Goal: Task Accomplishment & Management: Use online tool/utility

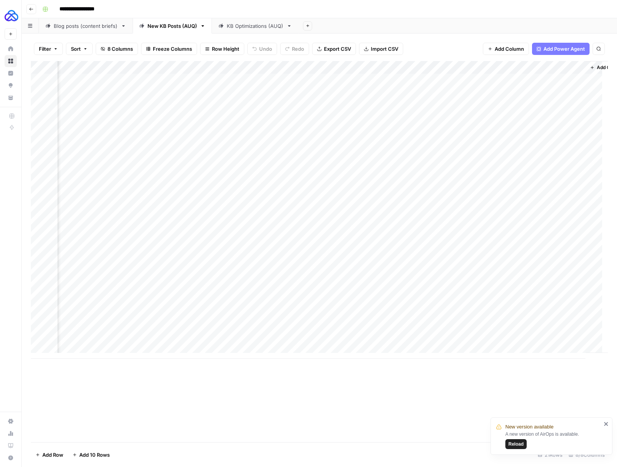
scroll to position [0, 289]
click at [427, 68] on div "Add Column" at bounding box center [319, 209] width 577 height 297
click at [419, 144] on span "Edit Workflow" at bounding box center [422, 142] width 67 height 8
click at [427, 79] on div "Add Column" at bounding box center [319, 209] width 577 height 297
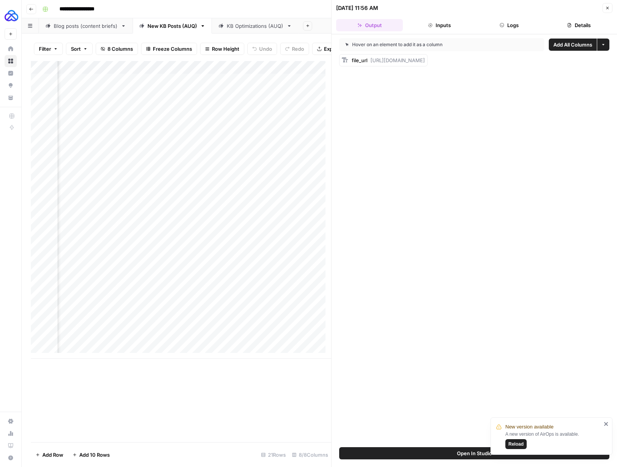
click at [425, 61] on span "https://docs.google.com/document/d/1nIR_NrU9ecxZJryQbkMM0Vw7exFeu9ynKwcw6zeJd8Q…" at bounding box center [398, 60] width 55 height 6
drag, startPoint x: 369, startPoint y: 60, endPoint x: 617, endPoint y: 69, distance: 247.9
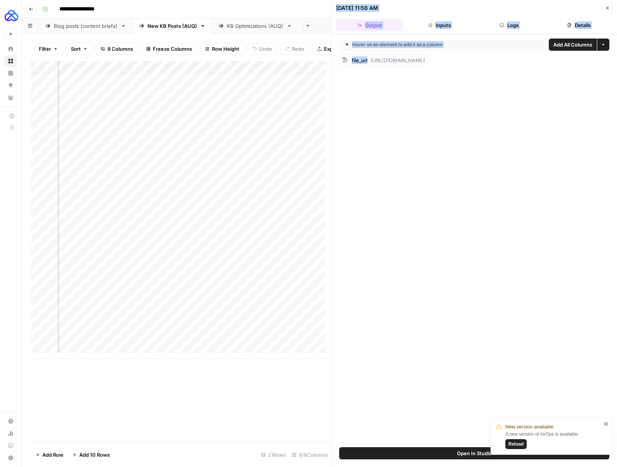
click at [494, 69] on html "**********" at bounding box center [308, 233] width 617 height 467
click at [425, 63] on div "file_url https://docs.google.com/document/d/1nIR_NrU9ecxZJryQbkMM0Vw7exFeu9ynKw…" at bounding box center [388, 60] width 73 height 8
drag, startPoint x: 371, startPoint y: 59, endPoint x: 603, endPoint y: 58, distance: 232.1
click at [425, 58] on span "https://docs.google.com/document/d/1nIR_NrU9ecxZJryQbkMM0Vw7exFeu9ynKwcw6zeJd8Q…" at bounding box center [398, 60] width 55 height 6
copy span "https://docs.google.com/document/d/1nIR_NrU9ecxZJryQbkMM0Vw7exFeu9ynKwcw6zeJd8Q…"
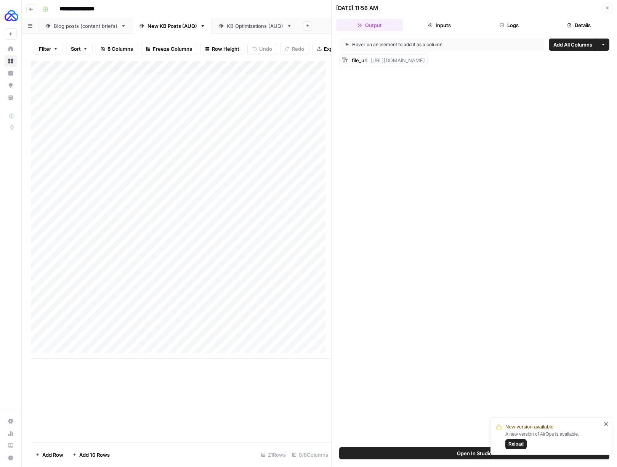
click at [494, 7] on header "07/21/25 at 11:56 AM Close Output Inputs Logs Details" at bounding box center [475, 17] width 286 height 34
click at [494, 6] on icon "button" at bounding box center [607, 8] width 5 height 5
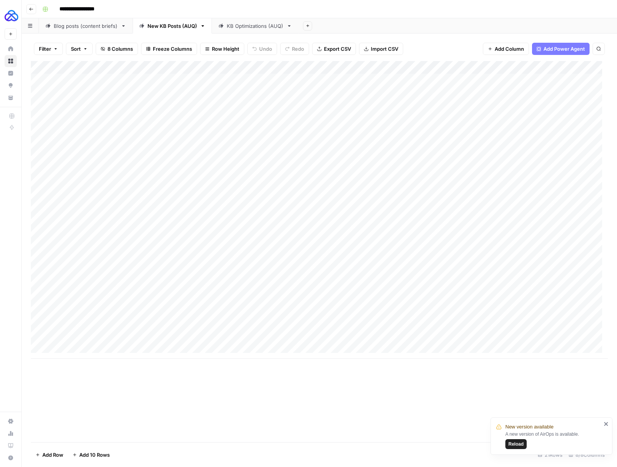
click at [142, 81] on div "Add Column" at bounding box center [319, 209] width 577 height 297
click at [129, 327] on div "Add Column" at bounding box center [319, 209] width 577 height 297
click at [222, 327] on div "Add Column" at bounding box center [319, 209] width 577 height 297
click at [253, 325] on div "Add Column" at bounding box center [319, 209] width 577 height 297
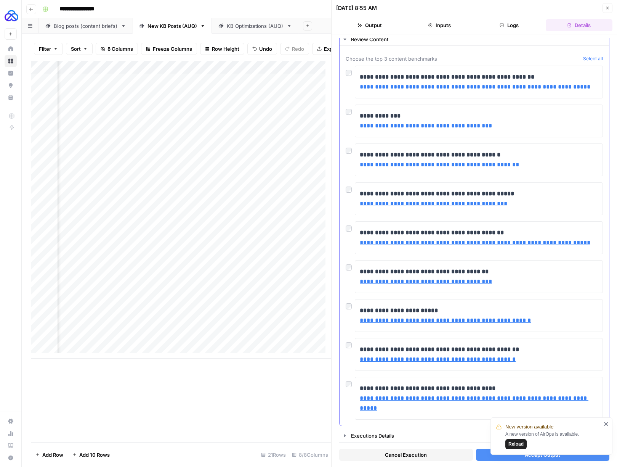
scroll to position [10, 0]
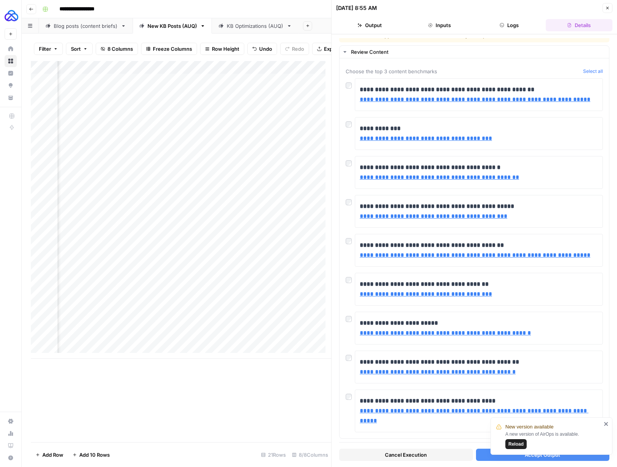
click at [494, 419] on div "New version available A new version of AirOps is available. Reload" at bounding box center [552, 435] width 122 height 37
click at [494, 422] on icon "close" at bounding box center [606, 423] width 5 height 6
click at [494, 453] on button "Accept Output" at bounding box center [543, 454] width 134 height 12
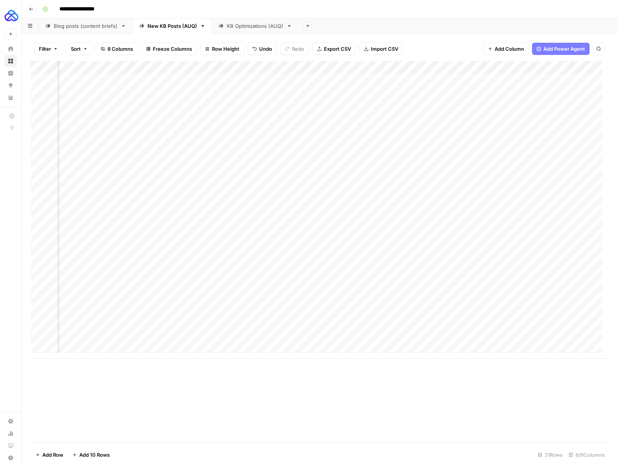
click at [493, 324] on div "Add Column" at bounding box center [319, 209] width 577 height 297
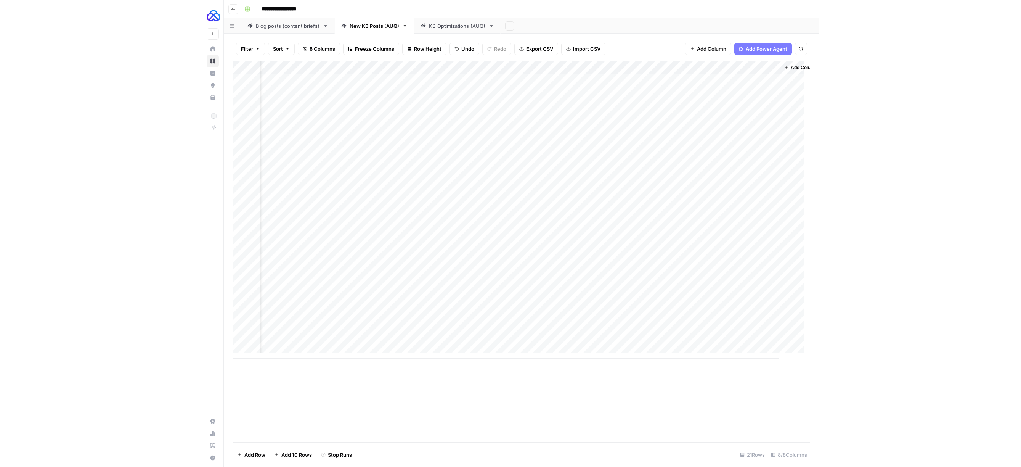
scroll to position [0, 310]
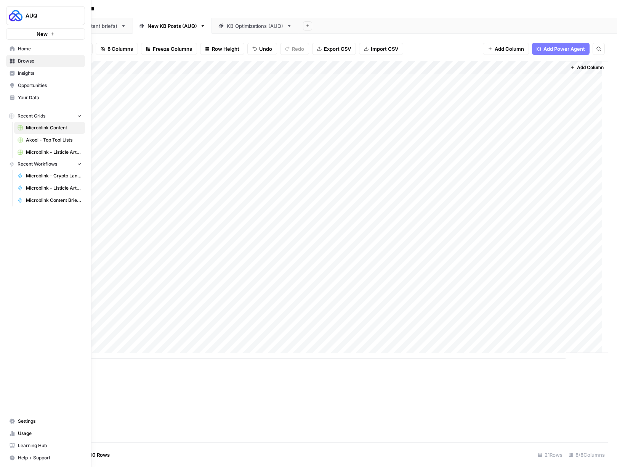
click at [32, 49] on span "Home" at bounding box center [50, 48] width 64 height 7
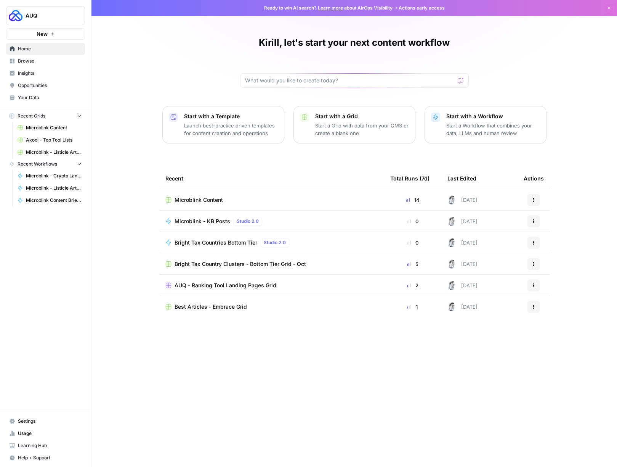
click at [26, 56] on link "Browse" at bounding box center [45, 61] width 79 height 12
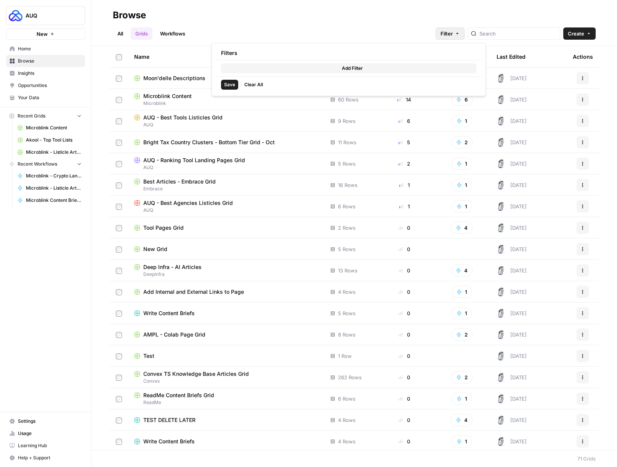
click at [453, 34] on span "Filter" at bounding box center [447, 34] width 12 height 8
click at [349, 69] on span "Add Filter" at bounding box center [352, 68] width 21 height 7
click at [291, 69] on div at bounding box center [260, 69] width 79 height 12
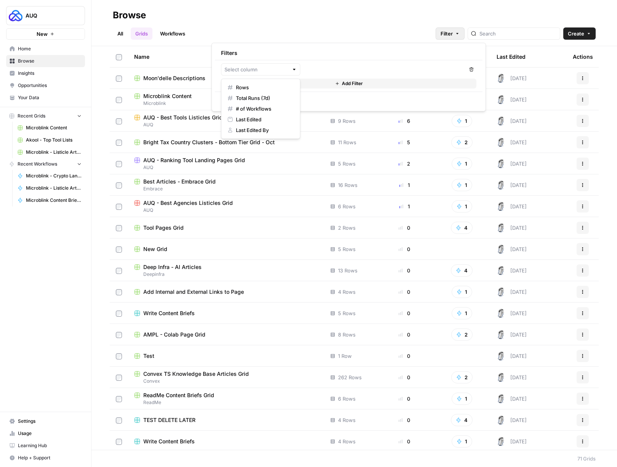
click at [313, 18] on div "Browse" at bounding box center [354, 15] width 483 height 12
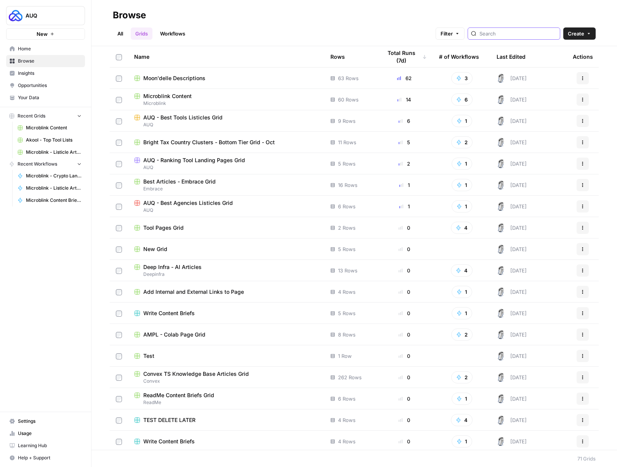
click at [494, 33] on input "search" at bounding box center [518, 34] width 77 height 8
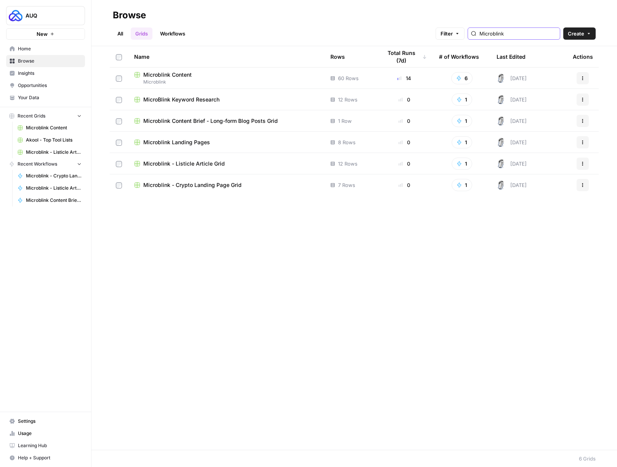
type input "Microblink"
click at [47, 96] on span "Your Data" at bounding box center [50, 97] width 64 height 7
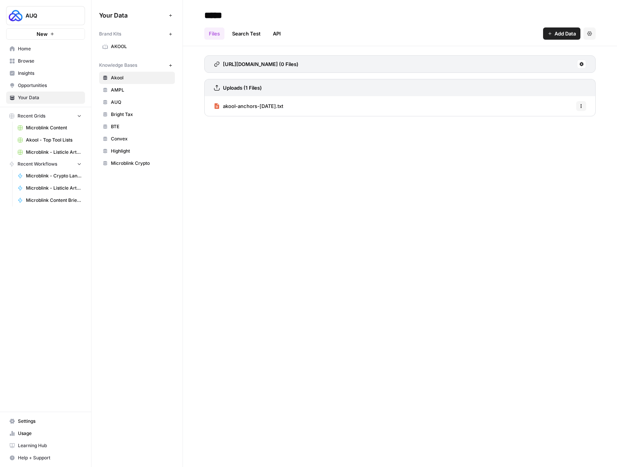
click at [133, 164] on span "Microblink Crypto" at bounding box center [141, 163] width 61 height 7
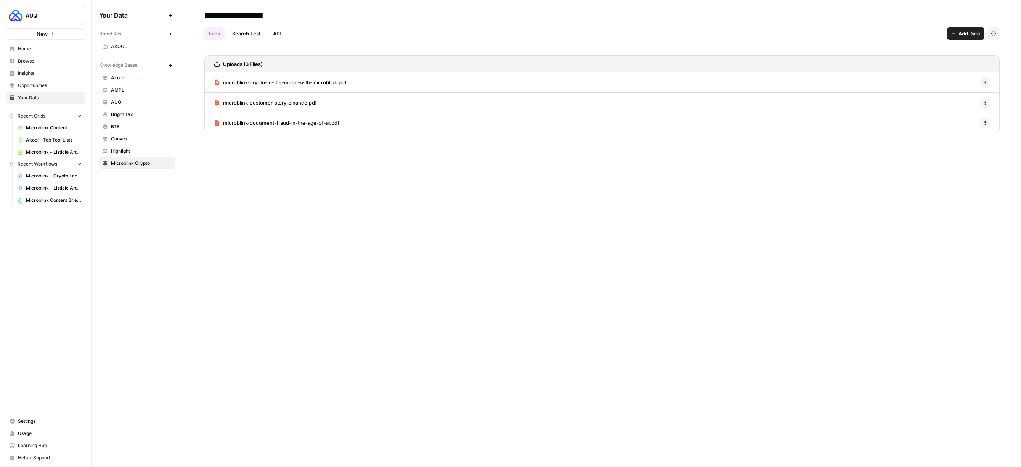
click at [27, 63] on span "Browse" at bounding box center [50, 61] width 64 height 7
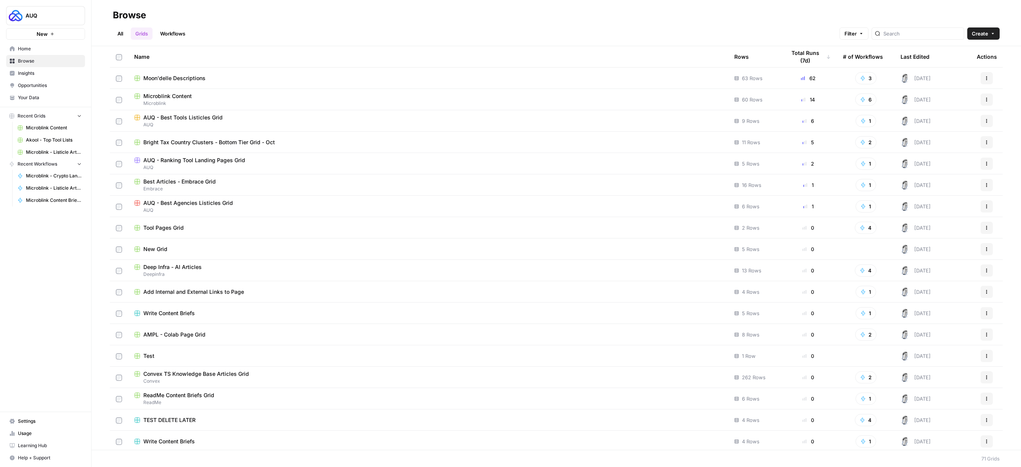
click at [494, 38] on div at bounding box center [917, 33] width 93 height 12
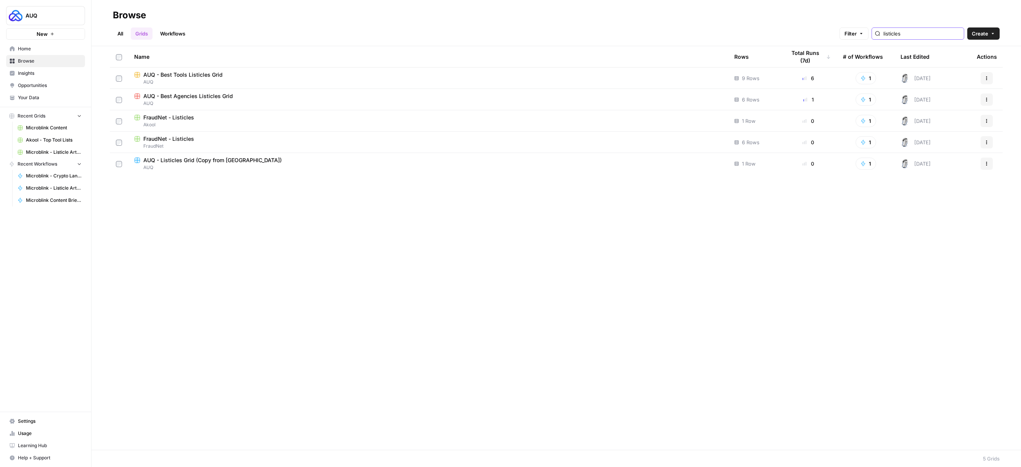
type input "listicles"
click at [178, 137] on span "FraudNet - Listicles" at bounding box center [168, 139] width 51 height 8
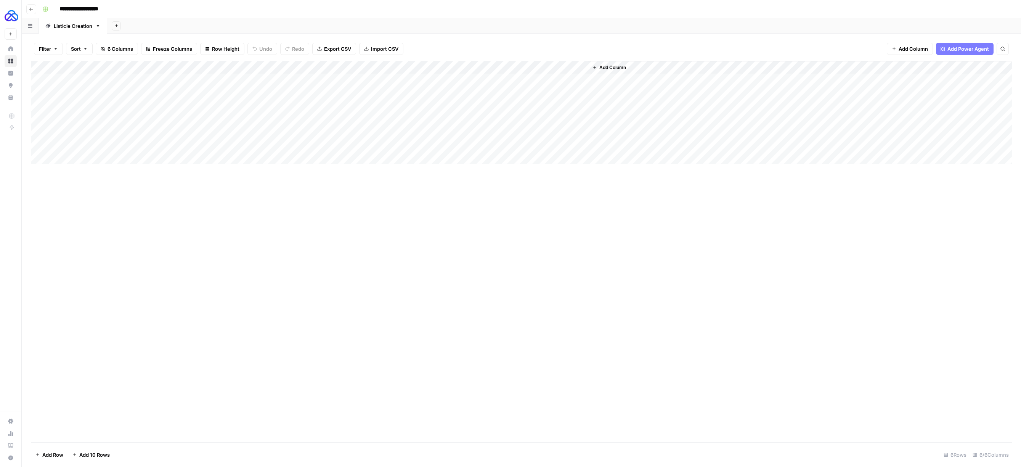
click at [364, 67] on div "Add Column" at bounding box center [521, 112] width 981 height 103
click at [329, 141] on span "Edit Workflow" at bounding box center [347, 142] width 67 height 8
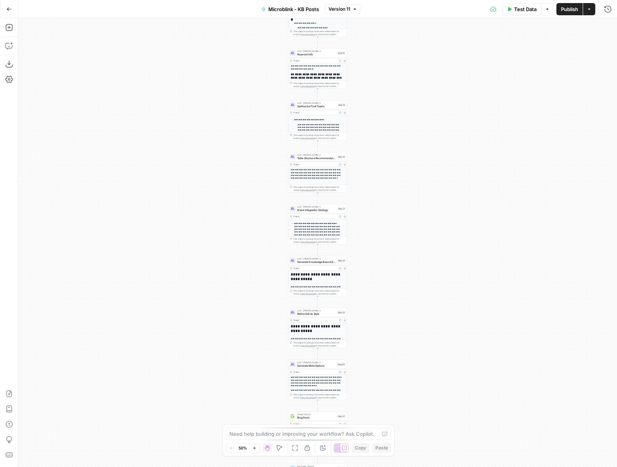
click at [254, 446] on icon "button" at bounding box center [254, 448] width 4 height 4
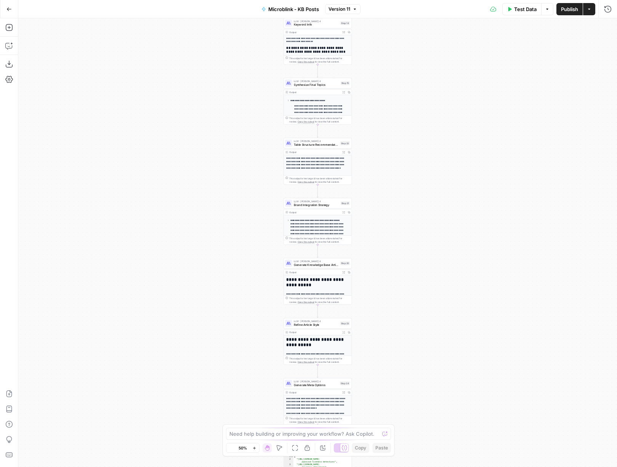
click at [254, 446] on icon "button" at bounding box center [254, 448] width 4 height 4
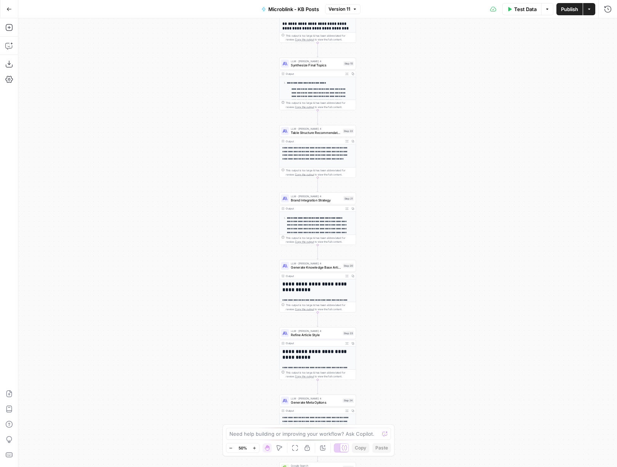
click at [254, 446] on icon "button" at bounding box center [254, 448] width 4 height 4
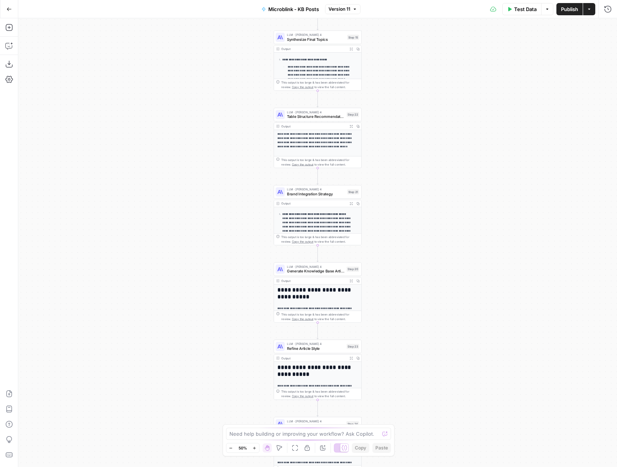
click at [254, 446] on icon "button" at bounding box center [254, 448] width 4 height 4
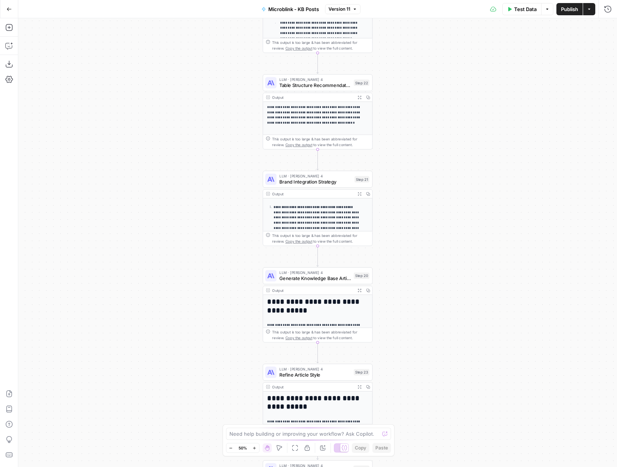
click at [254, 446] on icon "button" at bounding box center [254, 448] width 4 height 4
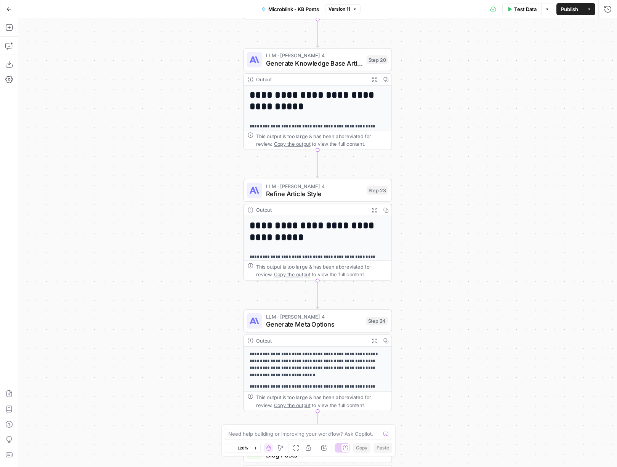
click at [330, 196] on span "Refine Article Style" at bounding box center [314, 194] width 97 height 10
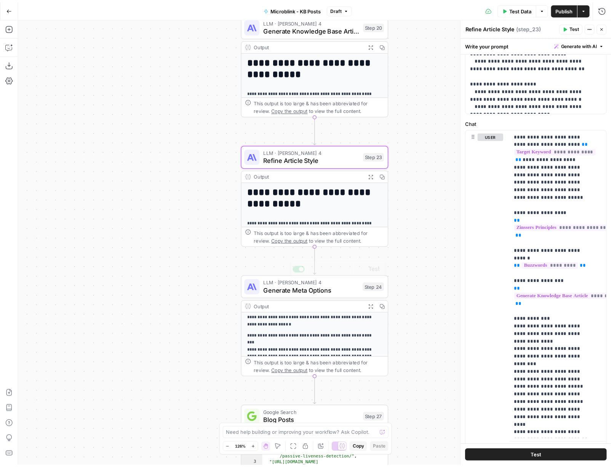
scroll to position [90, 0]
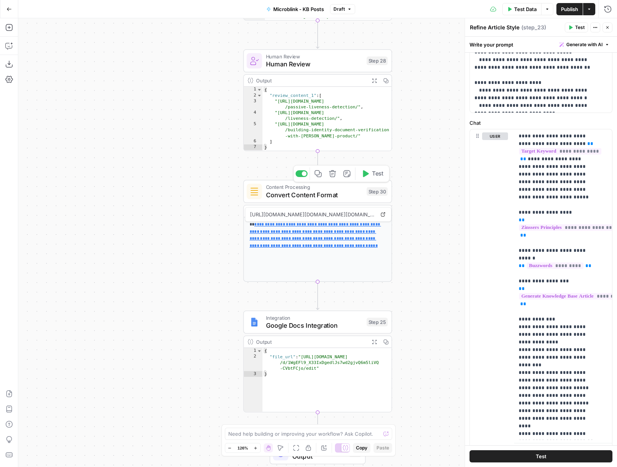
click at [322, 191] on span "Convert Content Format" at bounding box center [314, 195] width 97 height 10
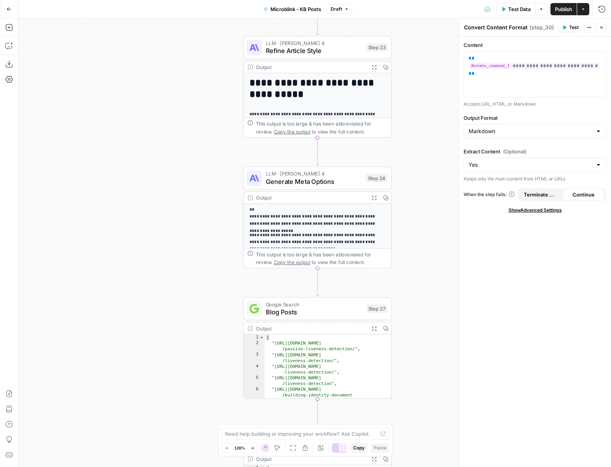
click at [327, 51] on span "Refine Article Style" at bounding box center [314, 51] width 97 height 10
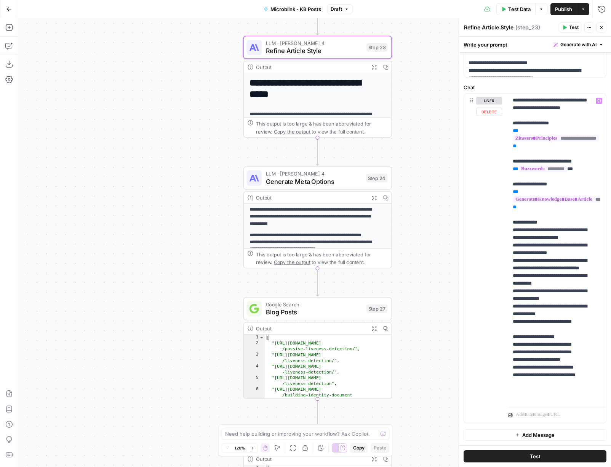
scroll to position [43, 0]
click at [592, 332] on div "**********" at bounding box center [554, 249] width 92 height 311
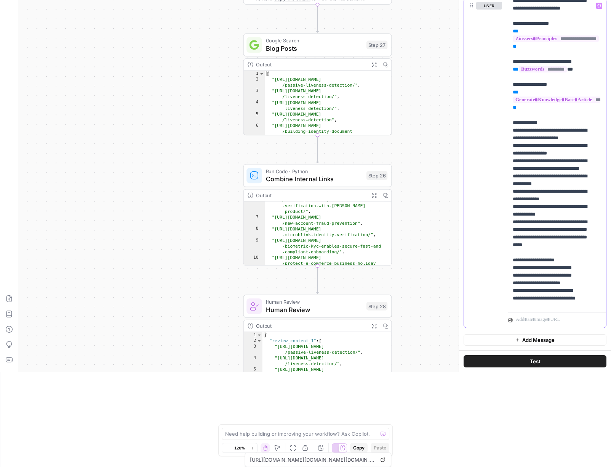
scroll to position [95, 0]
click at [330, 179] on span "Combine Internal Links" at bounding box center [314, 179] width 97 height 10
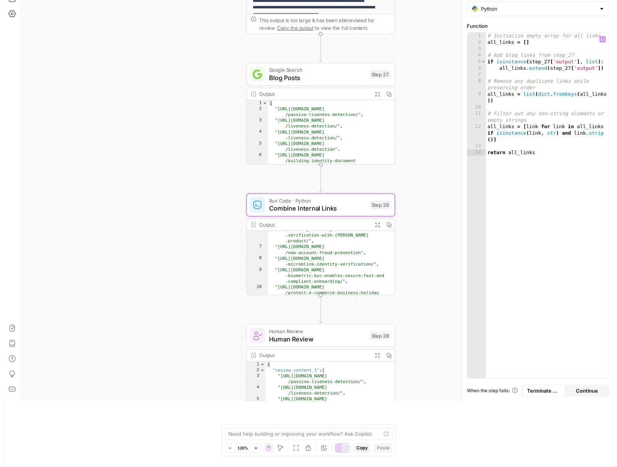
scroll to position [0, 0]
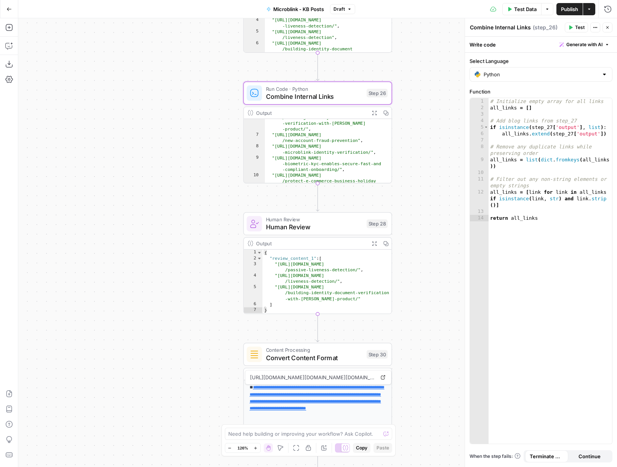
click at [342, 230] on span "Human Review" at bounding box center [314, 227] width 97 height 10
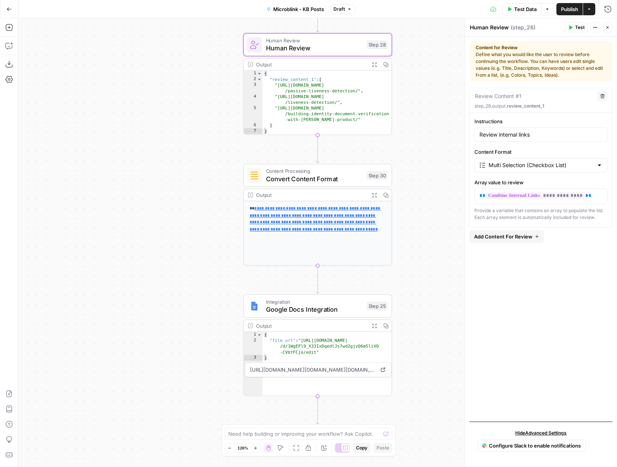
click at [348, 258] on div "**********" at bounding box center [318, 233] width 148 height 64
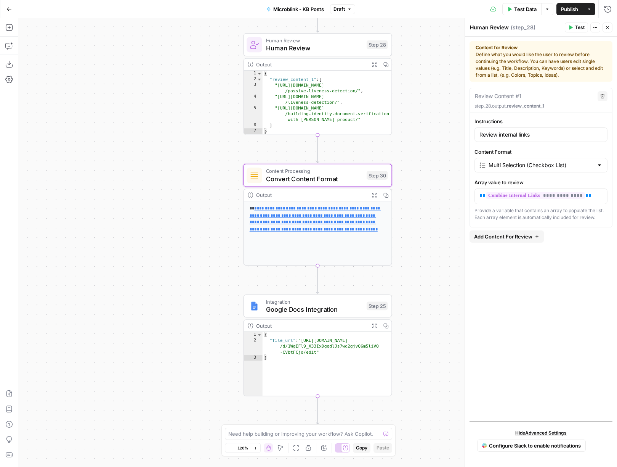
click at [349, 251] on div "**********" at bounding box center [318, 233] width 148 height 64
click at [356, 51] on span "Human Review" at bounding box center [314, 48] width 97 height 10
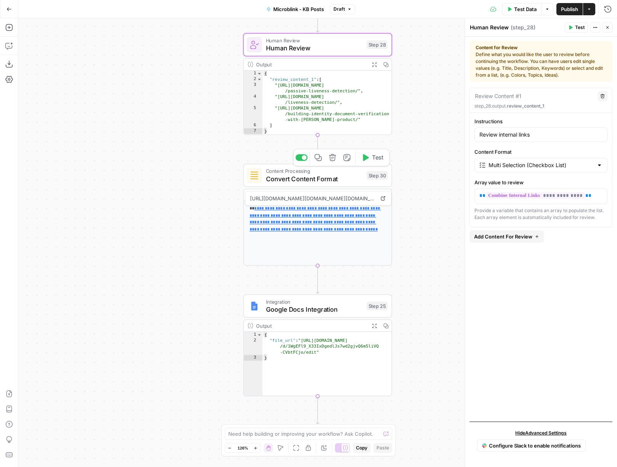
click at [343, 173] on span "Content Processing" at bounding box center [314, 171] width 97 height 8
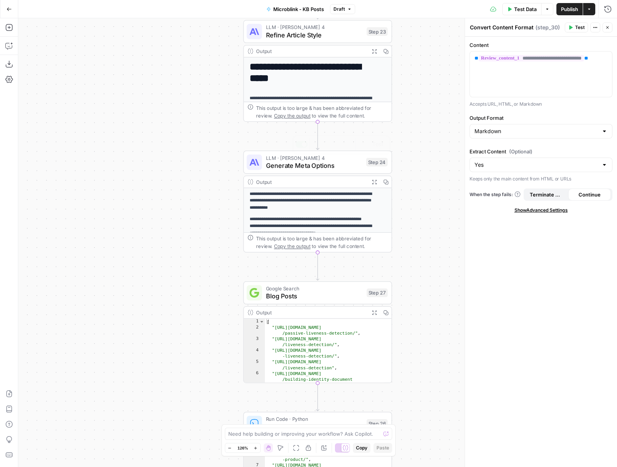
click at [330, 47] on div "Output" at bounding box center [310, 51] width 109 height 8
click at [332, 35] on span "Refine Article Style" at bounding box center [314, 35] width 97 height 10
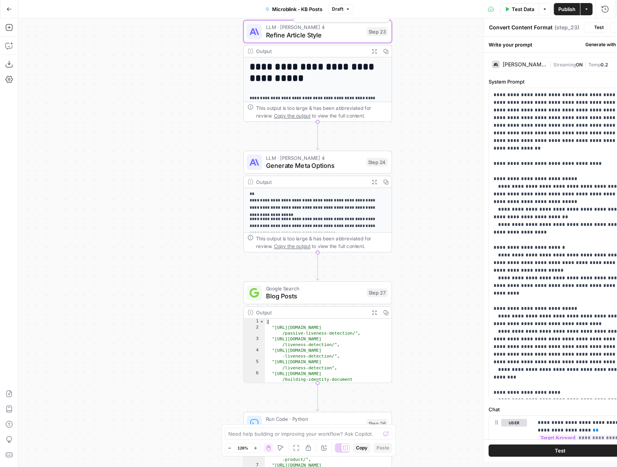
type textarea "Refine Article Style"
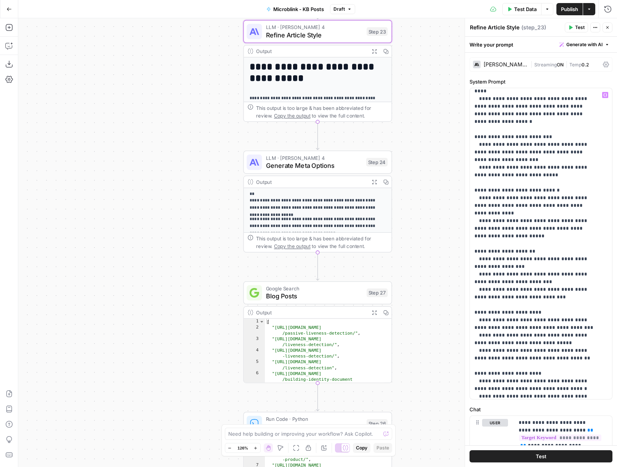
scroll to position [420, 0]
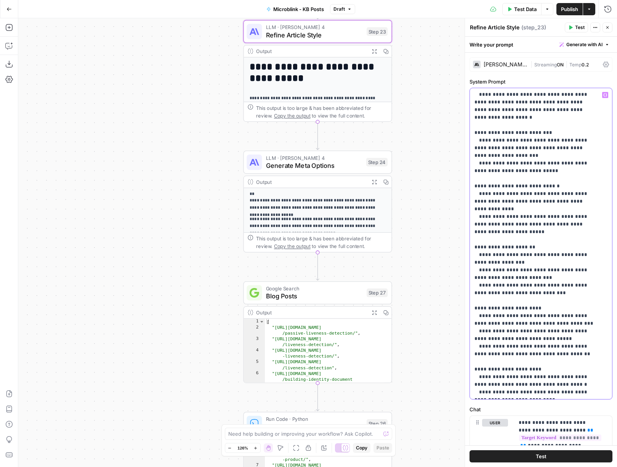
click at [544, 353] on p "**********" at bounding box center [536, 33] width 122 height 724
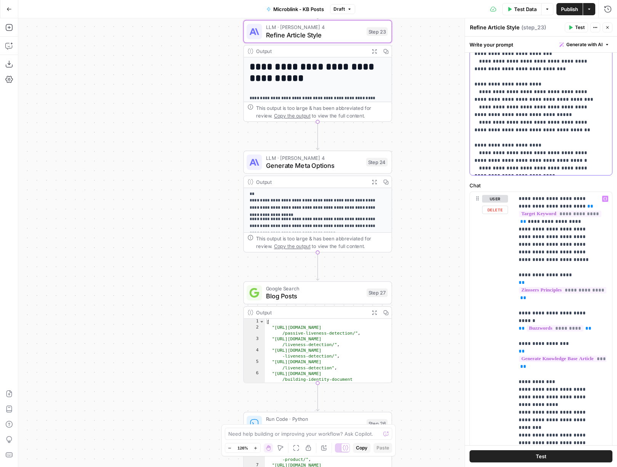
scroll to position [13, 0]
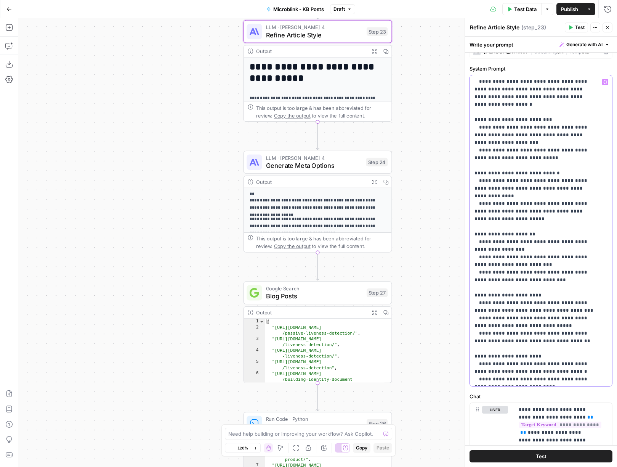
click at [579, 277] on p "**********" at bounding box center [536, 20] width 122 height 724
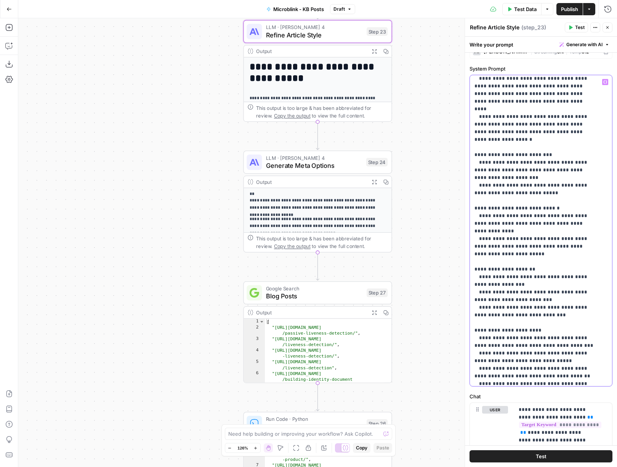
scroll to position [348, 0]
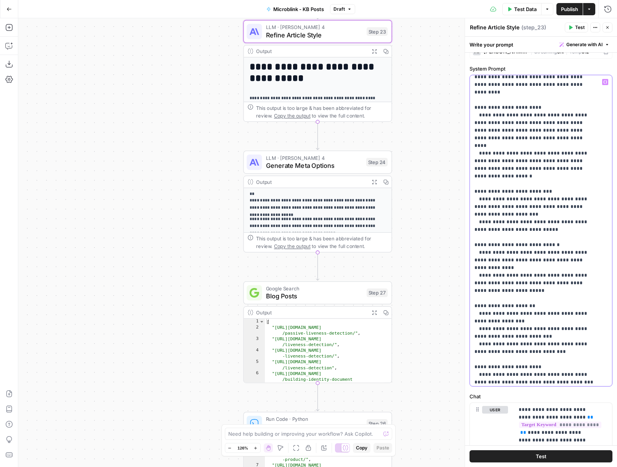
click at [593, 206] on p "**********" at bounding box center [536, 103] width 122 height 747
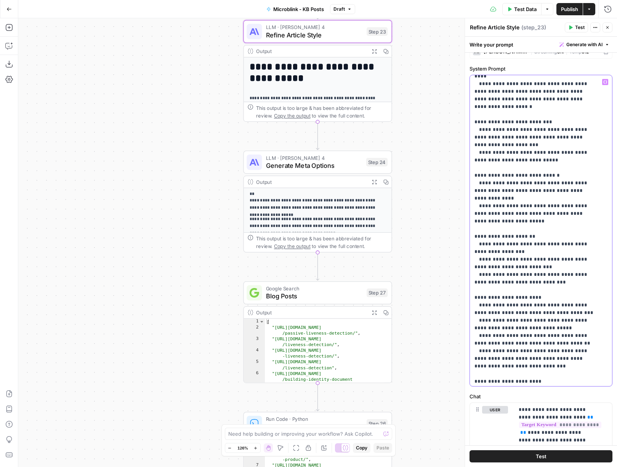
scroll to position [443, 0]
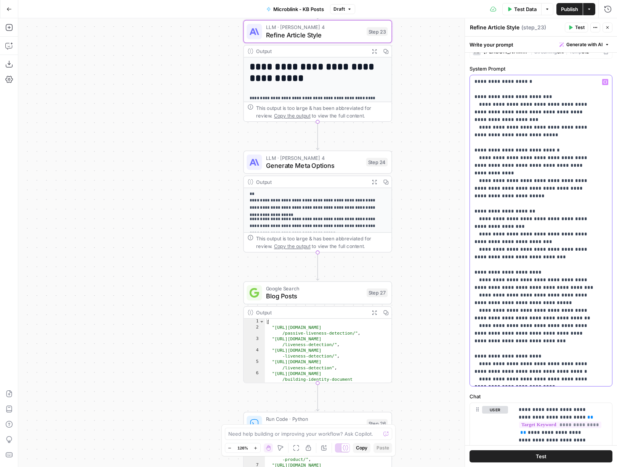
drag, startPoint x: 518, startPoint y: 279, endPoint x: 482, endPoint y: 266, distance: 38.0
click at [482, 266] on p "**********" at bounding box center [536, 9] width 122 height 747
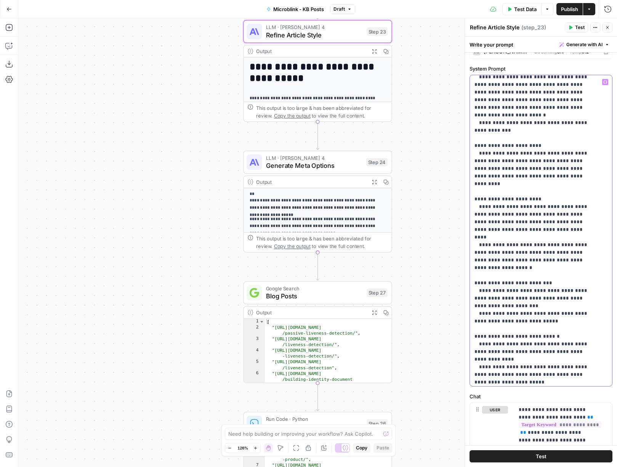
scroll to position [270, 0]
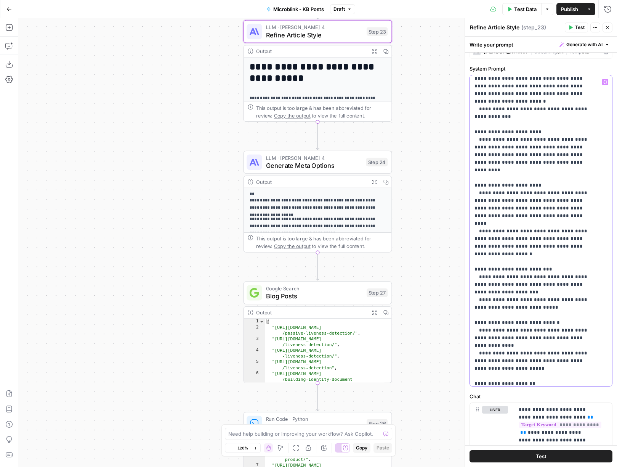
click at [529, 309] on p "**********" at bounding box center [536, 181] width 122 height 747
drag, startPoint x: 534, startPoint y: 331, endPoint x: 482, endPoint y: 327, distance: 52.8
click at [482, 327] on p "**********" at bounding box center [536, 193] width 122 height 770
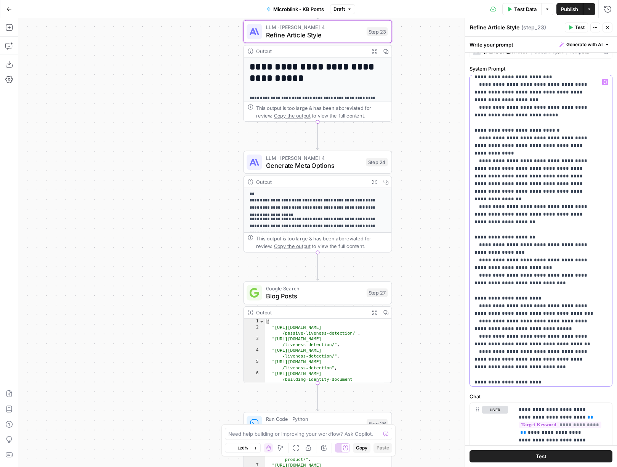
scroll to position [473, 0]
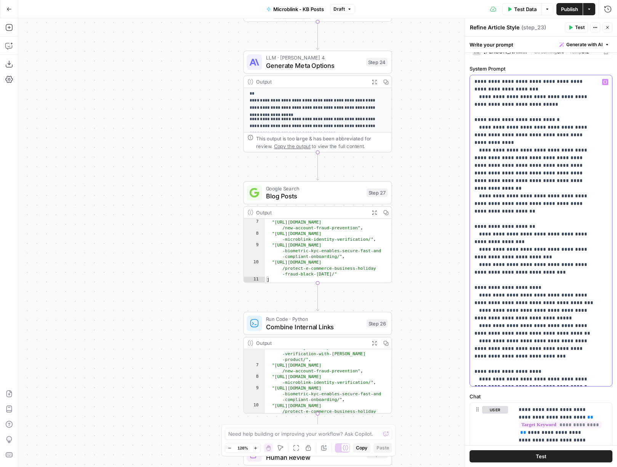
scroll to position [59, 0]
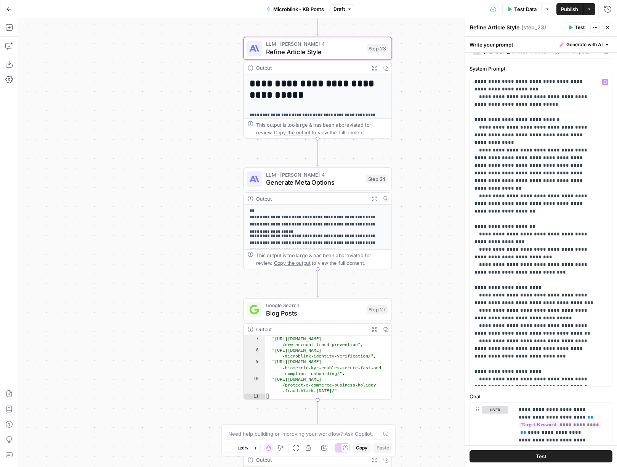
click at [343, 180] on span "Generate Meta Options" at bounding box center [314, 182] width 96 height 10
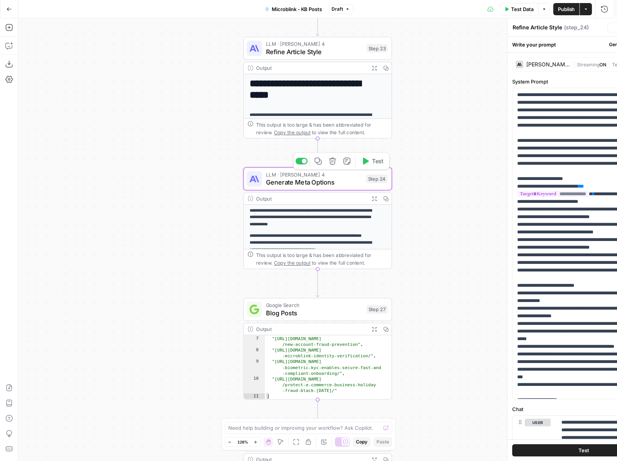
type textarea "Generate Meta Options"
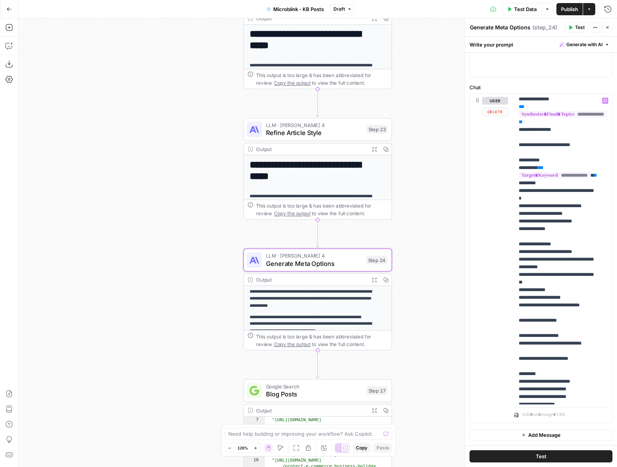
scroll to position [113, 0]
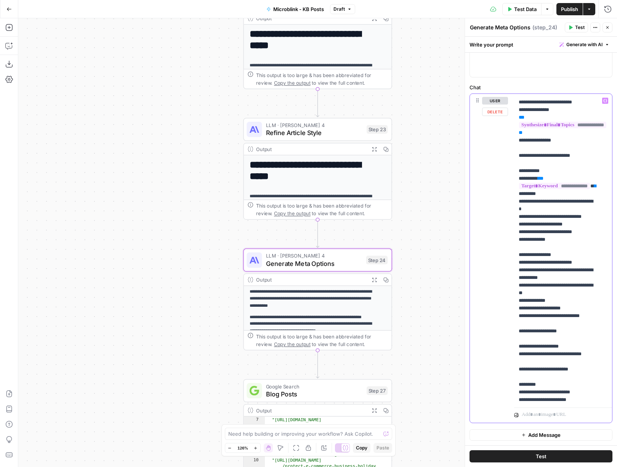
click at [562, 254] on p "**********" at bounding box center [557, 212] width 77 height 457
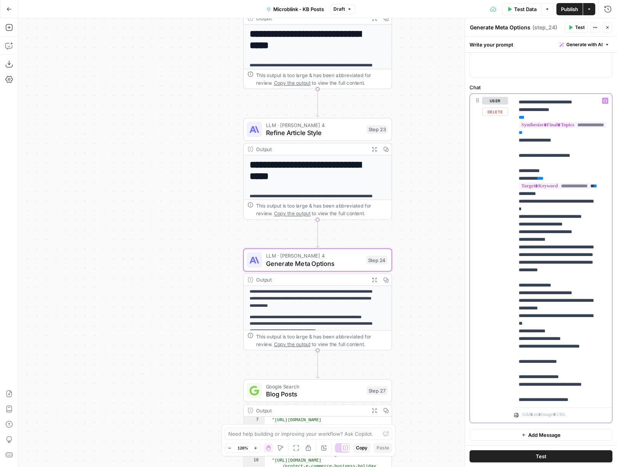
click at [562, 277] on p "**********" at bounding box center [557, 232] width 77 height 496
click at [577, 286] on p "**********" at bounding box center [557, 228] width 77 height 488
click at [319, 133] on span "Refine Article Style" at bounding box center [314, 133] width 97 height 10
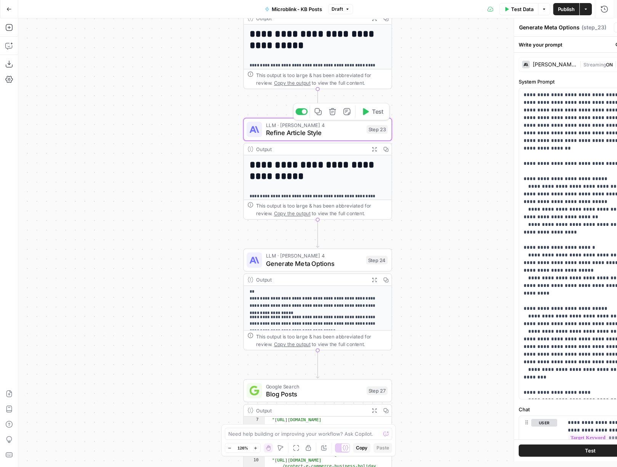
type textarea "Refine Article Style"
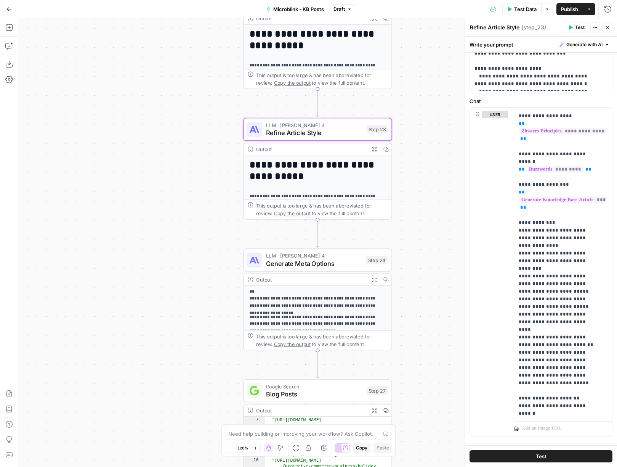
scroll to position [322, 0]
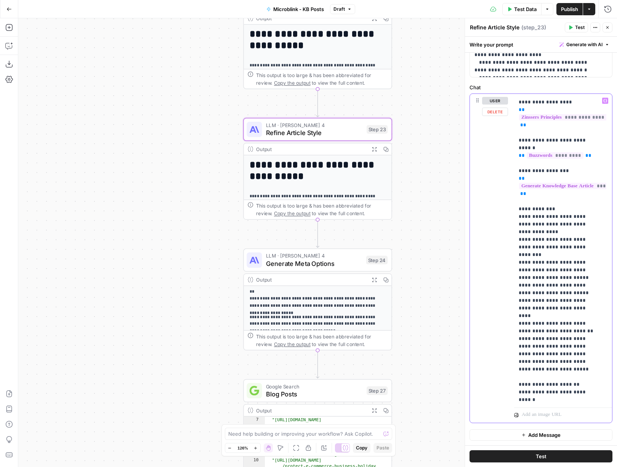
click at [544, 326] on p "**********" at bounding box center [557, 209] width 77 height 374
click at [544, 330] on p "**********" at bounding box center [557, 209] width 77 height 374
click at [569, 10] on span "Publish" at bounding box center [569, 9] width 17 height 8
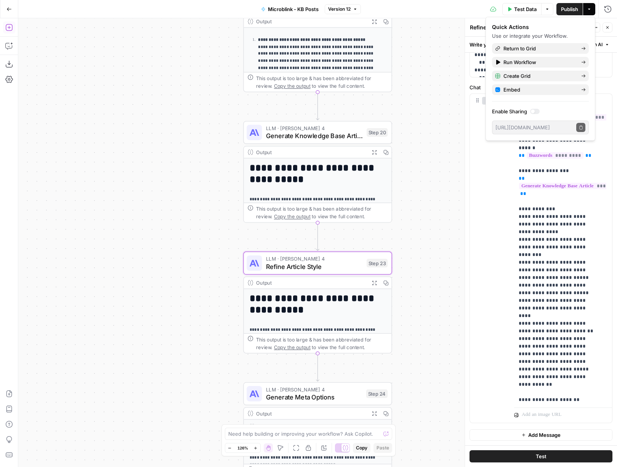
click at [7, 30] on icon "button" at bounding box center [8, 27] width 7 height 7
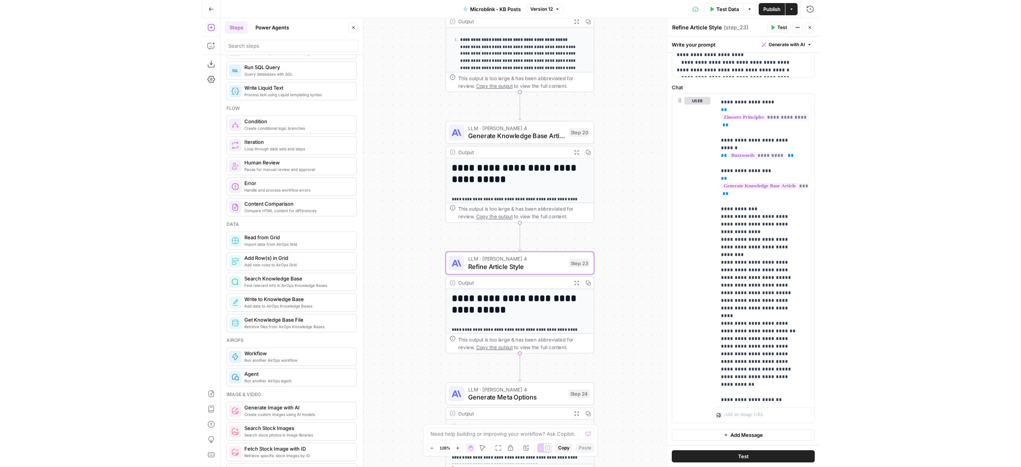
scroll to position [233, 0]
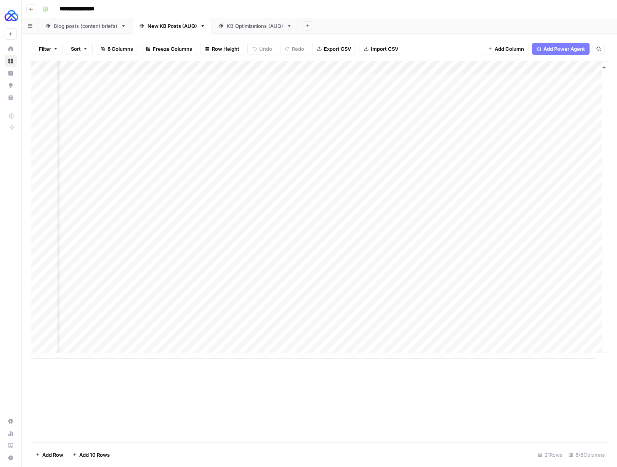
scroll to position [0, 310]
click at [414, 326] on div "Add Column" at bounding box center [319, 209] width 577 height 297
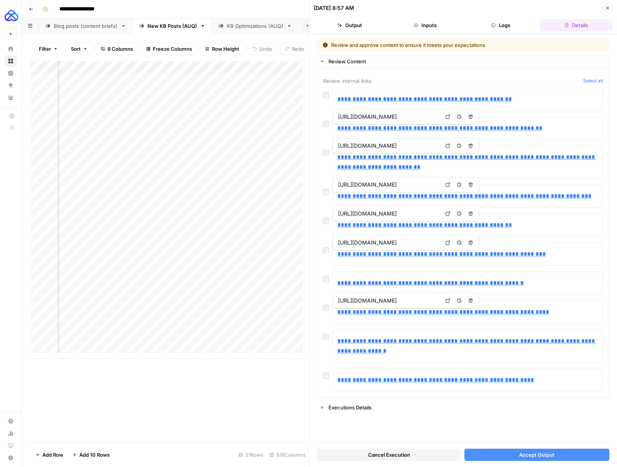
click at [540, 457] on span "Accept Output" at bounding box center [536, 455] width 35 height 8
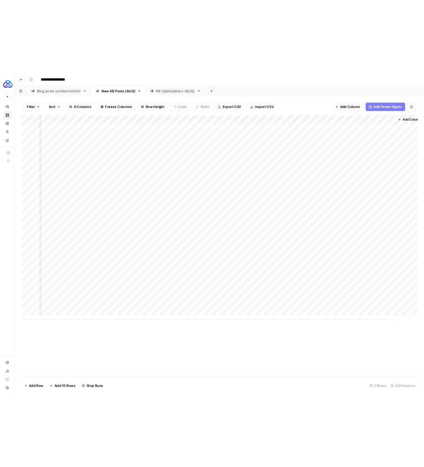
scroll to position [0, 300]
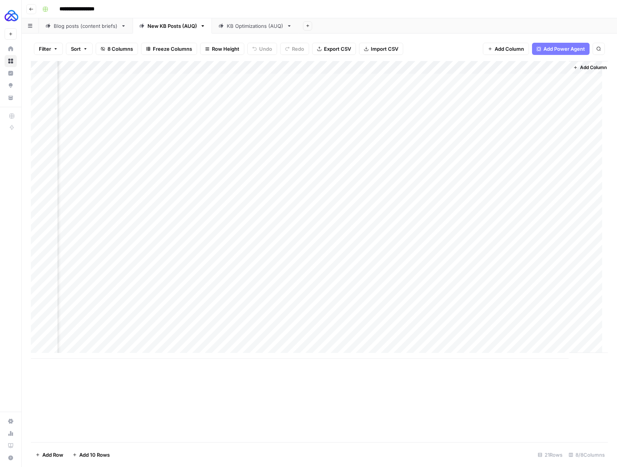
click at [562, 324] on div "Add Column" at bounding box center [319, 209] width 577 height 297
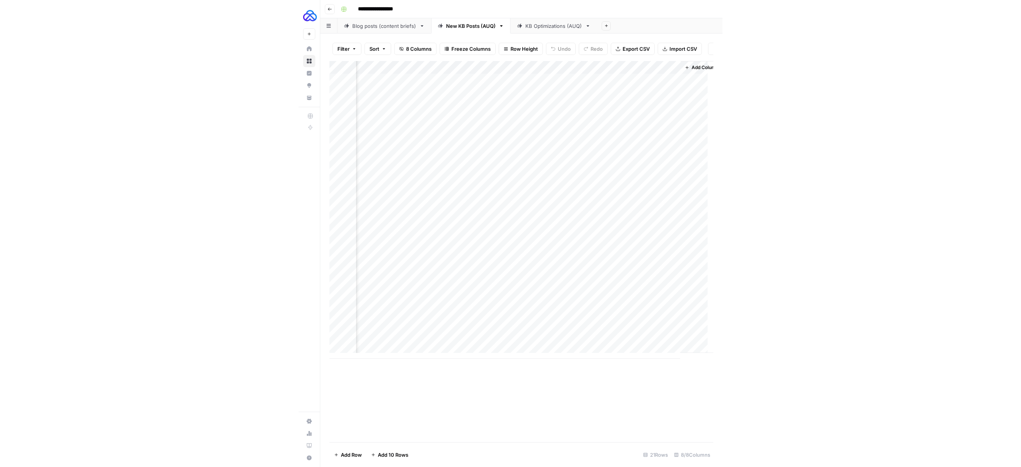
scroll to position [0, 493]
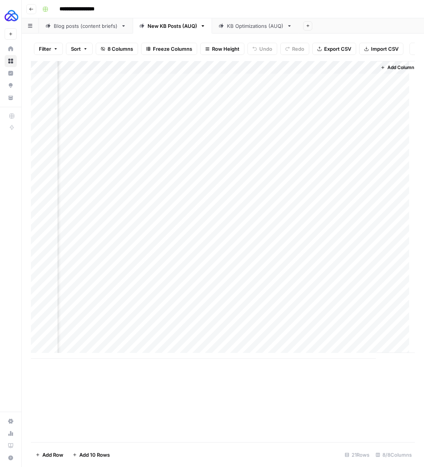
click at [220, 73] on div "Add Column" at bounding box center [223, 209] width 384 height 297
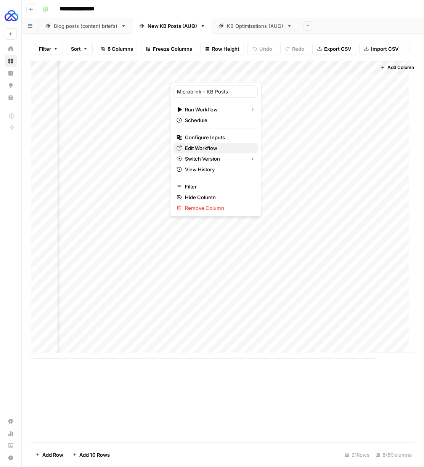
click at [198, 149] on span "Edit Workflow" at bounding box center [218, 148] width 67 height 8
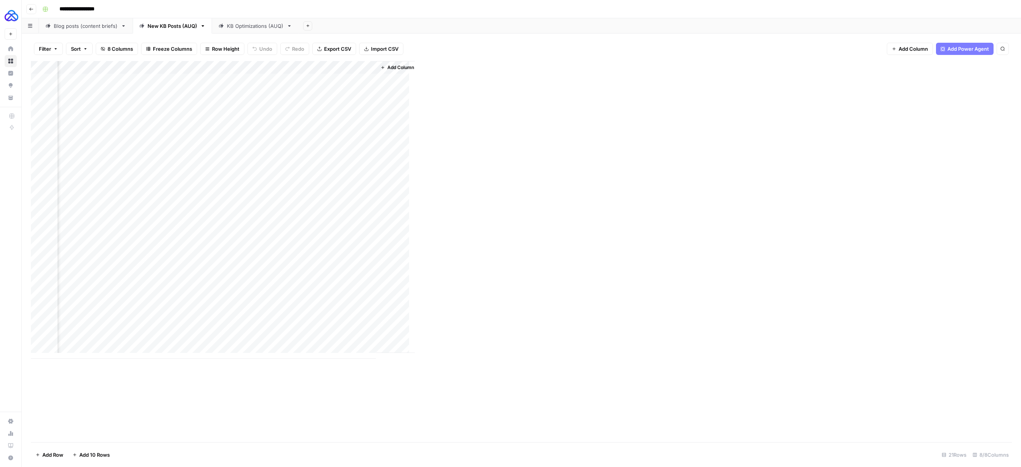
scroll to position [0, 0]
drag, startPoint x: 133, startPoint y: 326, endPoint x: 135, endPoint y: 321, distance: 5.1
click at [133, 326] on div "Add Column" at bounding box center [521, 209] width 981 height 297
click at [125, 340] on div "Add Column" at bounding box center [521, 209] width 981 height 297
click at [224, 341] on div "Add Column" at bounding box center [521, 209] width 981 height 297
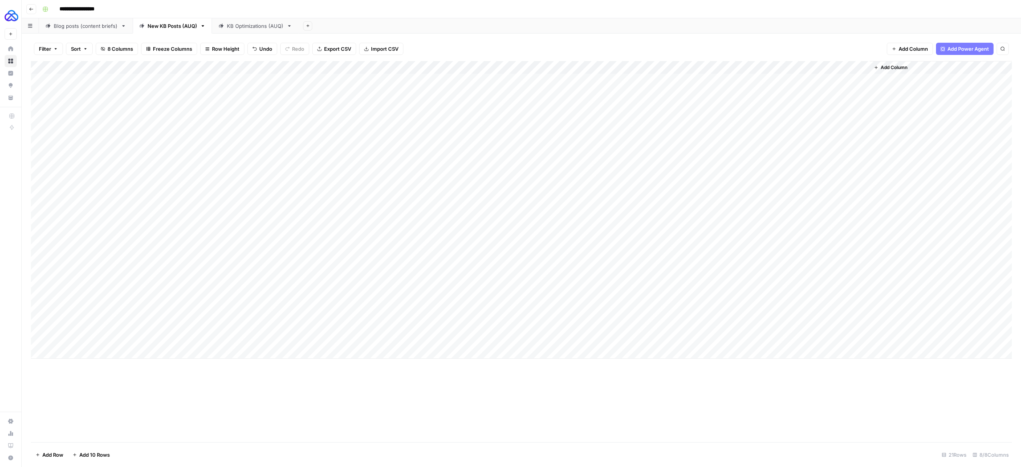
click at [225, 340] on div "Add Column" at bounding box center [521, 209] width 981 height 297
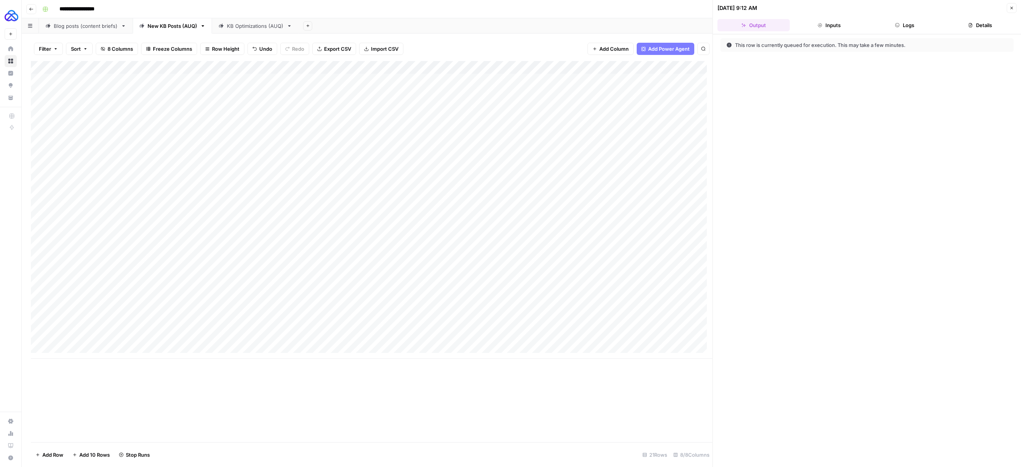
click at [617, 8] on icon "button" at bounding box center [1011, 8] width 5 height 5
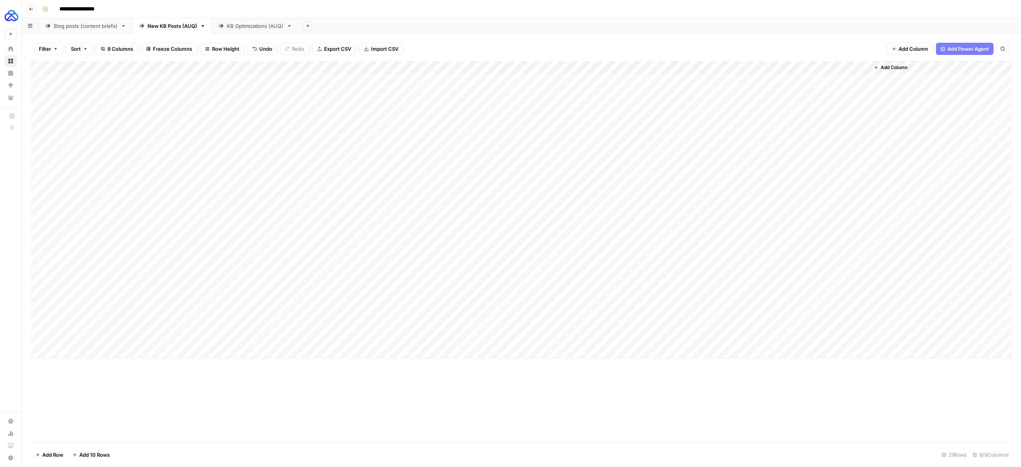
click at [253, 337] on div "Add Column" at bounding box center [521, 209] width 981 height 297
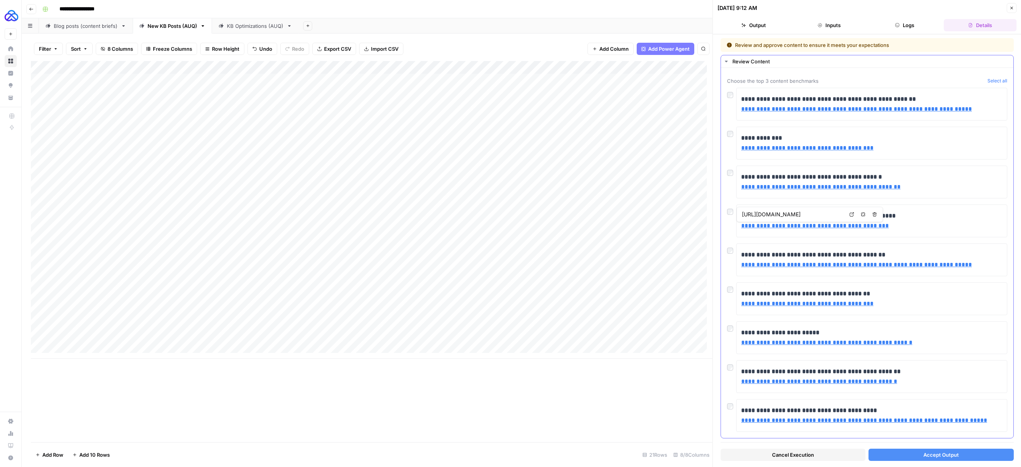
click at [617, 216] on div "**********" at bounding box center [867, 220] width 280 height 33
click at [617, 454] on span "Accept Output" at bounding box center [940, 455] width 35 height 8
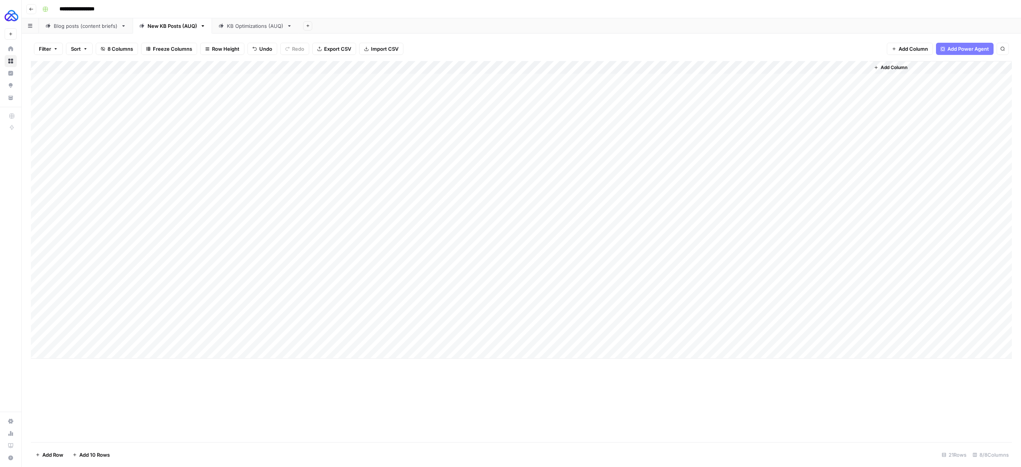
click at [617, 338] on div "Add Column" at bounding box center [521, 209] width 981 height 297
click at [617, 339] on div "Add Column" at bounding box center [521, 209] width 981 height 297
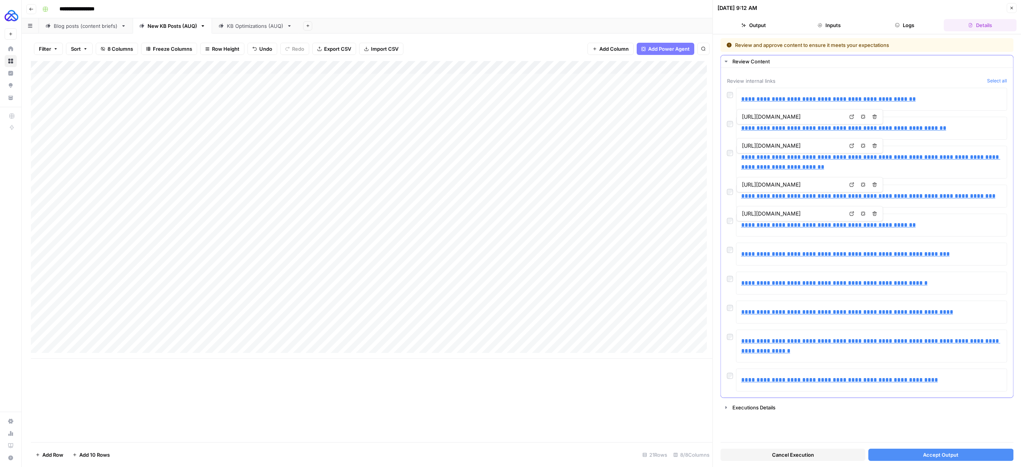
click at [617, 281] on div at bounding box center [731, 276] width 9 height 11
click at [617, 455] on span "Accept Output" at bounding box center [940, 455] width 35 height 8
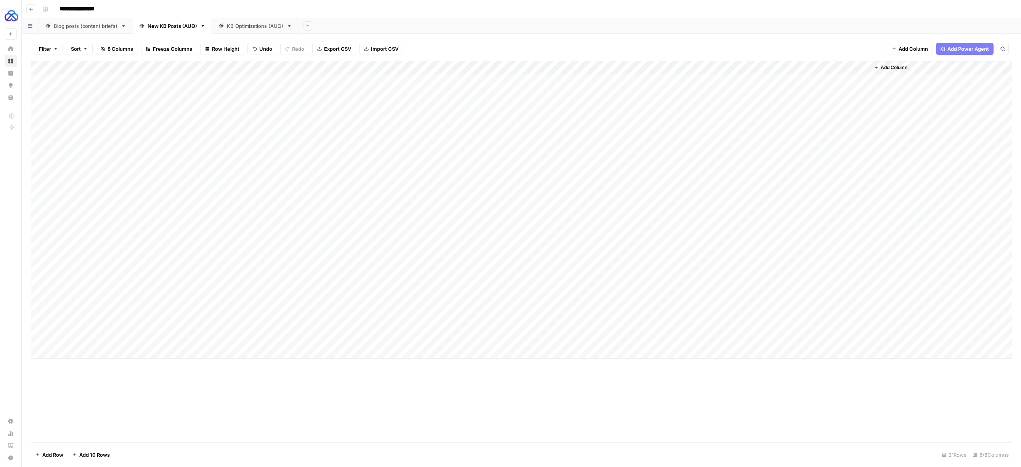
click at [617, 339] on div "Add Column" at bounding box center [521, 209] width 981 height 297
click at [85, 351] on div "Add Column" at bounding box center [521, 209] width 981 height 297
click at [95, 338] on div "Add Column" at bounding box center [521, 216] width 981 height 310
click at [120, 348] on div "Add Column" at bounding box center [521, 216] width 981 height 310
click at [223, 352] on div "Add Column" at bounding box center [521, 216] width 981 height 310
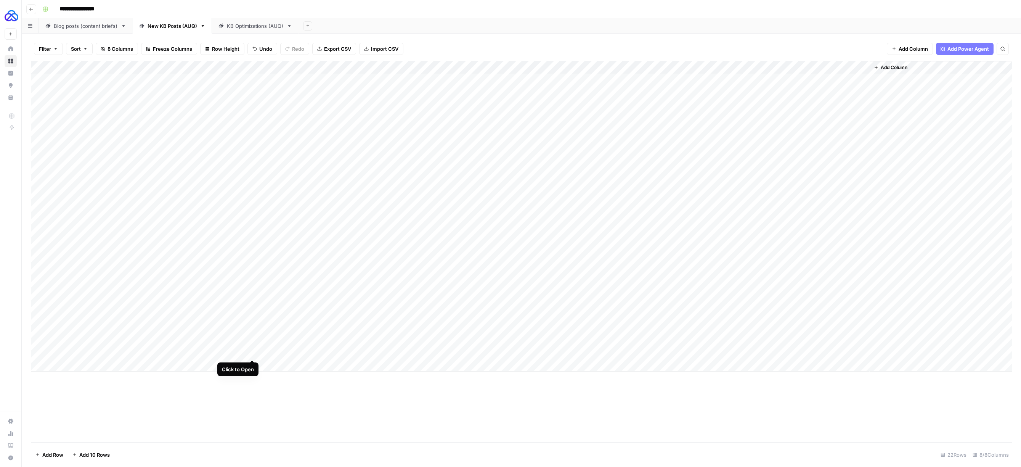
click at [252, 350] on div "Add Column" at bounding box center [521, 216] width 981 height 310
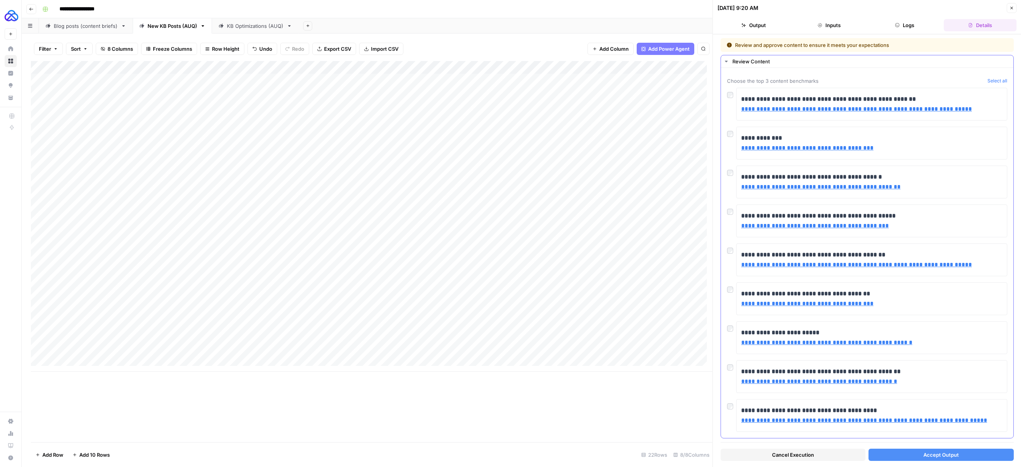
click at [617, 98] on div at bounding box center [731, 93] width 9 height 11
click at [617, 459] on button "Accept Output" at bounding box center [940, 454] width 145 height 12
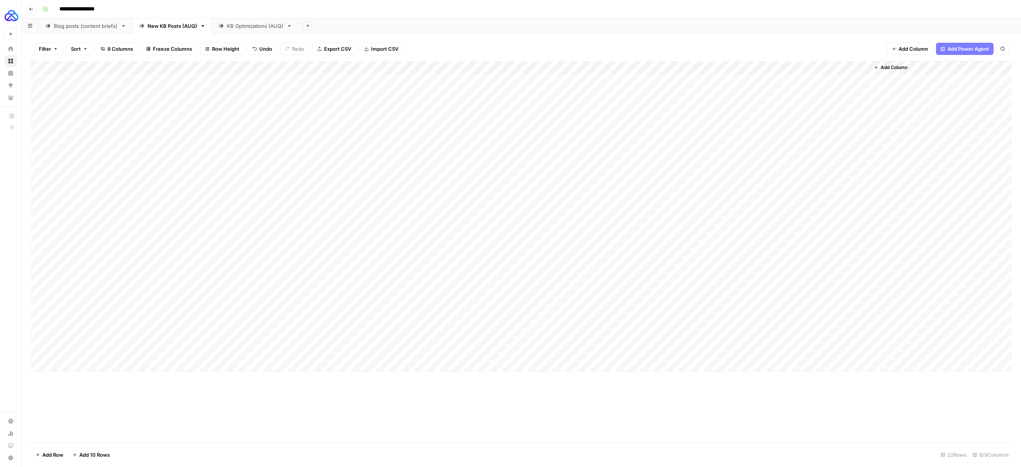
click at [617, 352] on div "Add Column" at bounding box center [521, 216] width 981 height 310
click at [617, 354] on div "Add Column" at bounding box center [521, 216] width 981 height 310
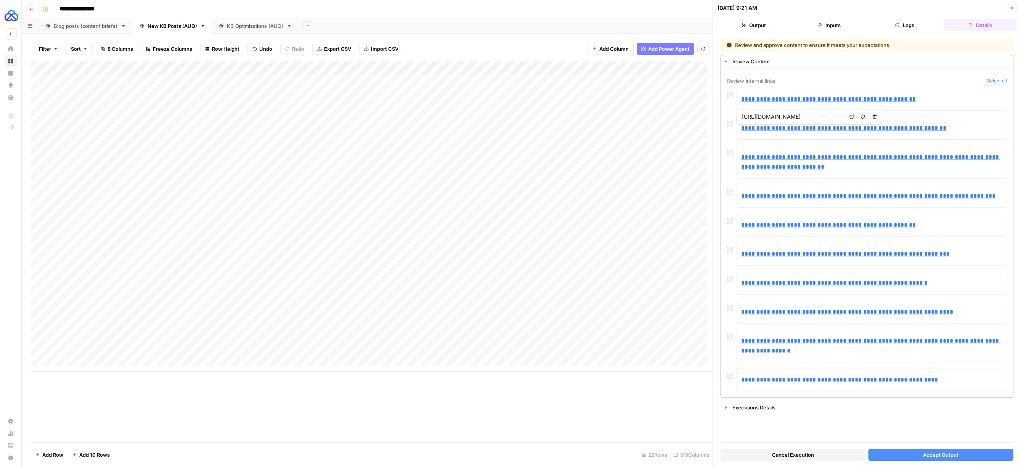
click at [617, 219] on div at bounding box center [731, 218] width 9 height 11
click at [617, 253] on div "**********" at bounding box center [867, 253] width 280 height 23
click at [617, 452] on span "Accept Output" at bounding box center [940, 455] width 35 height 8
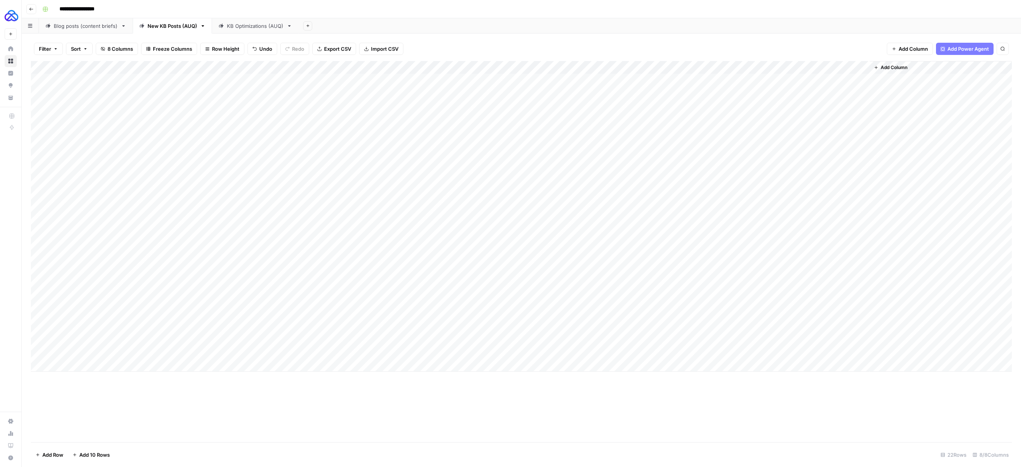
click at [617, 353] on div "Add Column" at bounding box center [521, 216] width 981 height 310
click at [617, 68] on div "Add Column" at bounding box center [521, 216] width 981 height 310
click at [617, 132] on span "Configure Inputs" at bounding box center [711, 132] width 67 height 8
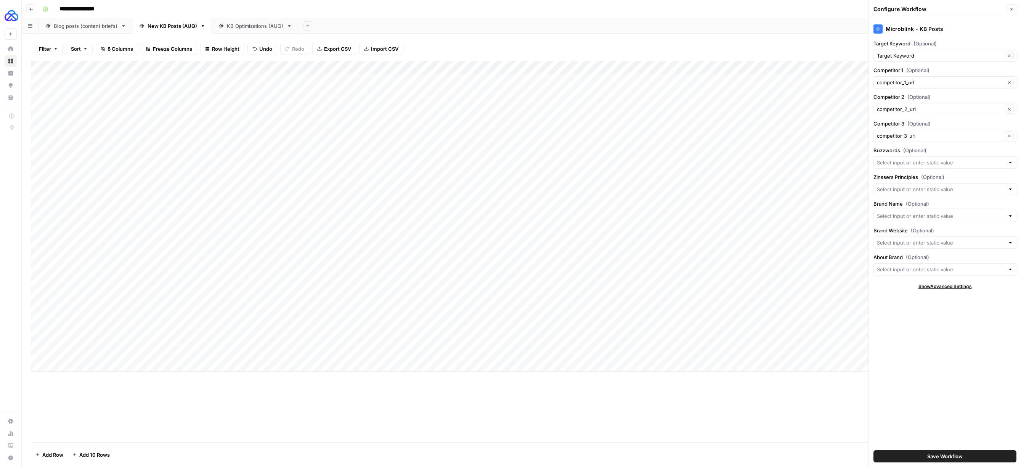
click at [617, 66] on div "Add Column" at bounding box center [521, 216] width 981 height 310
click at [617, 140] on span "Edit Workflow" at bounding box center [711, 142] width 67 height 8
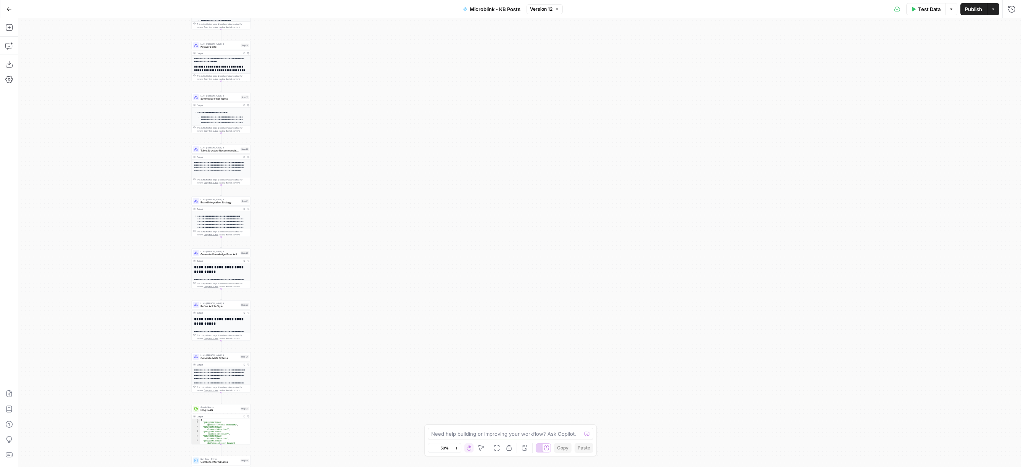
click at [423, 446] on icon "button" at bounding box center [456, 448] width 4 height 4
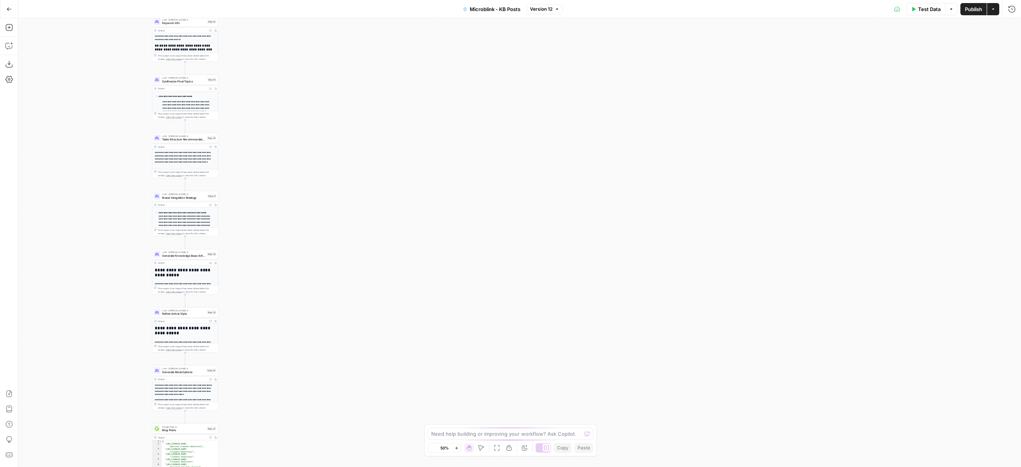
click at [423, 446] on icon "button" at bounding box center [456, 448] width 4 height 4
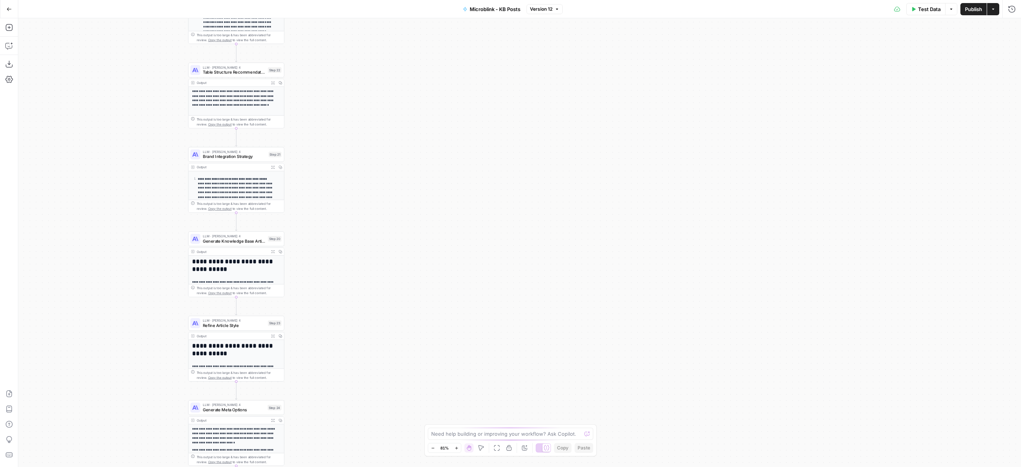
drag, startPoint x: 405, startPoint y: 329, endPoint x: 611, endPoint y: 309, distance: 207.1
click at [423, 306] on div "**********" at bounding box center [519, 242] width 1002 height 448
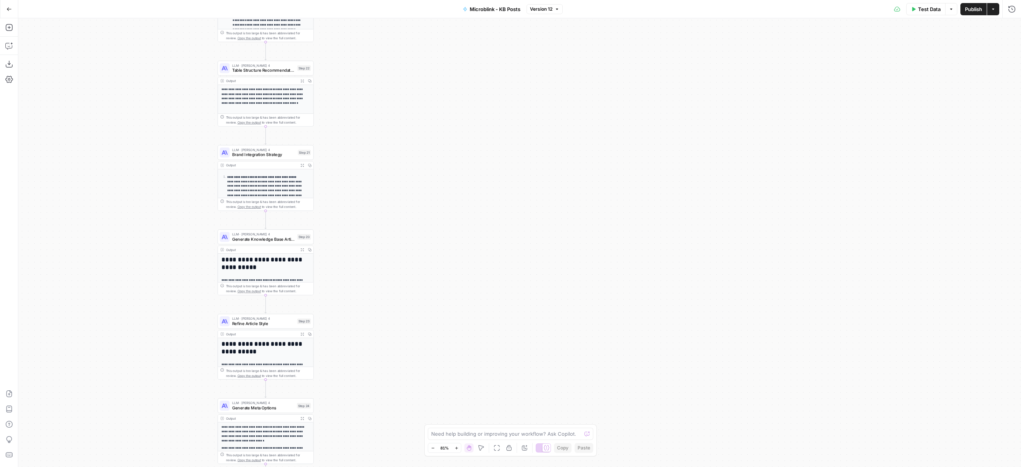
click at [423, 448] on span "Zoom In" at bounding box center [454, 448] width 0 height 0
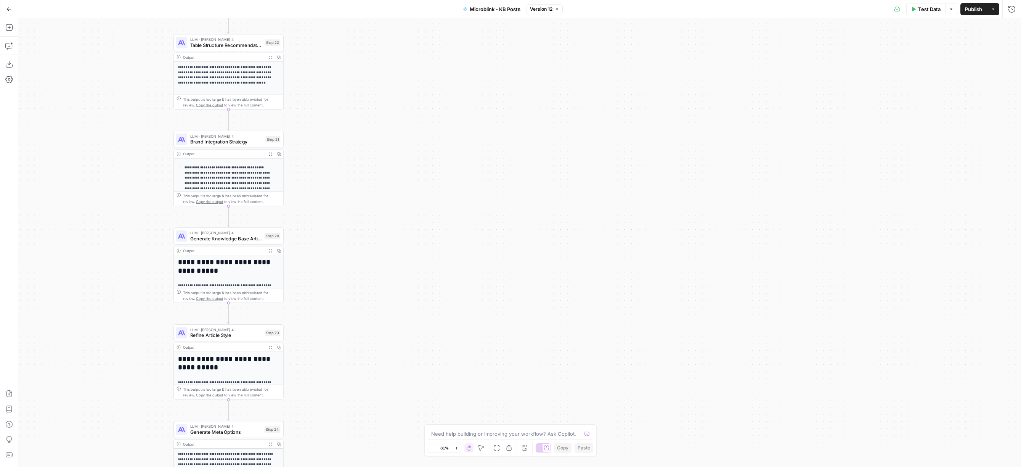
click at [423, 448] on span "Zoom In" at bounding box center [454, 448] width 0 height 0
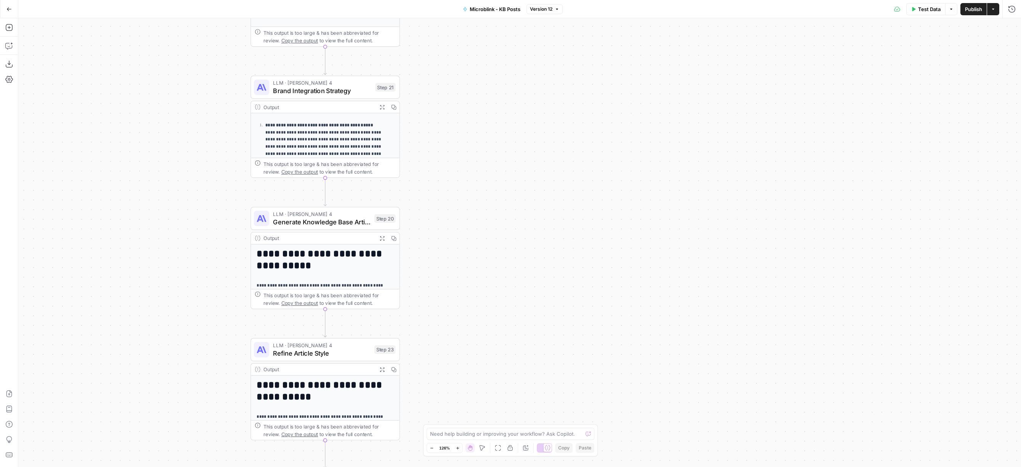
drag, startPoint x: 452, startPoint y: 360, endPoint x: 578, endPoint y: 353, distance: 125.6
click at [423, 353] on div "**********" at bounding box center [519, 242] width 1002 height 448
click at [423, 449] on icon "button" at bounding box center [458, 448] width 4 height 4
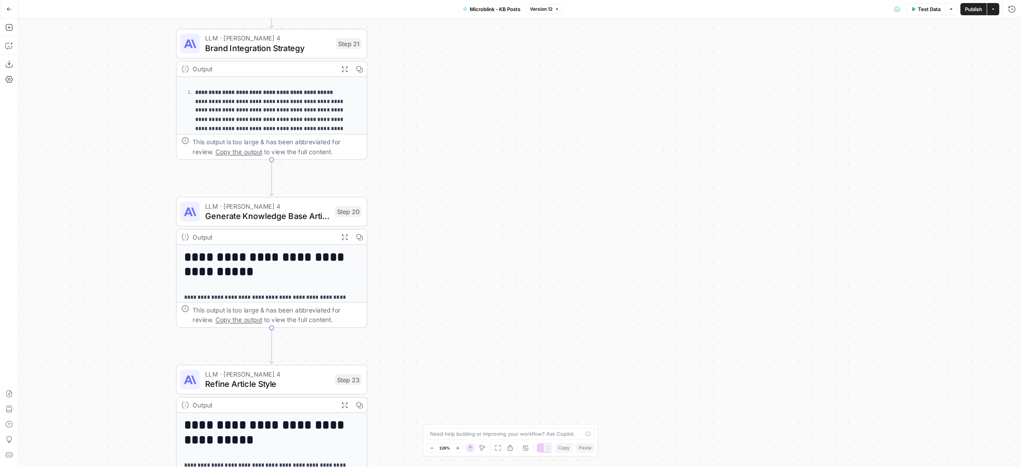
drag, startPoint x: 459, startPoint y: 355, endPoint x: 588, endPoint y: 149, distance: 242.8
click at [423, 156] on div "**********" at bounding box center [519, 242] width 1002 height 448
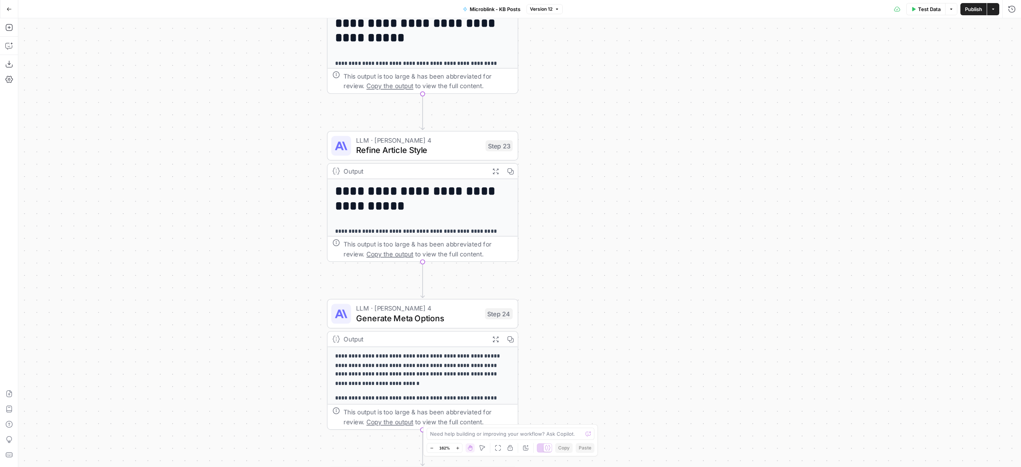
drag, startPoint x: 590, startPoint y: 288, endPoint x: 596, endPoint y: 154, distance: 134.7
click at [423, 175] on div "**********" at bounding box center [519, 242] width 1002 height 448
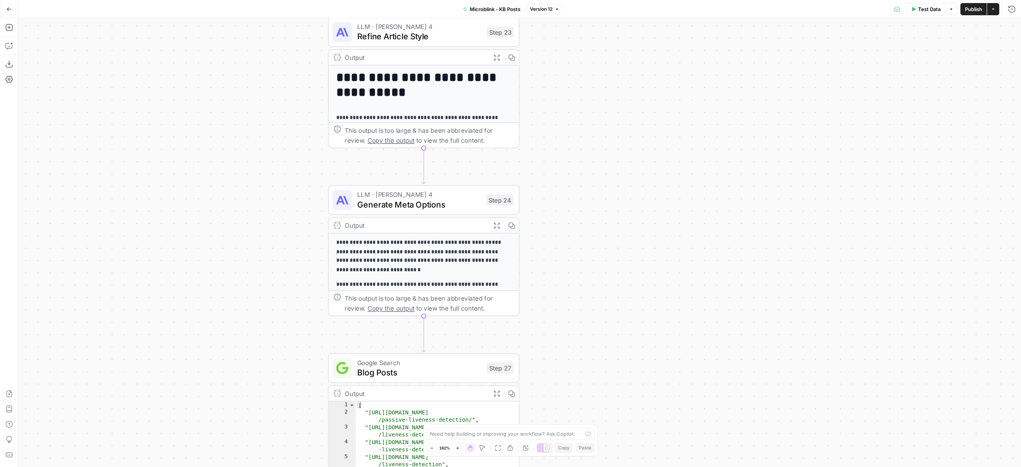
drag, startPoint x: 592, startPoint y: 314, endPoint x: 594, endPoint y: 170, distance: 144.1
click at [423, 184] on div "**********" at bounding box center [519, 242] width 1002 height 448
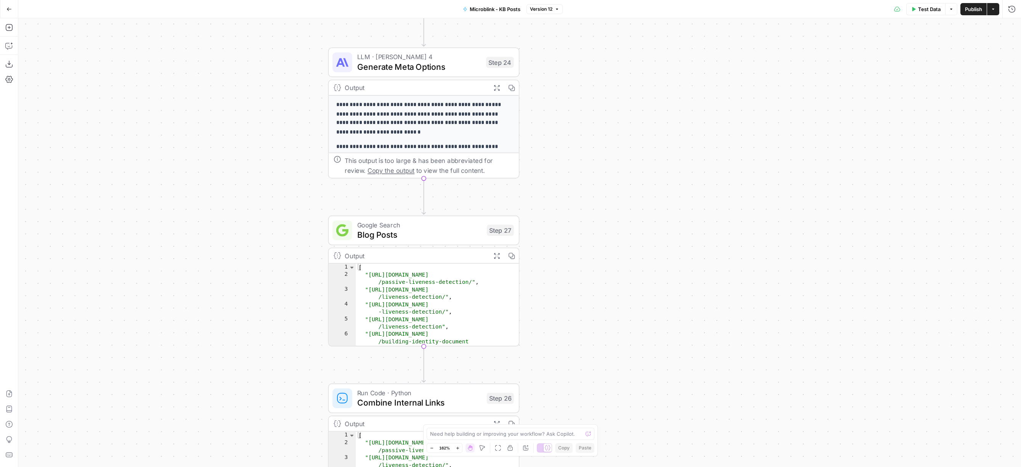
drag, startPoint x: 593, startPoint y: 318, endPoint x: 591, endPoint y: 150, distance: 167.4
click at [423, 168] on div "**********" at bounding box center [519, 242] width 1002 height 448
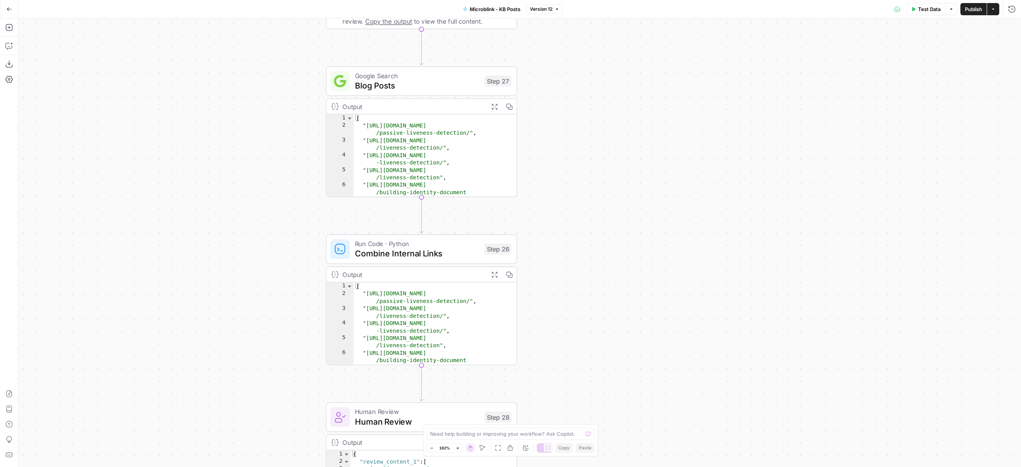
drag, startPoint x: 590, startPoint y: 206, endPoint x: 595, endPoint y: 98, distance: 107.6
click at [423, 120] on div "**********" at bounding box center [519, 242] width 1002 height 448
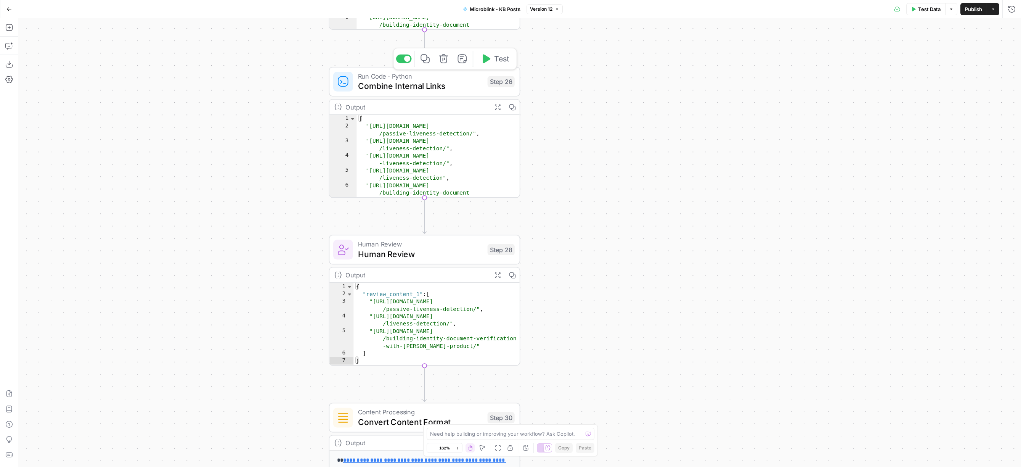
click at [423, 94] on div "Run Code · Python Combine Internal Links Step 26 Copy step Delete step Add Note…" at bounding box center [424, 82] width 191 height 30
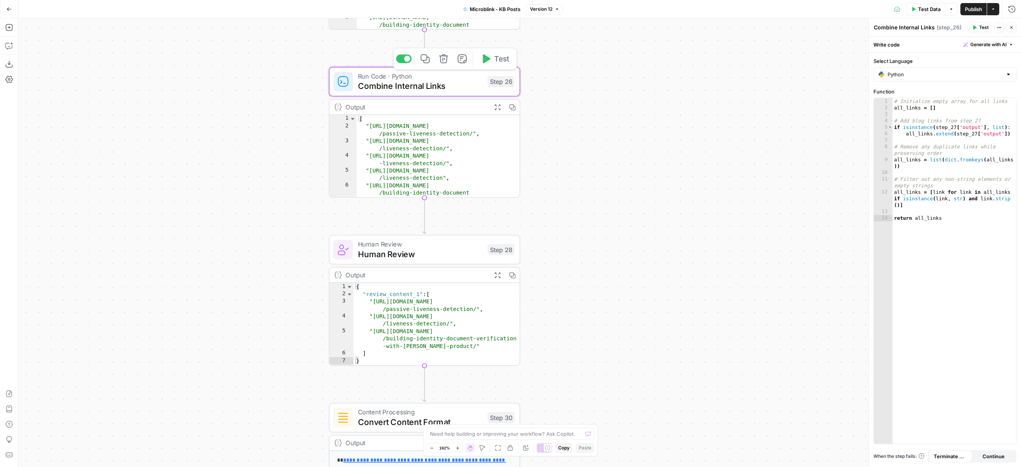
click at [404, 91] on span "Combine Internal Links" at bounding box center [420, 86] width 125 height 12
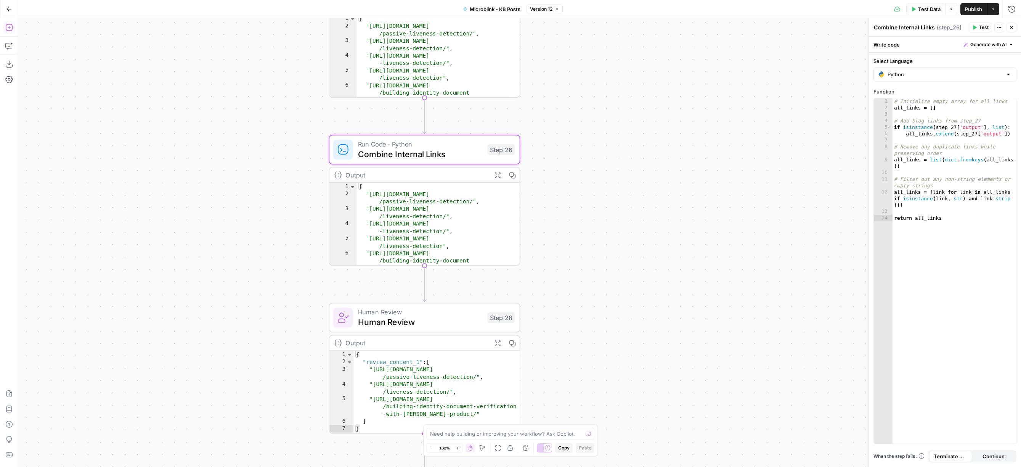
click at [11, 26] on icon "button" at bounding box center [9, 28] width 8 height 8
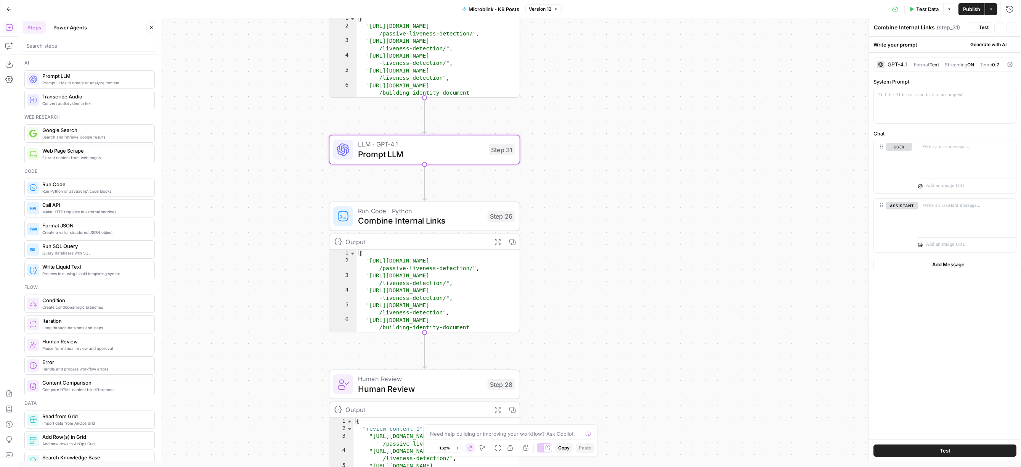
type textarea "Prompt LLM"
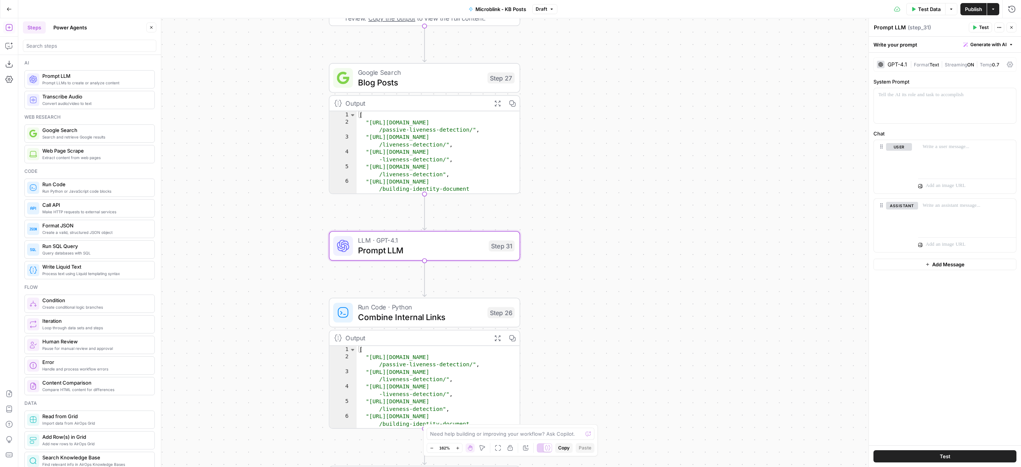
drag, startPoint x: 67, startPoint y: 82, endPoint x: 665, endPoint y: 0, distance: 603.2
click at [423, 108] on div at bounding box center [945, 105] width 142 height 35
click at [423, 164] on div at bounding box center [967, 157] width 98 height 35
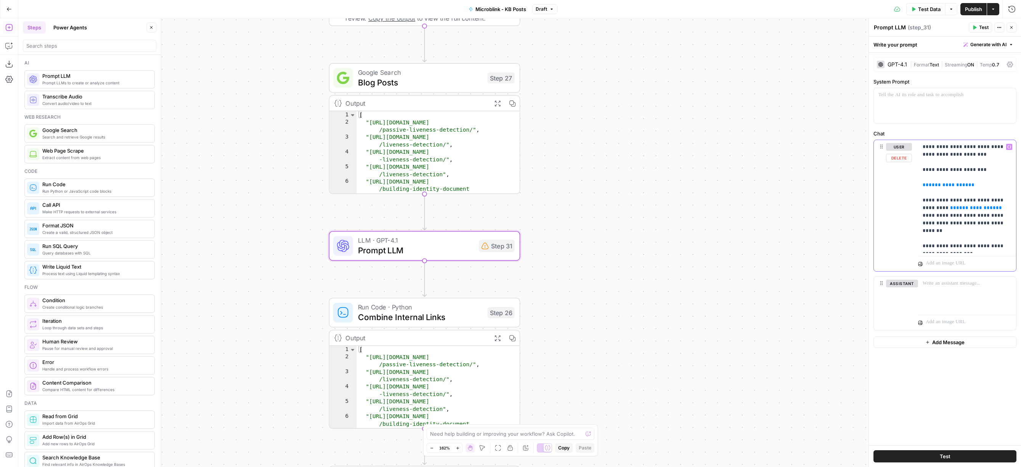
drag, startPoint x: 975, startPoint y: 183, endPoint x: 922, endPoint y: 184, distance: 53.8
click at [423, 184] on div "**********" at bounding box center [967, 196] width 98 height 113
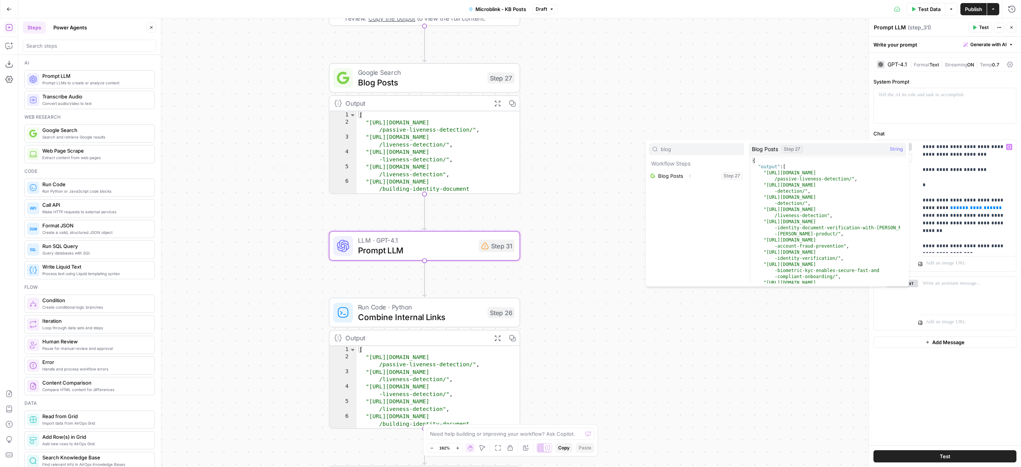
type input "blog"
click at [423, 176] on button "Expand" at bounding box center [690, 176] width 10 height 10
click at [423, 180] on button "Select variable Blog Posts" at bounding box center [696, 176] width 95 height 12
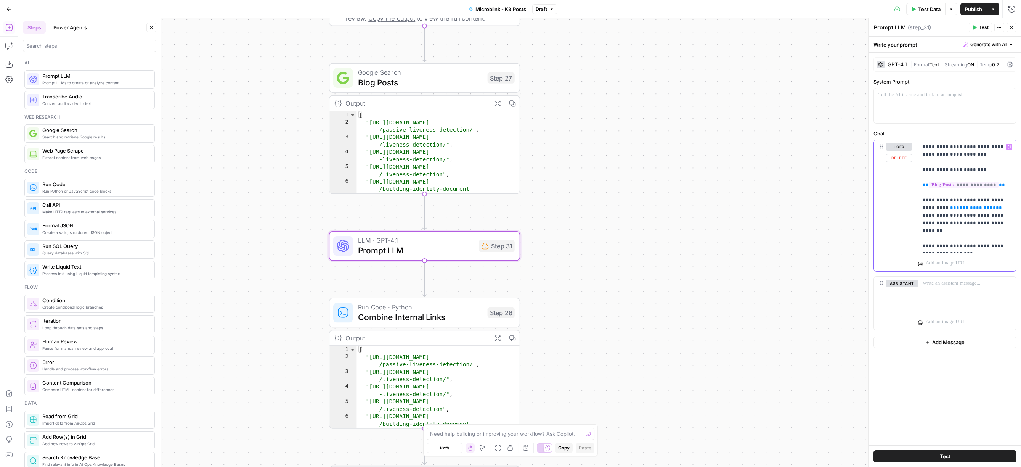
click at [423, 186] on span "**********" at bounding box center [963, 184] width 69 height 6
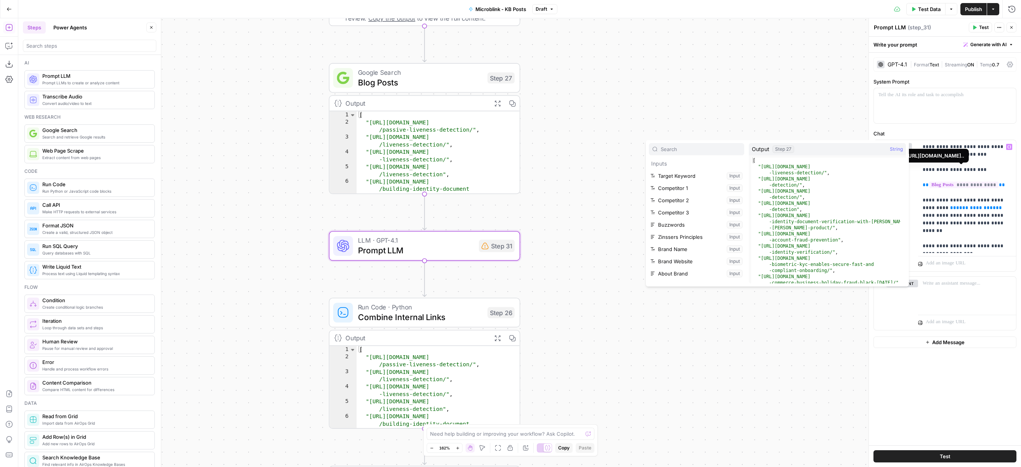
scroll to position [338, 0]
click at [423, 214] on p "**********" at bounding box center [966, 196] width 89 height 107
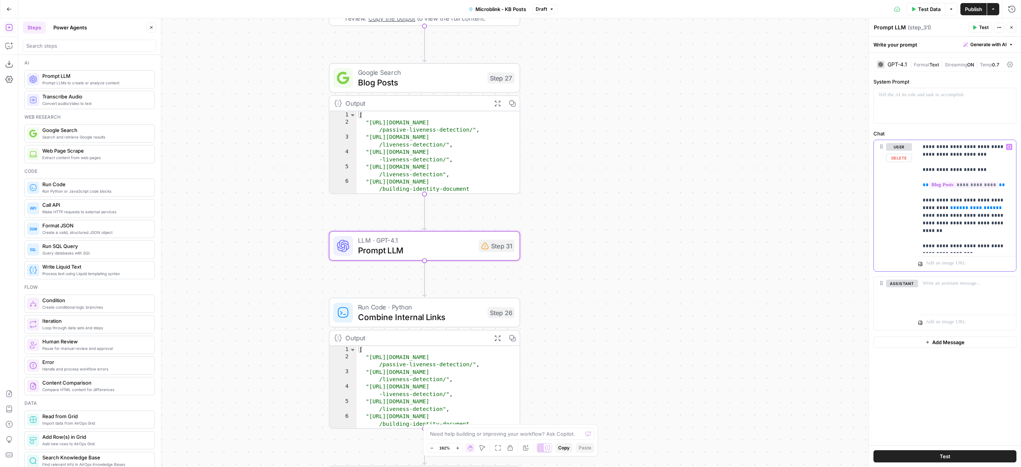
drag, startPoint x: 981, startPoint y: 207, endPoint x: 939, endPoint y: 205, distance: 42.4
click at [423, 205] on p "**********" at bounding box center [966, 196] width 89 height 107
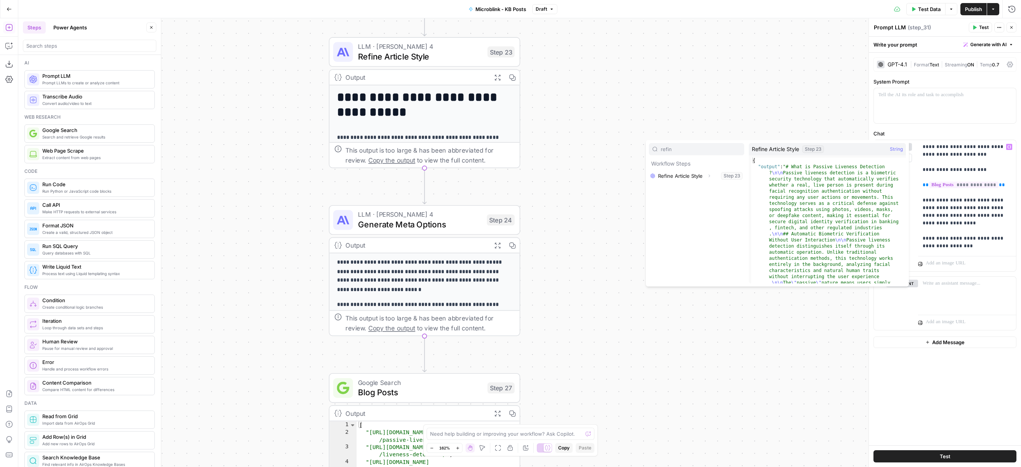
type input "refin"
click at [423, 173] on button "Select variable Refine Article Style" at bounding box center [696, 176] width 95 height 12
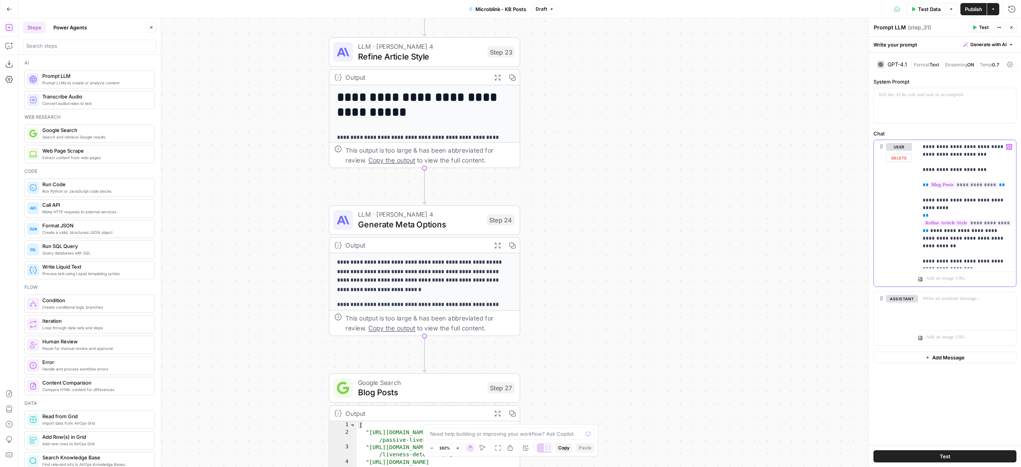
click at [423, 254] on p "**********" at bounding box center [966, 204] width 89 height 122
click at [423, 258] on p "**********" at bounding box center [966, 204] width 89 height 122
click at [423, 104] on div at bounding box center [945, 105] width 142 height 35
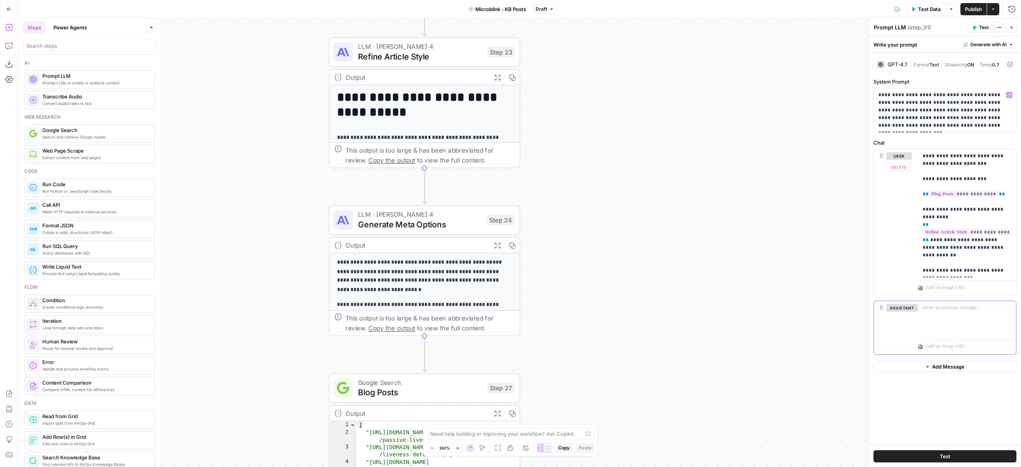
click at [423, 313] on div at bounding box center [967, 318] width 98 height 35
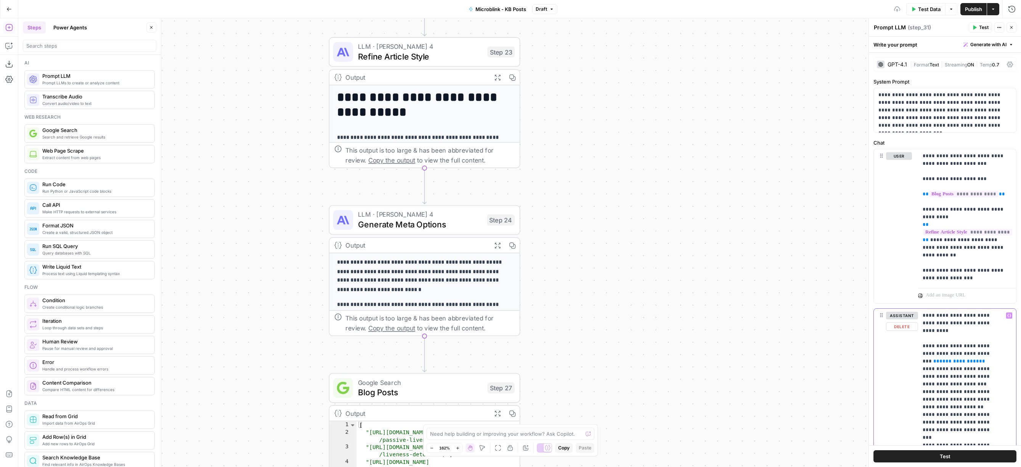
drag, startPoint x: 968, startPoint y: 353, endPoint x: 919, endPoint y: 351, distance: 49.6
click at [423, 351] on div "**********" at bounding box center [967, 463] width 98 height 311
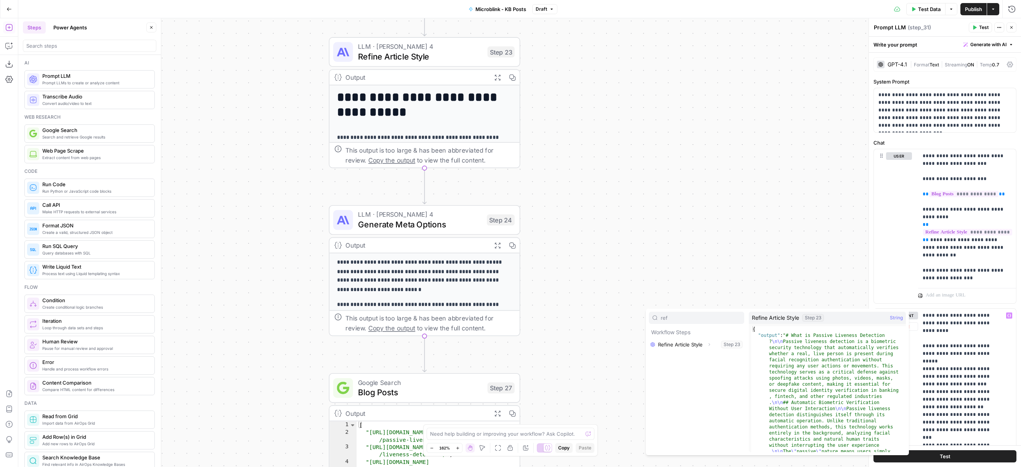
type input "ref"
click at [423, 345] on button "Select variable Refine Article Style" at bounding box center [696, 344] width 95 height 12
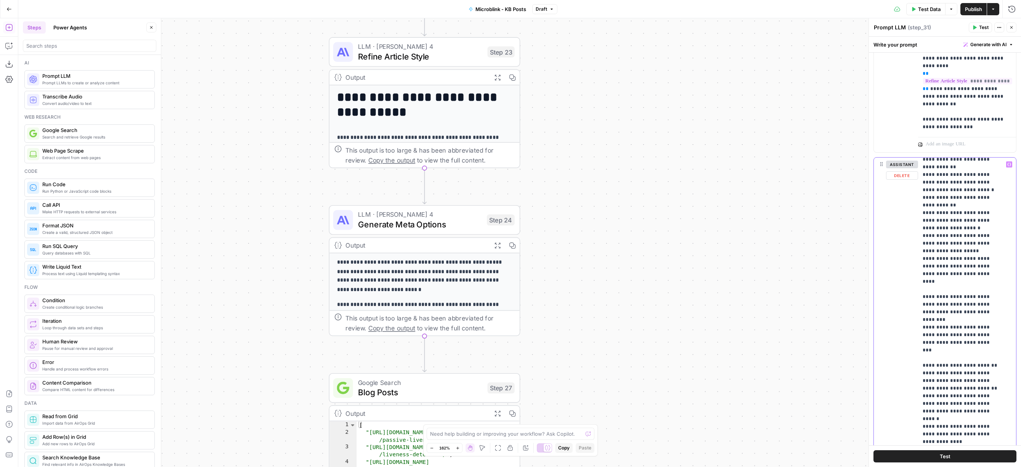
scroll to position [241, 0]
click at [423, 266] on p "**********" at bounding box center [960, 312] width 77 height 785
click at [423, 285] on p "**********" at bounding box center [960, 312] width 77 height 785
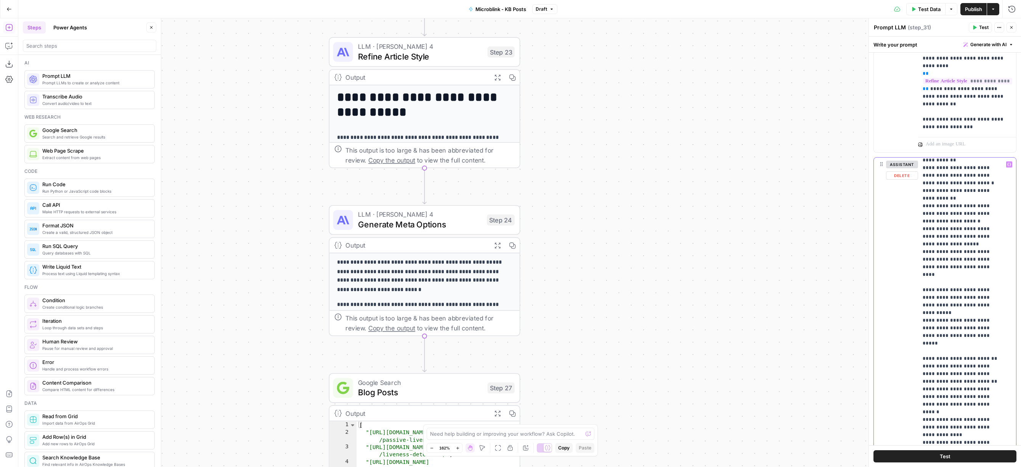
click at [423, 289] on p "**********" at bounding box center [960, 312] width 77 height 785
type input "solution"
click at [423, 325] on p "**********" at bounding box center [960, 312] width 77 height 785
drag, startPoint x: 932, startPoint y: 289, endPoint x: 949, endPoint y: 291, distance: 17.3
click at [423, 289] on p "**********" at bounding box center [960, 312] width 77 height 785
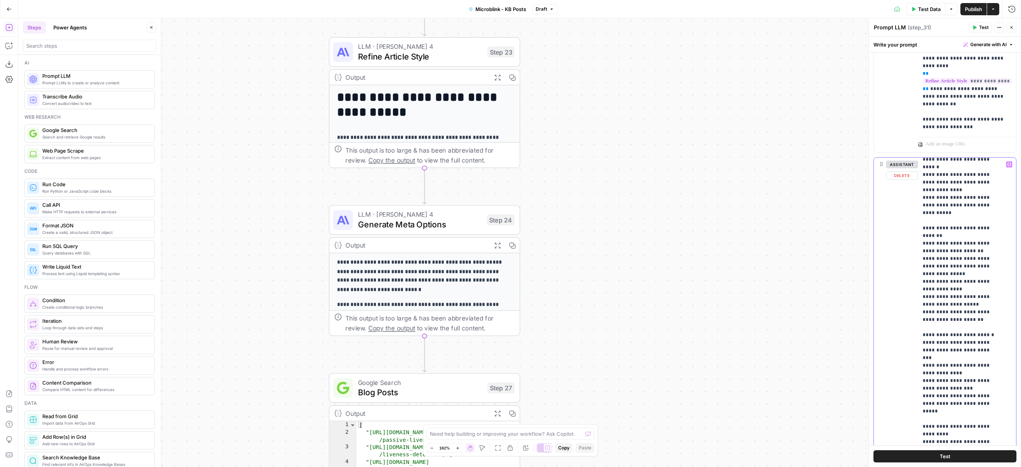
scroll to position [486, 0]
click at [423, 384] on p "**********" at bounding box center [960, 66] width 77 height 785
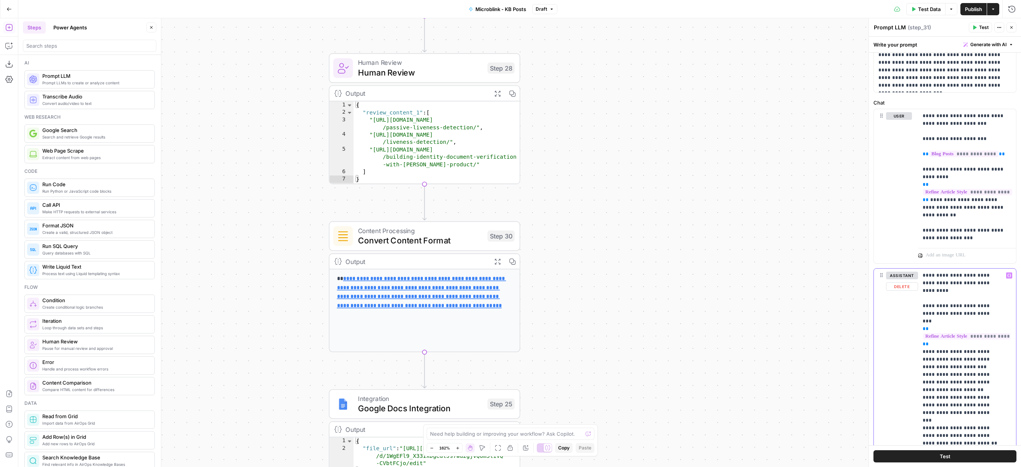
scroll to position [0, 0]
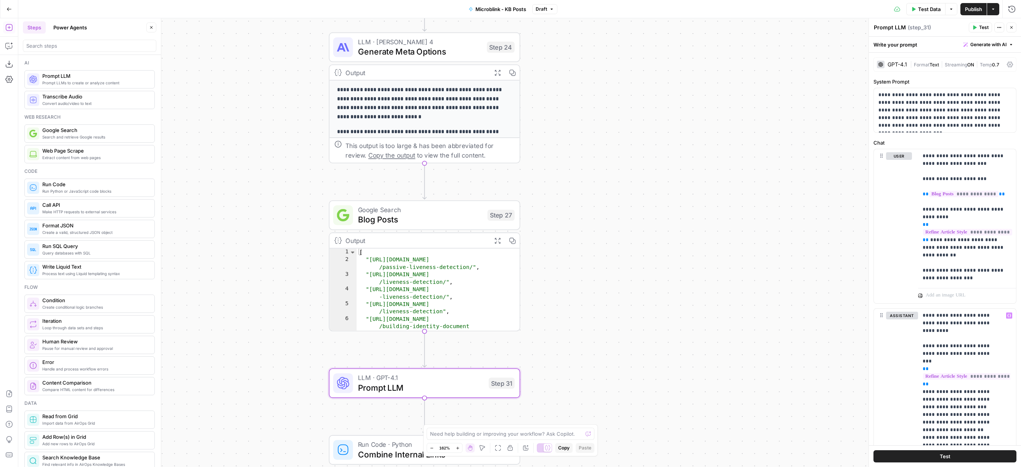
click at [423, 29] on span "( step_31 )" at bounding box center [919, 28] width 23 height 8
click at [423, 27] on span "( step_31 )" at bounding box center [919, 28] width 23 height 8
click at [423, 27] on textarea "Prompt LLM" at bounding box center [890, 28] width 32 height 8
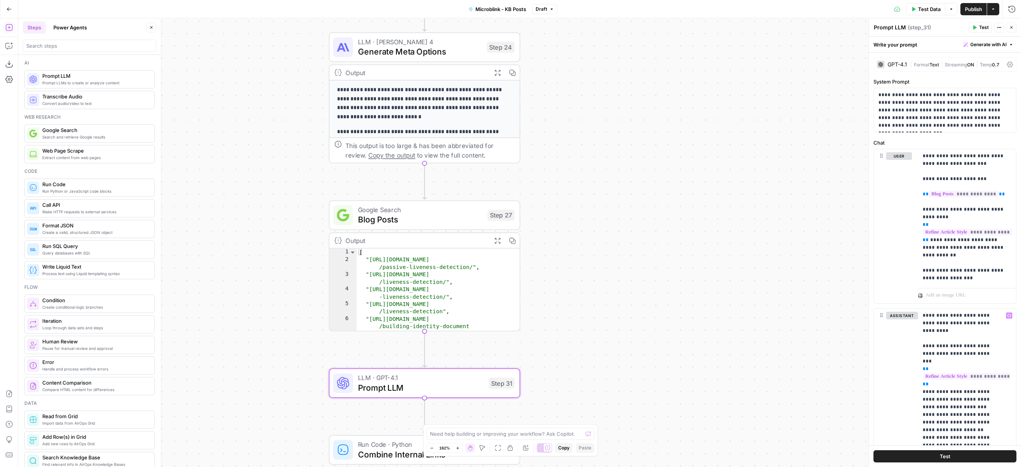
click at [423, 27] on textarea "Prompt LLM" at bounding box center [890, 28] width 32 height 8
type textarea "Add Internal Links | New"
click at [423, 143] on div "**********" at bounding box center [519, 242] width 1002 height 448
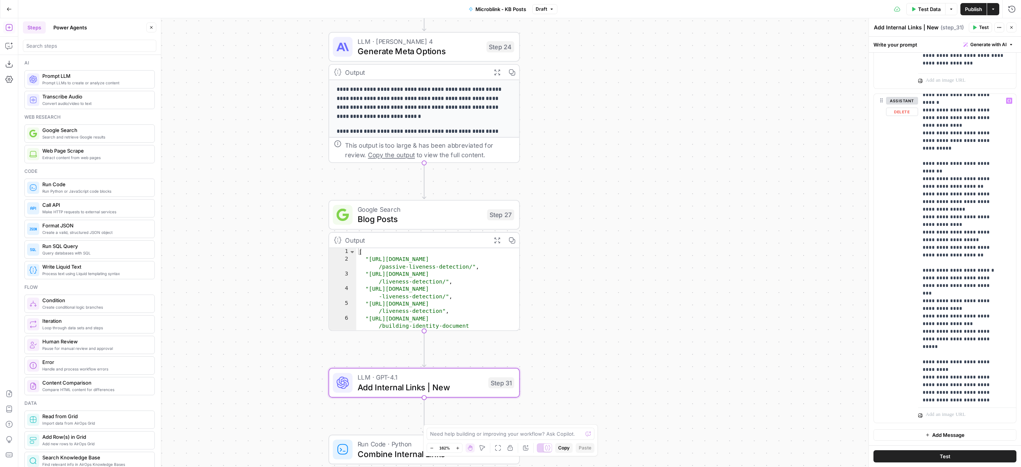
scroll to position [494, 0]
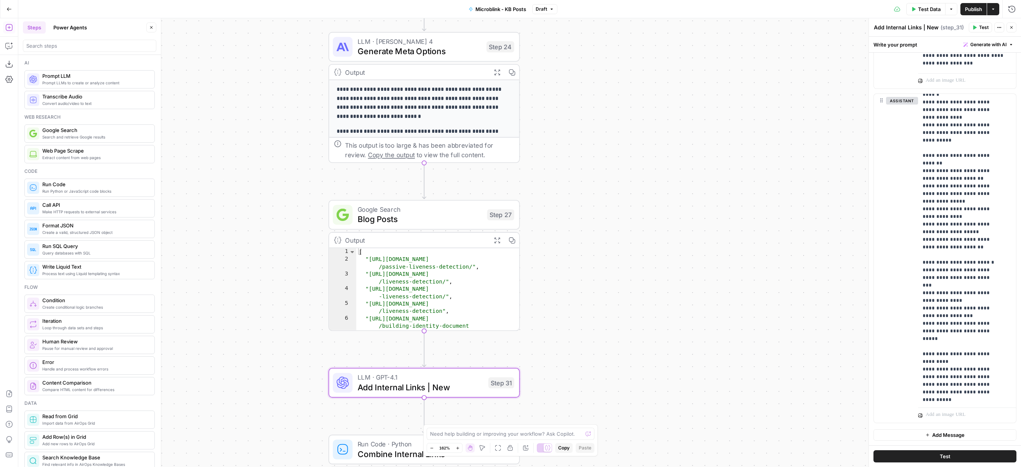
click at [423, 24] on button "Close" at bounding box center [1011, 27] width 10 height 10
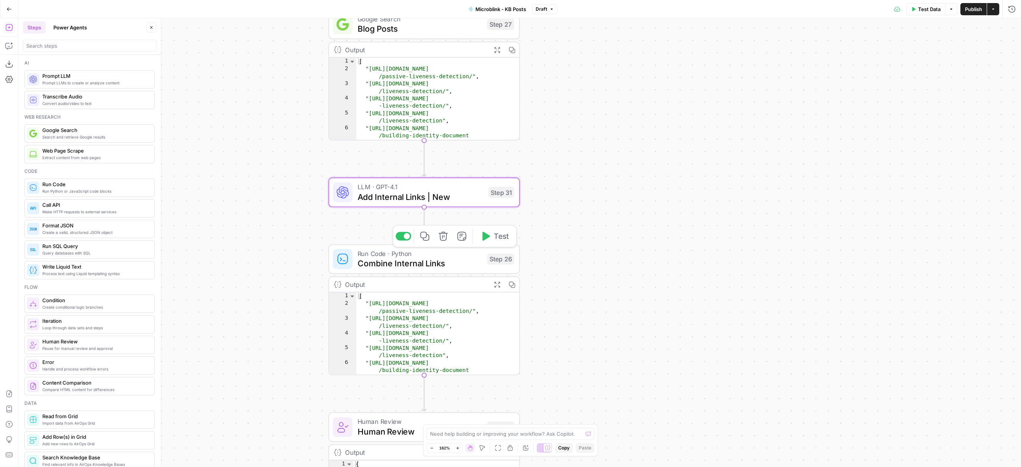
click at [423, 268] on span "Combine Internal Links" at bounding box center [420, 263] width 125 height 12
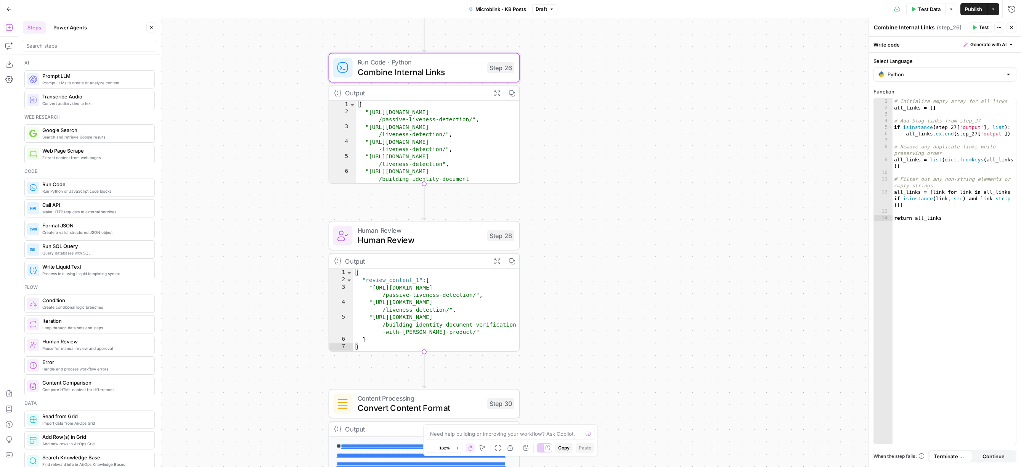
click at [423, 245] on span "Human Review" at bounding box center [420, 240] width 125 height 12
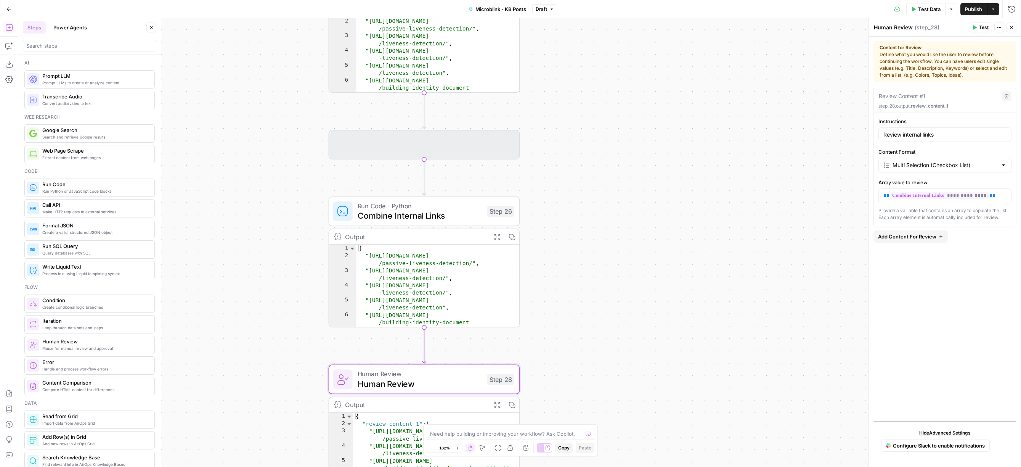
scroll to position [5, 0]
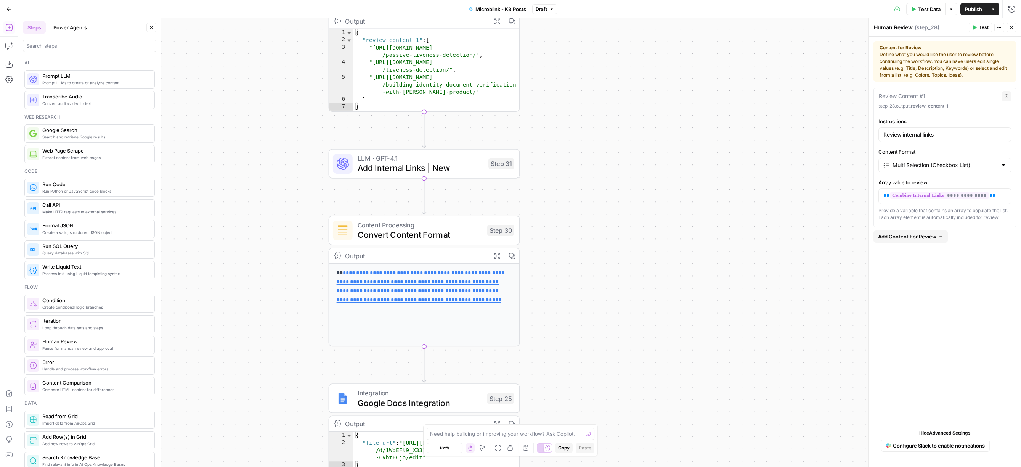
click at [423, 236] on span "Convert Content Format" at bounding box center [420, 234] width 125 height 12
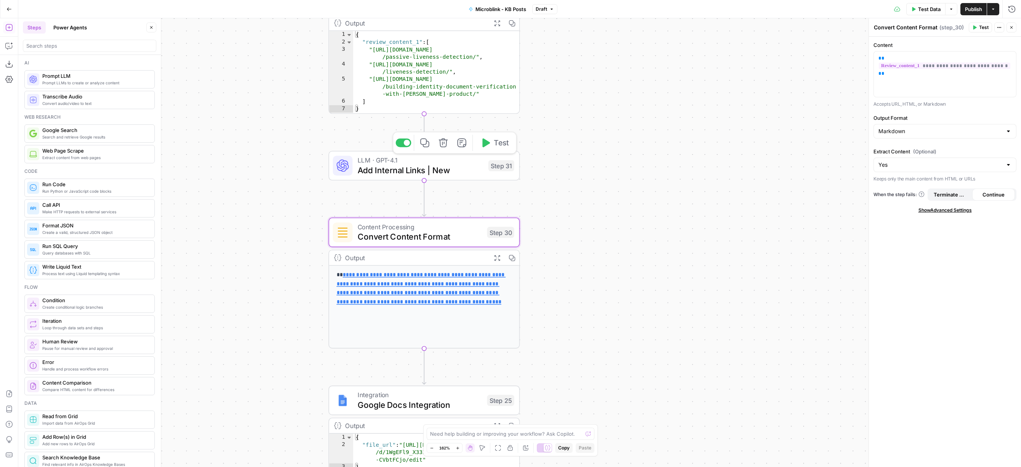
click at [423, 171] on span "Add Internal Links | New" at bounding box center [421, 170] width 126 height 12
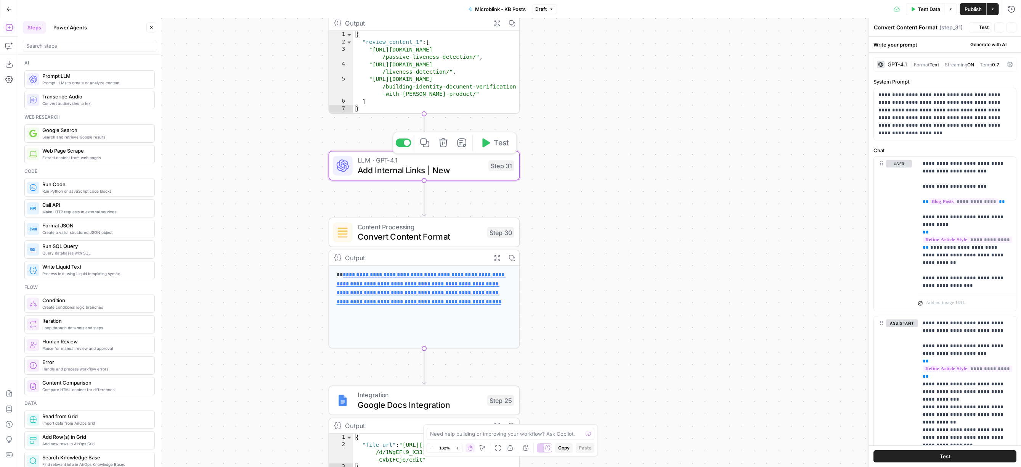
type textarea "Add Internal Links | New"
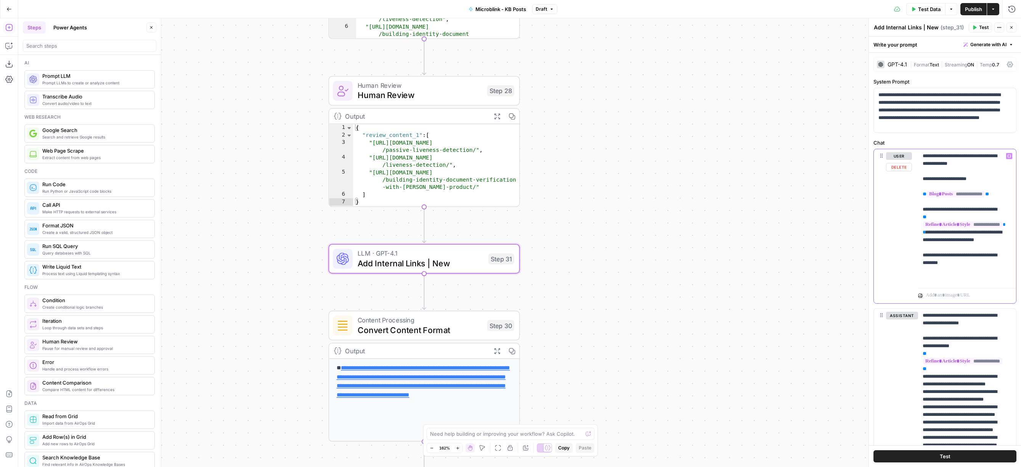
drag, startPoint x: 986, startPoint y: 194, endPoint x: 926, endPoint y: 189, distance: 60.1
click at [423, 189] on p "**********" at bounding box center [963, 217] width 83 height 130
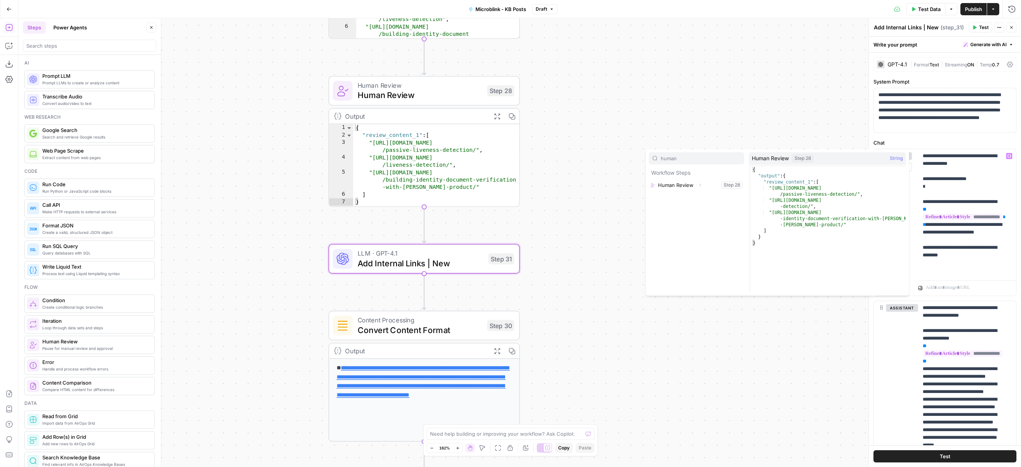
type input "human"
click at [423, 180] on div "Expand" at bounding box center [700, 185] width 10 height 10
click at [423, 183] on div "Expand" at bounding box center [700, 185] width 10 height 10
click at [423, 184] on button "Expand" at bounding box center [700, 185] width 10 height 10
click at [423, 197] on button "Select variable Output" at bounding box center [700, 197] width 88 height 12
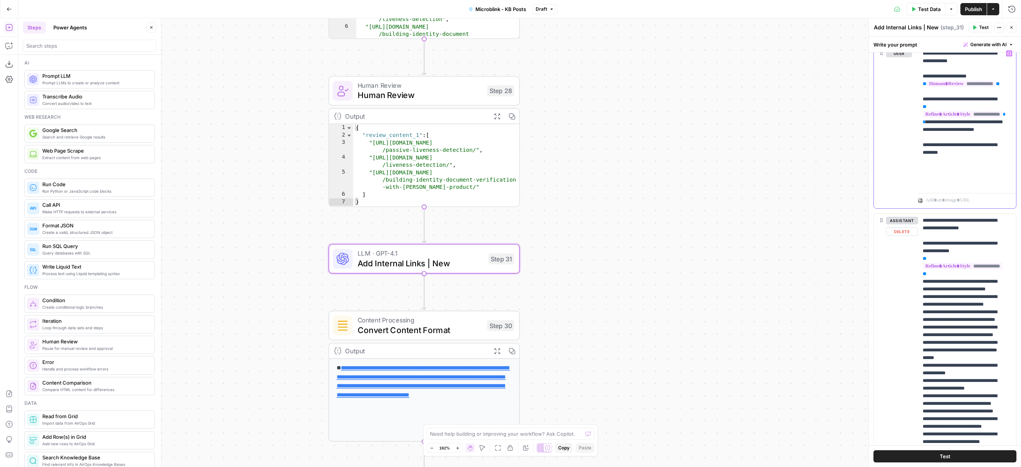
scroll to position [105, 0]
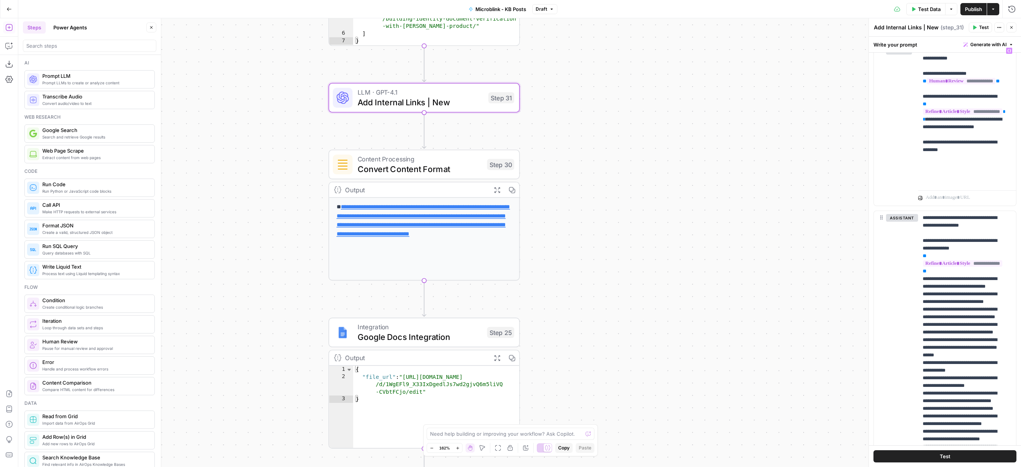
click at [423, 173] on span "Convert Content Format" at bounding box center [420, 168] width 125 height 12
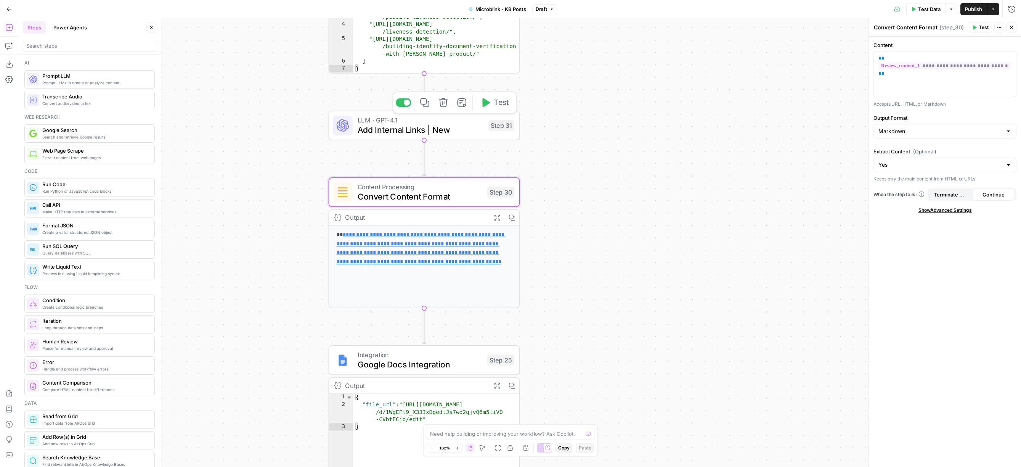
click at [423, 131] on span "Add Internal Links | New" at bounding box center [421, 130] width 126 height 12
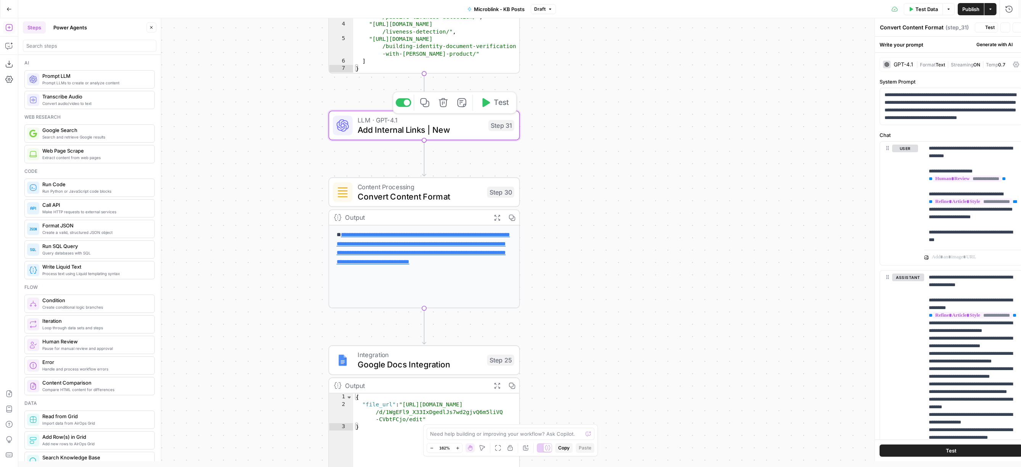
type textarea "Add Internal Links | New"
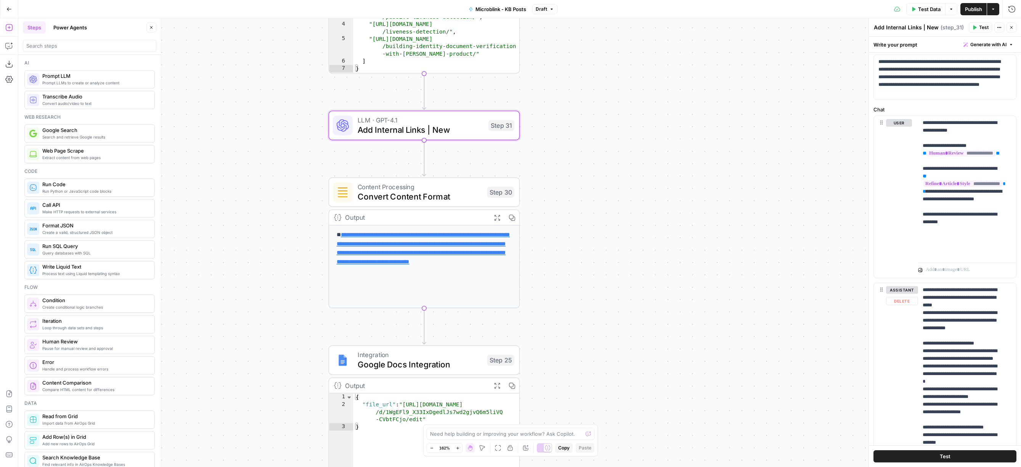
scroll to position [0, 0]
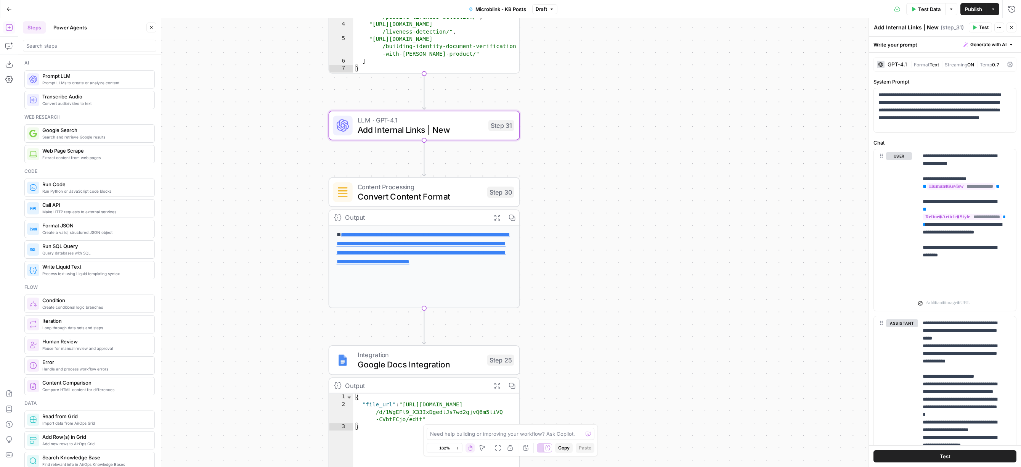
click at [423, 29] on icon "button" at bounding box center [974, 27] width 5 height 5
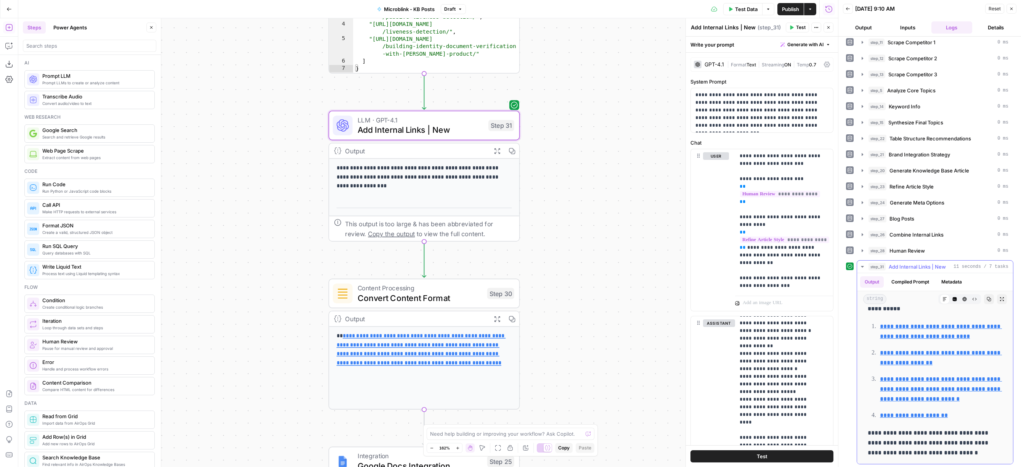
scroll to position [6, 0]
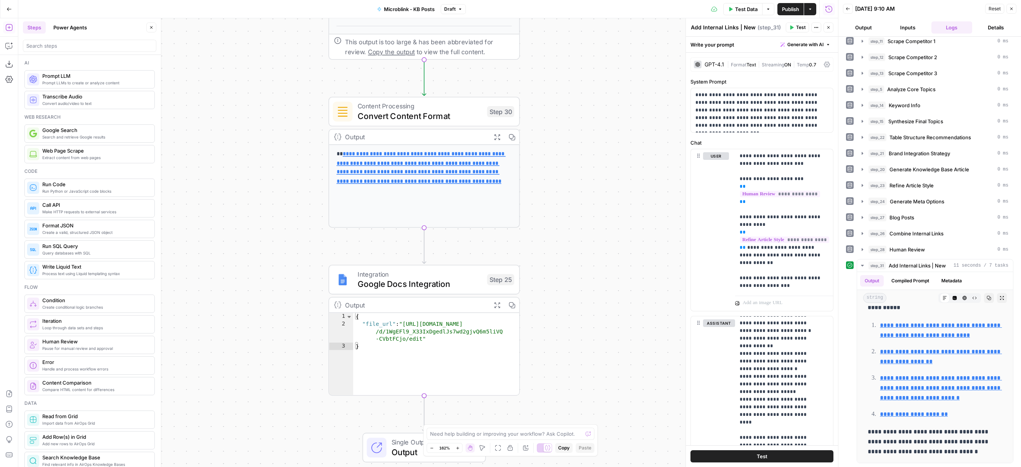
click at [423, 287] on span "Google Docs Integration" at bounding box center [420, 283] width 125 height 12
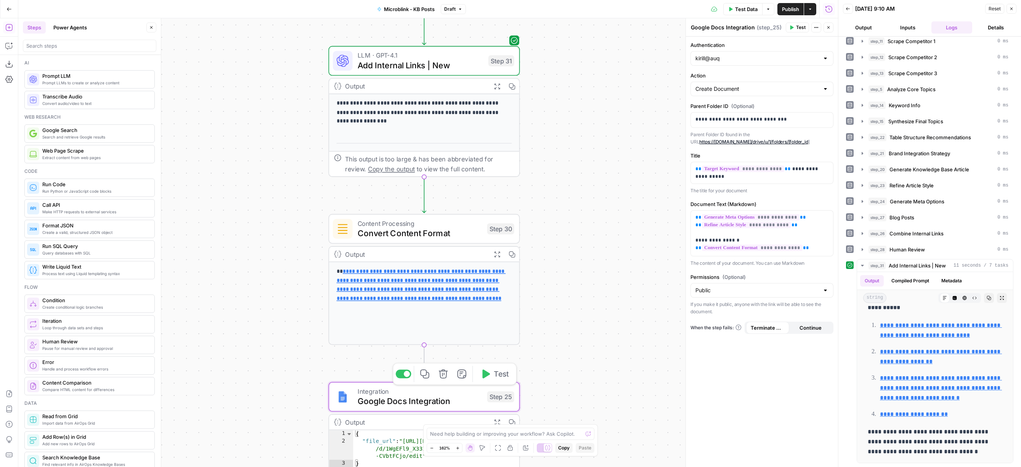
click at [423, 379] on span "Test" at bounding box center [501, 373] width 15 height 11
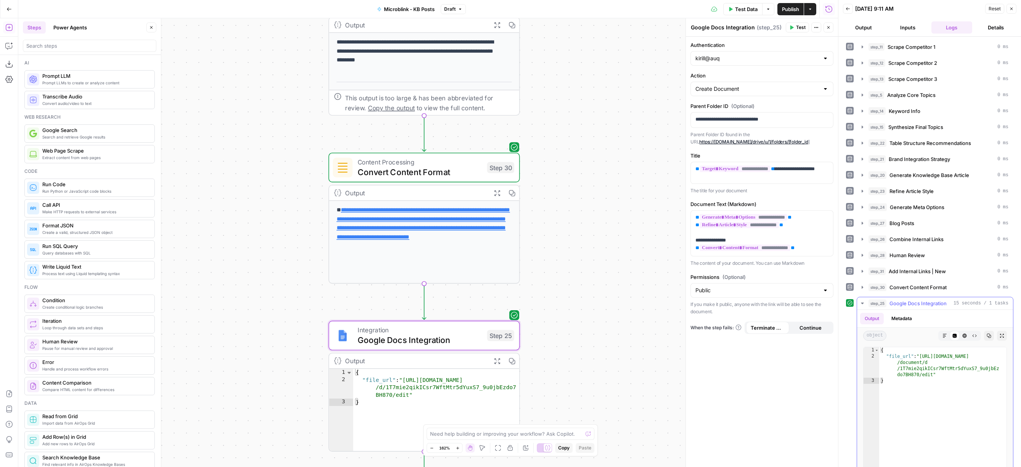
type textarea "**********"
drag, startPoint x: 937, startPoint y: 374, endPoint x: 921, endPoint y: 355, distance: 24.6
click at [423, 355] on div "{ "file_url" : "https://docs.google.com /document/d /1T7mie2qikICsr7WftMtr5dYux…" at bounding box center [942, 428] width 127 height 162
click at [423, 9] on span "Publish" at bounding box center [790, 9] width 17 height 8
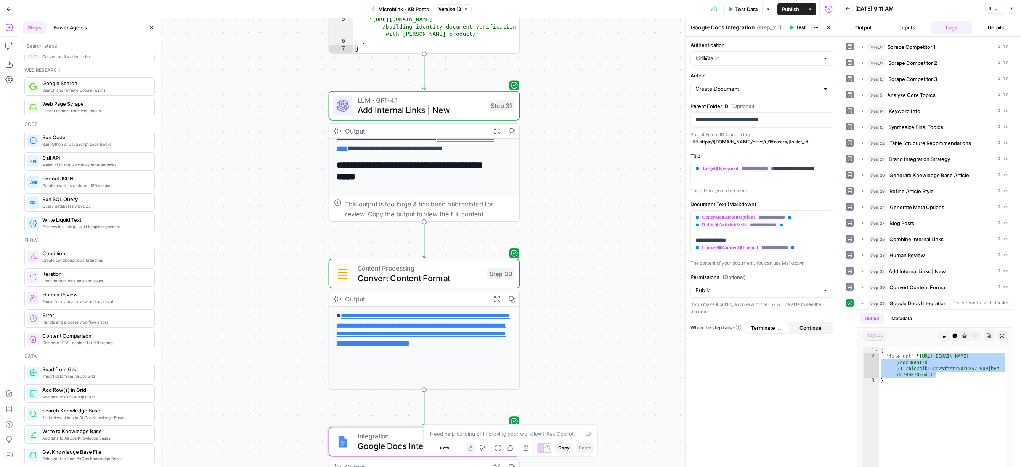
scroll to position [204, 0]
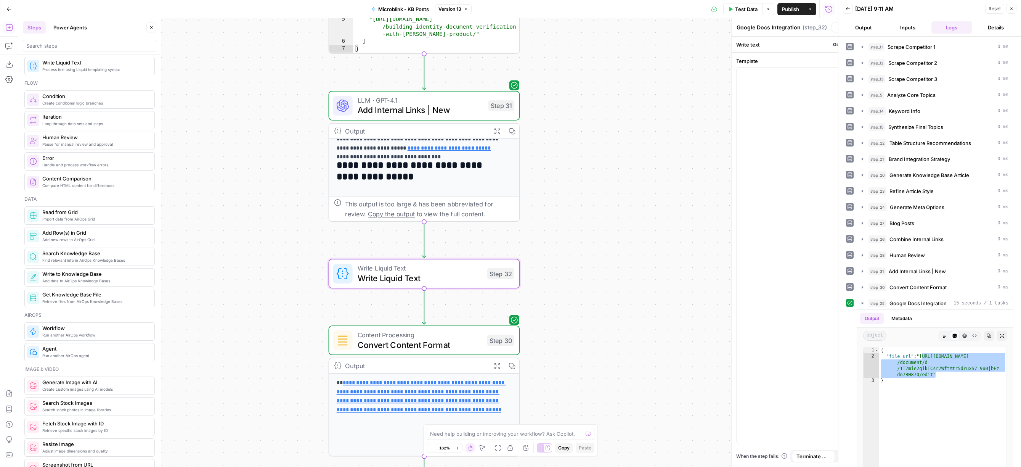
type textarea "Write Liquid Text"
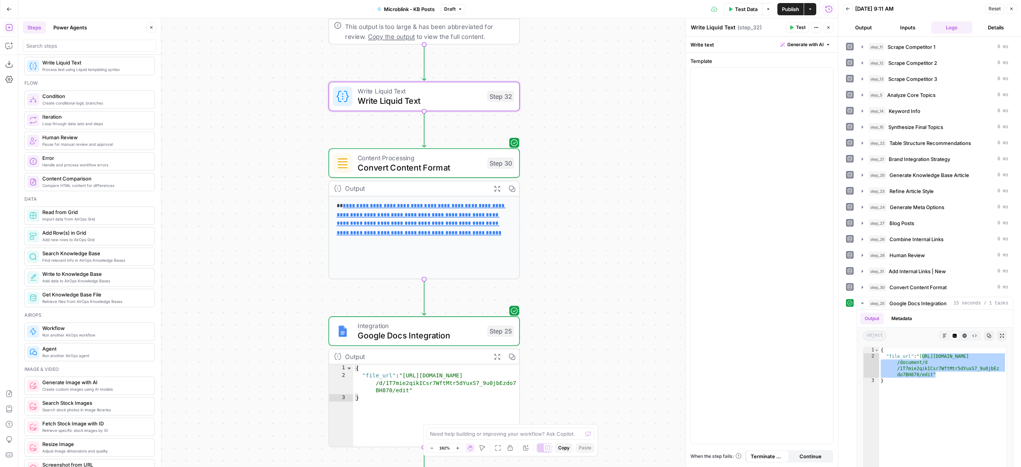
drag, startPoint x: 88, startPoint y: 65, endPoint x: 563, endPoint y: 1, distance: 478.9
click at [423, 111] on div at bounding box center [762, 255] width 142 height 376
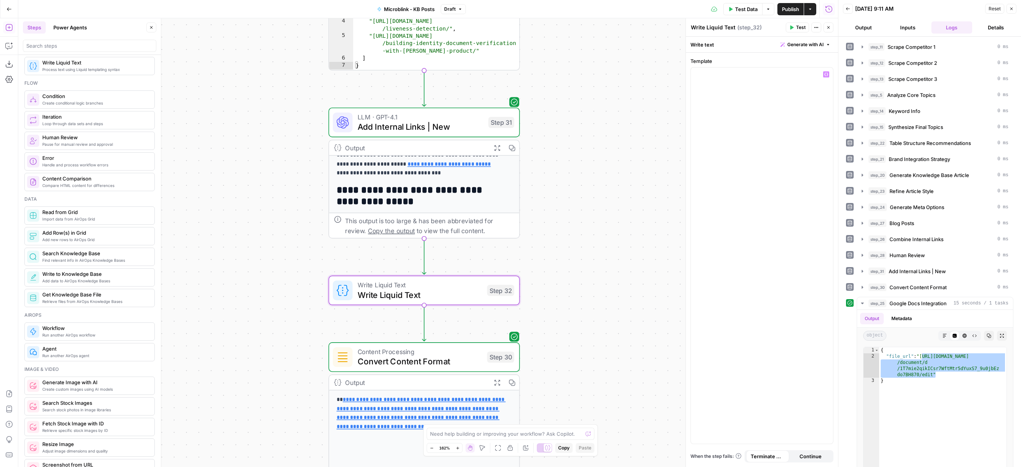
click at [423, 290] on span "Write Liquid Text" at bounding box center [420, 294] width 125 height 12
click at [423, 151] on div at bounding box center [762, 250] width 142 height 366
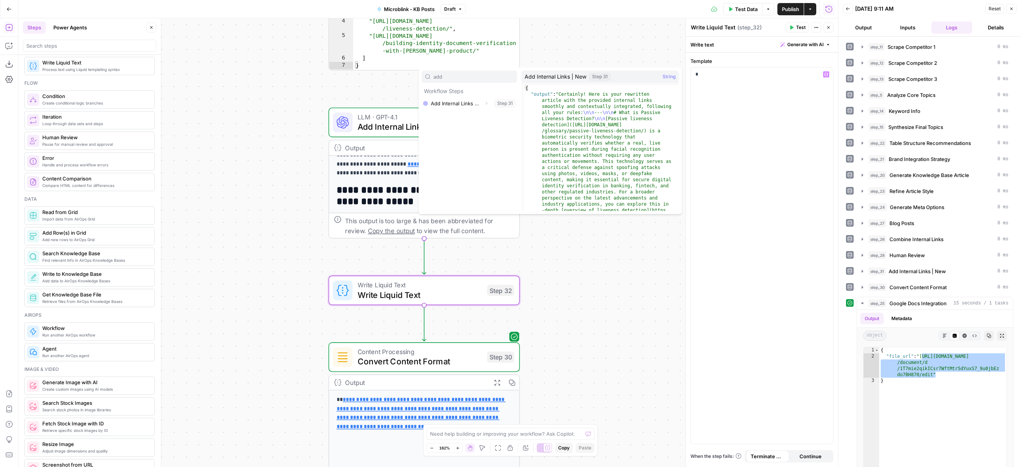
type input "add"
click at [423, 102] on button "Select variable Add Internal Links | New" at bounding box center [469, 103] width 95 height 12
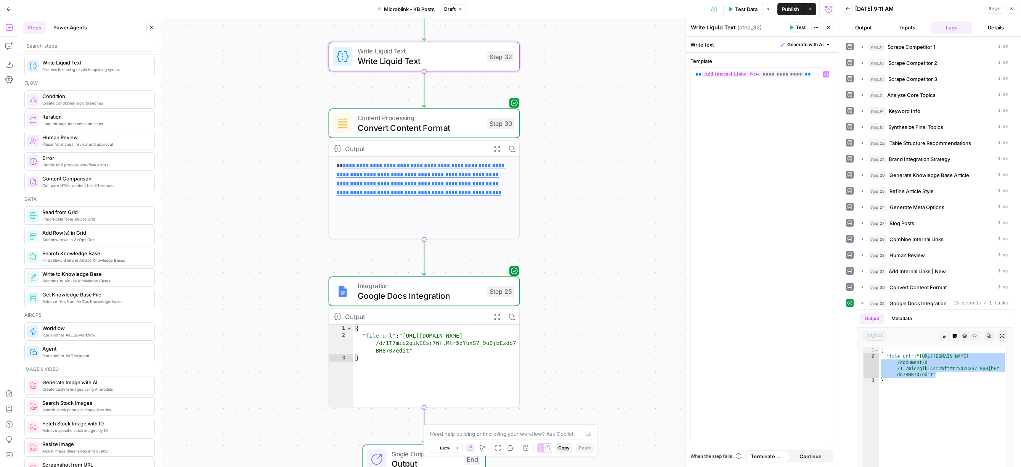
click at [423, 126] on span "Convert Content Format" at bounding box center [420, 127] width 125 height 12
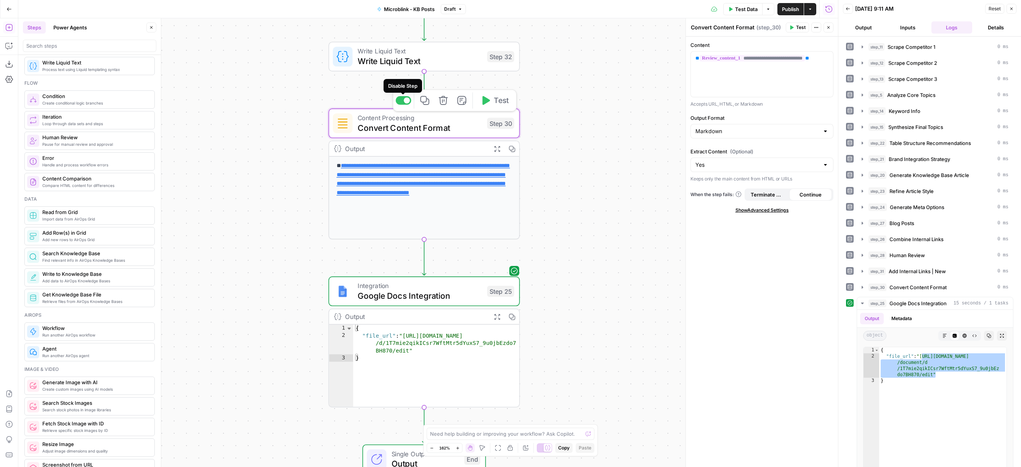
click at [406, 100] on div at bounding box center [407, 100] width 6 height 6
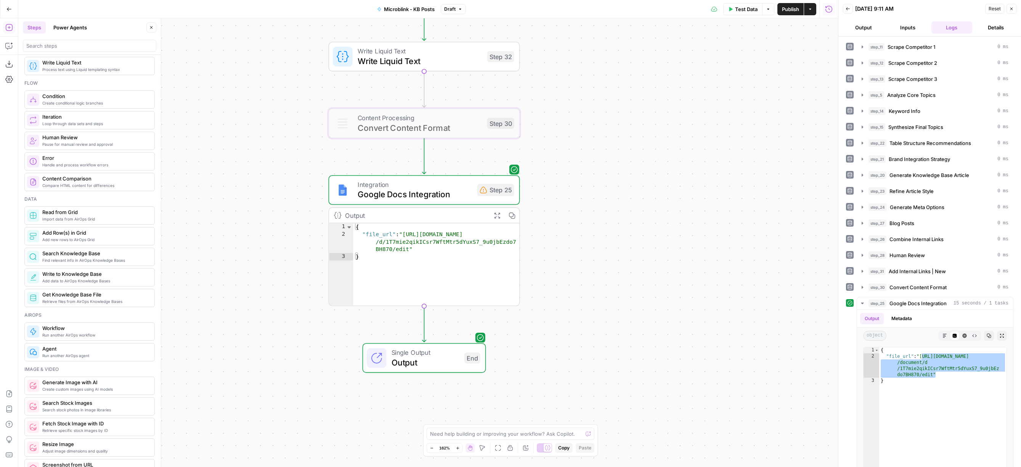
click at [423, 11] on span "Publish" at bounding box center [790, 9] width 17 height 8
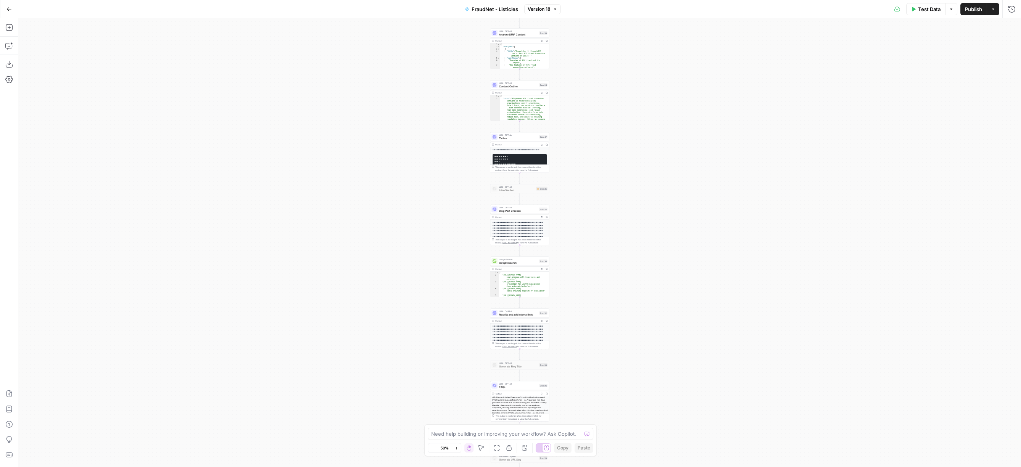
click at [457, 446] on icon "button" at bounding box center [456, 448] width 4 height 4
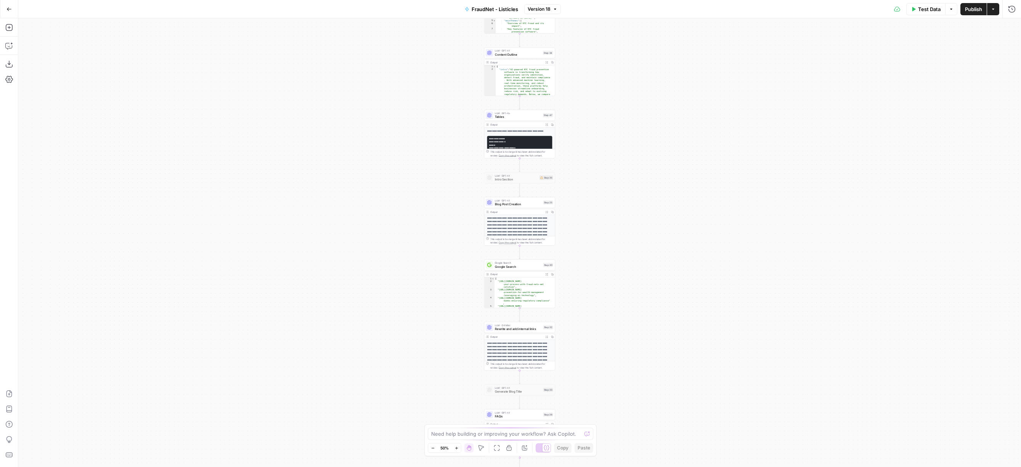
click at [457, 446] on icon "button" at bounding box center [456, 448] width 4 height 4
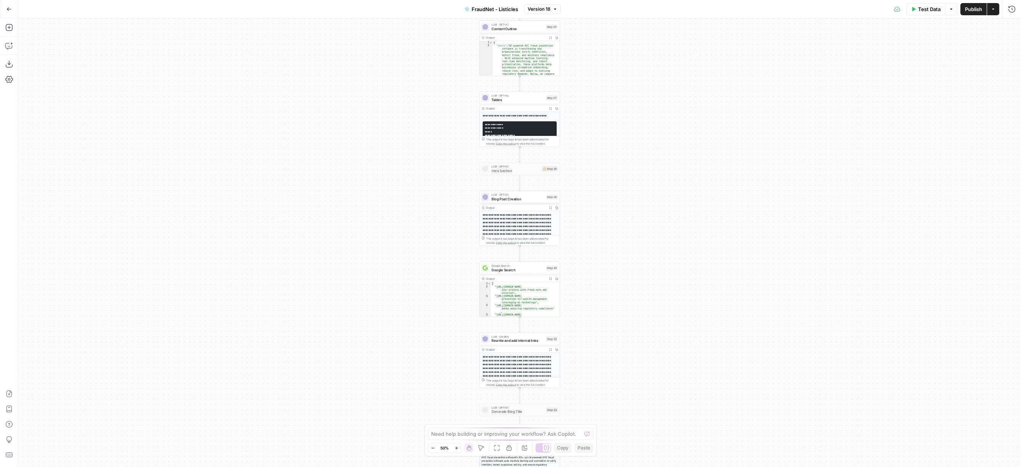
click at [457, 446] on icon "button" at bounding box center [456, 448] width 4 height 4
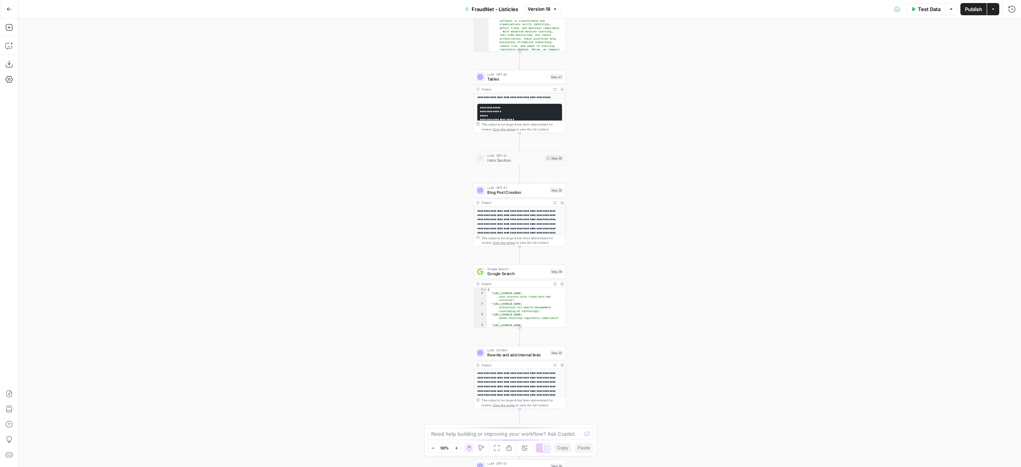
click at [457, 446] on icon "button" at bounding box center [456, 448] width 4 height 4
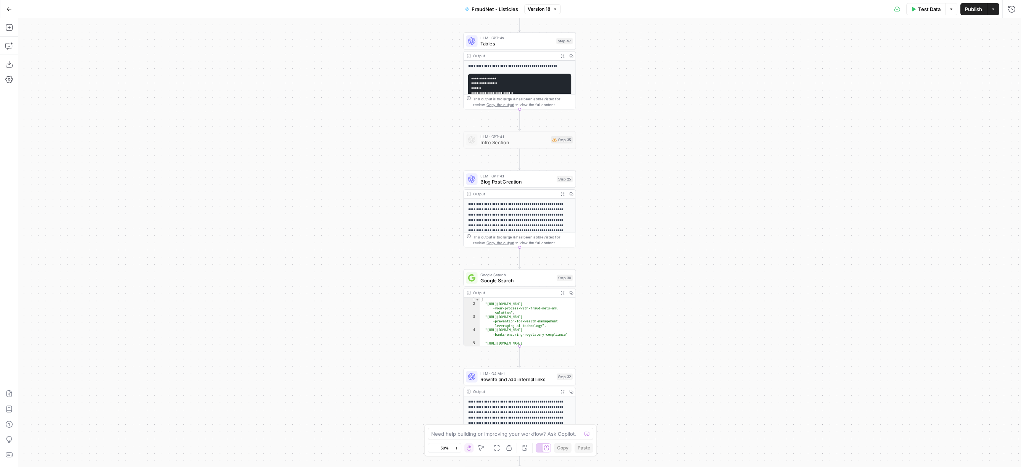
click at [457, 446] on icon "button" at bounding box center [456, 448] width 4 height 4
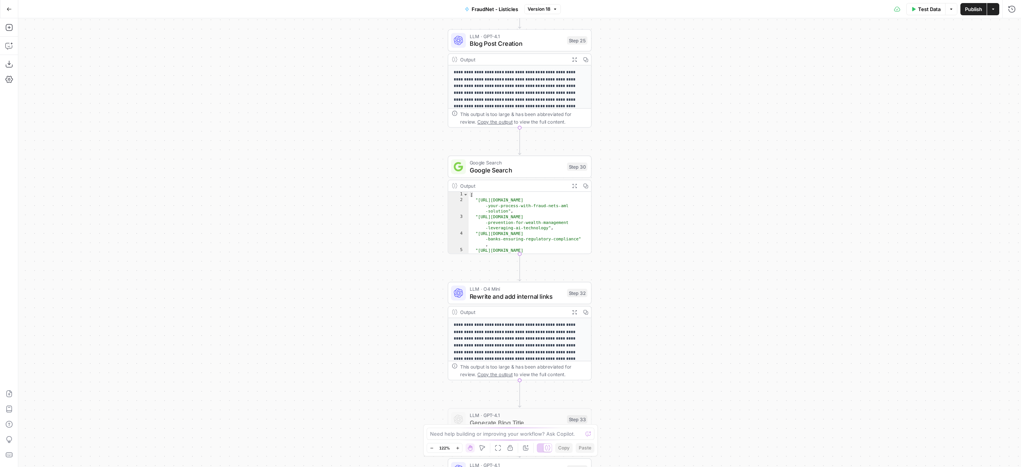
click at [519, 296] on span "Rewrite and add internal links" at bounding box center [517, 295] width 94 height 9
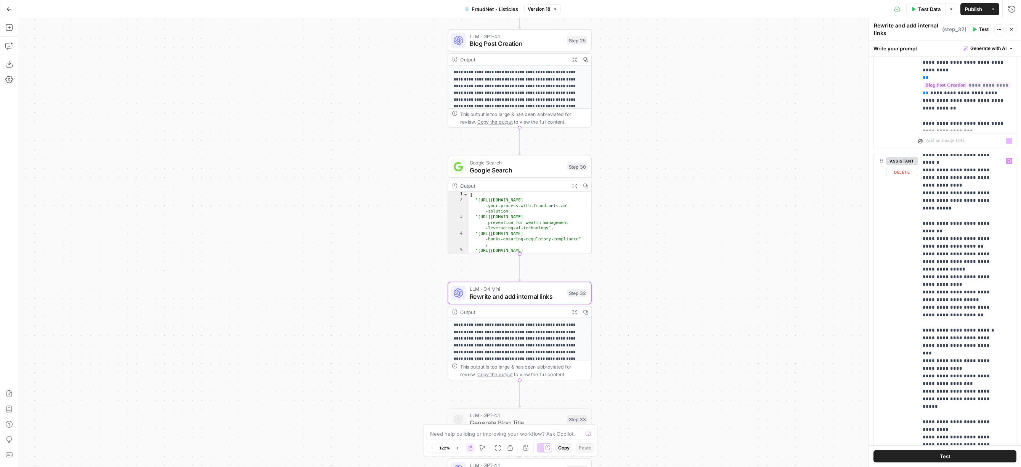
scroll to position [28, 0]
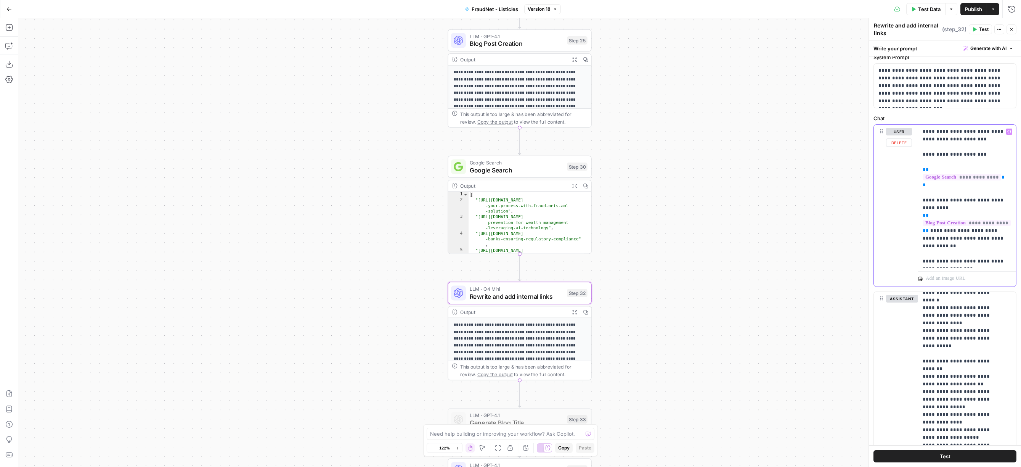
drag, startPoint x: 964, startPoint y: 260, endPoint x: 920, endPoint y: 129, distance: 138.1
click at [920, 129] on div "**********" at bounding box center [967, 196] width 98 height 143
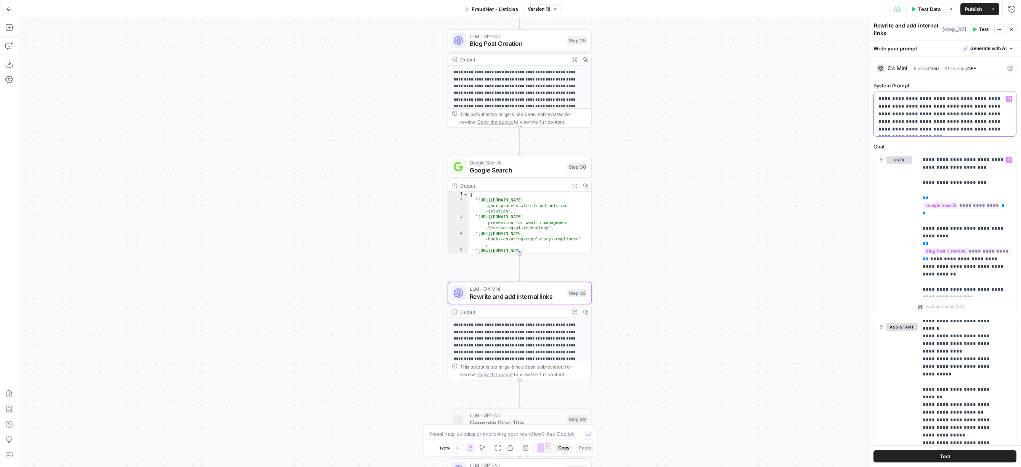
click at [961, 114] on p "**********" at bounding box center [941, 114] width 127 height 38
copy p "**********"
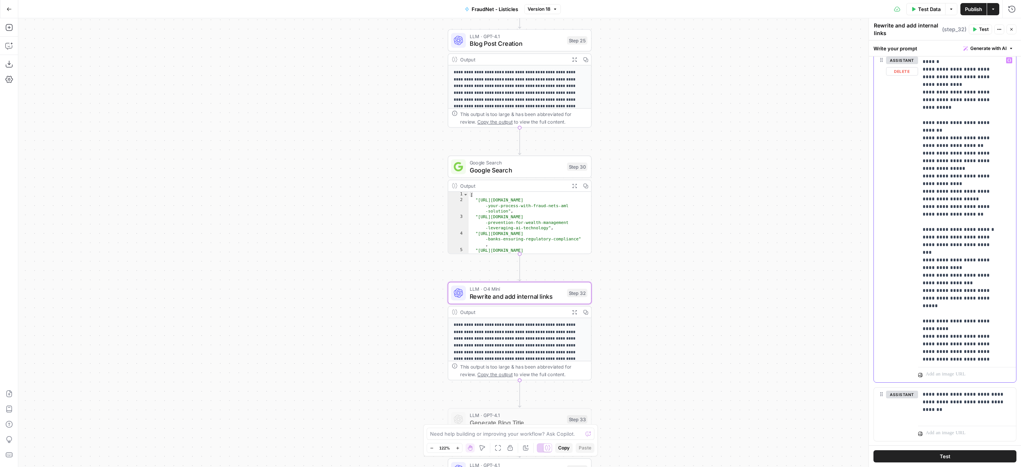
scroll to position [285, 0]
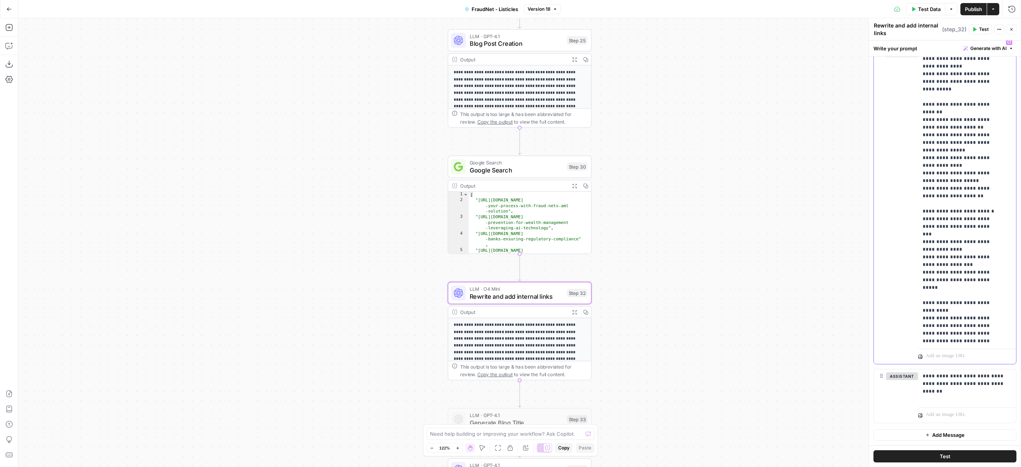
drag, startPoint x: 923, startPoint y: 326, endPoint x: 987, endPoint y: 334, distance: 64.9
copy p "**********"
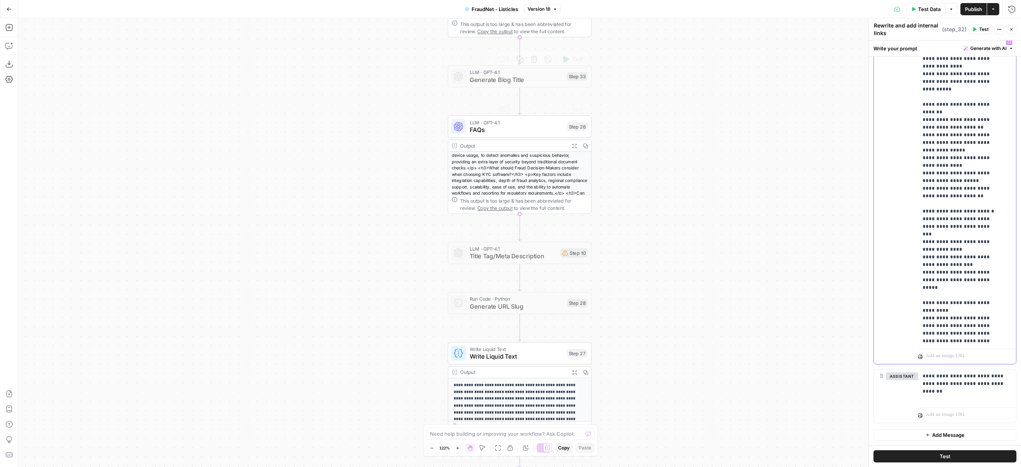
scroll to position [53, 0]
click at [526, 349] on span "Write Liquid Text" at bounding box center [517, 347] width 94 height 7
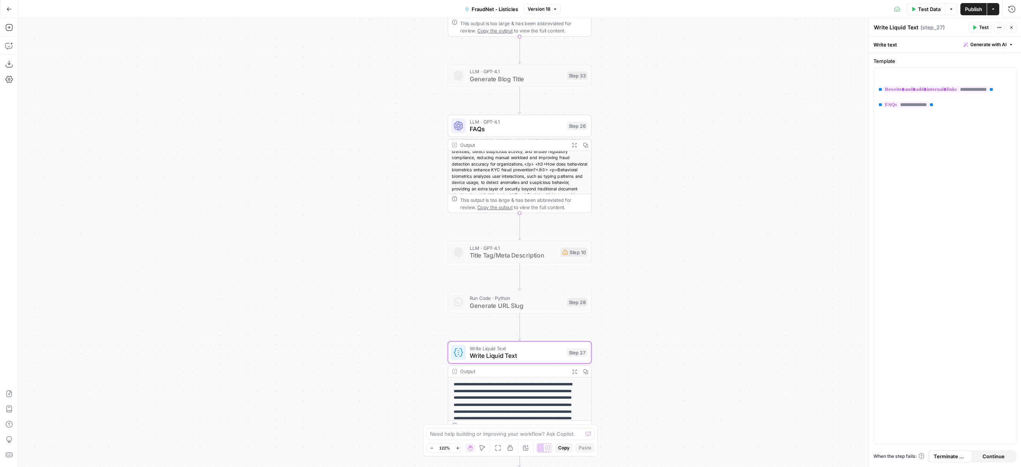
scroll to position [0, 0]
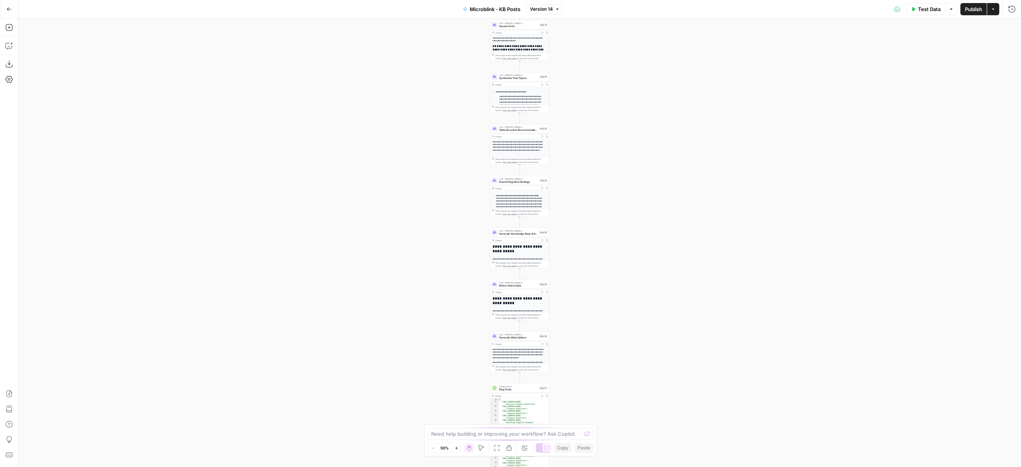
click at [452, 446] on button "Zoom In" at bounding box center [456, 447] width 9 height 9
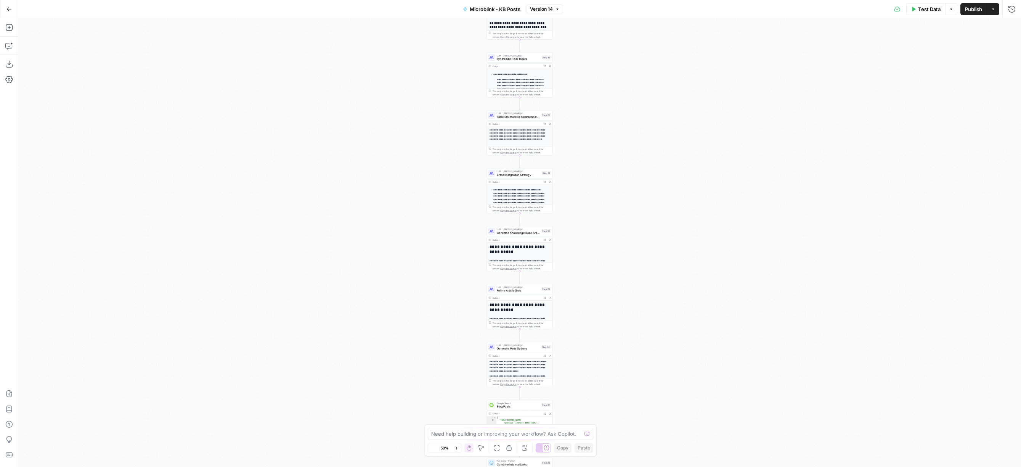
click at [452, 446] on button "Zoom In" at bounding box center [456, 447] width 9 height 9
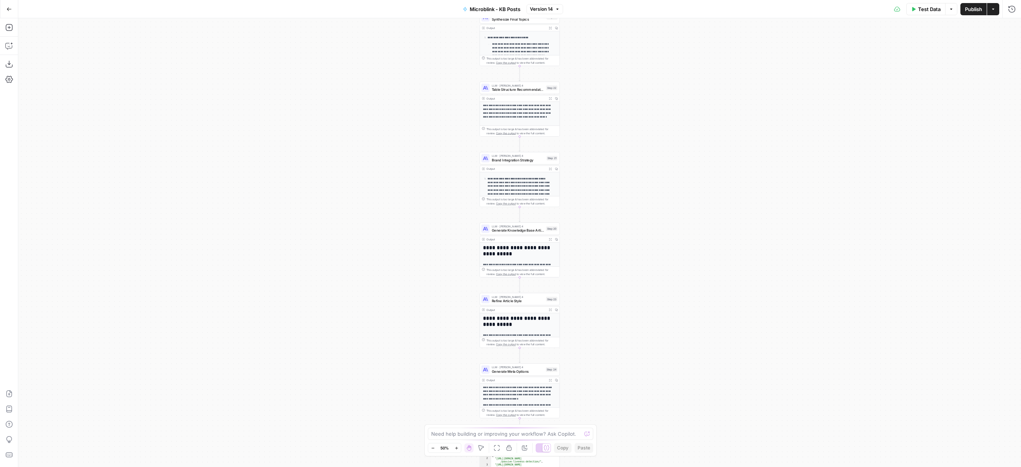
click at [452, 446] on button "Zoom In" at bounding box center [456, 447] width 9 height 9
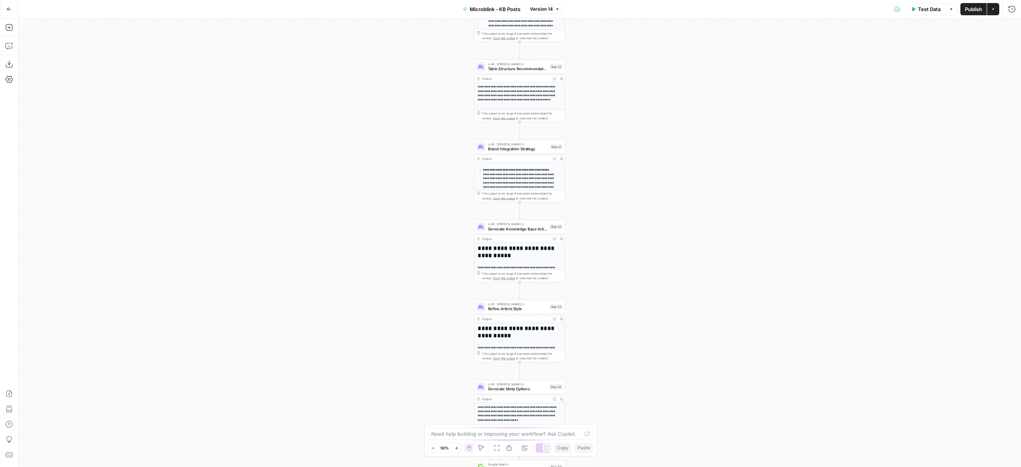
click at [452, 446] on button "Zoom In" at bounding box center [456, 447] width 9 height 9
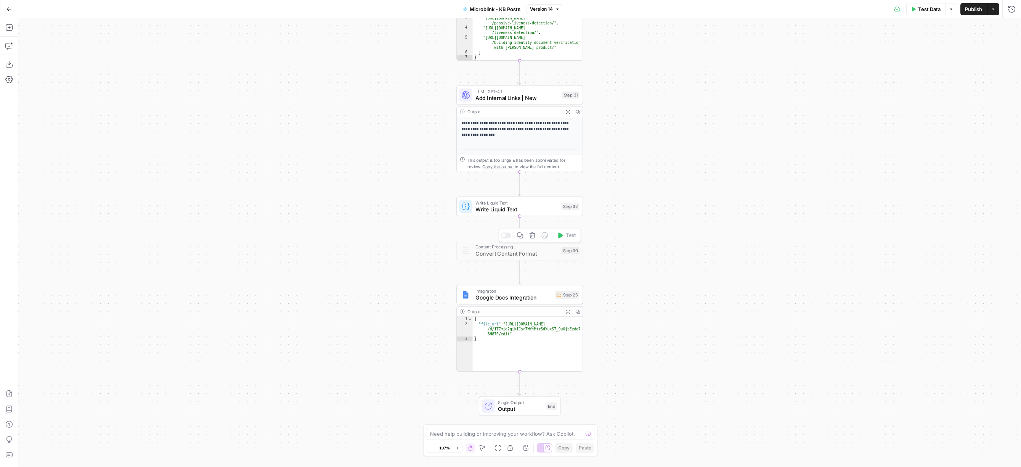
click at [530, 255] on span "Convert Content Format" at bounding box center [516, 253] width 83 height 8
click at [506, 237] on div at bounding box center [505, 236] width 10 height 6
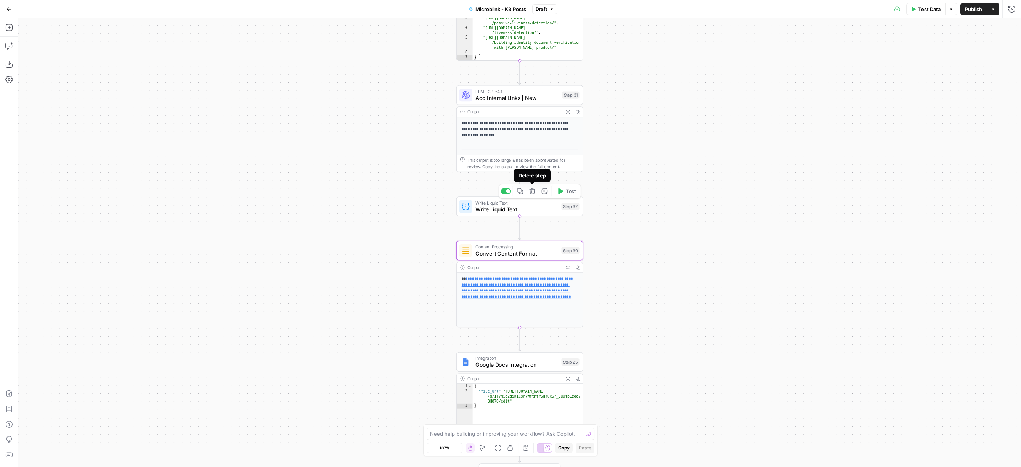
click at [536, 193] on button "Delete step" at bounding box center [532, 191] width 11 height 11
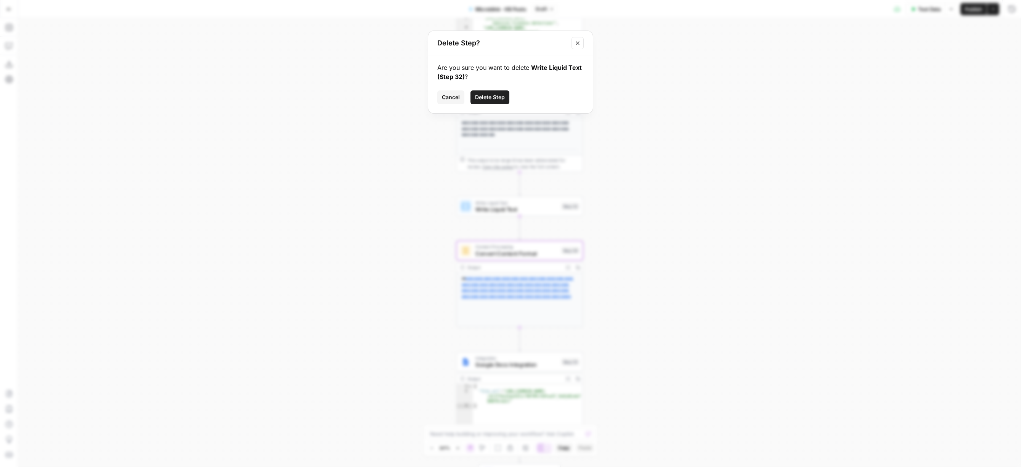
click at [500, 95] on span "Delete Step" at bounding box center [490, 97] width 30 height 8
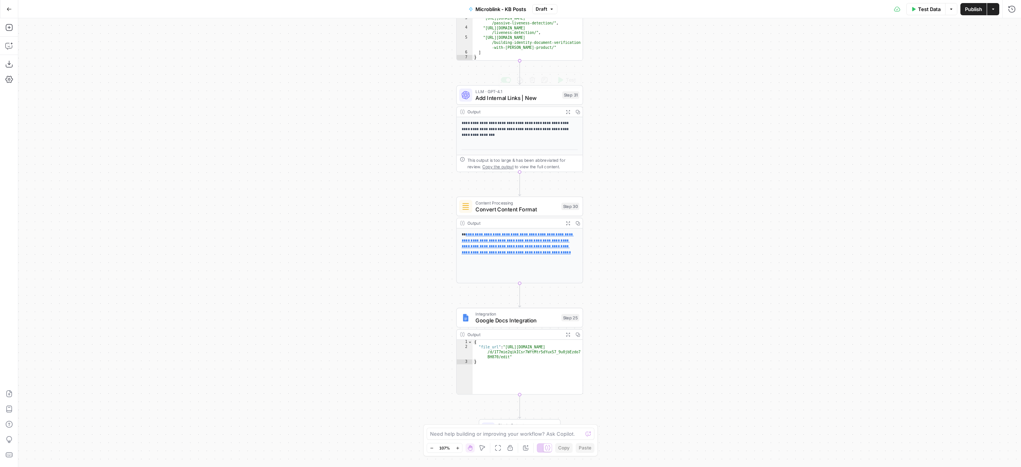
click at [493, 102] on span "Add Internal Links | New" at bounding box center [516, 98] width 83 height 8
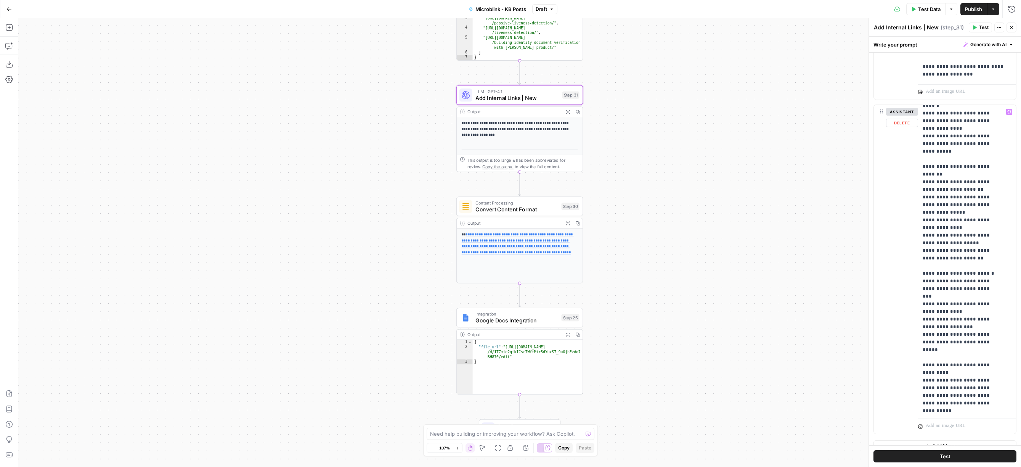
scroll to position [222, 0]
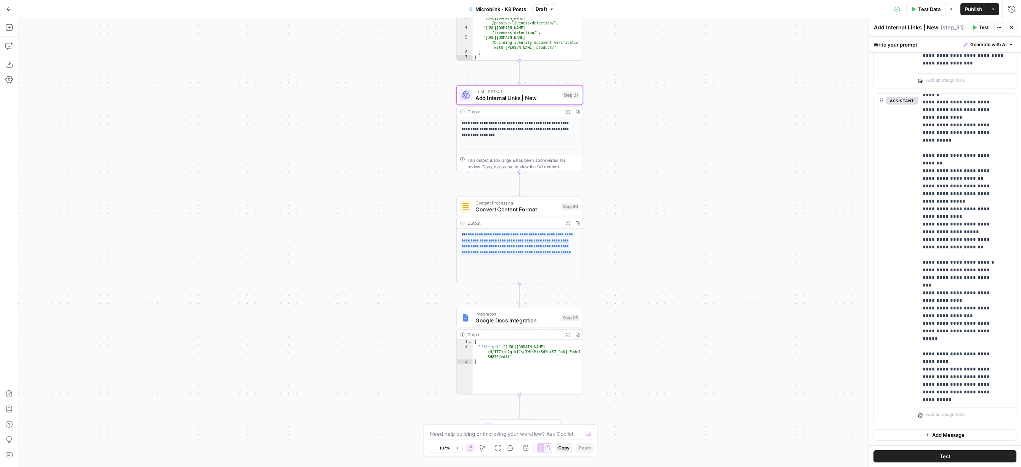
click at [534, 147] on div "**********" at bounding box center [520, 198] width 126 height 162
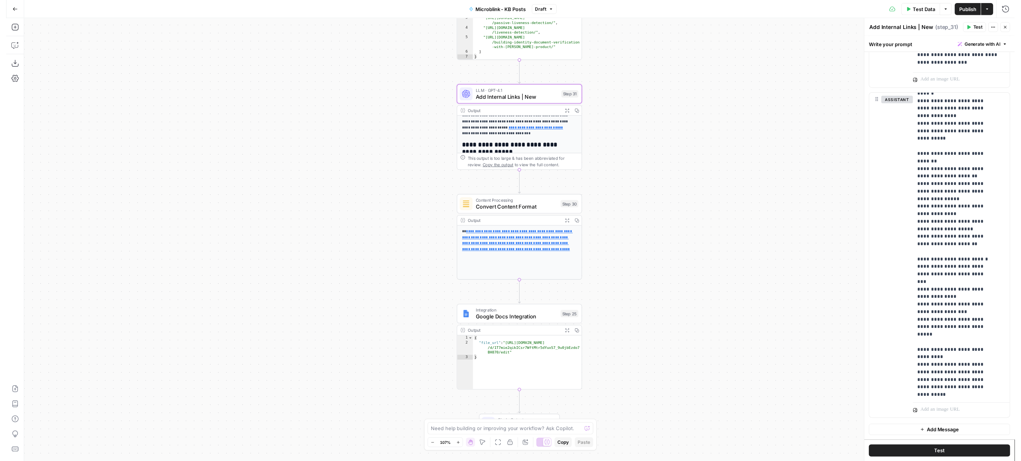
scroll to position [116, 0]
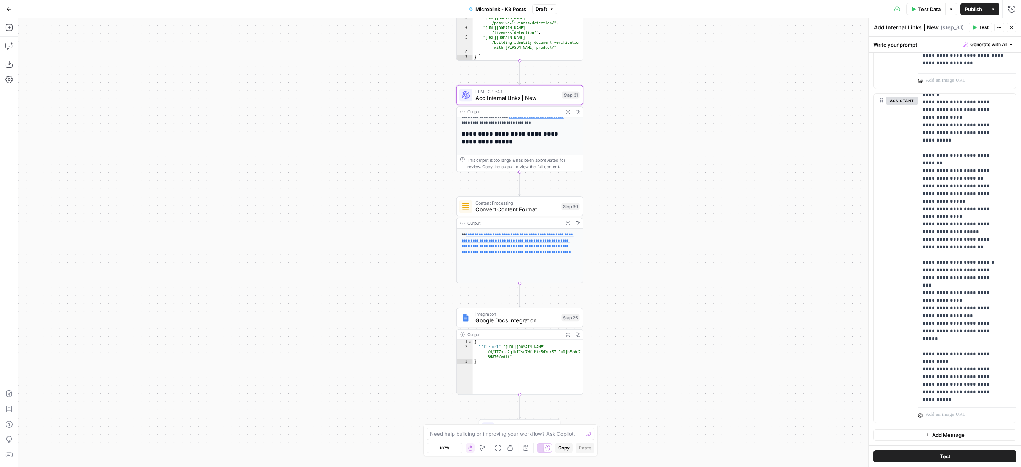
click at [536, 205] on span "Convert Content Format" at bounding box center [516, 209] width 83 height 8
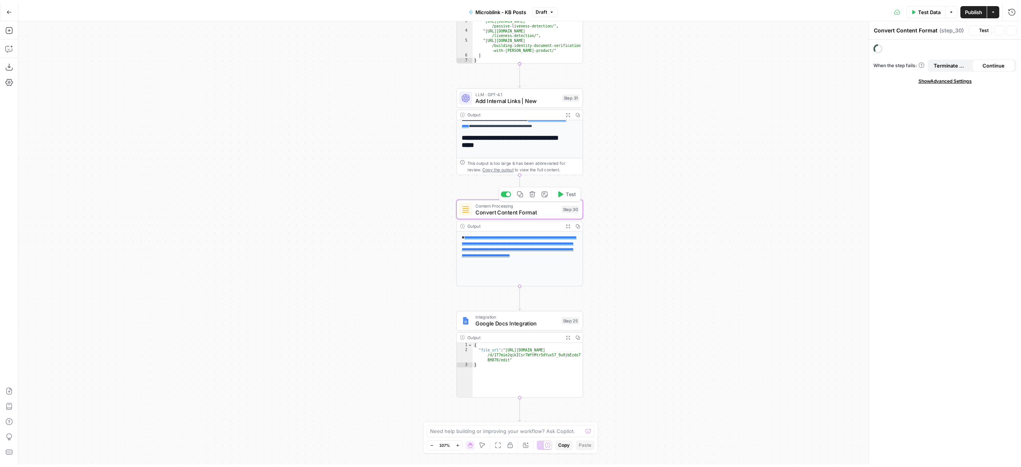
scroll to position [111, 0]
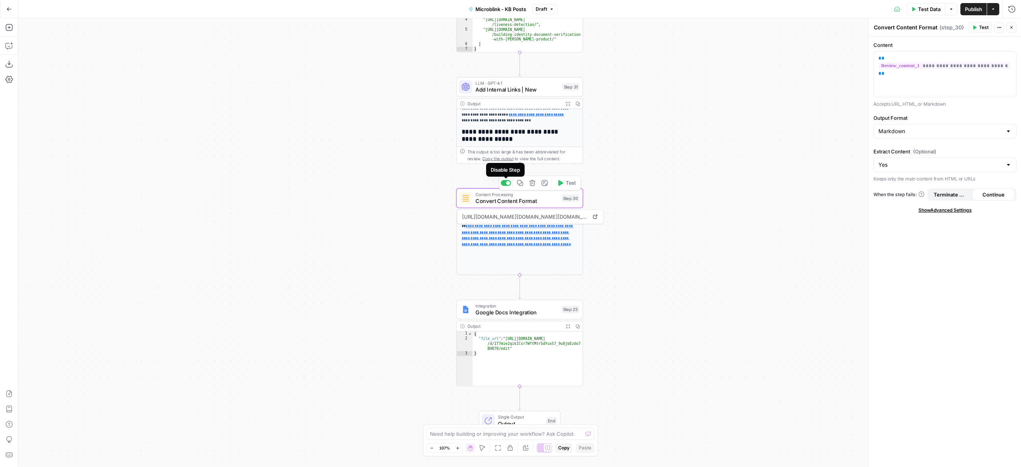
click at [507, 182] on div at bounding box center [508, 183] width 4 height 4
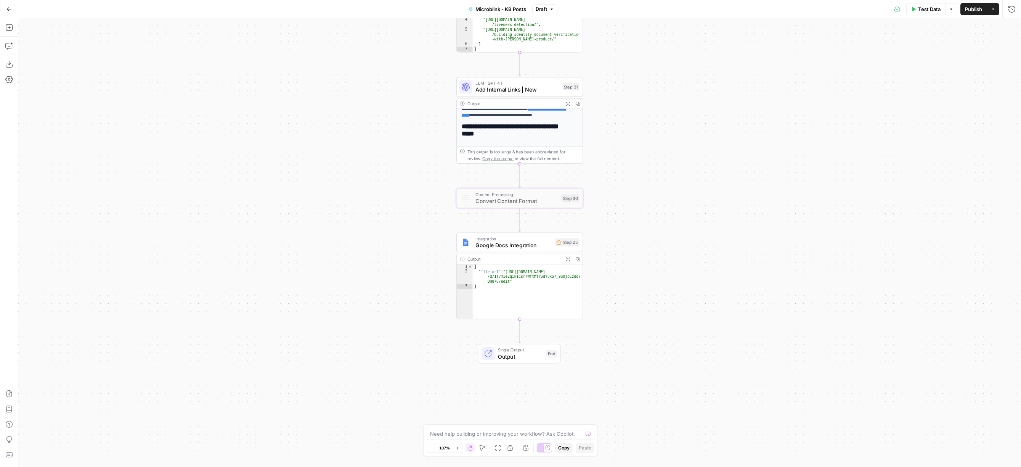
click at [971, 12] on span "Publish" at bounding box center [973, 9] width 17 height 8
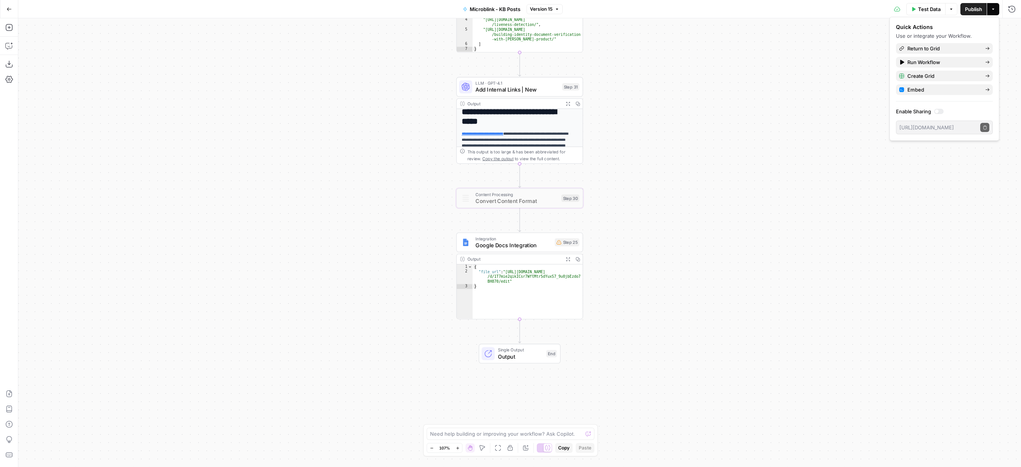
scroll to position [37, 0]
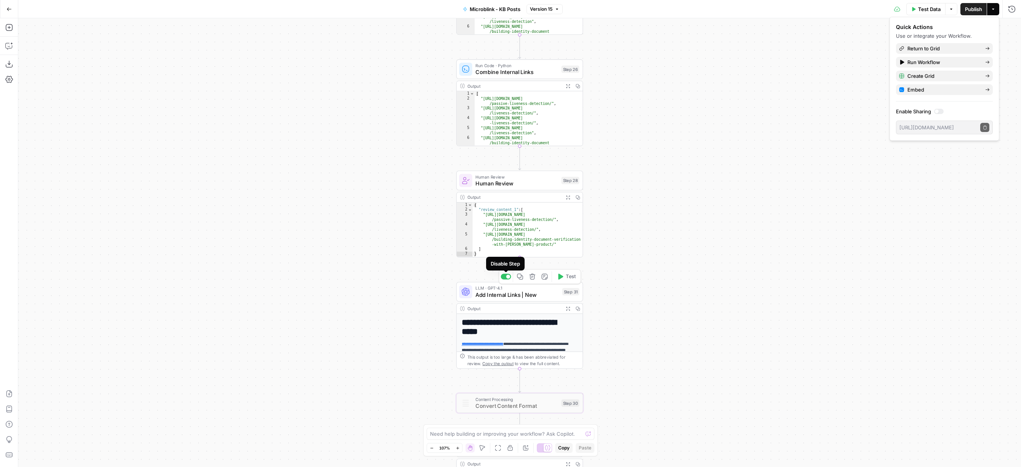
click at [507, 275] on div at bounding box center [508, 276] width 4 height 4
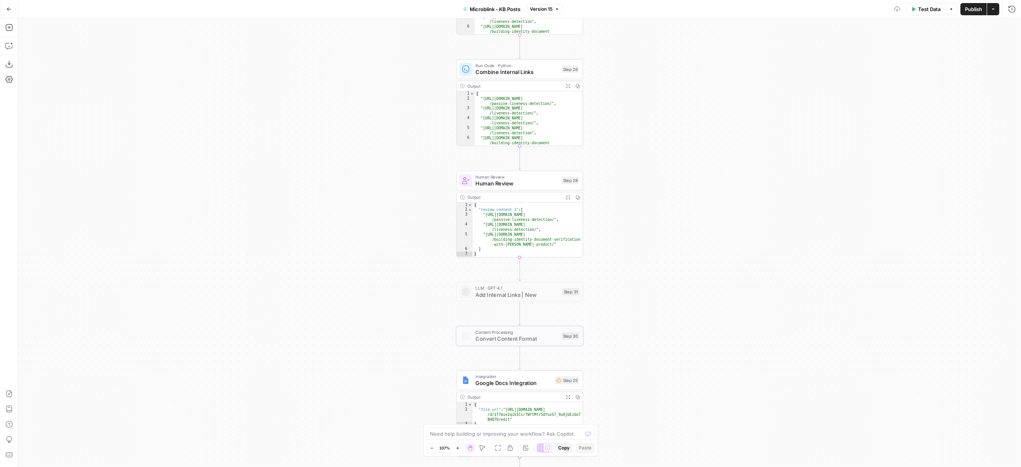
click at [508, 332] on span "Content Processing" at bounding box center [516, 332] width 83 height 6
click at [509, 323] on div "Copy step Delete step Add Note Test" at bounding box center [540, 320] width 82 height 15
click at [508, 319] on div at bounding box center [505, 321] width 10 height 6
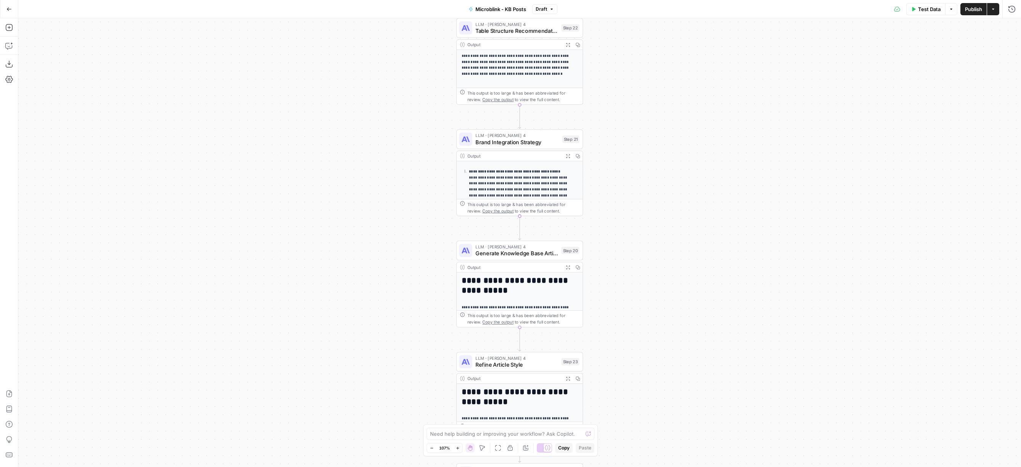
click at [522, 257] on span "Generate Knowledge Base Article" at bounding box center [516, 253] width 83 height 8
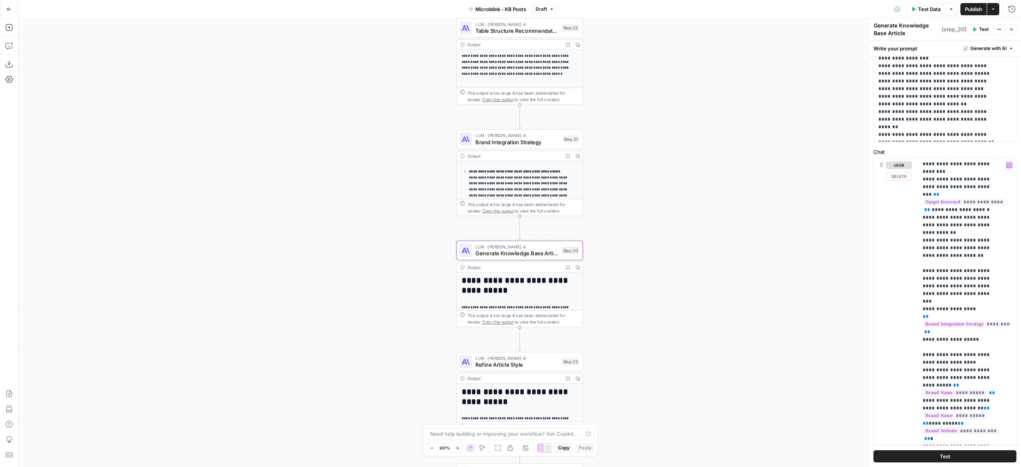
scroll to position [345, 0]
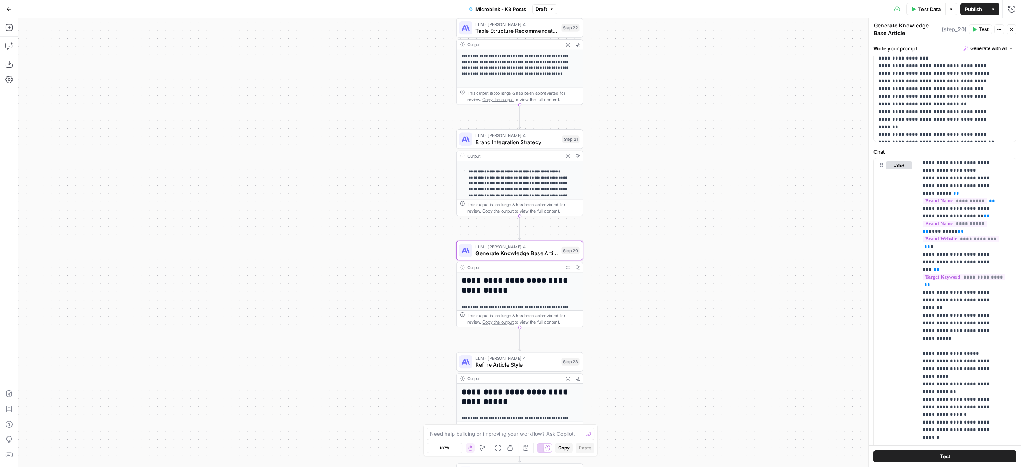
click at [972, 9] on span "Publish" at bounding box center [973, 9] width 17 height 8
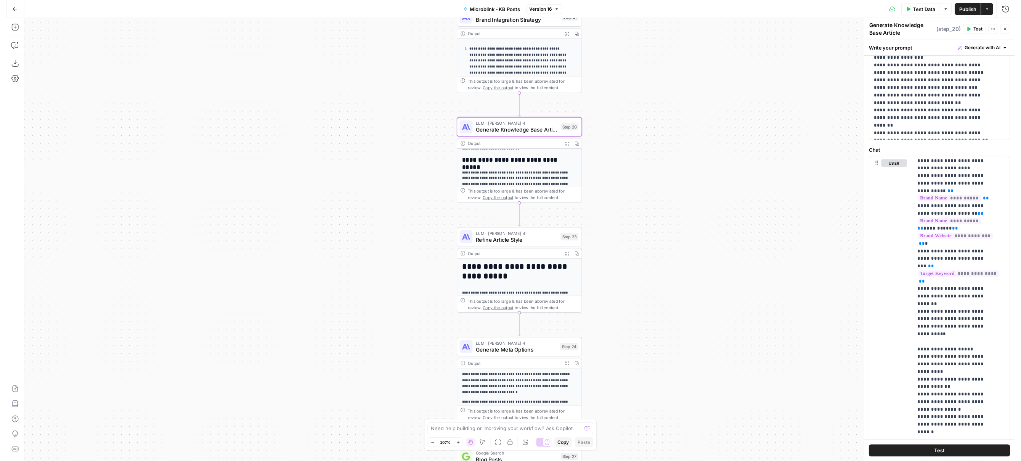
scroll to position [107, 0]
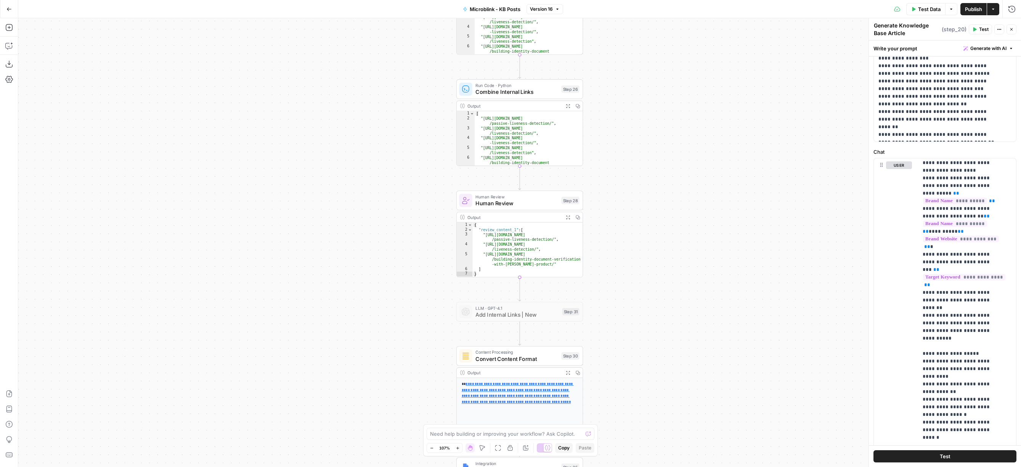
click at [510, 312] on span "Add Internal Links | New" at bounding box center [516, 314] width 83 height 8
click at [510, 311] on span "Add Internal Links | New" at bounding box center [516, 314] width 83 height 8
click at [480, 311] on span "Add Internal Links | New" at bounding box center [516, 314] width 83 height 8
click at [507, 298] on div at bounding box center [505, 297] width 10 height 6
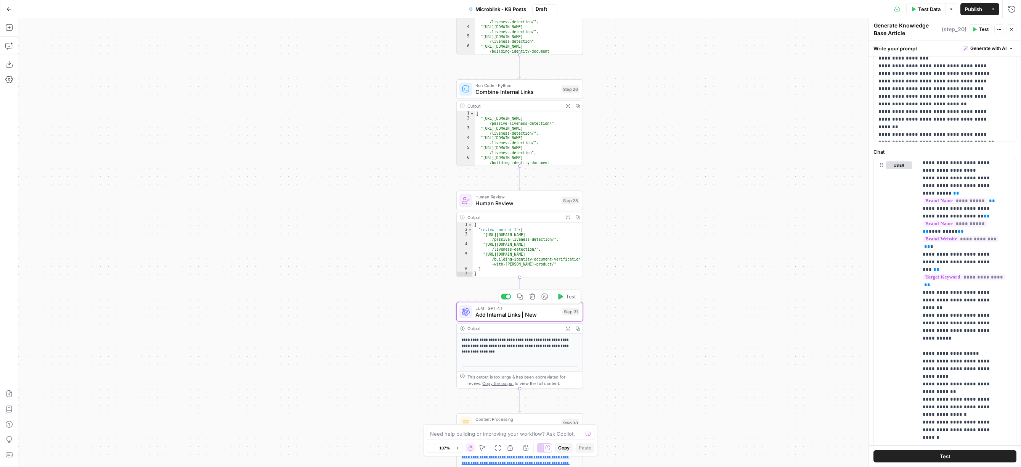
click at [507, 321] on div "LLM · GPT-4.1 Add Internal Links | New Step 31 Copy step Delete step Add Note T…" at bounding box center [519, 311] width 127 height 19
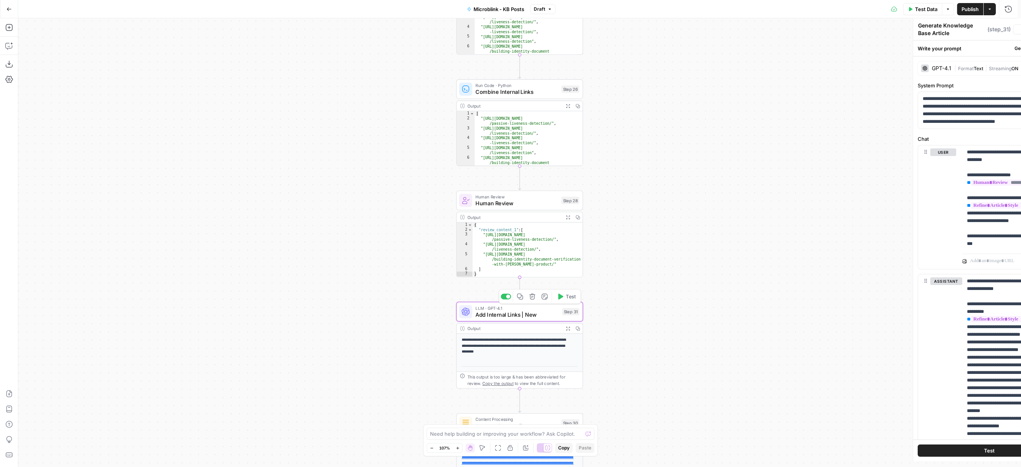
type textarea "Add Internal Links | New"
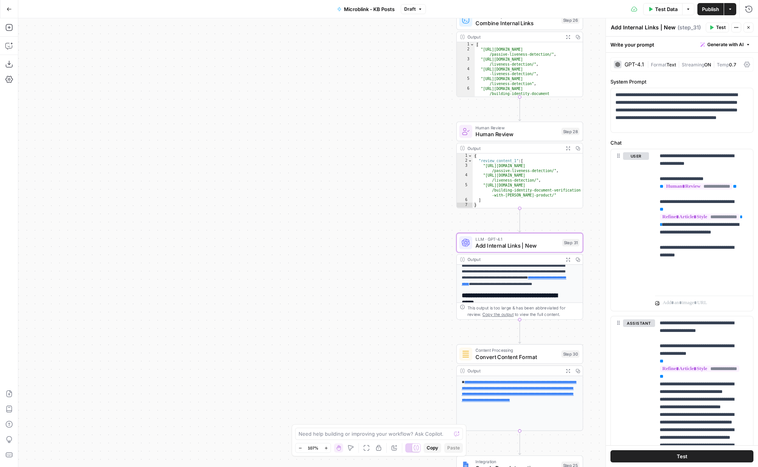
scroll to position [98, 0]
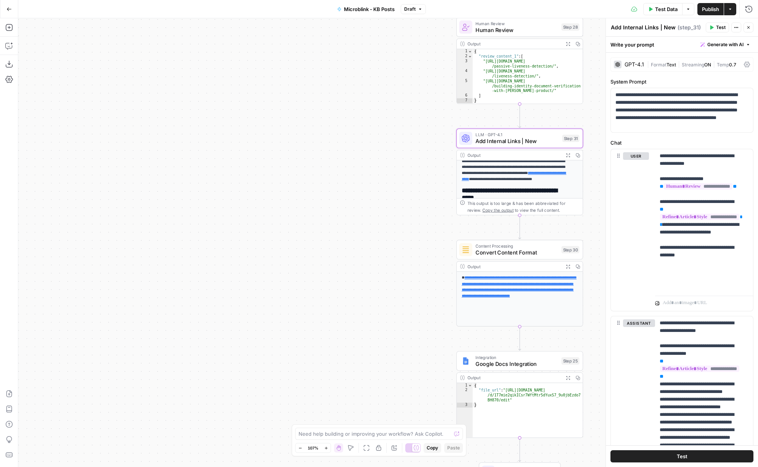
click at [748, 28] on icon "button" at bounding box center [748, 27] width 5 height 5
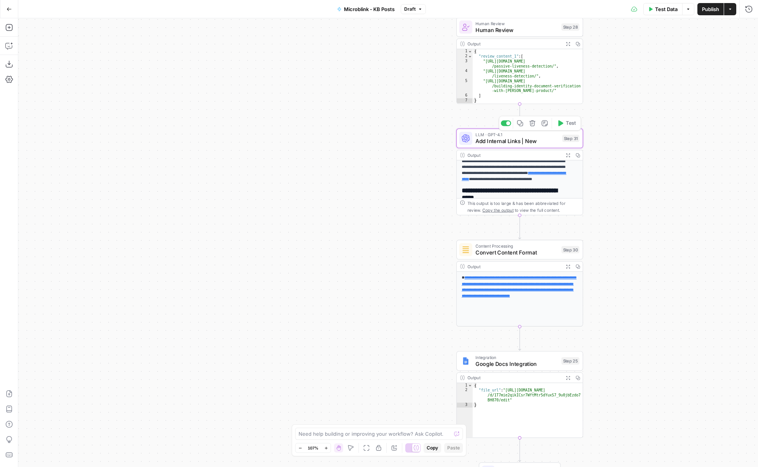
click at [516, 143] on span "Add Internal Links | New" at bounding box center [516, 141] width 83 height 8
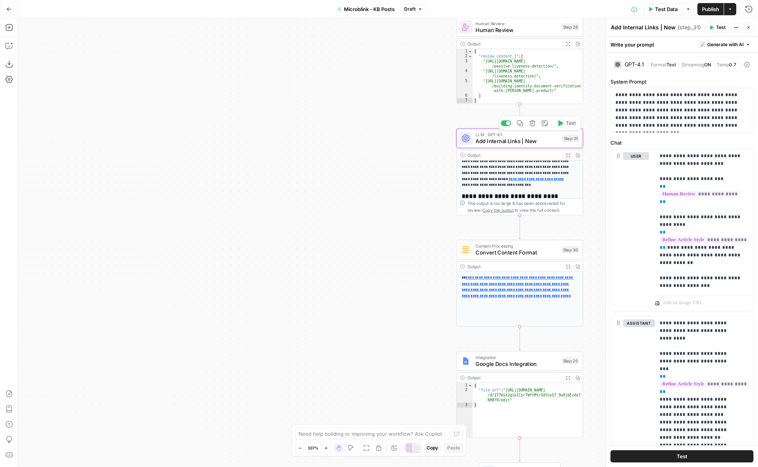
click at [507, 125] on div at bounding box center [505, 123] width 10 height 6
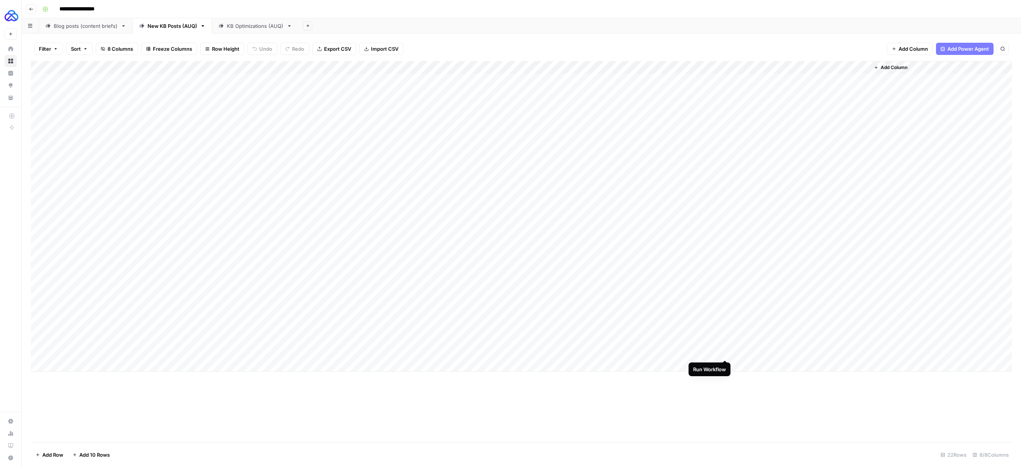
click at [724, 351] on div "Add Column" at bounding box center [521, 216] width 981 height 310
click at [724, 350] on div "Add Column" at bounding box center [521, 216] width 981 height 310
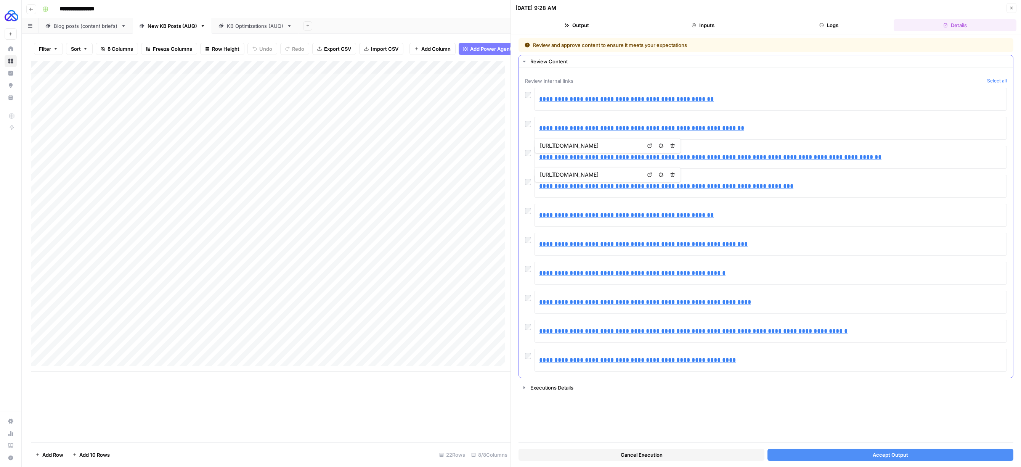
click at [532, 299] on div at bounding box center [529, 295] width 9 height 11
click at [861, 455] on button "Accept Output" at bounding box center [890, 454] width 246 height 12
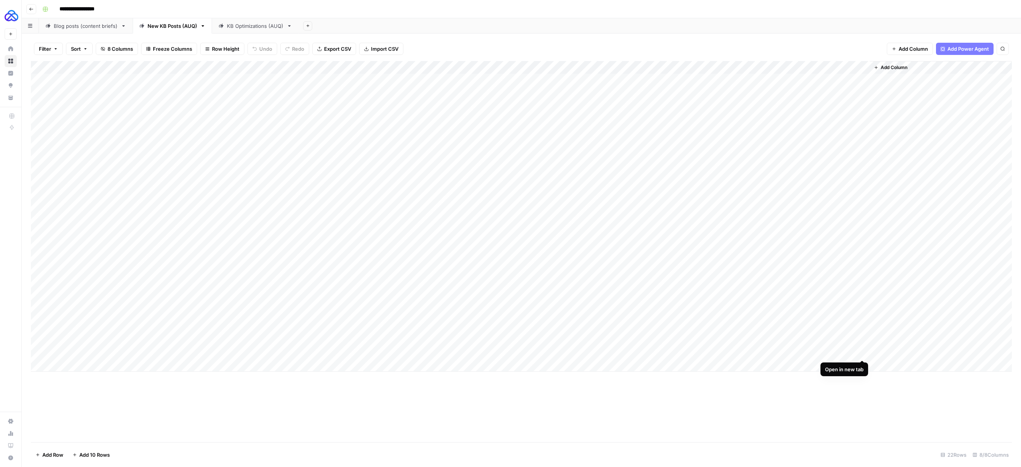
click at [861, 352] on div "Add Column" at bounding box center [521, 216] width 981 height 310
click at [724, 352] on div "Add Column" at bounding box center [521, 216] width 981 height 310
click at [725, 350] on div "Add Column" at bounding box center [521, 216] width 981 height 310
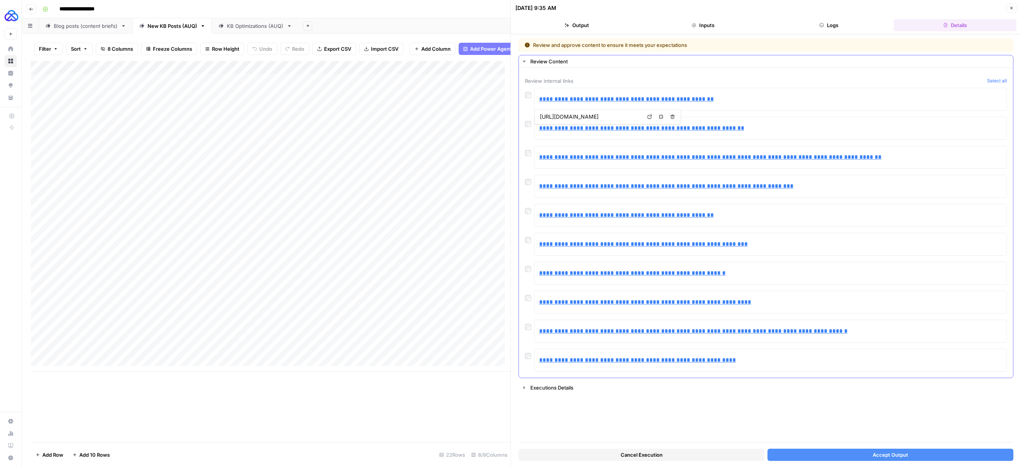
click at [530, 243] on div at bounding box center [529, 238] width 9 height 11
click at [876, 455] on span "Accept Output" at bounding box center [890, 455] width 35 height 8
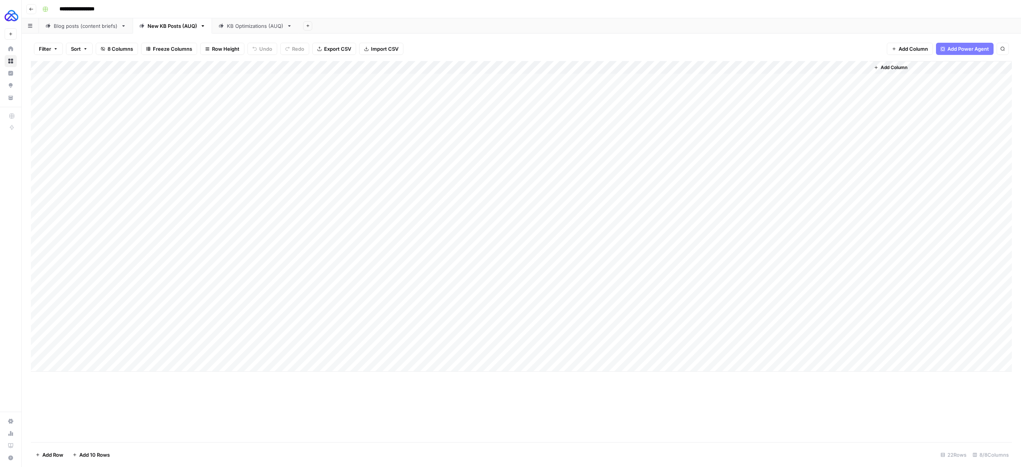
click at [860, 353] on div "Add Column" at bounding box center [521, 216] width 981 height 310
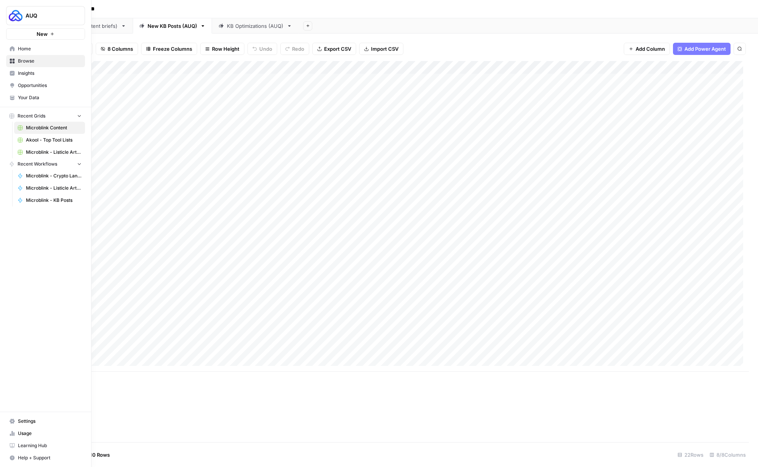
click at [26, 63] on span "Browse" at bounding box center [50, 61] width 64 height 7
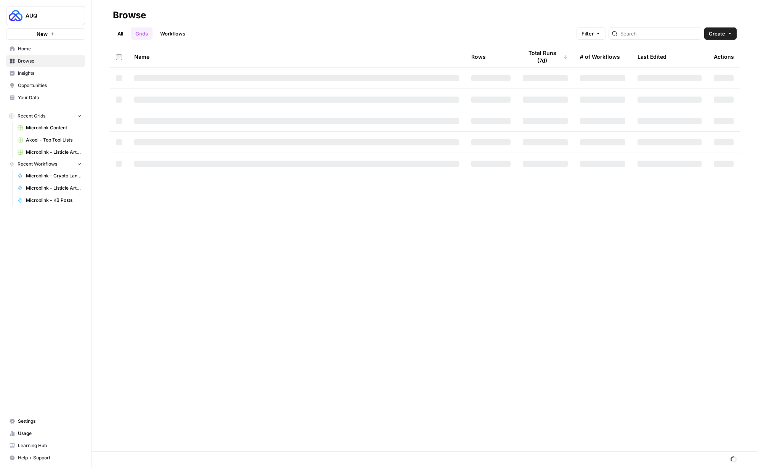
click at [186, 36] on link "Workflows" at bounding box center [173, 33] width 34 height 12
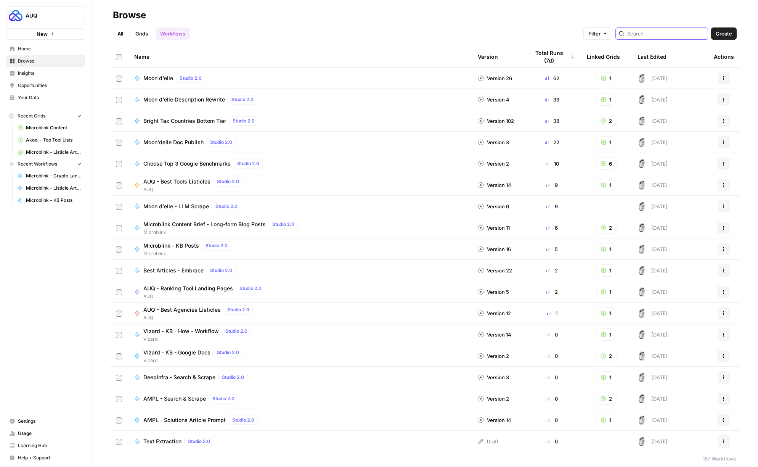
click at [660, 34] on input "search" at bounding box center [665, 34] width 77 height 8
click at [144, 26] on div "All Grids Workflows Filter Create" at bounding box center [425, 30] width 624 height 18
click at [145, 30] on link "Grids" at bounding box center [142, 33] width 22 height 12
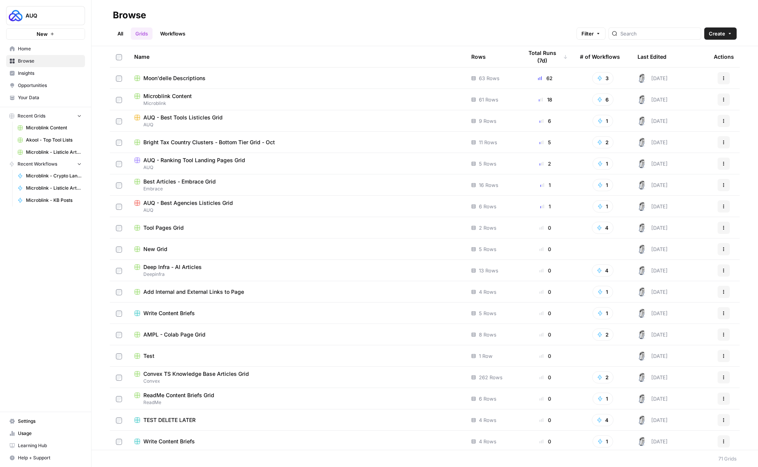
click at [35, 98] on span "Your Data" at bounding box center [50, 97] width 64 height 7
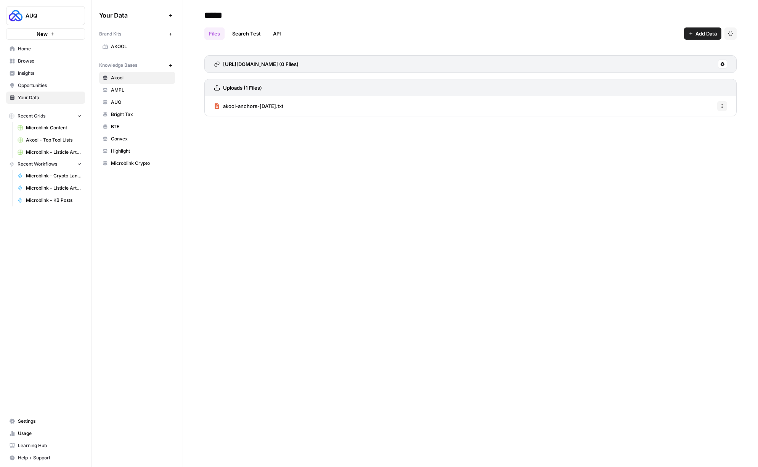
click at [124, 159] on link "Microblink Crypto" at bounding box center [137, 163] width 76 height 12
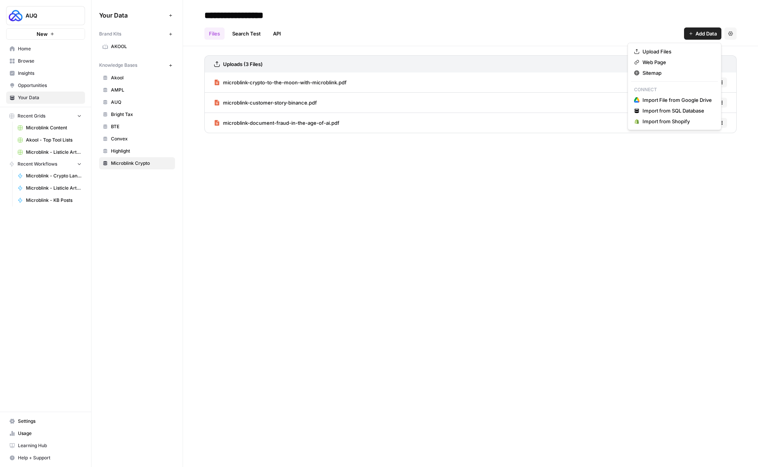
click at [696, 34] on span "Add Data" at bounding box center [705, 34] width 21 height 8
click at [682, 52] on span "Upload Files" at bounding box center [676, 52] width 69 height 8
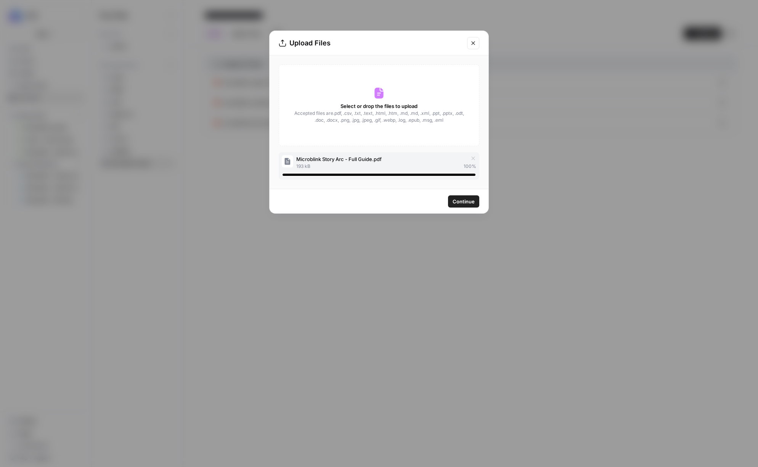
click at [462, 200] on span "Continue" at bounding box center [463, 201] width 22 height 8
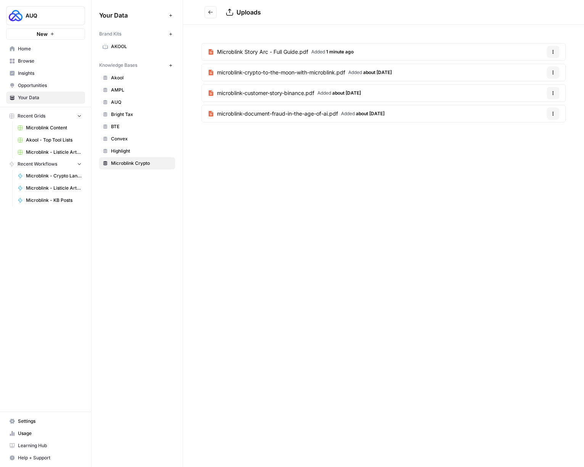
click at [38, 61] on span "Browse" at bounding box center [50, 61] width 64 height 7
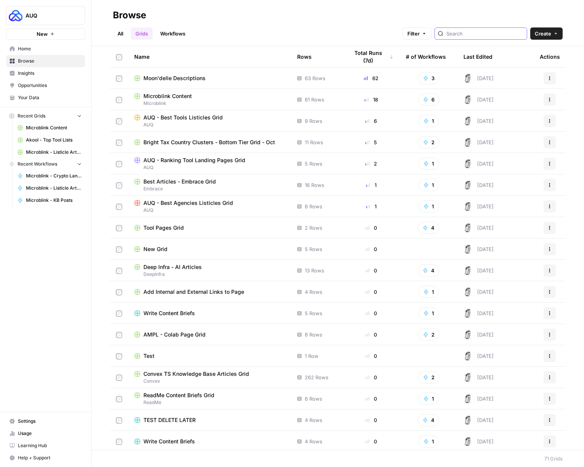
click at [472, 32] on input "search" at bounding box center [484, 34] width 77 height 8
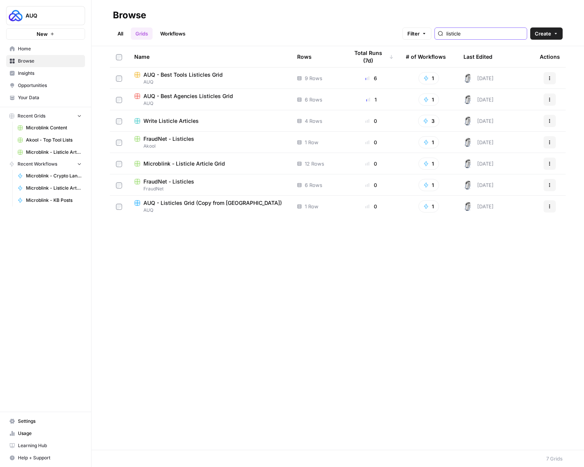
type input "listicle"
click at [196, 163] on span "Microblink - Listicle Article Grid" at bounding box center [184, 164] width 82 height 8
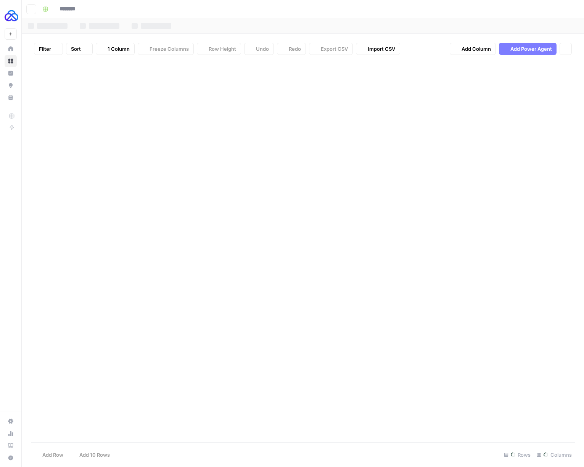
type input "**********"
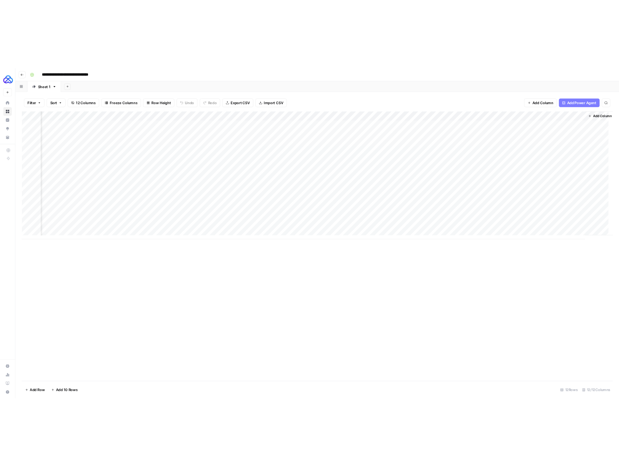
scroll to position [0, 106]
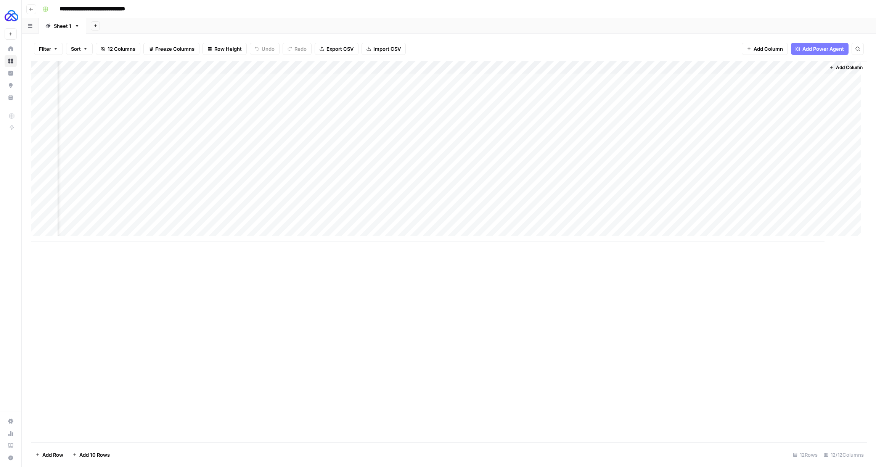
click at [732, 67] on div "Add Column" at bounding box center [449, 151] width 836 height 181
click at [719, 140] on span "Edit Workflow" at bounding box center [729, 142] width 67 height 8
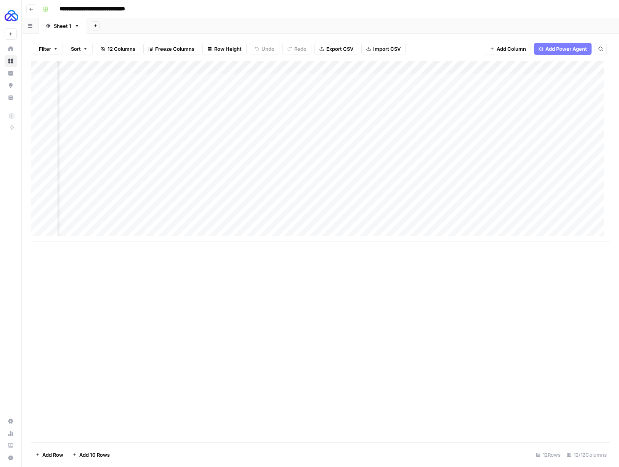
scroll to position [0, 0]
click at [101, 230] on div "Add Column" at bounding box center [320, 151] width 579 height 181
click at [105, 133] on div "Add Column" at bounding box center [320, 158] width 579 height 194
click at [100, 234] on div "Add Column" at bounding box center [320, 158] width 579 height 194
click at [195, 133] on div "Add Column" at bounding box center [320, 158] width 579 height 194
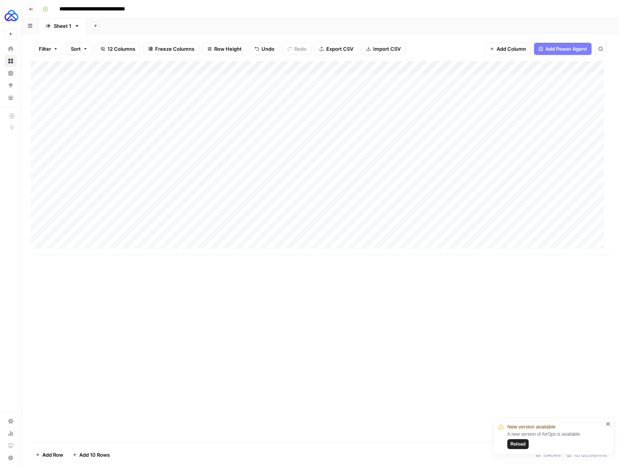
click at [204, 238] on div "Add Column" at bounding box center [320, 158] width 579 height 194
click at [487, 237] on div "Add Column" at bounding box center [320, 158] width 579 height 194
click at [337, 226] on div "Add Column" at bounding box center [320, 158] width 579 height 194
click at [338, 234] on div "Add Column" at bounding box center [320, 158] width 579 height 194
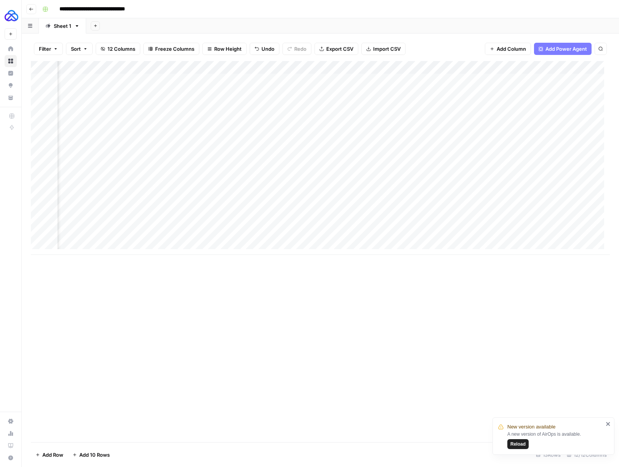
click at [327, 221] on div "Add Column" at bounding box center [320, 158] width 579 height 194
drag, startPoint x: 342, startPoint y: 223, endPoint x: 474, endPoint y: 224, distance: 131.9
click at [474, 224] on div "Add Column" at bounding box center [320, 158] width 579 height 194
click at [401, 233] on div "Add Column" at bounding box center [320, 158] width 579 height 194
drag, startPoint x: 434, startPoint y: 222, endPoint x: 457, endPoint y: 222, distance: 22.9
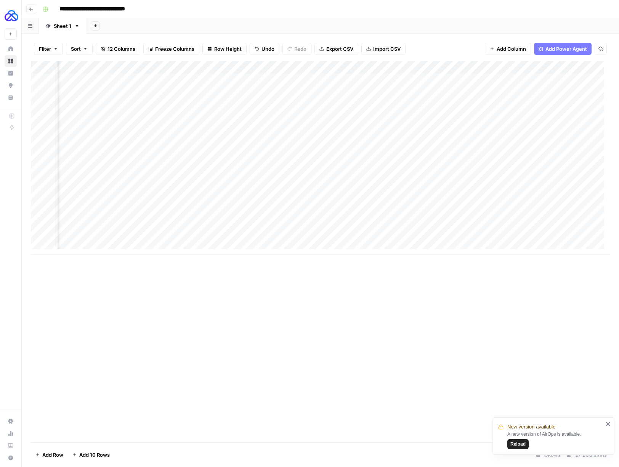
click at [457, 222] on div "Add Column" at bounding box center [320, 158] width 579 height 194
click at [403, 235] on div "Add Column" at bounding box center [320, 158] width 579 height 194
drag, startPoint x: 357, startPoint y: 223, endPoint x: 424, endPoint y: 223, distance: 67.5
click at [424, 223] on div "Add Column" at bounding box center [320, 158] width 579 height 194
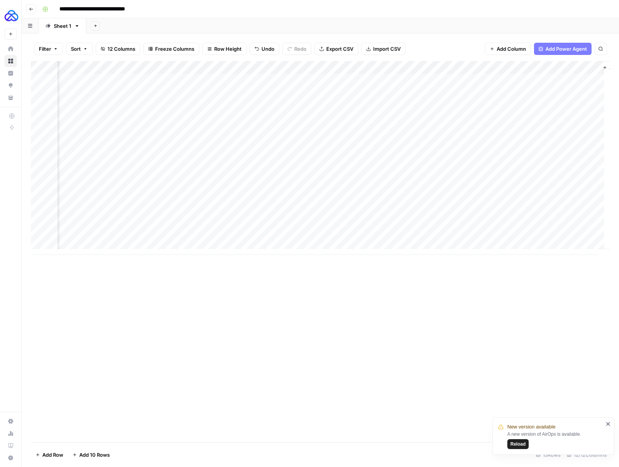
scroll to position [0, 357]
click at [366, 239] on div "Add Column" at bounding box center [320, 158] width 579 height 194
drag, startPoint x: 335, startPoint y: 222, endPoint x: 389, endPoint y: 223, distance: 54.1
click at [389, 223] on div "Add Column" at bounding box center [320, 158] width 579 height 194
click at [334, 234] on div "Add Column" at bounding box center [320, 158] width 579 height 194
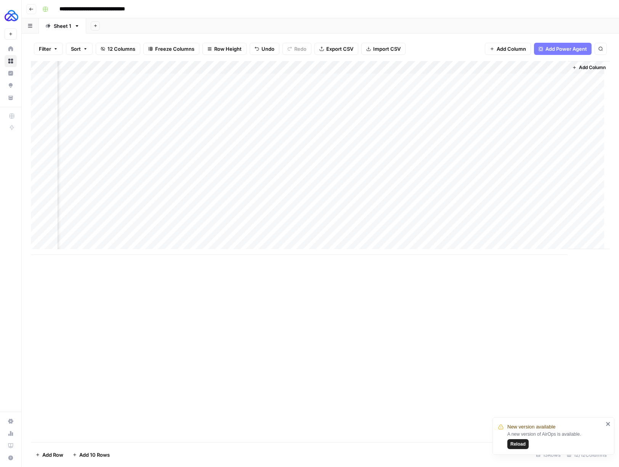
scroll to position [0, 362]
click at [459, 235] on div "Add Column" at bounding box center [320, 158] width 579 height 194
click at [507, 234] on div "Add Column" at bounding box center [320, 158] width 579 height 194
click at [507, 234] on textarea "**********" at bounding box center [539, 240] width 152 height 18
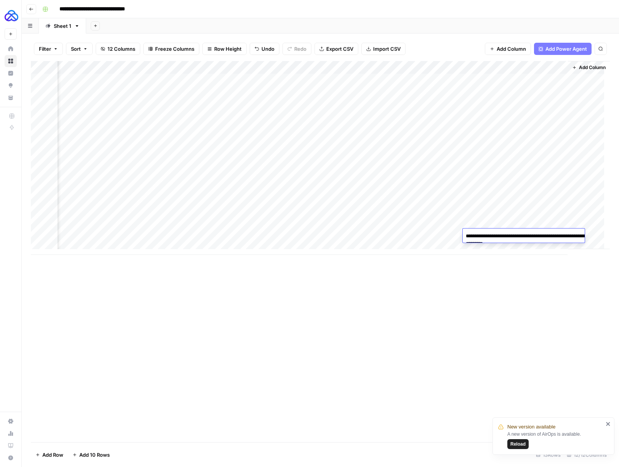
click at [468, 304] on div "Add Column" at bounding box center [320, 251] width 579 height 381
click at [485, 233] on div "Add Column" at bounding box center [320, 158] width 579 height 194
click at [485, 235] on div "Add Column" at bounding box center [320, 158] width 579 height 194
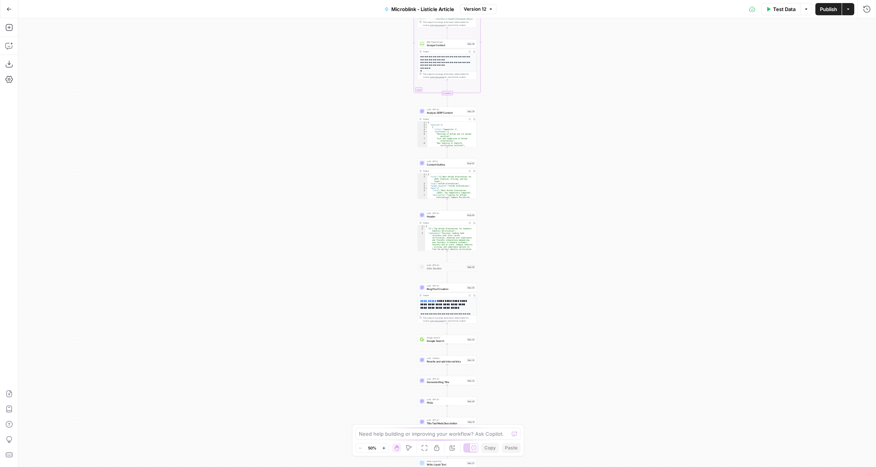
click at [384, 448] on icon "button" at bounding box center [383, 447] width 3 height 3
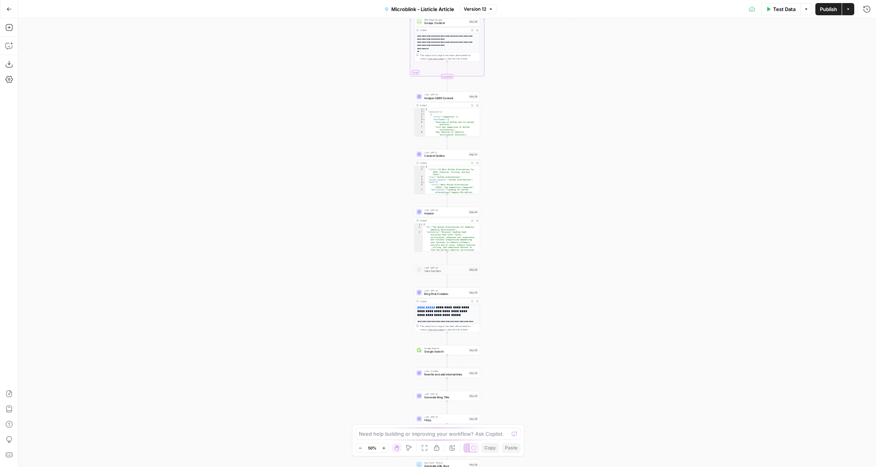
click at [384, 448] on icon "button" at bounding box center [383, 447] width 3 height 3
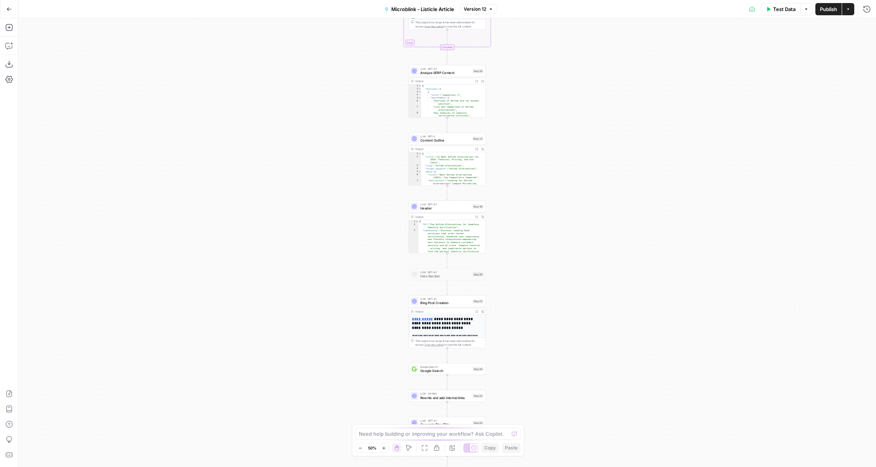
click at [384, 448] on icon "button" at bounding box center [383, 447] width 3 height 3
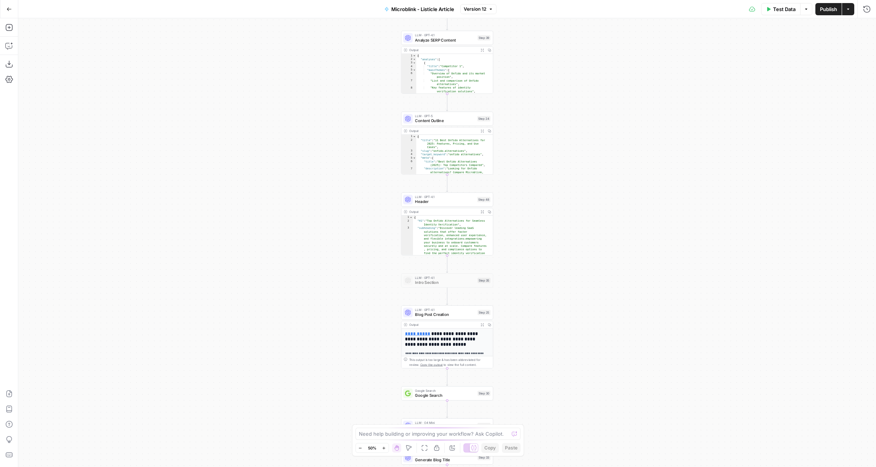
click at [384, 448] on icon "button" at bounding box center [383, 447] width 3 height 3
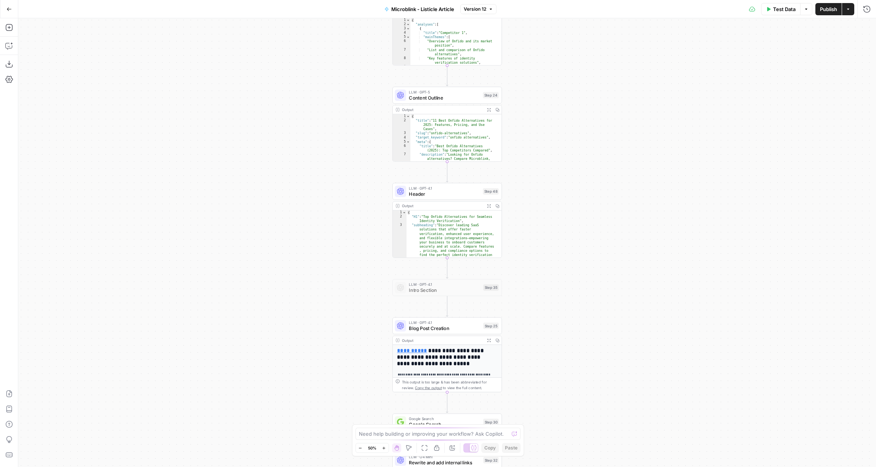
click at [384, 448] on icon "button" at bounding box center [383, 447] width 3 height 3
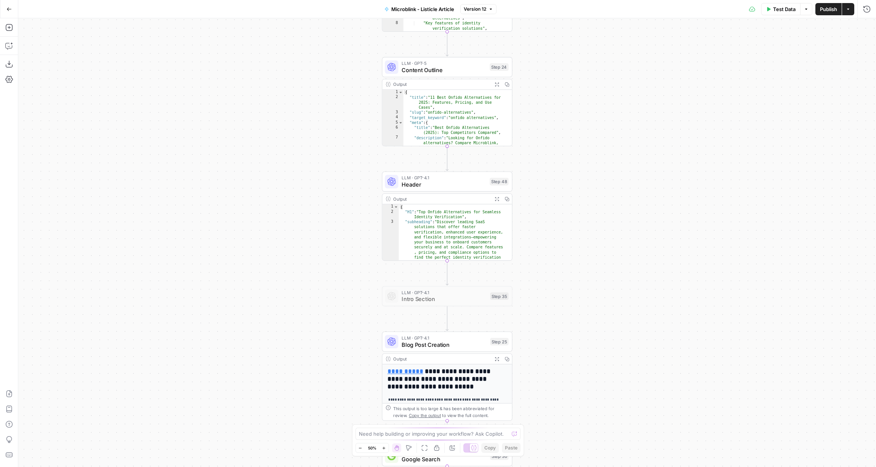
click at [384, 448] on icon "button" at bounding box center [383, 447] width 3 height 3
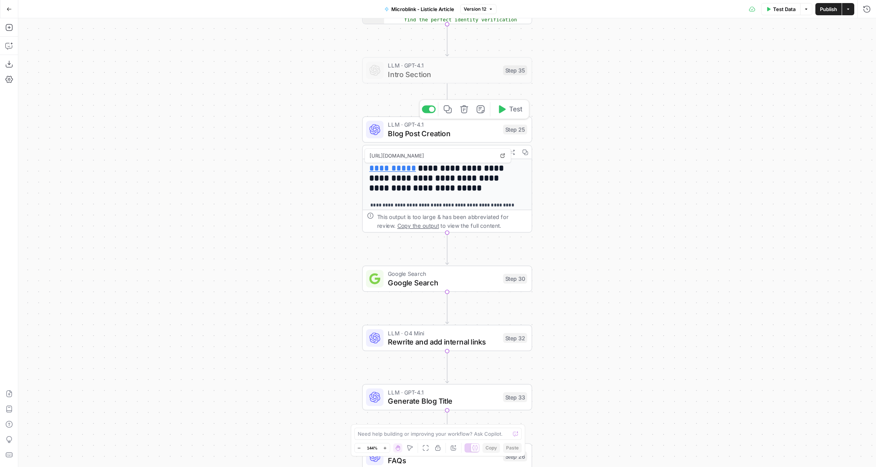
click at [435, 130] on span "Blog Post Creation" at bounding box center [443, 133] width 111 height 11
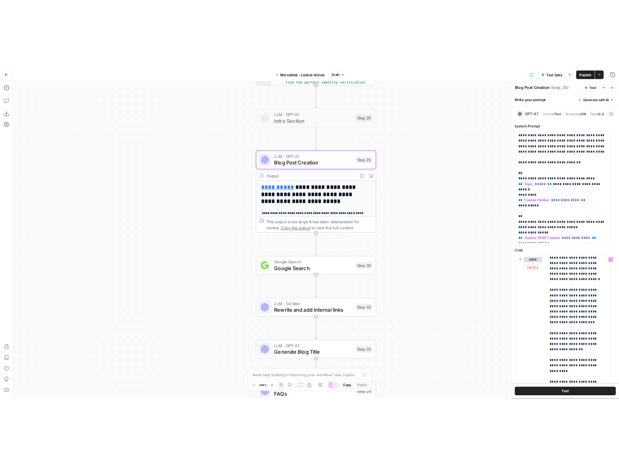
scroll to position [418, 0]
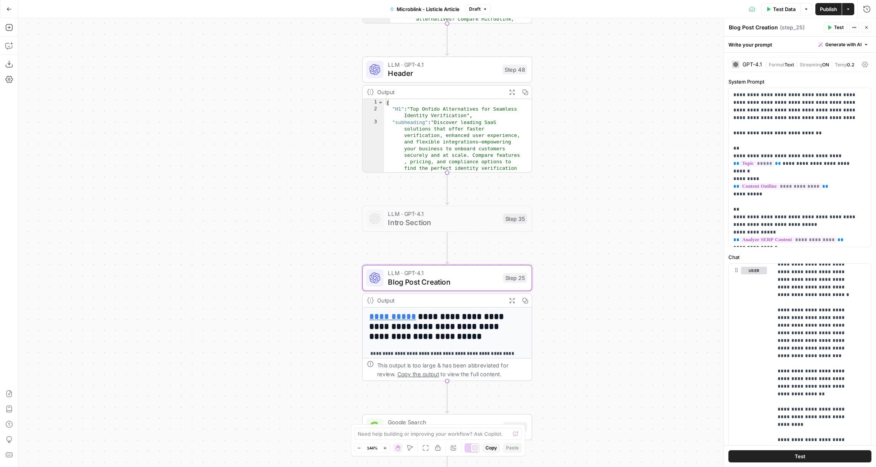
click at [453, 333] on h2 "**********" at bounding box center [443, 326] width 148 height 29
click at [460, 304] on div "Output" at bounding box center [439, 300] width 125 height 9
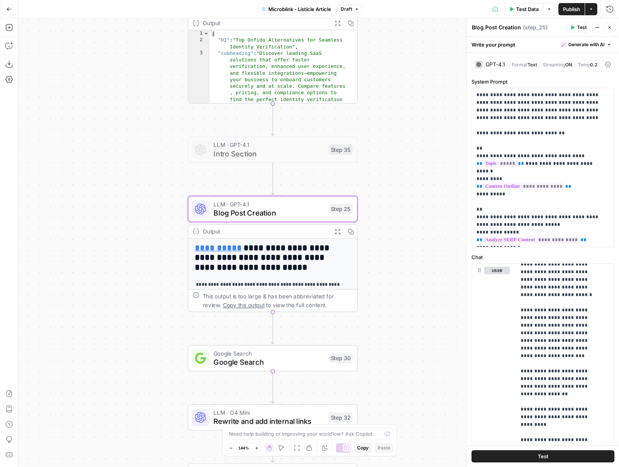
drag, startPoint x: 172, startPoint y: 333, endPoint x: 92, endPoint y: 337, distance: 80.2
click at [87, 341] on div "Workflow Input Settings Inputs Google Search Google Search Results Step 36 Outp…" at bounding box center [318, 242] width 601 height 448
click at [10, 26] on icon "button" at bounding box center [9, 28] width 8 height 8
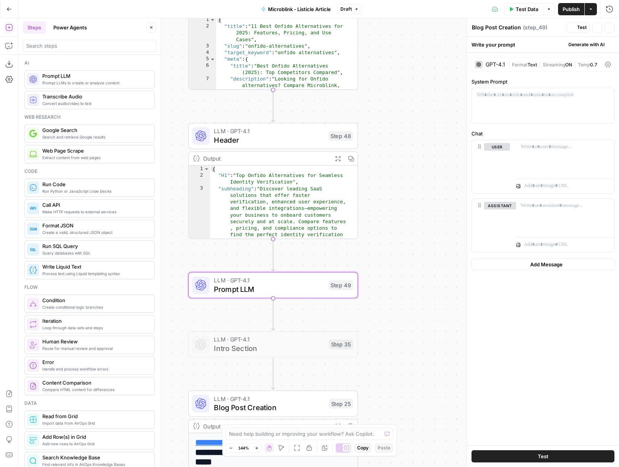
type textarea "Prompt LLM"
click at [530, 103] on div at bounding box center [543, 105] width 142 height 35
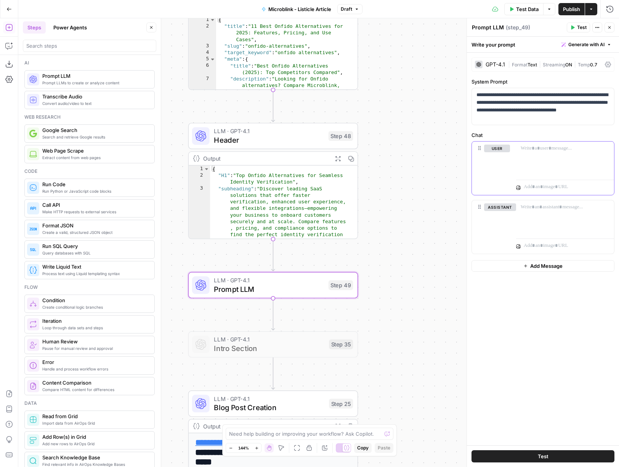
click at [555, 151] on p at bounding box center [565, 148] width 89 height 8
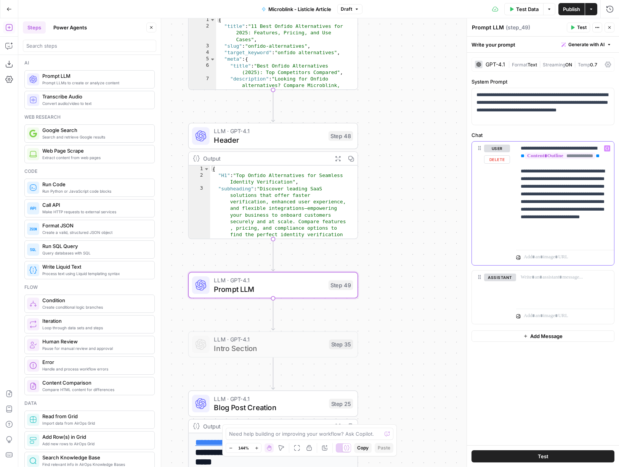
drag, startPoint x: 607, startPoint y: 162, endPoint x: 535, endPoint y: 156, distance: 72.3
click at [535, 156] on p "**********" at bounding box center [565, 193] width 89 height 99
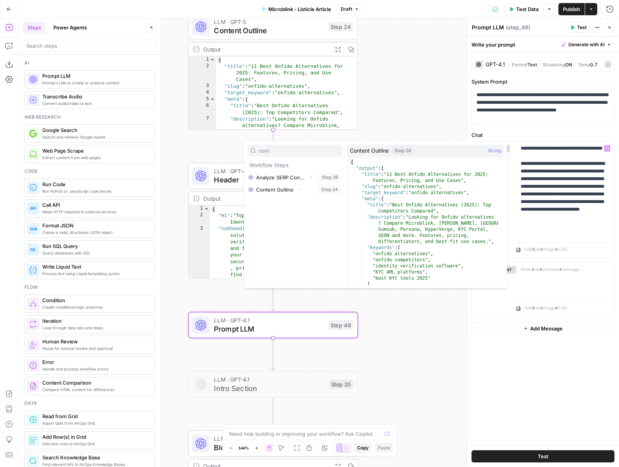
type input "cont"
click at [295, 189] on button "Expand" at bounding box center [300, 189] width 10 height 10
click at [301, 197] on button "Select variable Output" at bounding box center [299, 202] width 88 height 12
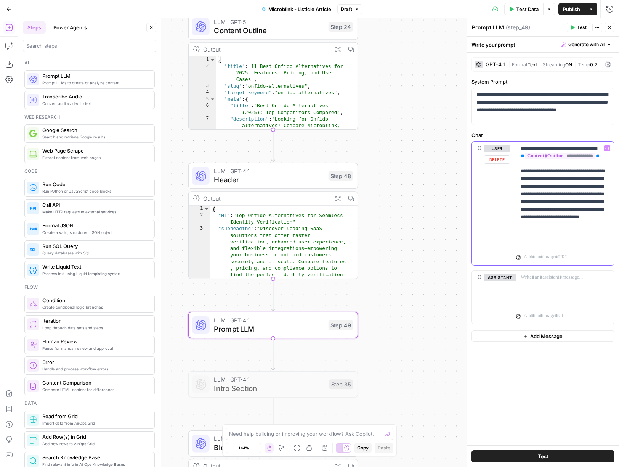
drag, startPoint x: 577, startPoint y: 202, endPoint x: 604, endPoint y: 239, distance: 45.9
click at [604, 239] on p "**********" at bounding box center [565, 193] width 89 height 99
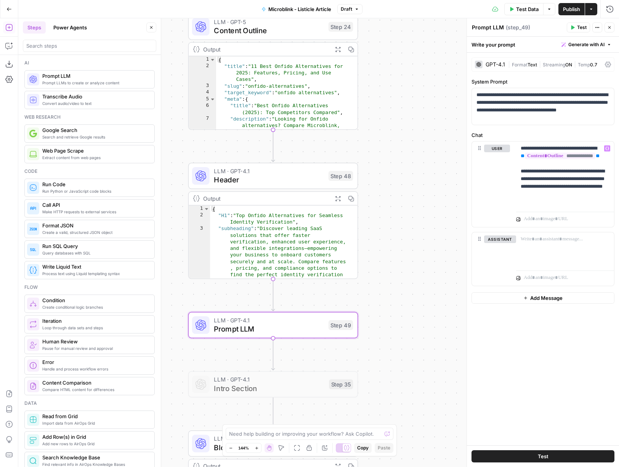
click at [500, 29] on textarea "Prompt LLM" at bounding box center [488, 28] width 32 height 8
type textarea "Tables | New"
click at [414, 223] on div "Workflow Input Settings Inputs Google Search Google Search Results Step 36 Outp…" at bounding box center [318, 242] width 601 height 448
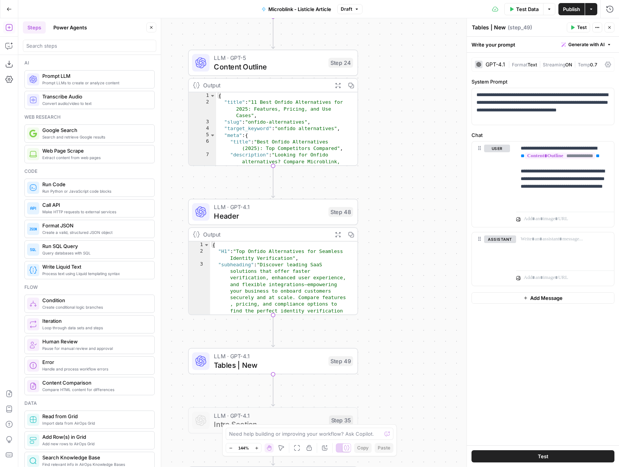
click at [292, 217] on span "Header" at bounding box center [269, 215] width 110 height 11
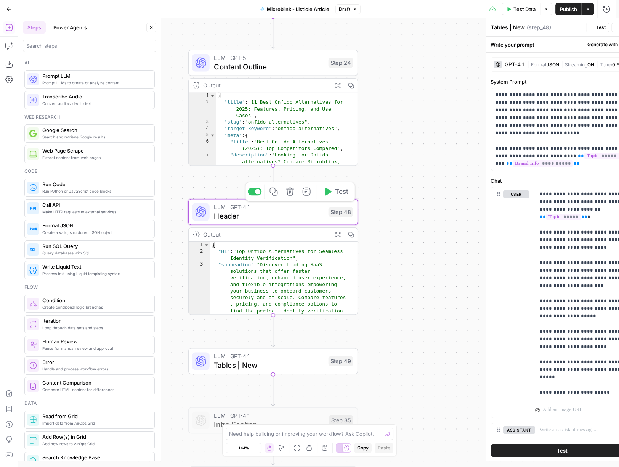
type textarea "Header"
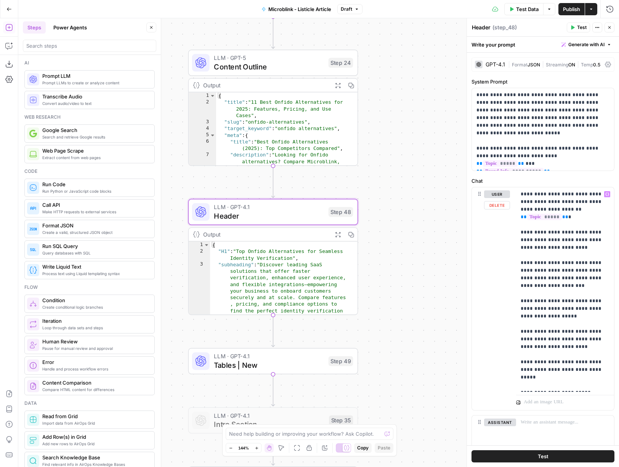
type textarea "**********"
click at [303, 269] on div "{ "H1" : "Top Onfido Alternatives for Seamless Identity Verification" , "subhea…" at bounding box center [279, 284] width 139 height 86
click at [302, 240] on div "Output Expand Output Copy" at bounding box center [273, 235] width 169 height 14
click at [302, 237] on div "Output" at bounding box center [265, 234] width 125 height 9
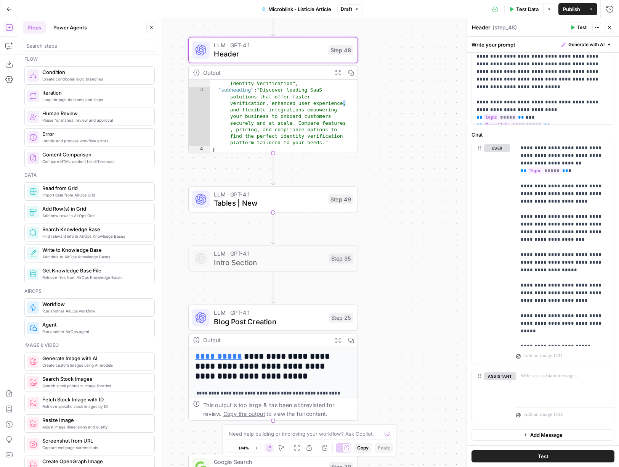
scroll to position [272, 0]
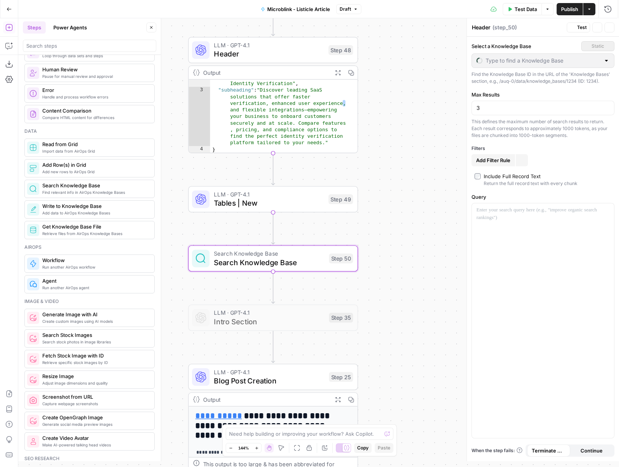
type textarea "Search Knowledge Base"
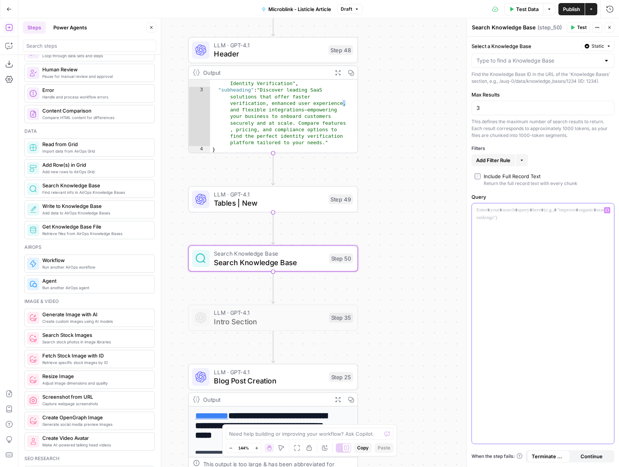
click at [523, 244] on div at bounding box center [543, 323] width 142 height 240
click at [552, 63] on input "Select a Knowledge Base" at bounding box center [538, 61] width 124 height 8
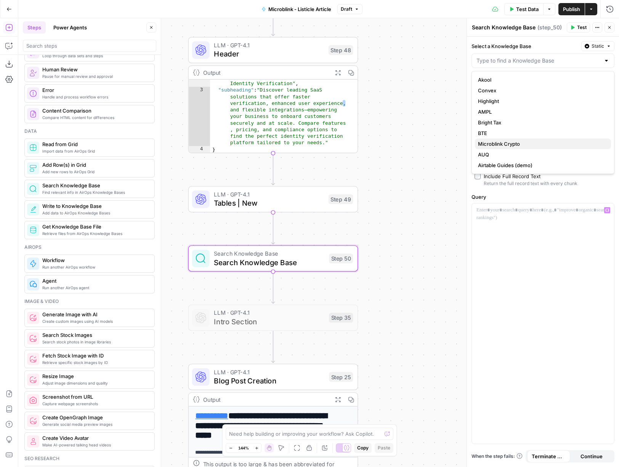
click at [518, 140] on span "Microblink Crypto" at bounding box center [541, 144] width 127 height 8
type input "Microblink Crypto"
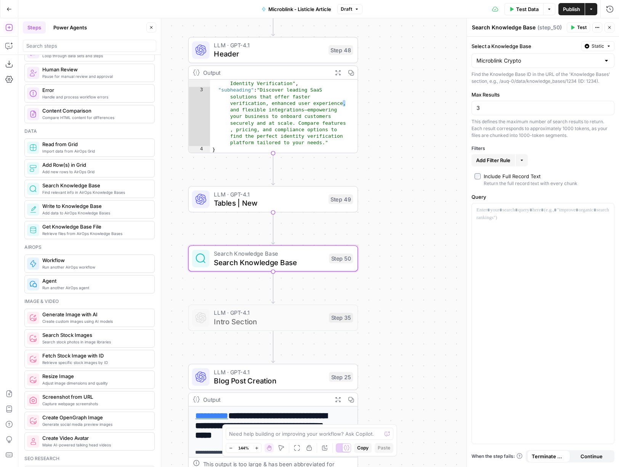
click at [506, 162] on span "Add Filter Rule" at bounding box center [493, 160] width 34 height 8
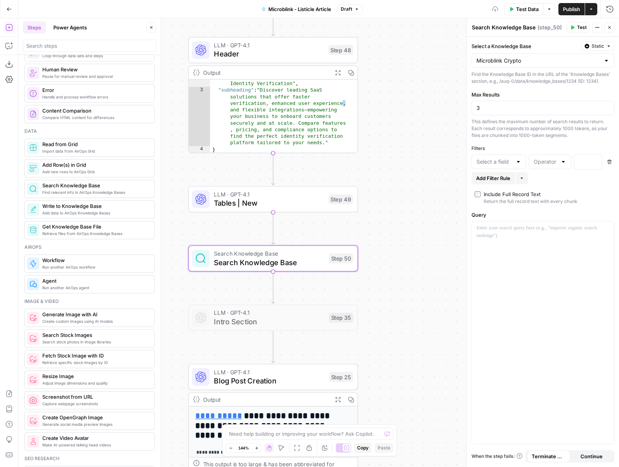
click at [514, 160] on div at bounding box center [499, 161] width 55 height 14
click at [569, 183] on div "Add Filter Rule More" at bounding box center [543, 178] width 143 height 12
click at [608, 162] on icon "button" at bounding box center [609, 161] width 5 height 5
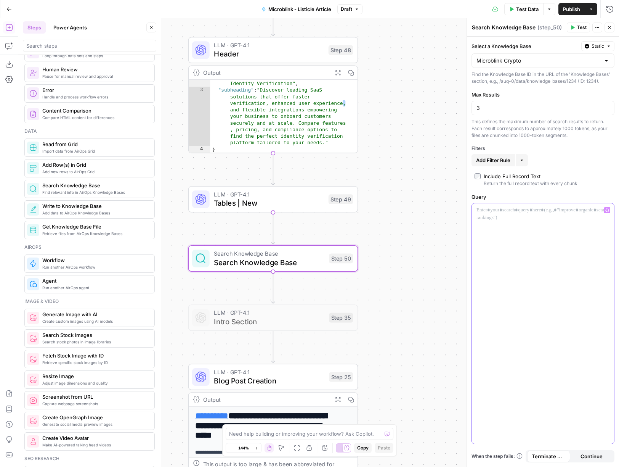
click at [500, 220] on div at bounding box center [543, 323] width 142 height 240
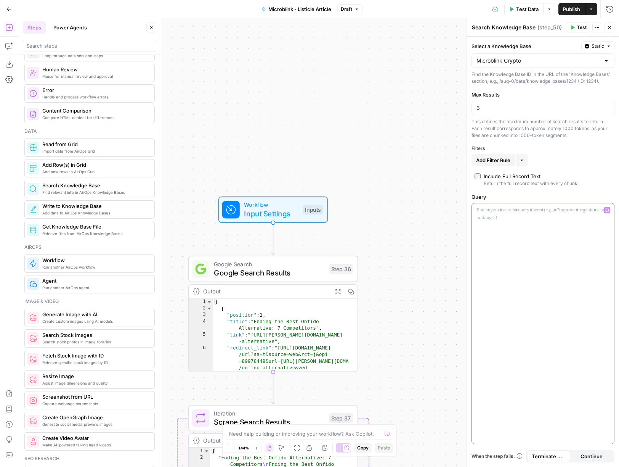
click at [519, 237] on div at bounding box center [543, 323] width 142 height 240
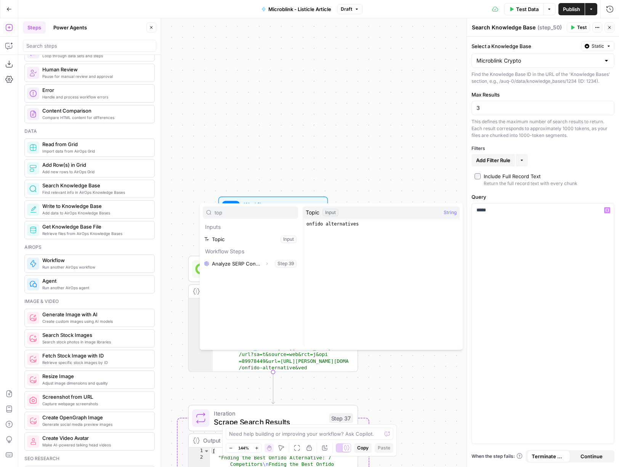
type input "top"
click at [229, 235] on button "Select variable Topic" at bounding box center [250, 239] width 95 height 12
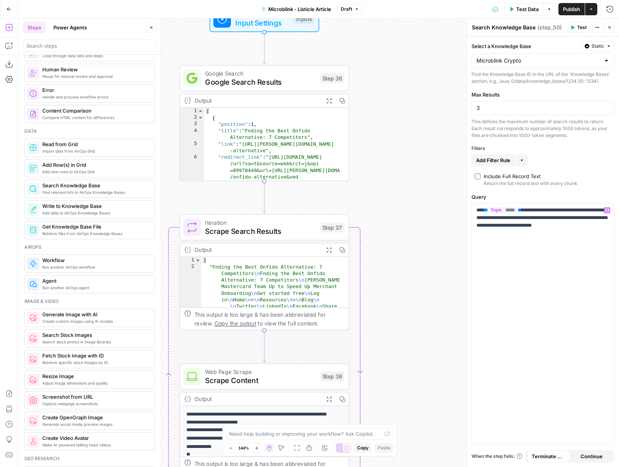
drag, startPoint x: 415, startPoint y: 353, endPoint x: 415, endPoint y: 210, distance: 143.3
click at [414, 175] on div "Workflow Input Settings Inputs Google Search Google Search Results Step 36 Outp…" at bounding box center [318, 242] width 601 height 448
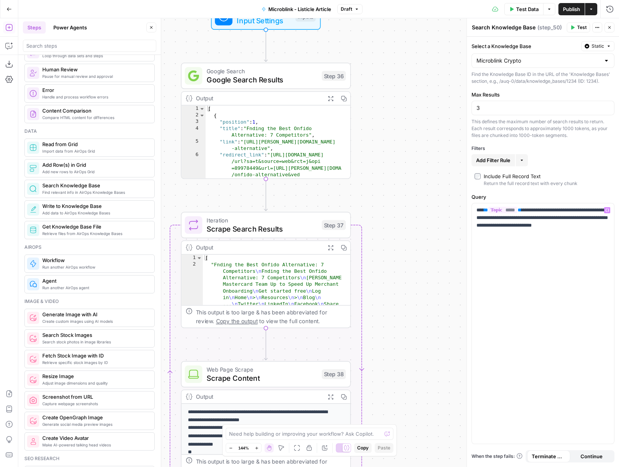
drag, startPoint x: 413, startPoint y: 288, endPoint x: 417, endPoint y: 212, distance: 76.0
click at [416, 216] on div "Workflow Input Settings Inputs Google Search Google Search Results Step 36 Outp…" at bounding box center [318, 242] width 601 height 448
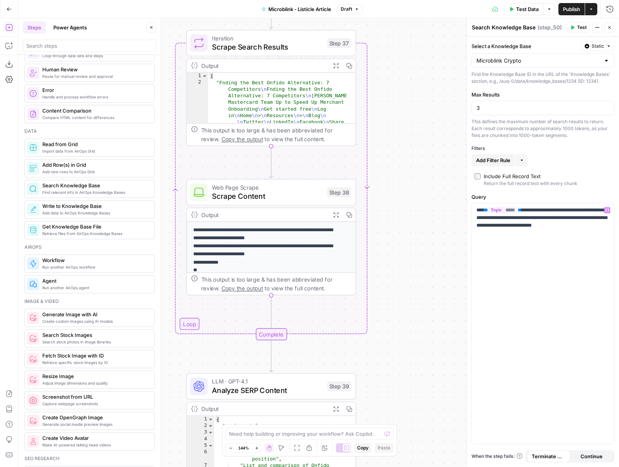
drag, startPoint x: 390, startPoint y: 333, endPoint x: 432, endPoint y: 186, distance: 152.7
click at [432, 186] on div "Workflow Input Settings Inputs Google Search Google Search Results Step 36 Outp…" at bounding box center [318, 242] width 601 height 448
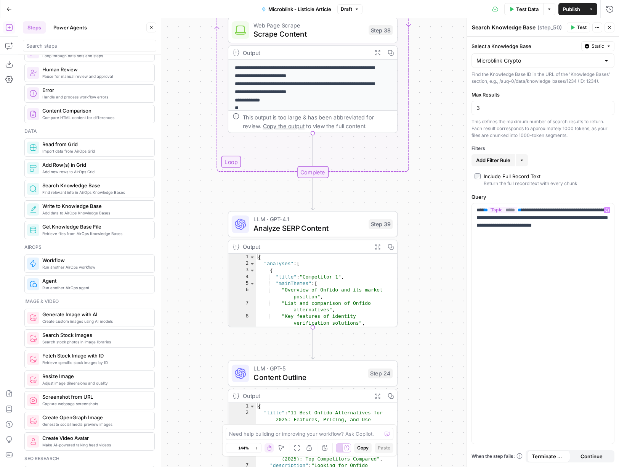
drag, startPoint x: 423, startPoint y: 300, endPoint x: 425, endPoint y: 188, distance: 112.8
click at [424, 186] on div "Workflow Input Settings Inputs Google Search Google Search Results Step 36 Outp…" at bounding box center [318, 242] width 601 height 448
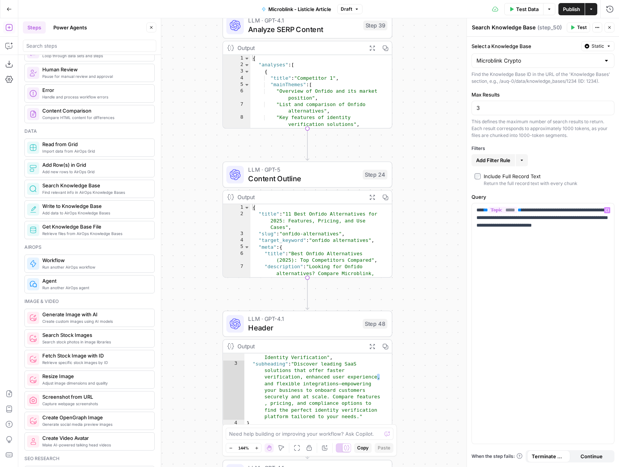
drag, startPoint x: 425, startPoint y: 236, endPoint x: 426, endPoint y: 225, distance: 11.1
click at [425, 225] on div "Workflow Input Settings Inputs Google Search Google Search Results Step 36 Outp…" at bounding box center [318, 242] width 601 height 448
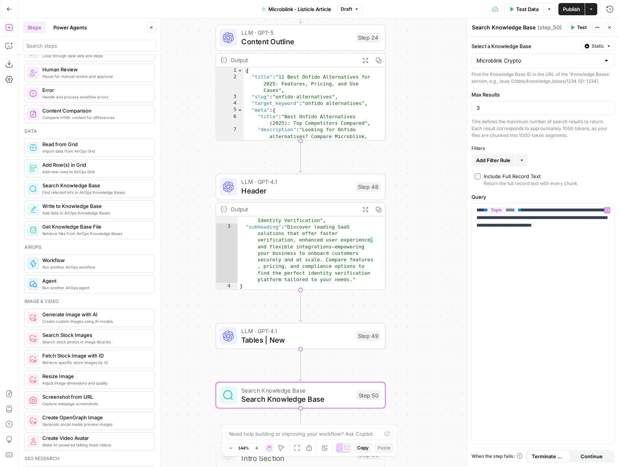
drag, startPoint x: 426, startPoint y: 186, endPoint x: 422, endPoint y: 166, distance: 20.3
click at [426, 152] on div "Workflow Input Settings Inputs Google Search Google Search Results Step 36 Outp…" at bounding box center [318, 242] width 601 height 448
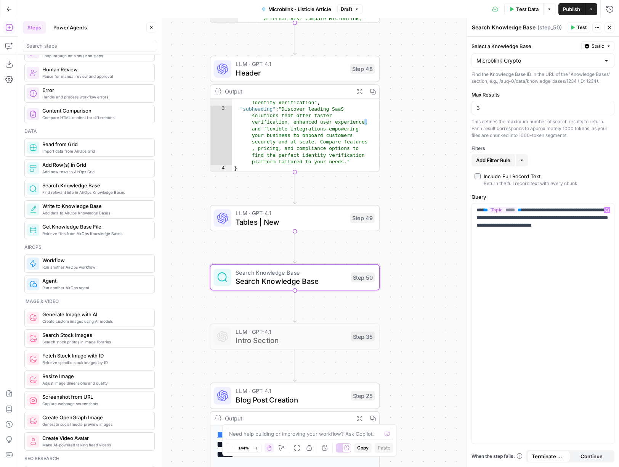
drag, startPoint x: 421, startPoint y: 258, endPoint x: 414, endPoint y: 150, distance: 108.1
click at [414, 150] on div "Workflow Input Settings Inputs Google Search Google Search Results Step 36 Outp…" at bounding box center [318, 242] width 601 height 448
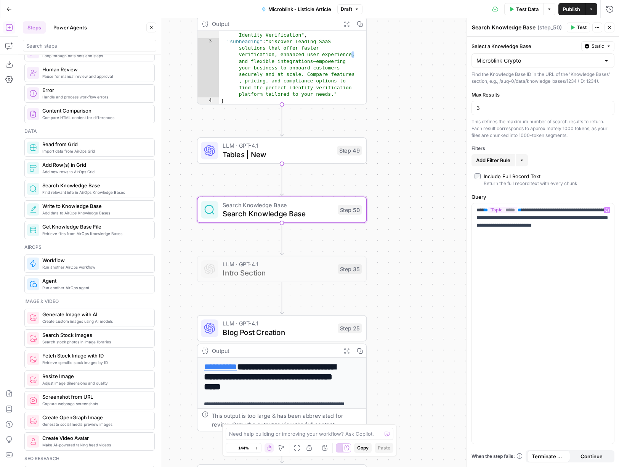
drag, startPoint x: 418, startPoint y: 233, endPoint x: 415, endPoint y: 200, distance: 33.3
click at [414, 202] on div "Workflow Input Settings Inputs Google Search Google Search Results Step 36 Outp…" at bounding box center [318, 242] width 601 height 448
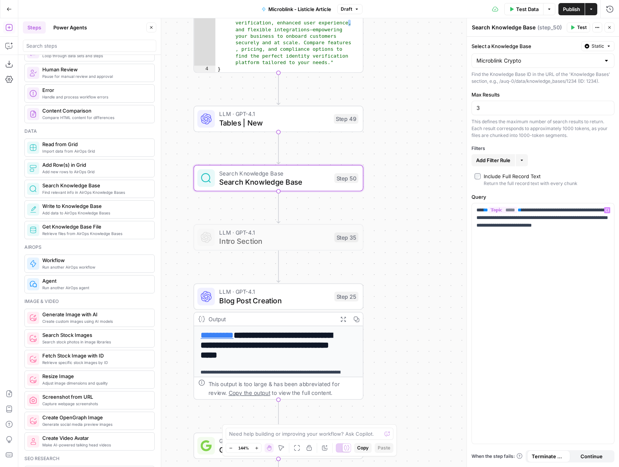
click at [516, 29] on textarea "Search Knowledge Base" at bounding box center [504, 28] width 64 height 8
click at [527, 27] on textarea "Search Knowledge Base" at bounding box center [504, 28] width 64 height 8
click at [534, 28] on div "Search Knowledge Base Search Knowledge Base" at bounding box center [503, 27] width 67 height 9
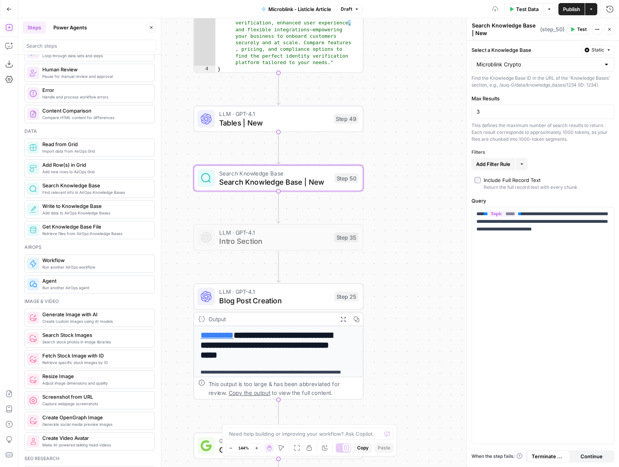
type textarea "Search Knowledge Base | New"
click at [392, 227] on div "Workflow Input Settings Inputs Google Search Google Search Results Step 36 Outp…" at bounding box center [318, 242] width 601 height 448
click at [276, 300] on span "Blog Post Creation" at bounding box center [274, 300] width 111 height 11
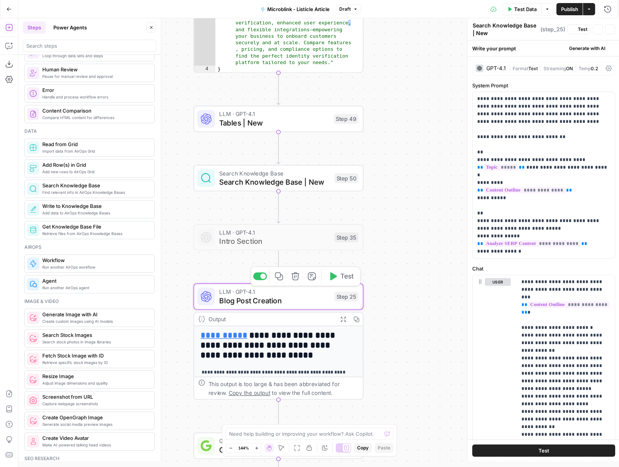
type textarea "Blog Post Creation"
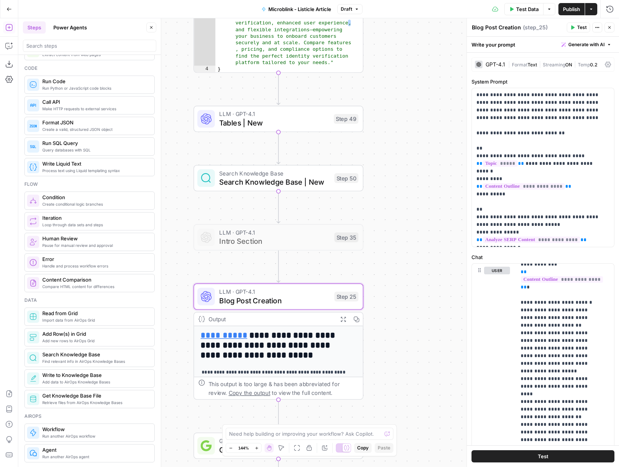
scroll to position [0, 0]
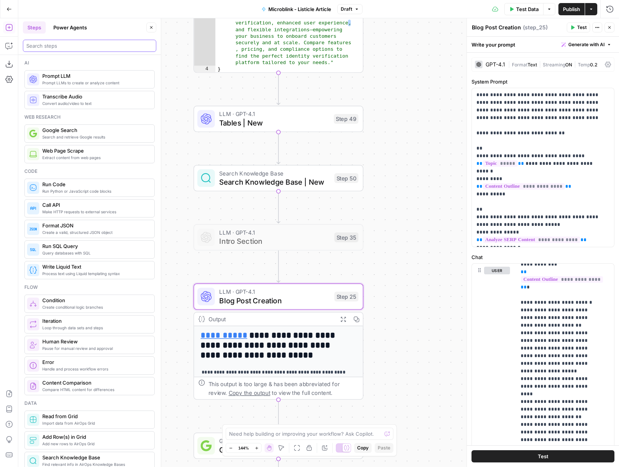
click at [63, 48] on input "search" at bounding box center [89, 46] width 127 height 8
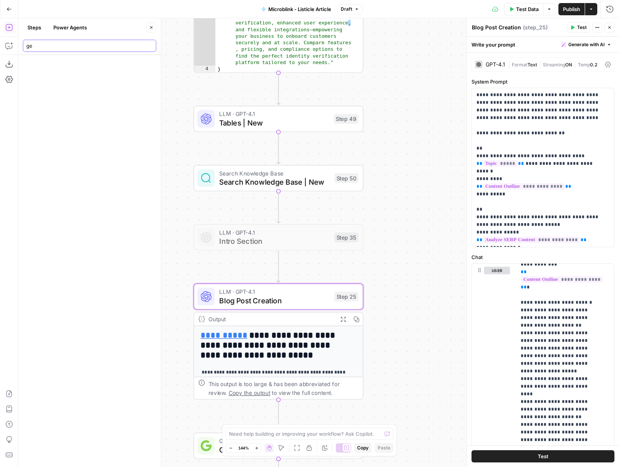
type input "g"
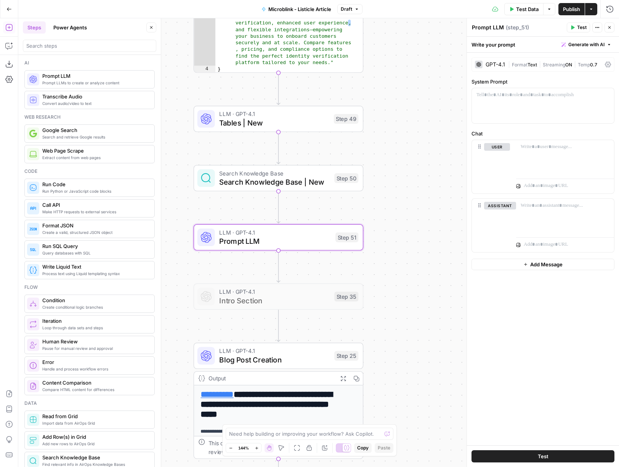
click at [487, 28] on textarea "Prompt LLM" at bounding box center [488, 28] width 32 height 8
type textarea "Microblink Section | New"
click at [545, 97] on p at bounding box center [542, 95] width 133 height 8
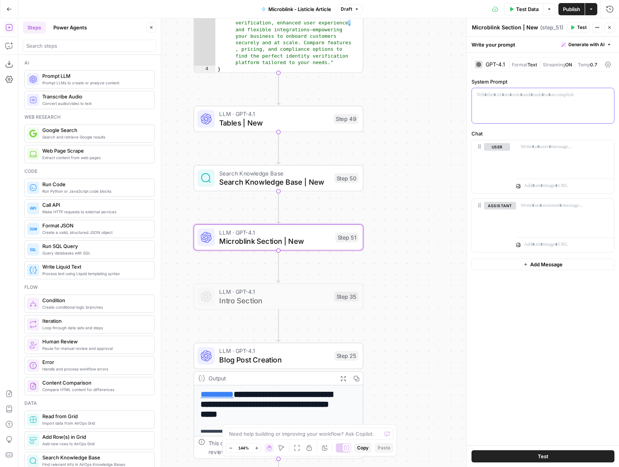
paste div
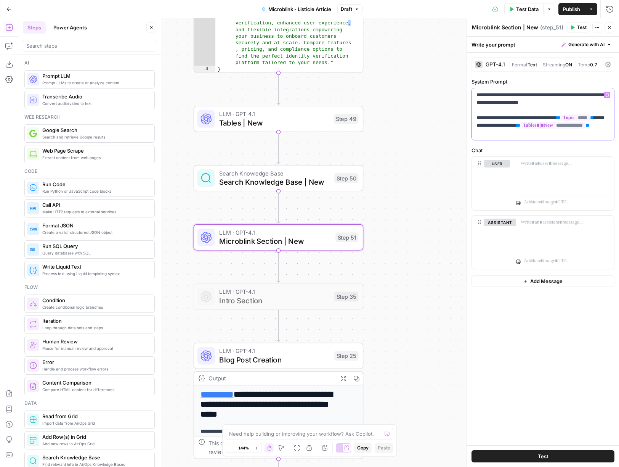
click at [533, 118] on p "**********" at bounding box center [542, 114] width 133 height 46
click at [571, 133] on p "**********" at bounding box center [542, 114] width 133 height 46
drag, startPoint x: 570, startPoint y: 135, endPoint x: 476, endPoint y: 133, distance: 93.8
click at [476, 133] on p "**********" at bounding box center [542, 114] width 133 height 46
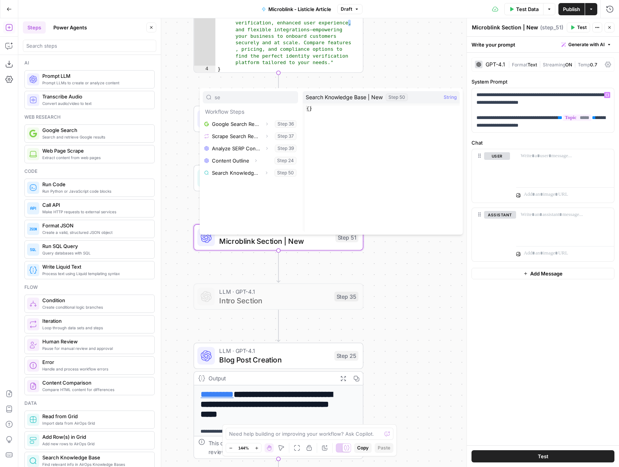
type input "se"
click at [238, 173] on button "Select variable Search Knowledge Base | New" at bounding box center [250, 173] width 95 height 12
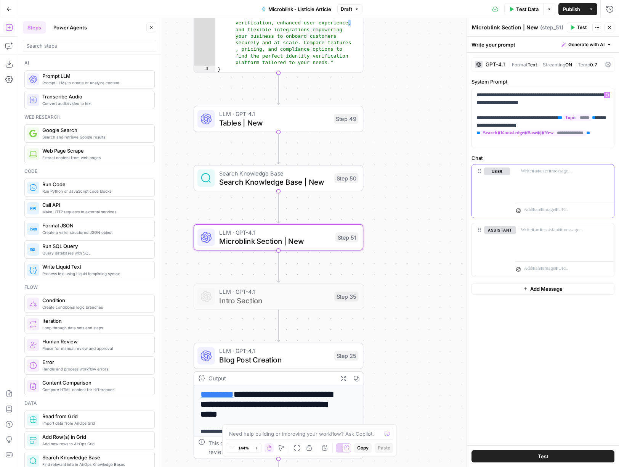
click at [557, 179] on div at bounding box center [565, 181] width 98 height 35
paste div
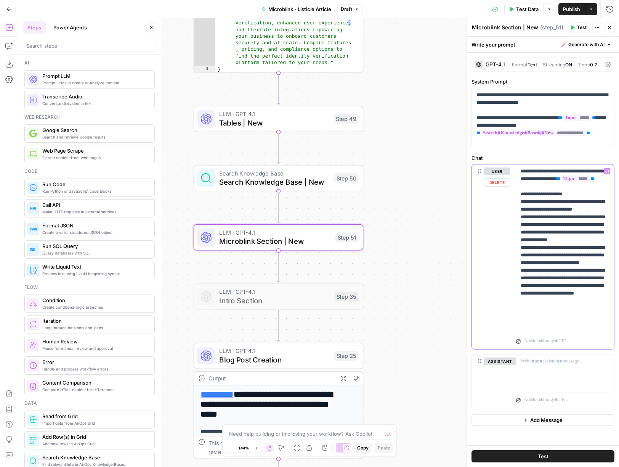
click at [537, 177] on p "**********" at bounding box center [565, 247] width 89 height 160
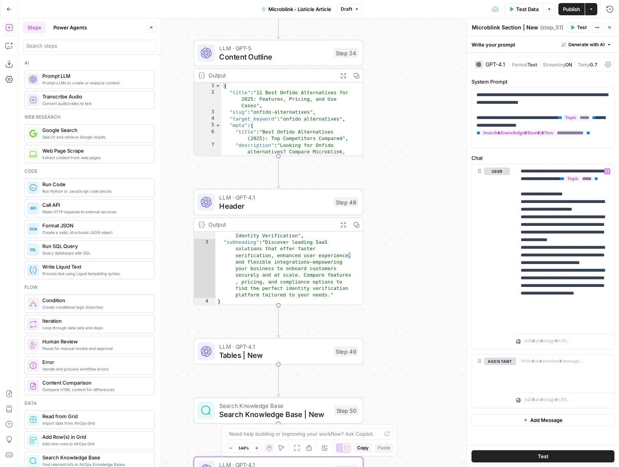
click at [267, 52] on span "Content Outline" at bounding box center [274, 56] width 110 height 11
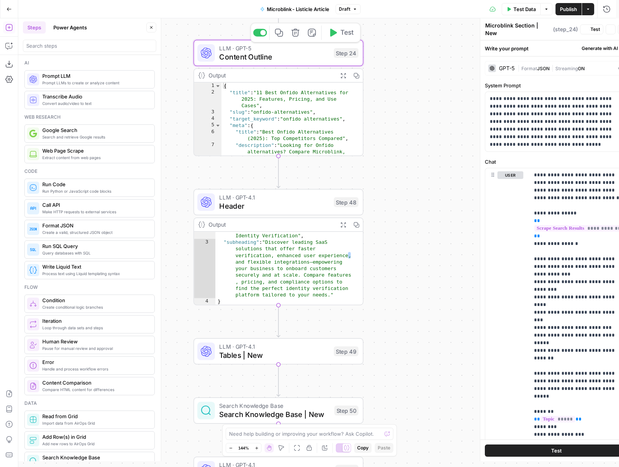
type textarea "Content Outline"
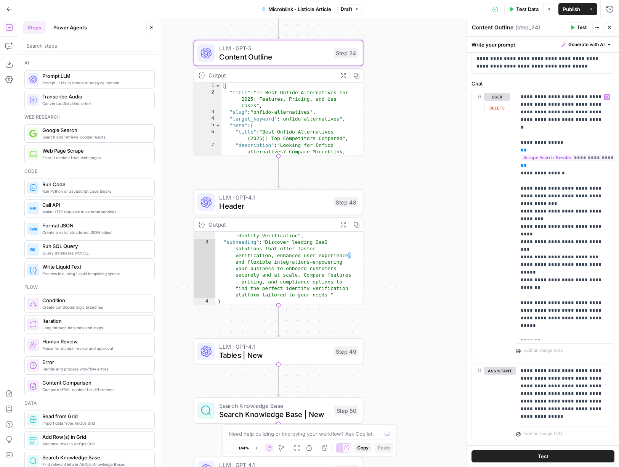
scroll to position [99, 0]
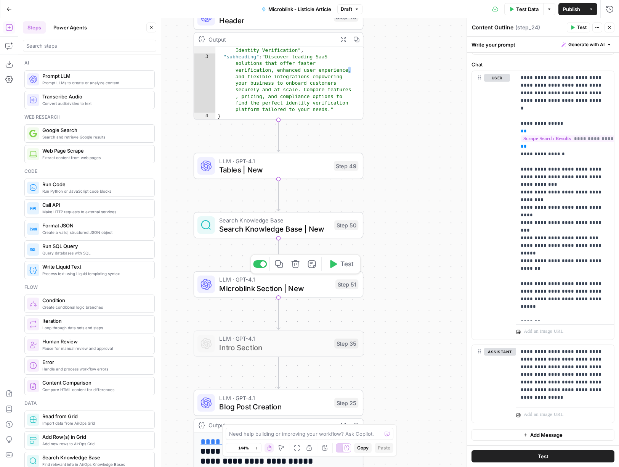
click at [263, 284] on span "Microblink Section | New" at bounding box center [275, 287] width 112 height 11
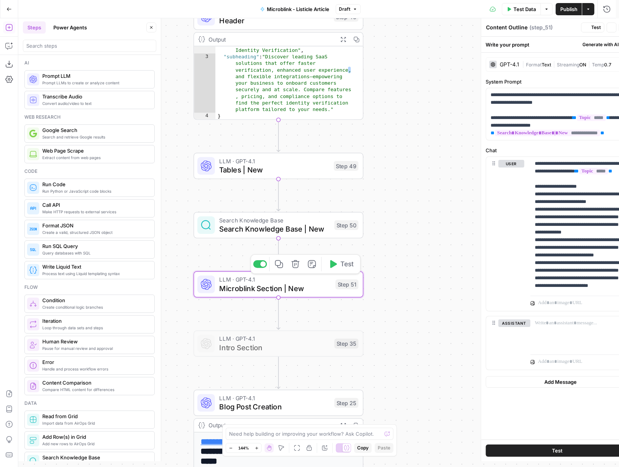
type textarea "Microblink Section | New"
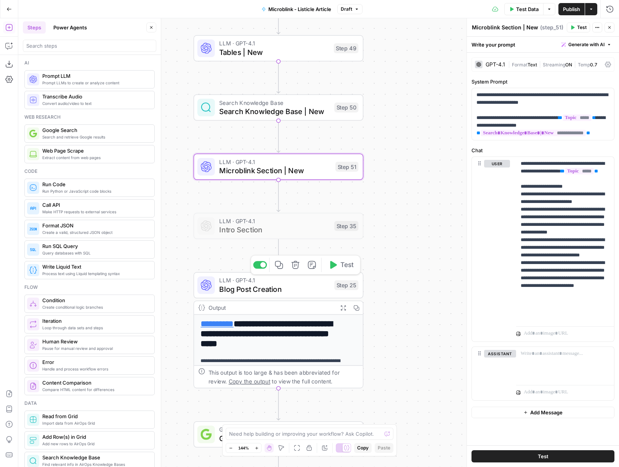
click at [289, 283] on span "Blog Post Creation" at bounding box center [274, 288] width 111 height 11
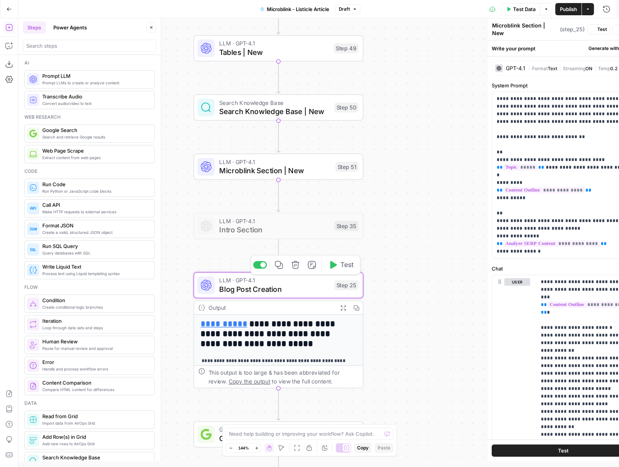
type textarea "Blog Post Creation"
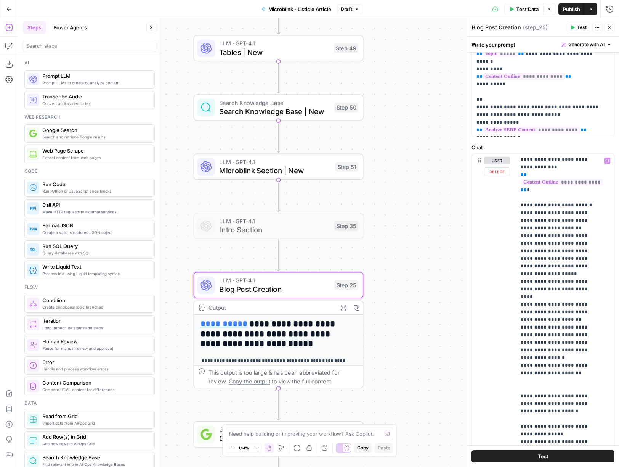
scroll to position [14, 0]
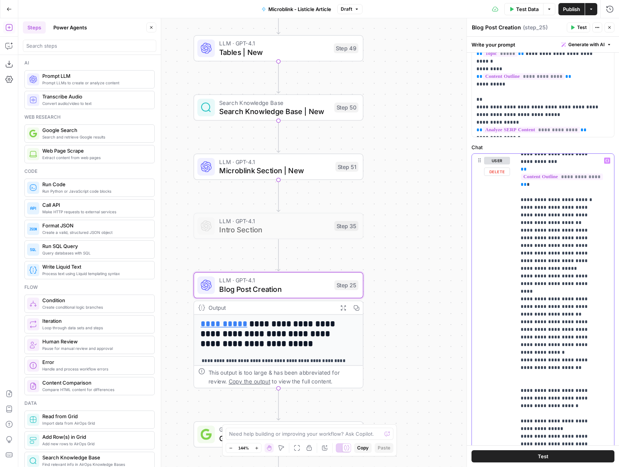
drag, startPoint x: 580, startPoint y: 350, endPoint x: 516, endPoint y: 195, distance: 167.8
click at [516, 195] on div "**********" at bounding box center [562, 309] width 92 height 311
copy p "**********"
click at [257, 172] on span "Microblink Section | New" at bounding box center [275, 170] width 112 height 11
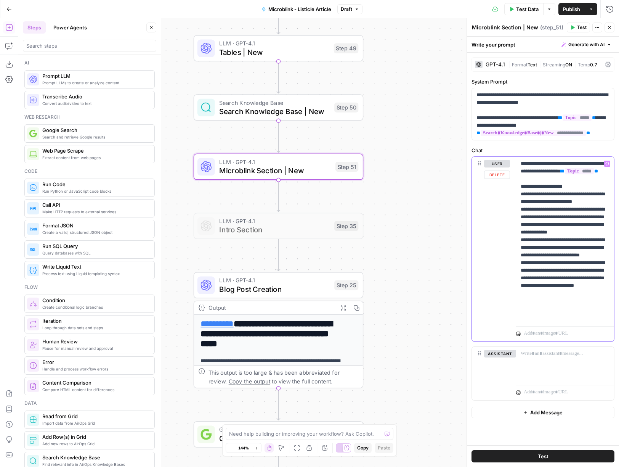
drag, startPoint x: 575, startPoint y: 318, endPoint x: 518, endPoint y: 199, distance: 131.8
click at [518, 199] on div "**********" at bounding box center [565, 240] width 98 height 166
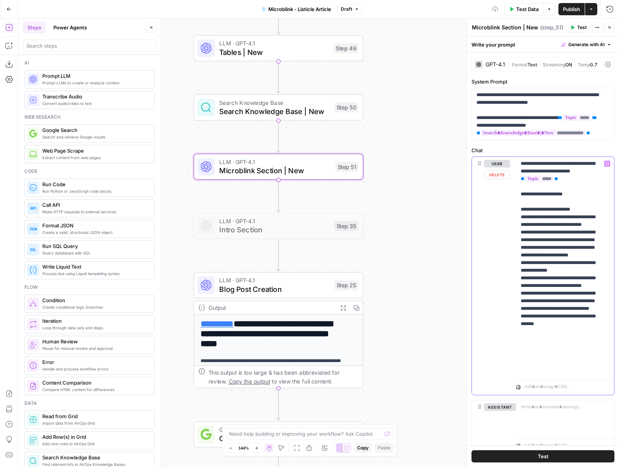
click at [541, 202] on p "**********" at bounding box center [562, 266] width 83 height 213
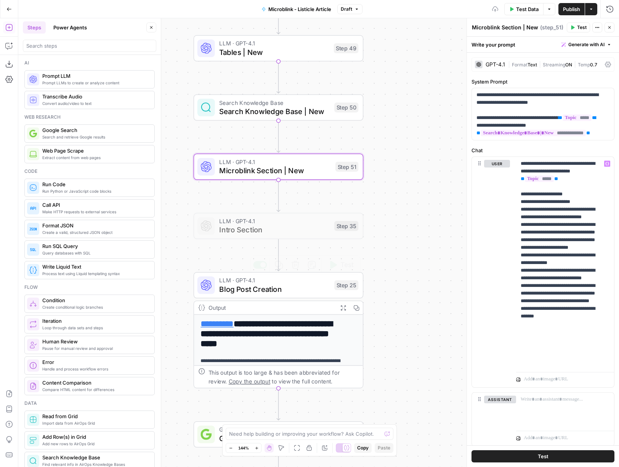
click at [259, 290] on span "Blog Post Creation" at bounding box center [274, 288] width 111 height 11
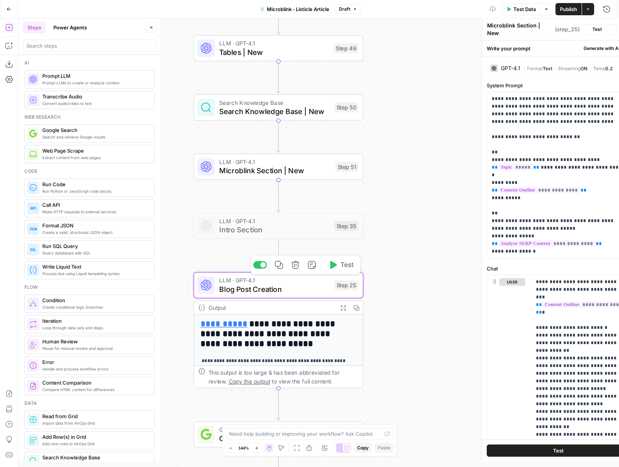
type textarea "Blog Post Creation"
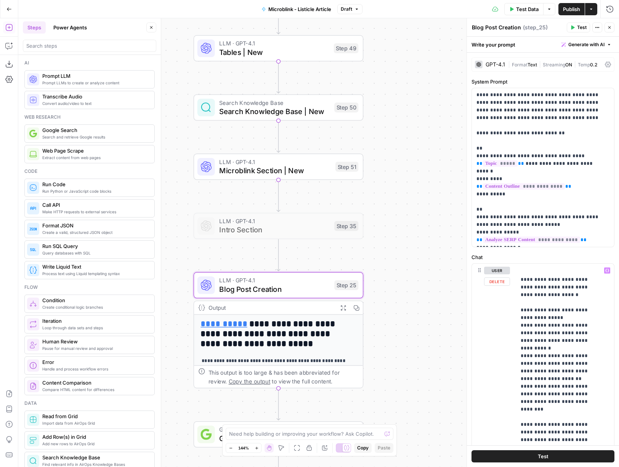
scroll to position [223, 0]
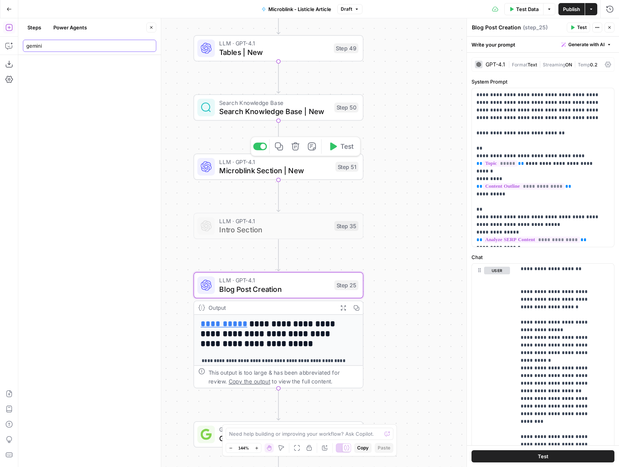
type input "gemini"
click at [295, 175] on span "Microblink Section | New" at bounding box center [275, 170] width 112 height 11
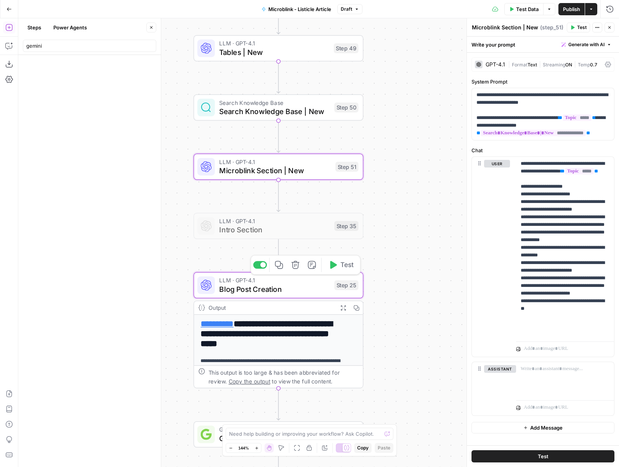
click at [280, 286] on span "Blog Post Creation" at bounding box center [274, 288] width 111 height 11
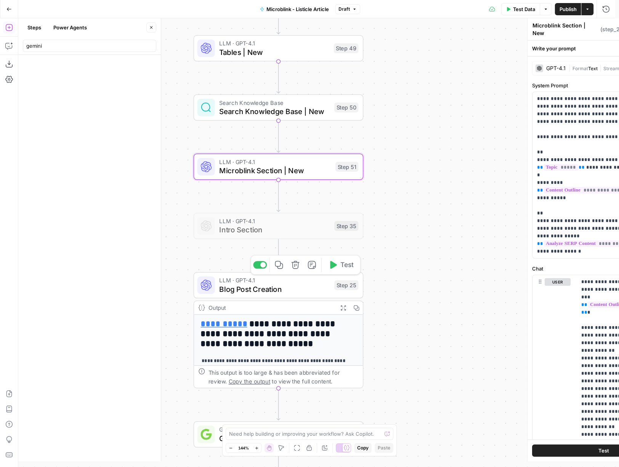
type textarea "Blog Post Creation"
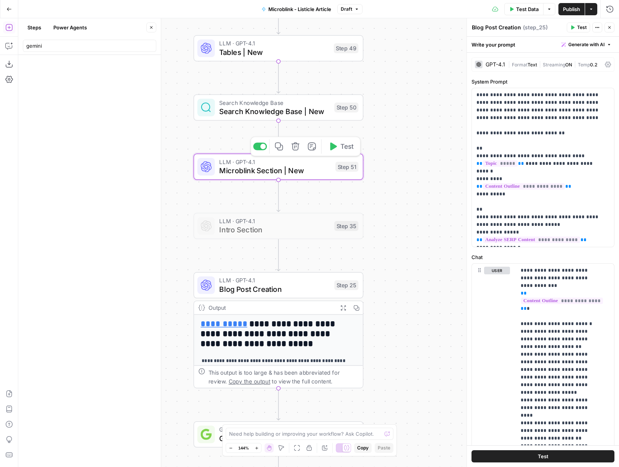
click at [297, 173] on span "Microblink Section | New" at bounding box center [275, 170] width 112 height 11
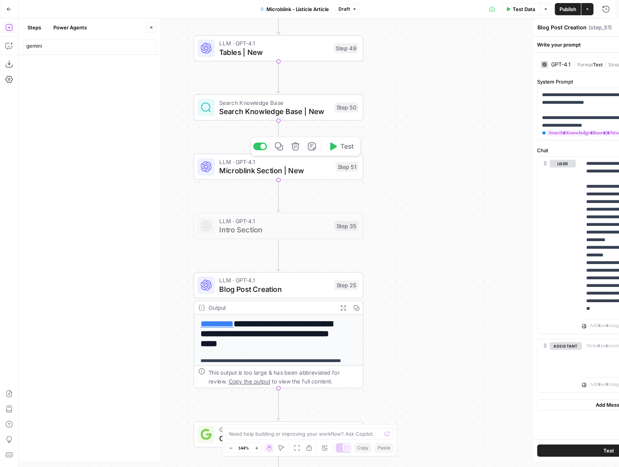
type textarea "Microblink Section | New"
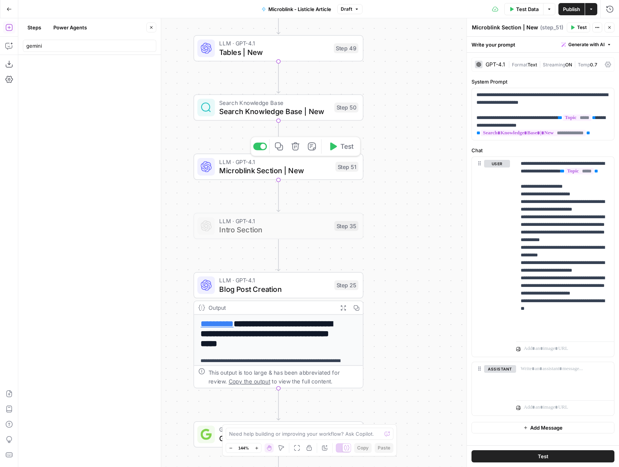
click at [291, 168] on span "Microblink Section | New" at bounding box center [275, 170] width 112 height 11
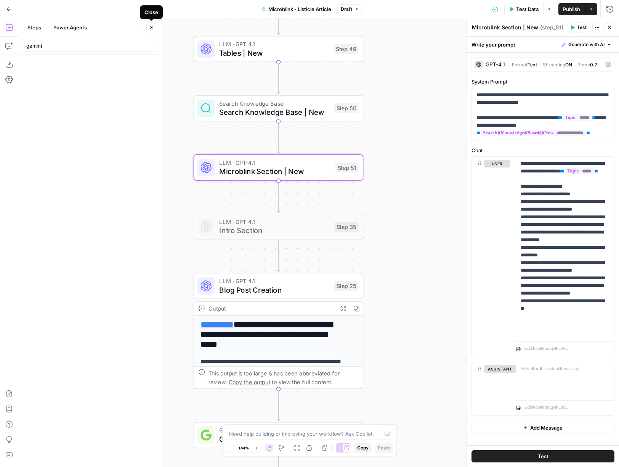
click at [149, 26] on icon "button" at bounding box center [151, 27] width 5 height 5
click at [11, 28] on icon "button" at bounding box center [9, 28] width 8 height 8
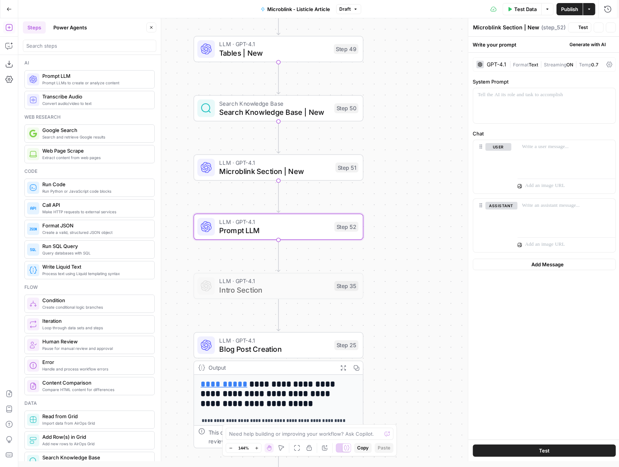
type textarea "Prompt LLM"
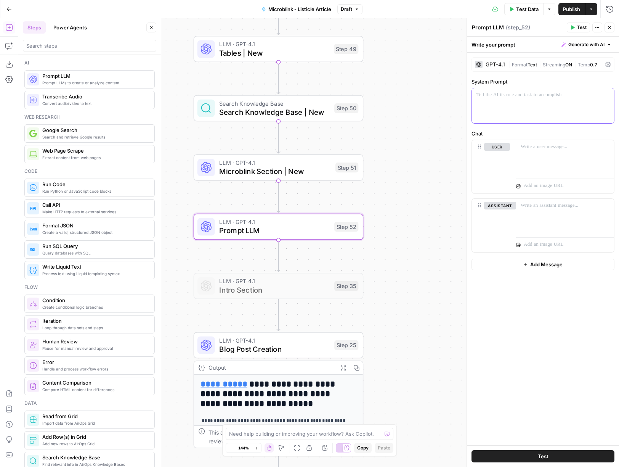
click at [523, 103] on div at bounding box center [543, 105] width 142 height 35
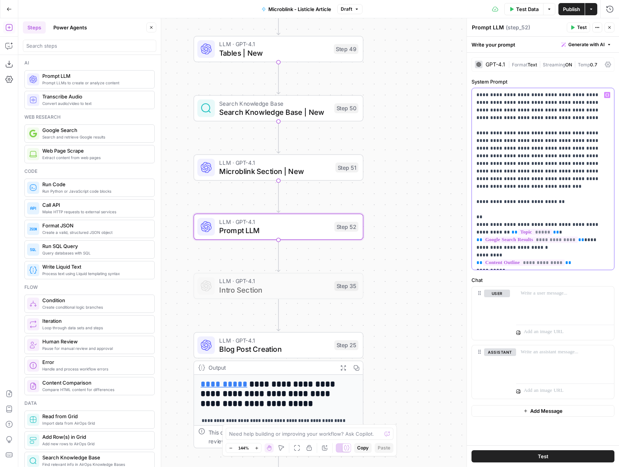
click at [585, 134] on p "**********" at bounding box center [542, 178] width 133 height 175
drag, startPoint x: 554, startPoint y: 174, endPoint x: 472, endPoint y: 135, distance: 90.5
click at [472, 135] on div "**********" at bounding box center [543, 178] width 142 height 181
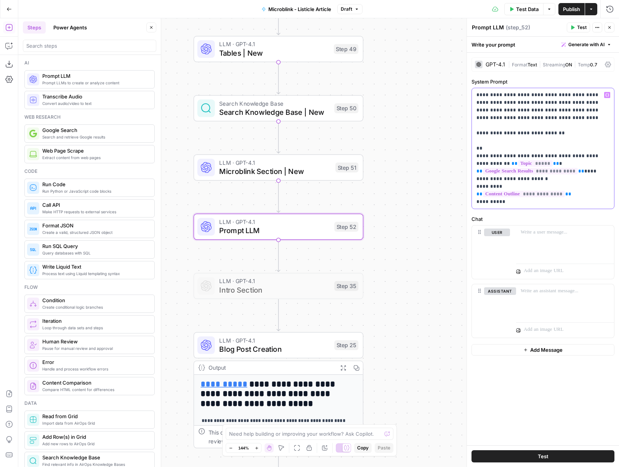
click at [575, 181] on p "**********" at bounding box center [542, 148] width 133 height 114
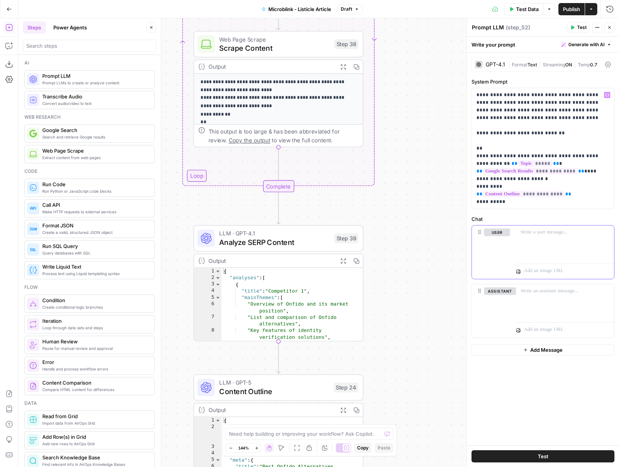
click at [538, 244] on div at bounding box center [565, 242] width 98 height 35
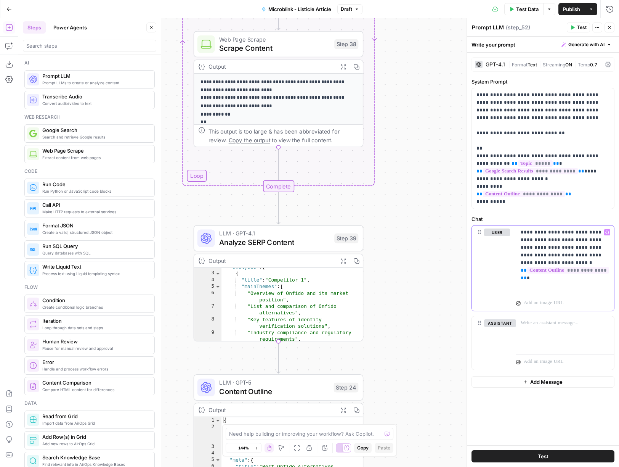
scroll to position [31, 0]
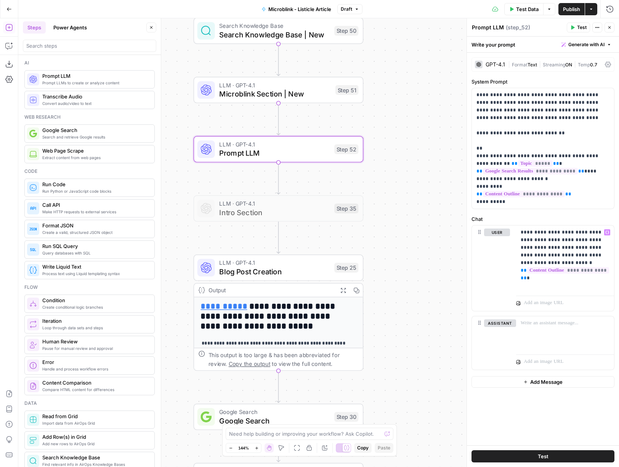
click at [298, 276] on span "Blog Post Creation" at bounding box center [274, 271] width 111 height 11
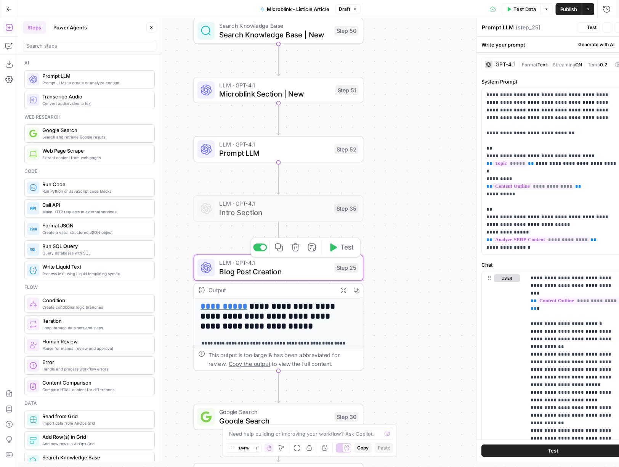
type textarea "Blog Post Creation"
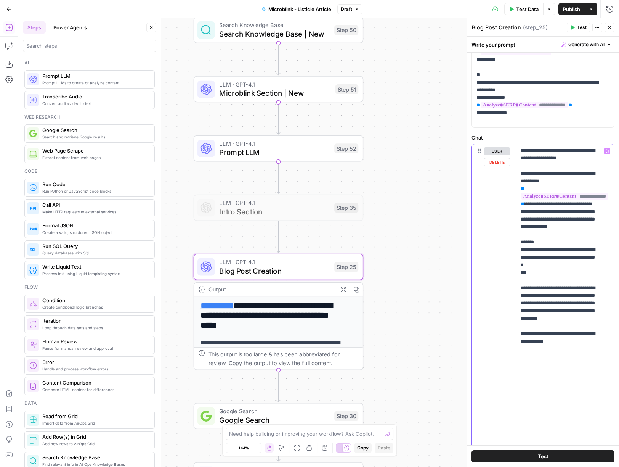
scroll to position [245, 0]
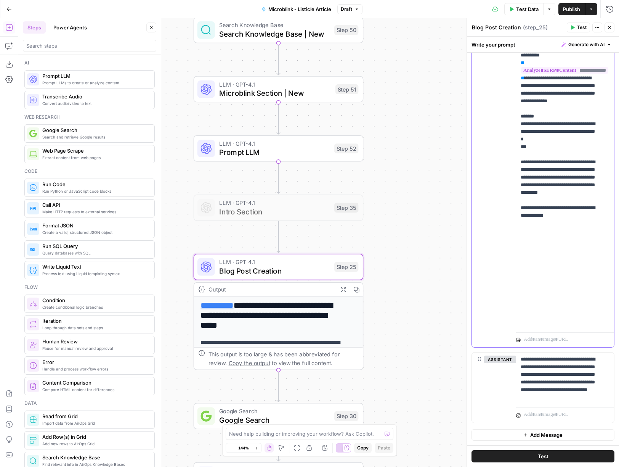
drag, startPoint x: 520, startPoint y: 226, endPoint x: 584, endPoint y: 319, distance: 113.1
click at [584, 319] on div "**********" at bounding box center [562, 173] width 92 height 311
copy p "**********"
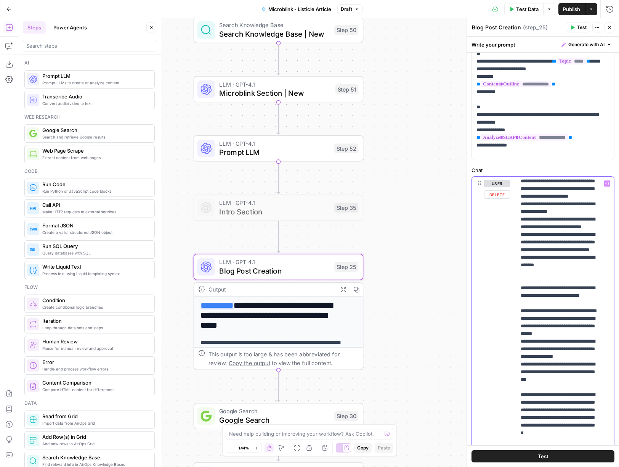
scroll to position [0, 0]
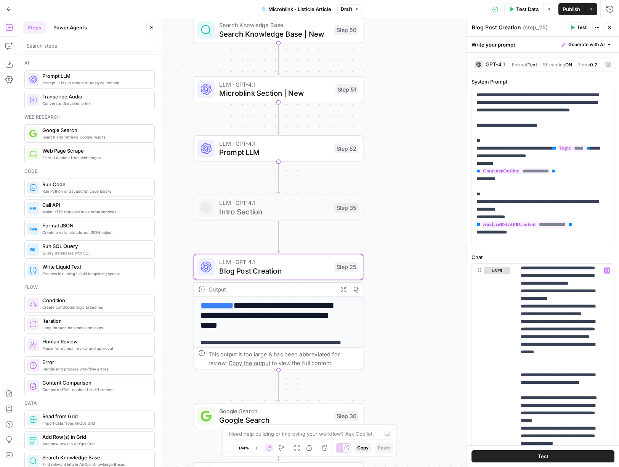
click at [289, 153] on span "Prompt LLM" at bounding box center [274, 152] width 111 height 11
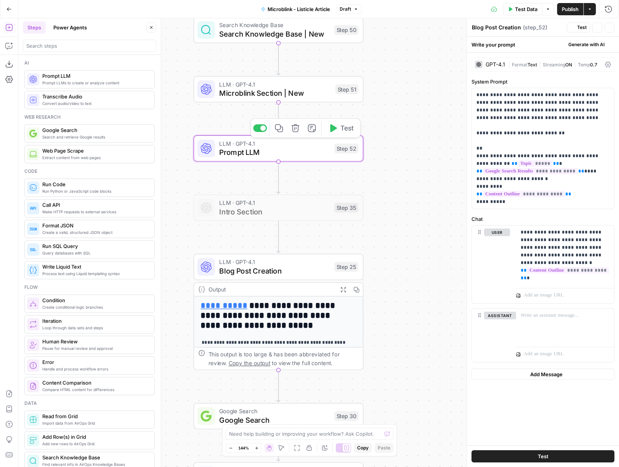
type textarea "Prompt LLM"
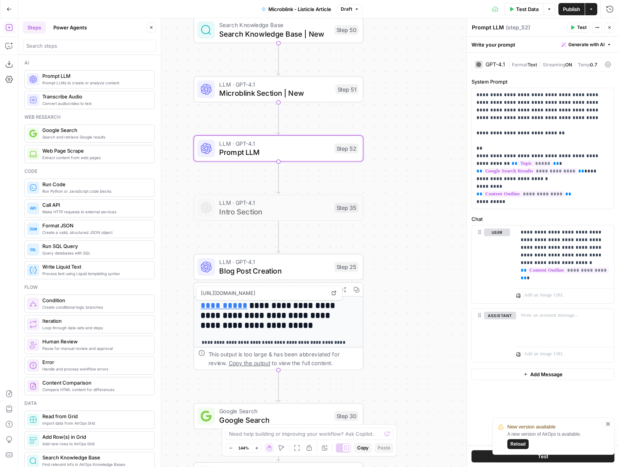
click at [290, 279] on div "LLM · GPT-4.1 Blog Post Creation Step 25 Copy step Delete step Add Note Test" at bounding box center [279, 266] width 170 height 26
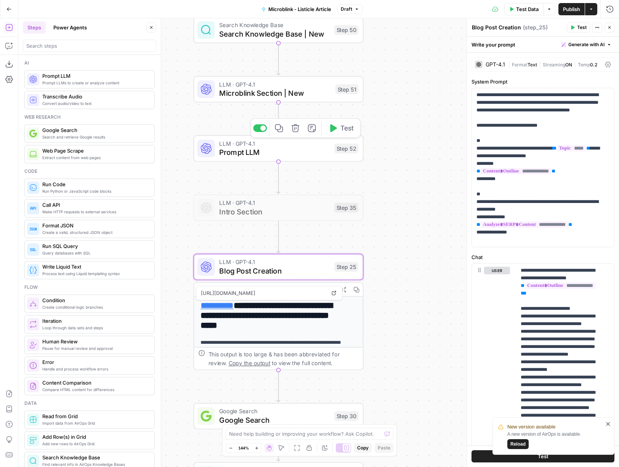
click at [285, 153] on span "Prompt LLM" at bounding box center [274, 152] width 111 height 11
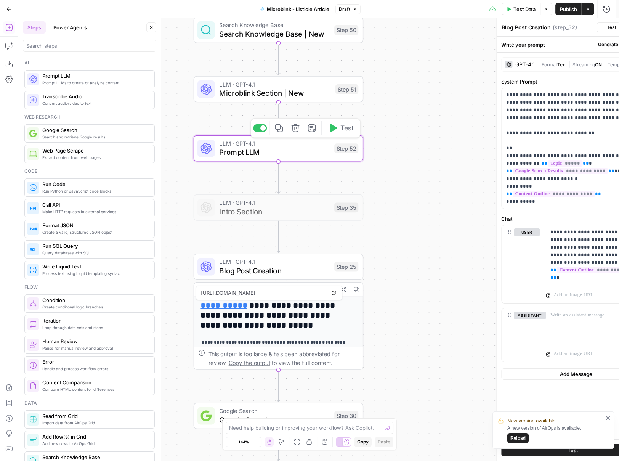
type textarea "Prompt LLM"
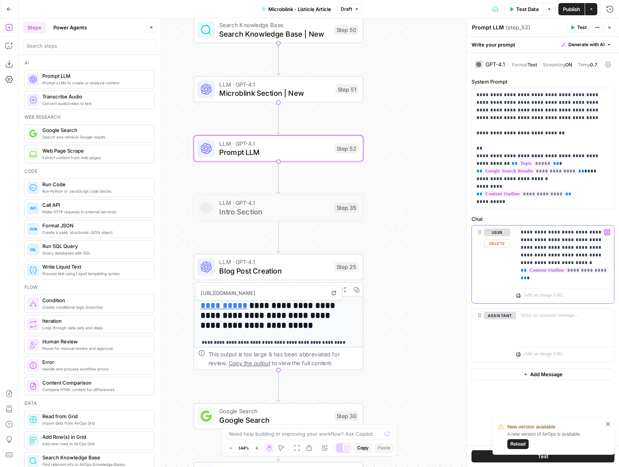
click at [611, 274] on div "**********" at bounding box center [565, 254] width 98 height 59
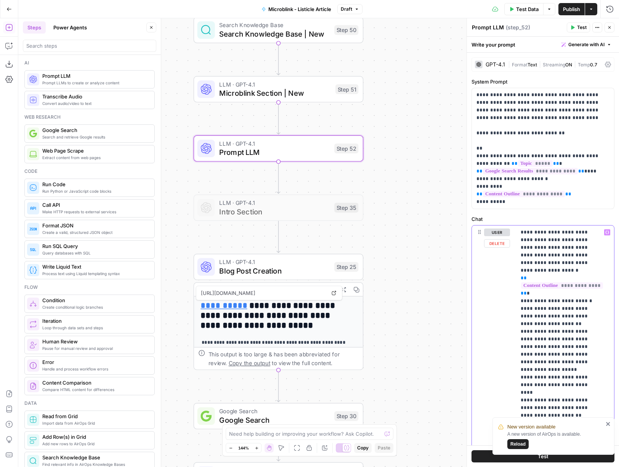
click at [293, 273] on span "Blog Post Creation" at bounding box center [274, 270] width 111 height 11
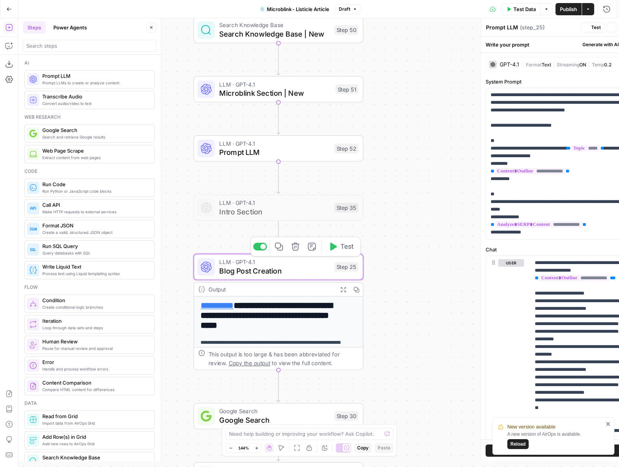
type textarea "Blog Post Creation"
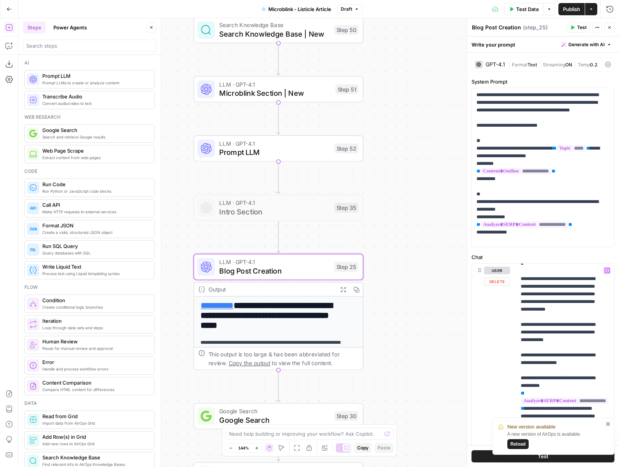
scroll to position [265, 0]
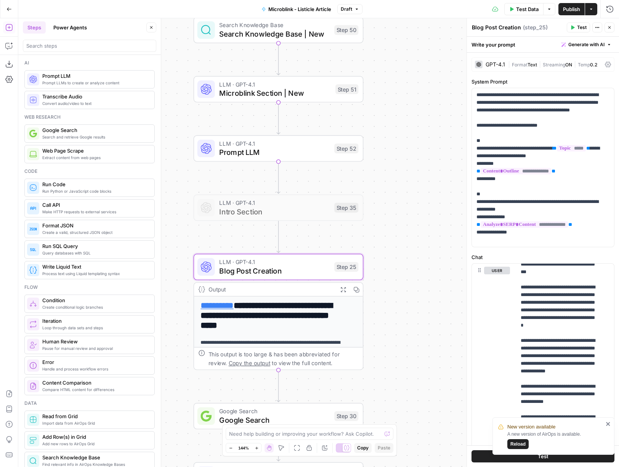
click at [255, 157] on span "Prompt LLM" at bounding box center [274, 152] width 111 height 11
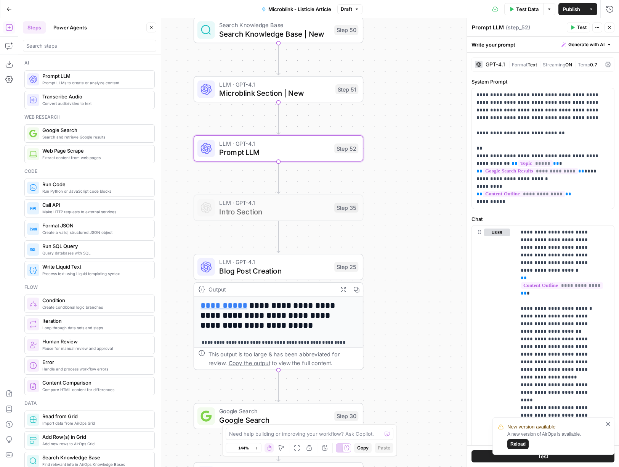
click at [491, 27] on textarea "Prompt LLM" at bounding box center [488, 28] width 32 height 8
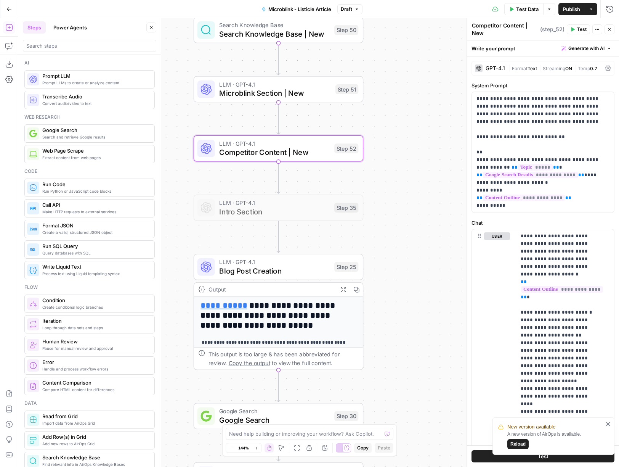
type textarea "Competitor Content | New"
click at [417, 270] on div "Workflow Input Settings Inputs Google Search Google Search Results Step 36 Outp…" at bounding box center [318, 242] width 601 height 448
click at [306, 269] on span "Blog Post Creation" at bounding box center [274, 270] width 111 height 11
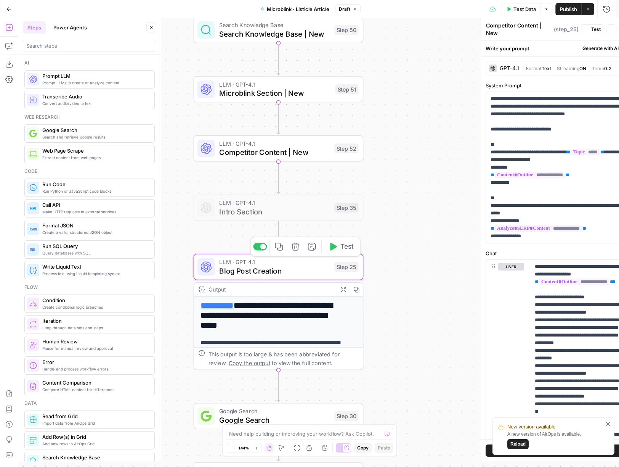
type textarea "Blog Post Creation"
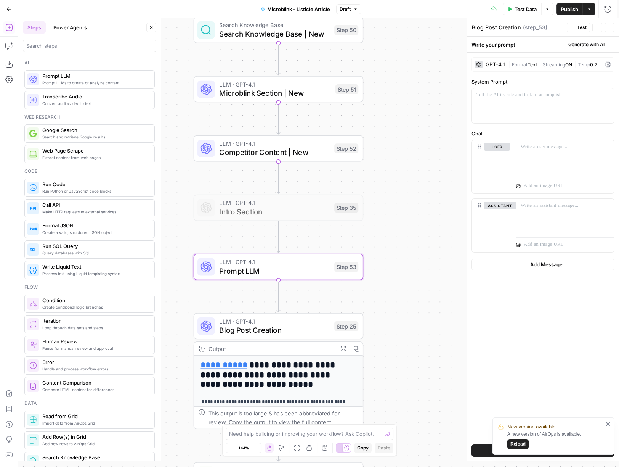
type textarea "Prompt LLM"
click at [523, 106] on div at bounding box center [543, 105] width 142 height 35
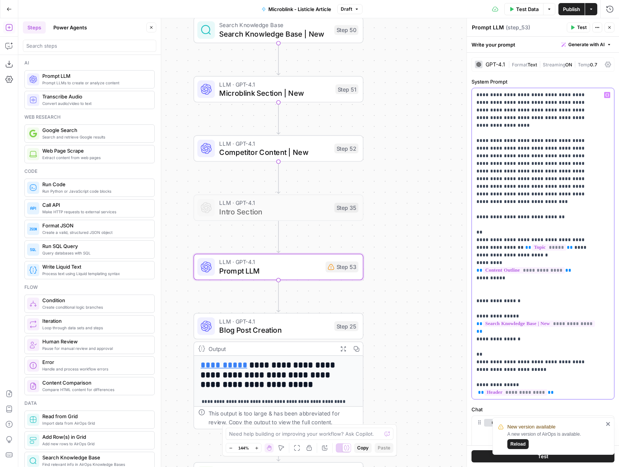
drag, startPoint x: 489, startPoint y: 316, endPoint x: 477, endPoint y: 309, distance: 14.0
click at [477, 309] on p "**********" at bounding box center [537, 300] width 122 height 419
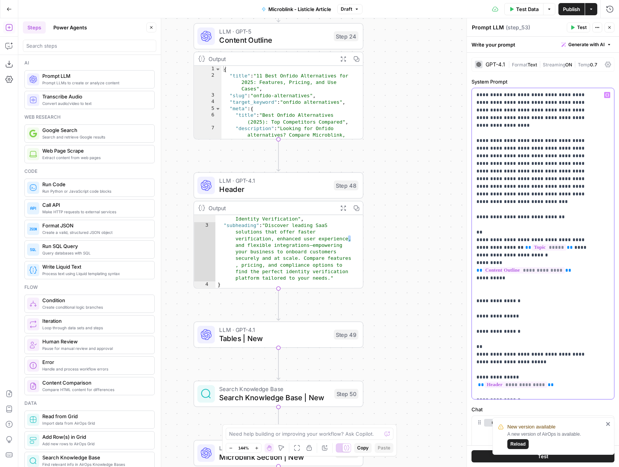
scroll to position [9, 0]
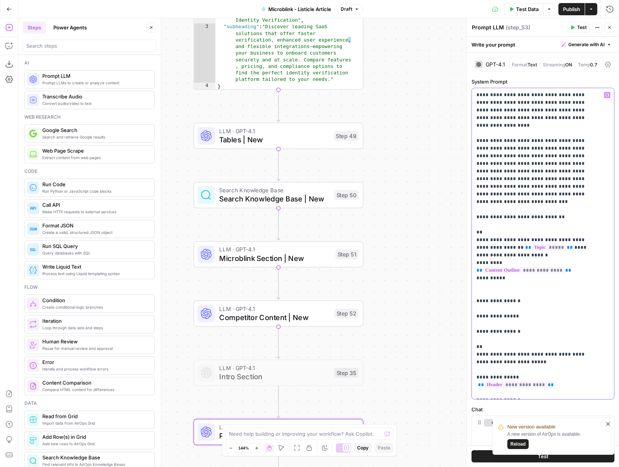
drag, startPoint x: 491, startPoint y: 306, endPoint x: 476, endPoint y: 286, distance: 24.6
click at [476, 286] on p "**********" at bounding box center [537, 297] width 122 height 412
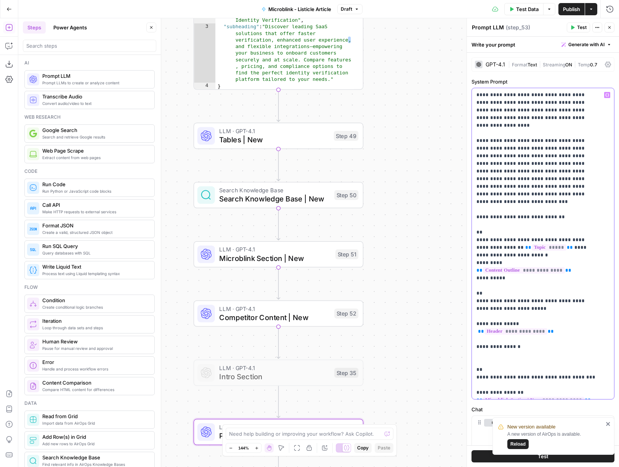
click at [479, 277] on p "**********" at bounding box center [537, 270] width 122 height 358
click at [484, 269] on p "**********" at bounding box center [537, 270] width 122 height 358
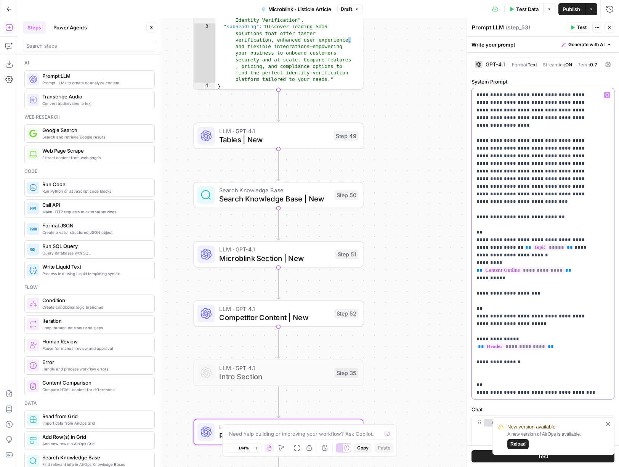
click at [488, 301] on p "**********" at bounding box center [537, 278] width 122 height 374
click at [565, 300] on p "**********" at bounding box center [537, 278] width 122 height 374
click at [492, 322] on p "**********" at bounding box center [537, 278] width 122 height 374
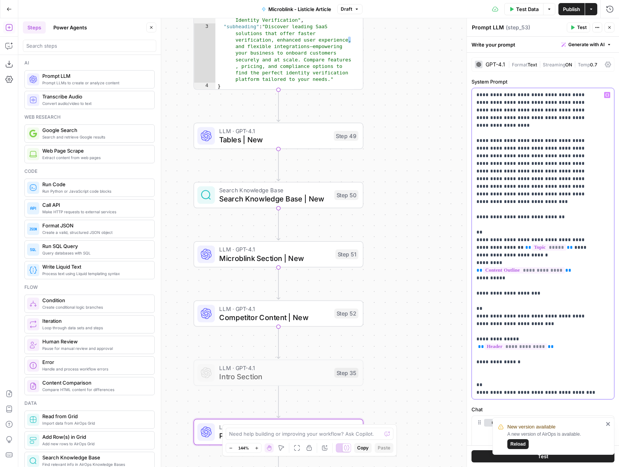
click at [492, 322] on p "**********" at bounding box center [537, 278] width 122 height 374
click at [492, 346] on p "**********" at bounding box center [537, 278] width 122 height 374
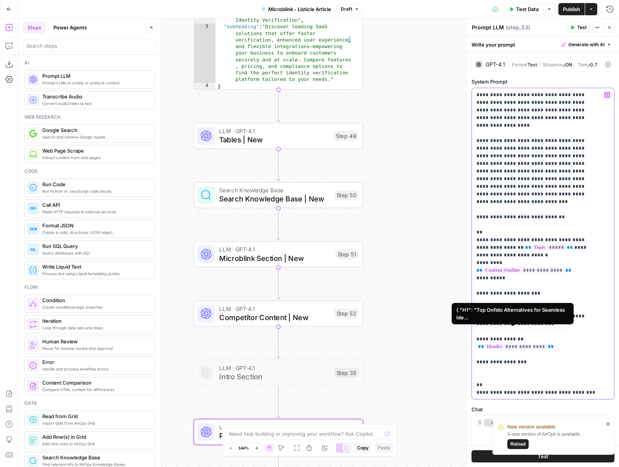
drag, startPoint x: 550, startPoint y: 332, endPoint x: 476, endPoint y: 329, distance: 74.8
click at [476, 329] on div "**********" at bounding box center [543, 243] width 142 height 311
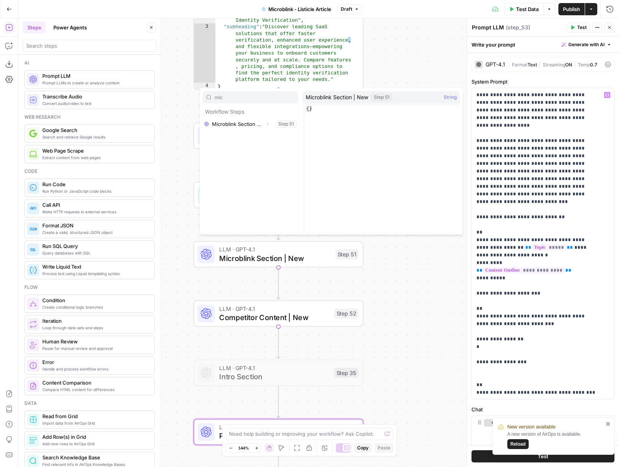
type input "mic"
click at [252, 125] on button "Select variable Microblink Section | New" at bounding box center [250, 124] width 95 height 12
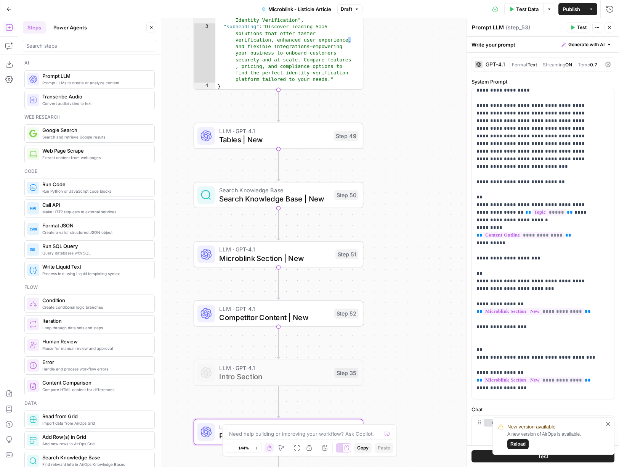
scroll to position [69, 0]
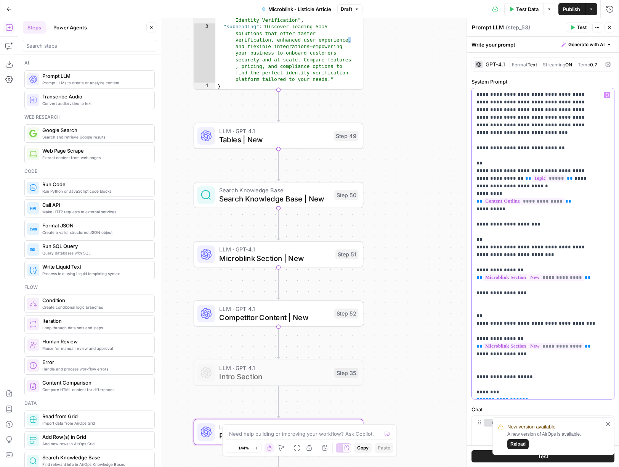
drag, startPoint x: 590, startPoint y: 330, endPoint x: 471, endPoint y: 328, distance: 119.7
click at [469, 331] on div "**********" at bounding box center [543, 242] width 152 height 448
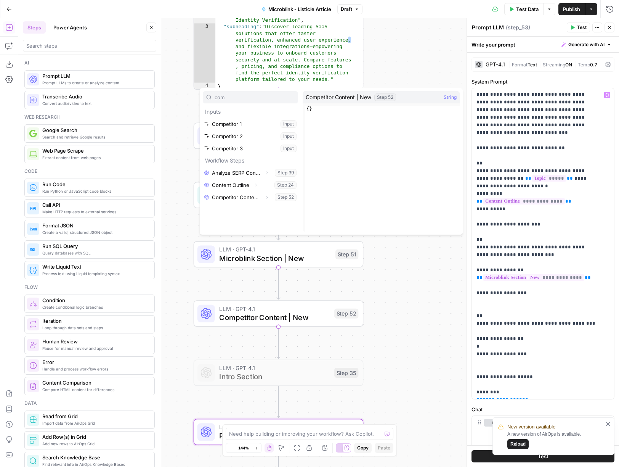
type input "com"
click at [235, 193] on button "Select variable Competitor Content | New" at bounding box center [250, 197] width 95 height 12
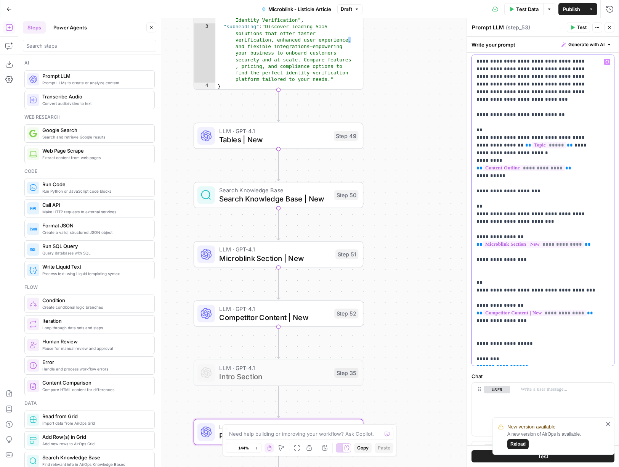
scroll to position [57, 0]
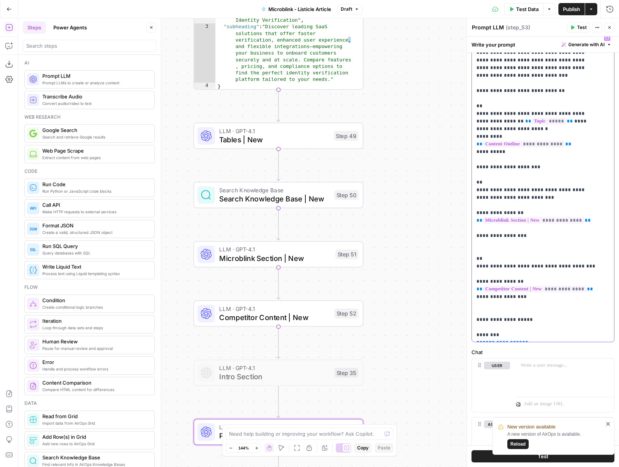
drag, startPoint x: 531, startPoint y: 329, endPoint x: 473, endPoint y: 326, distance: 58.1
click at [473, 326] on div "**********" at bounding box center [540, 186] width 136 height 311
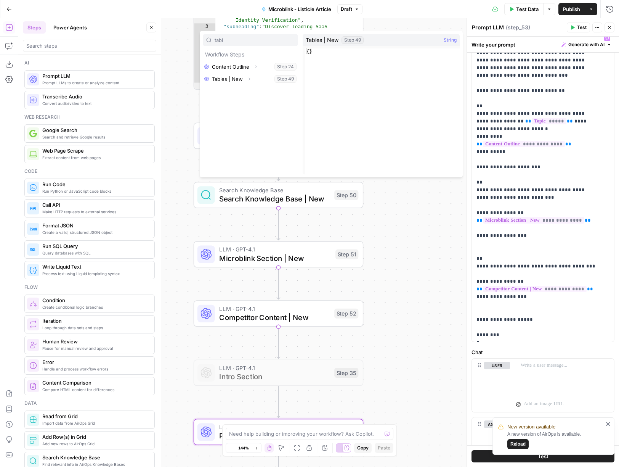
type input "tabl"
click at [243, 81] on button "Select variable Tables | New" at bounding box center [250, 79] width 95 height 12
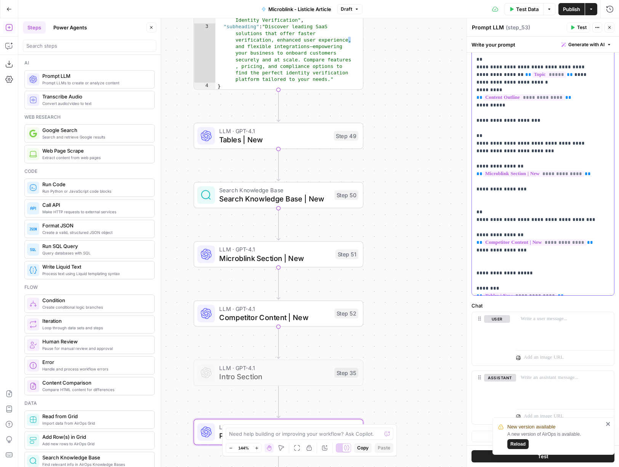
scroll to position [105, 0]
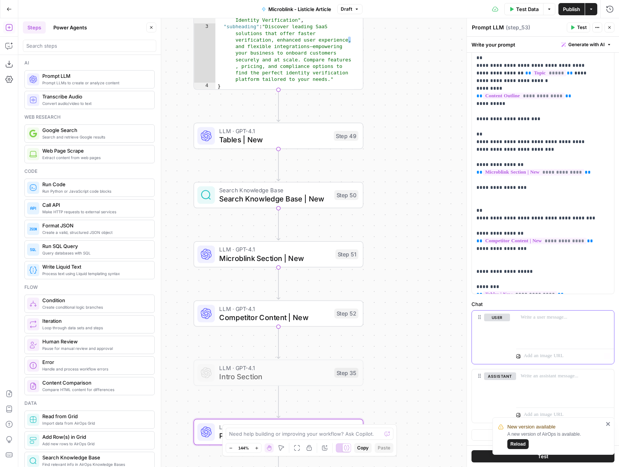
click at [564, 335] on div at bounding box center [565, 327] width 98 height 35
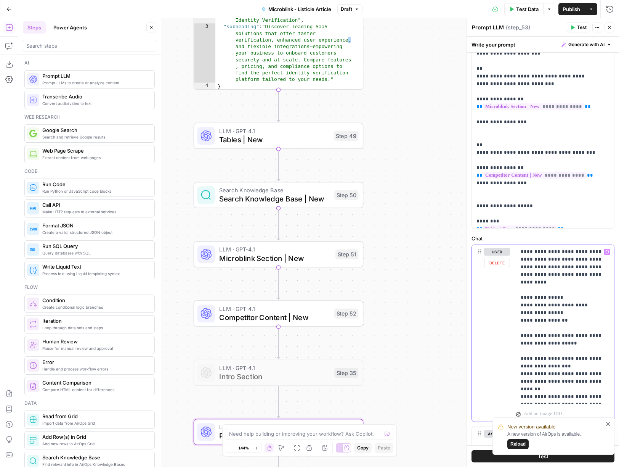
scroll to position [228, 0]
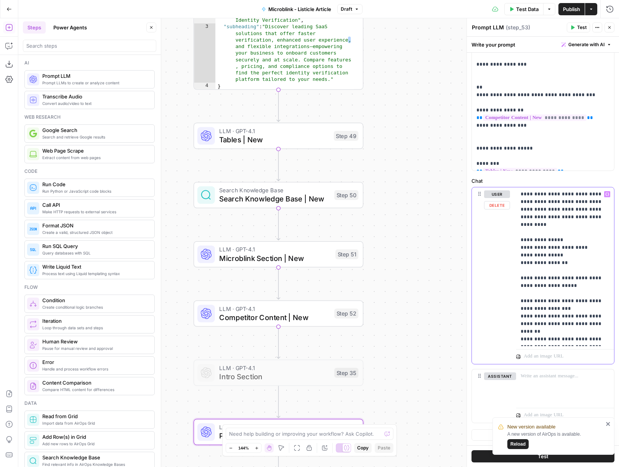
click at [547, 326] on p "**********" at bounding box center [562, 266] width 83 height 152
drag, startPoint x: 550, startPoint y: 346, endPoint x: 521, endPoint y: 322, distance: 37.7
click at [521, 322] on p "**********" at bounding box center [562, 270] width 83 height 160
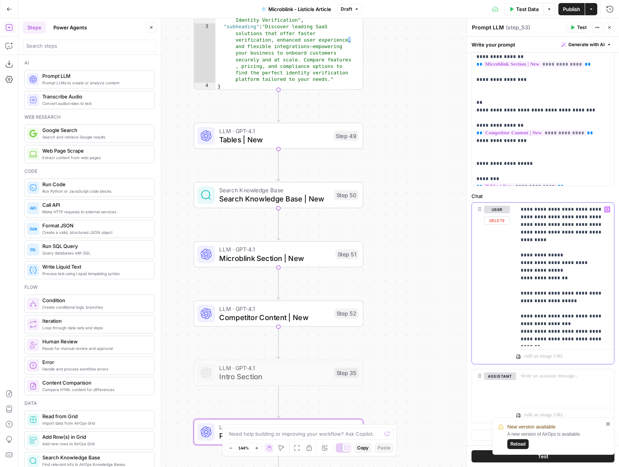
scroll to position [205, 0]
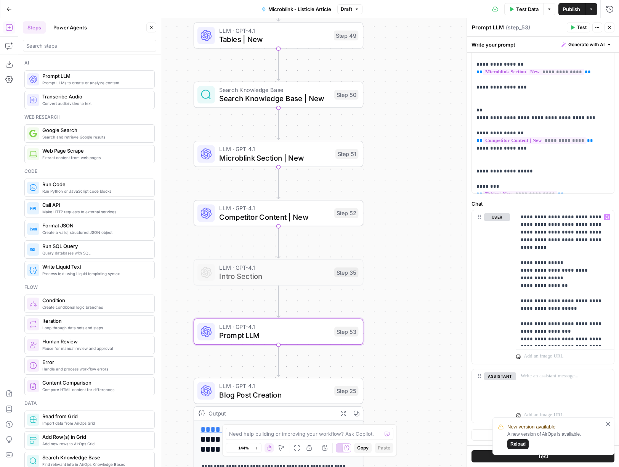
click at [484, 29] on textarea "Prompt LLM" at bounding box center [488, 28] width 32 height 8
type textarea "Blog Post Creation | New"
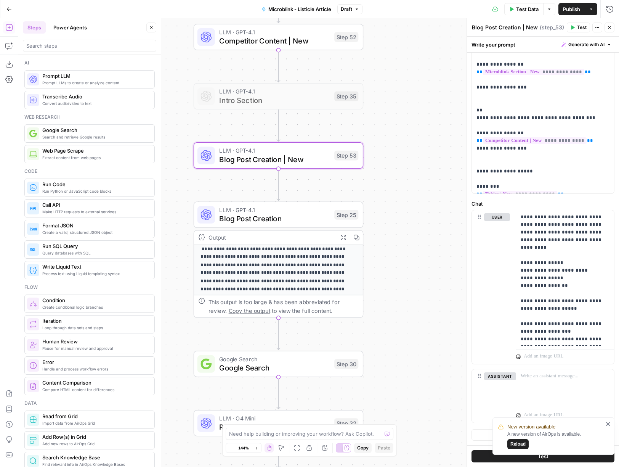
scroll to position [95, 0]
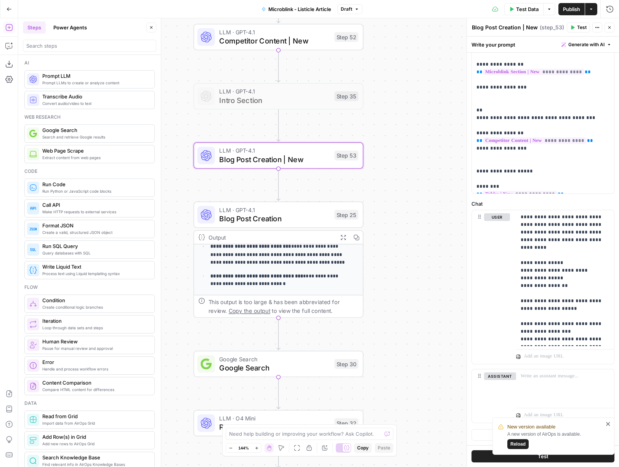
click at [291, 361] on span "Google Search" at bounding box center [274, 358] width 111 height 9
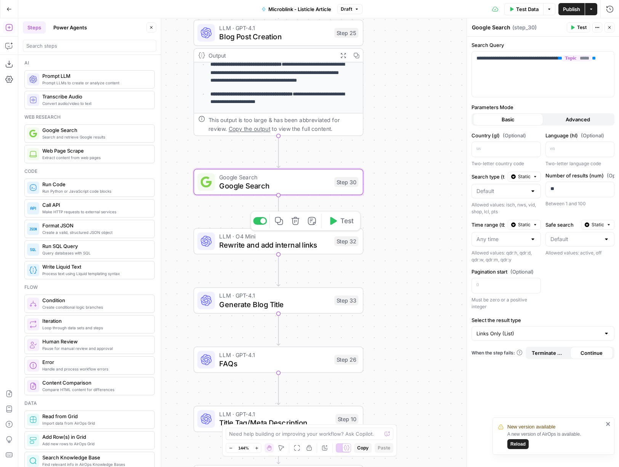
click at [276, 240] on span "Rewrite and add internal links" at bounding box center [274, 244] width 111 height 11
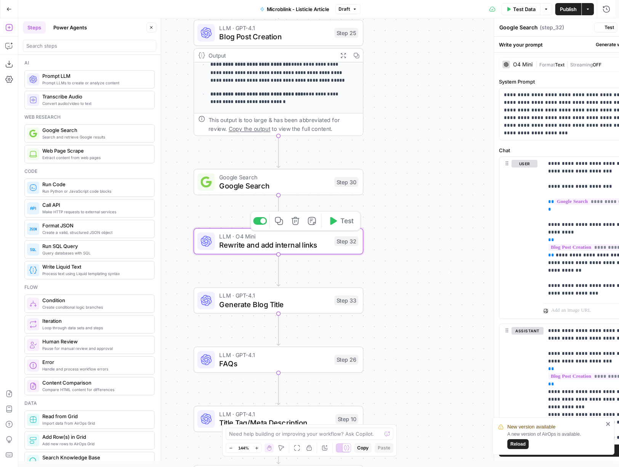
type textarea "Rewrite and add internal links"
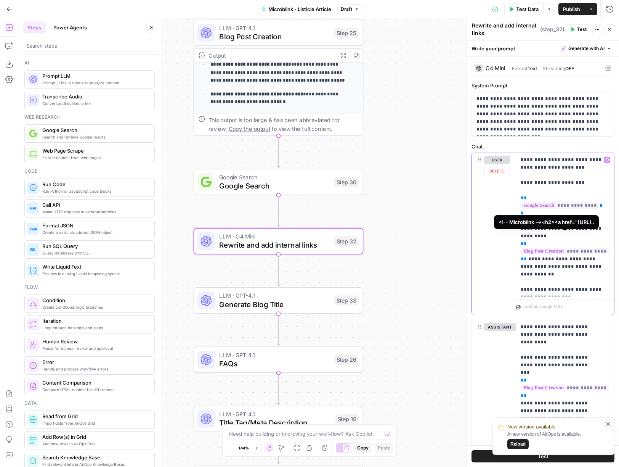
drag, startPoint x: 526, startPoint y: 250, endPoint x: 521, endPoint y: 236, distance: 15.2
click at [521, 236] on p "**********" at bounding box center [562, 224] width 83 height 137
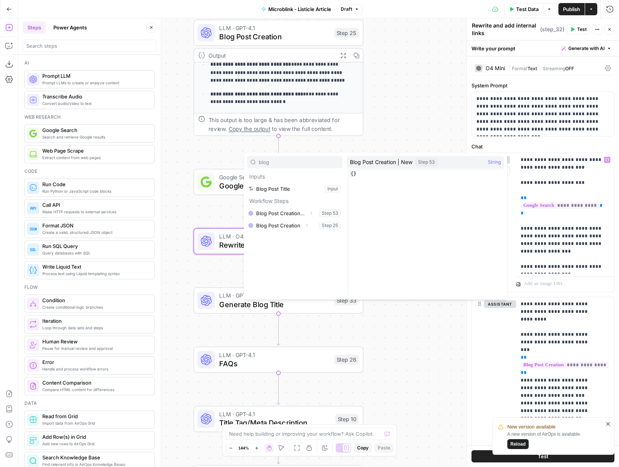
type input "blog"
click at [280, 215] on button "Select variable Blog Post Creation | New" at bounding box center [294, 213] width 95 height 12
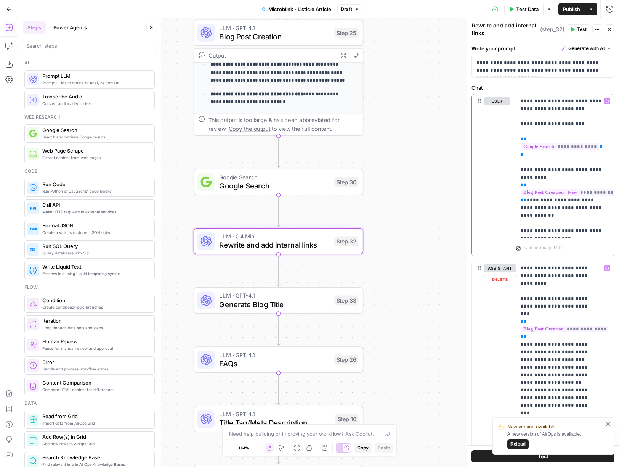
scroll to position [55, 0]
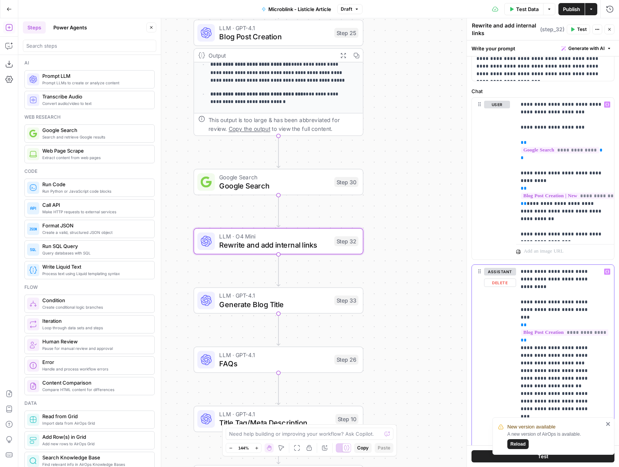
drag, startPoint x: 529, startPoint y: 329, endPoint x: 519, endPoint y: 316, distance: 16.8
click at [519, 316] on div "**********" at bounding box center [562, 420] width 92 height 311
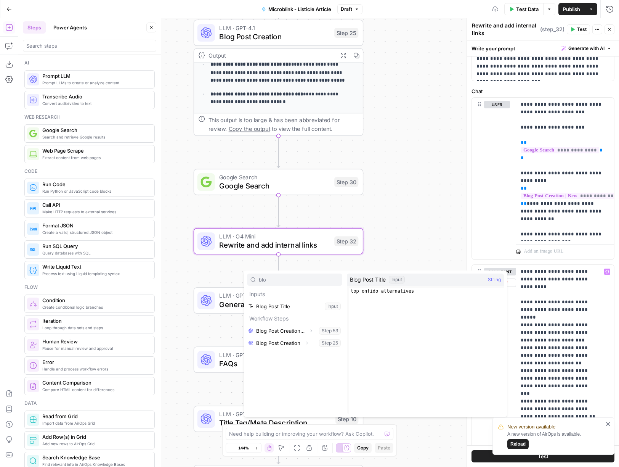
type input "blog"
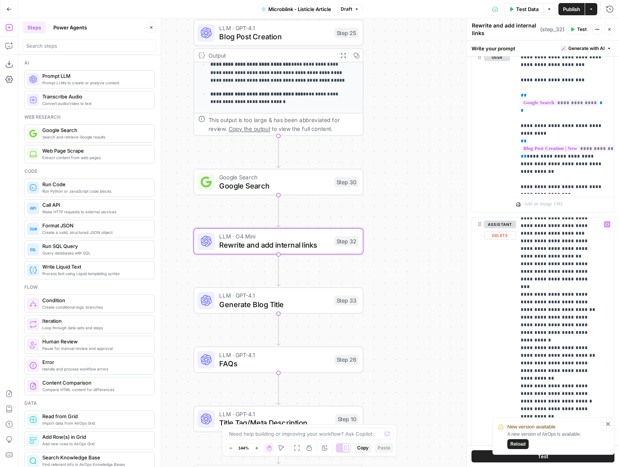
scroll to position [285, 0]
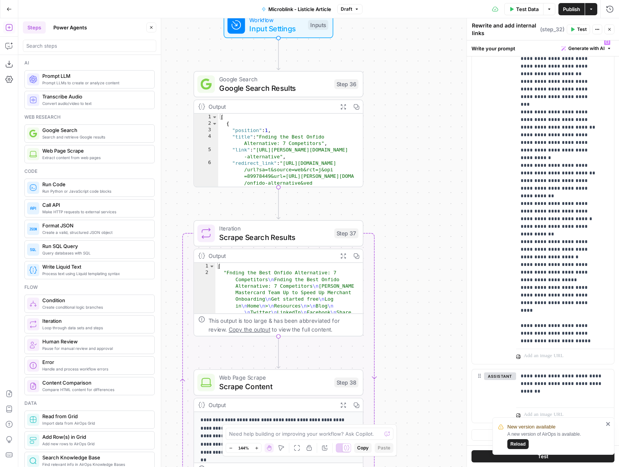
click at [574, 8] on span "Publish" at bounding box center [571, 9] width 17 height 8
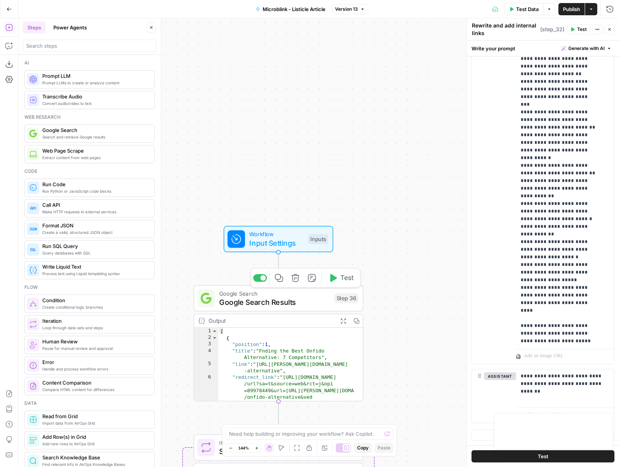
click at [268, 302] on span "Google Search Results" at bounding box center [274, 301] width 111 height 11
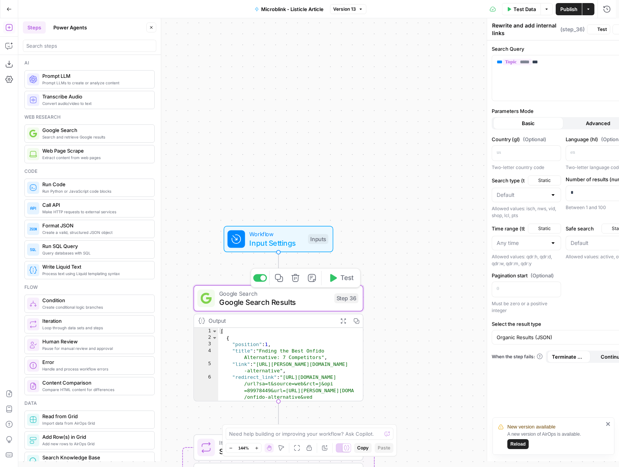
type textarea "Google Search Results"
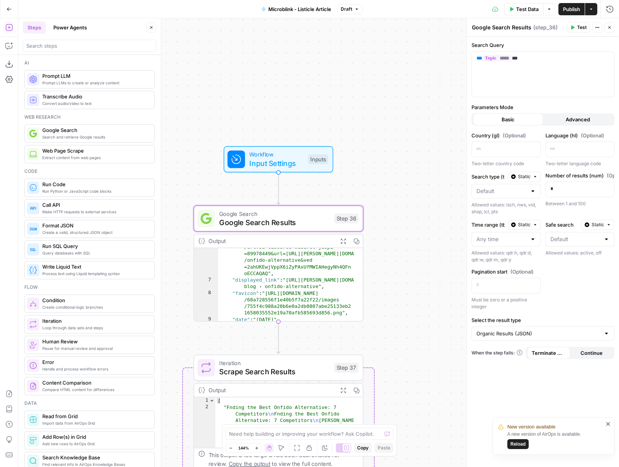
scroll to position [265, 0]
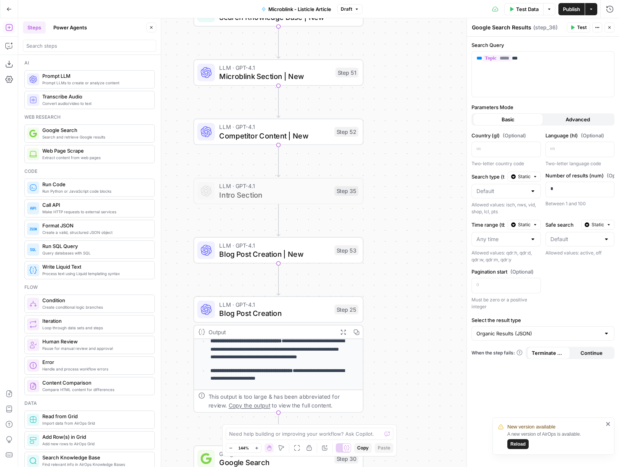
click at [249, 259] on span "Blog Post Creation | New" at bounding box center [274, 254] width 111 height 11
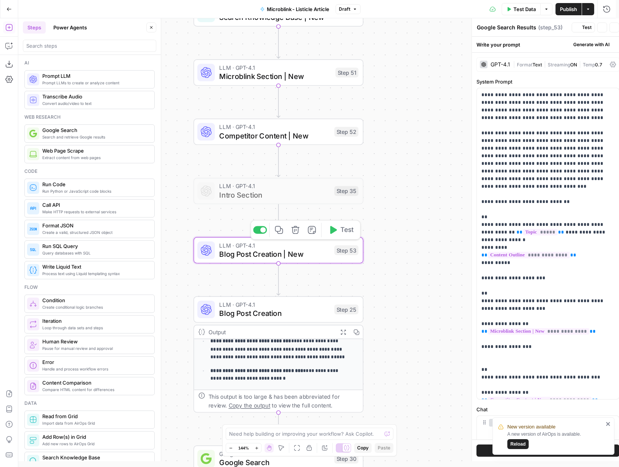
type textarea "Blog Post Creation | New"
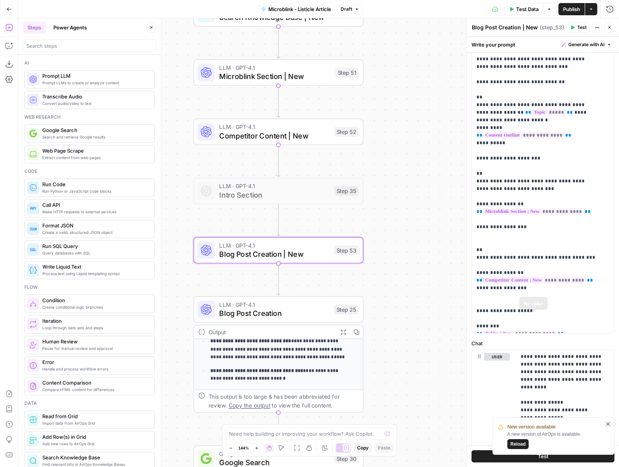
scroll to position [205, 0]
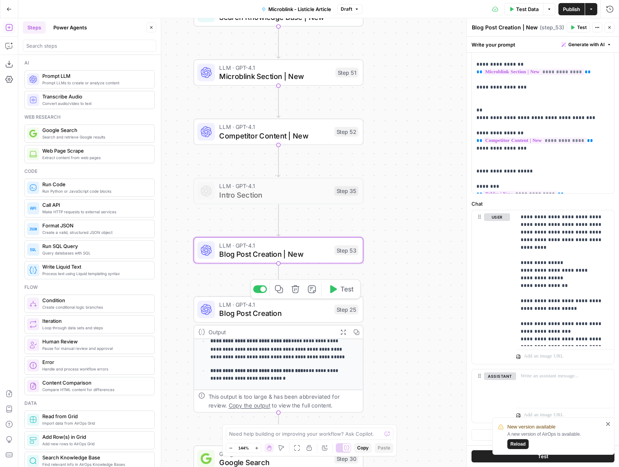
click at [302, 314] on span "Blog Post Creation" at bounding box center [274, 313] width 111 height 11
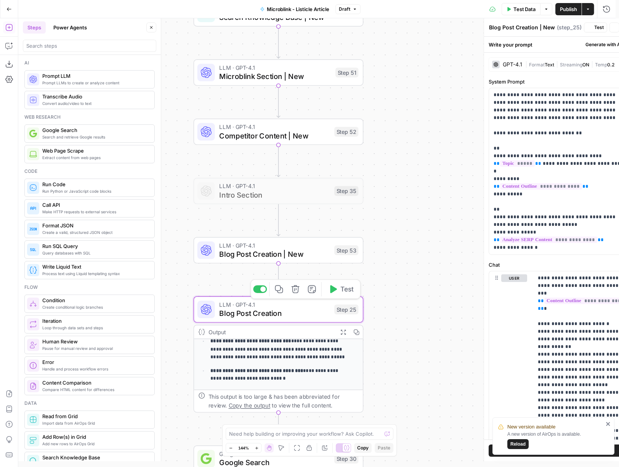
type textarea "Blog Post Creation"
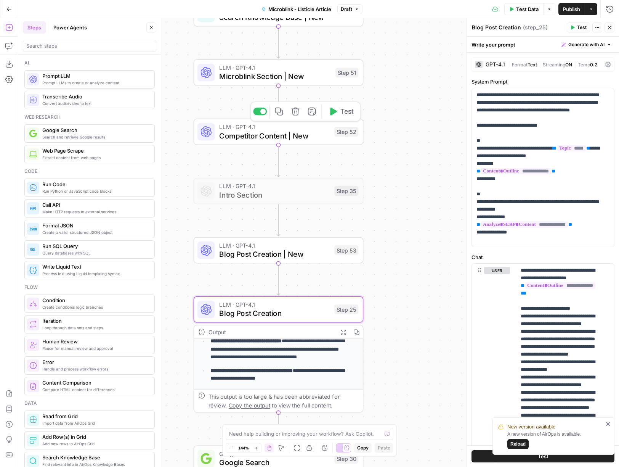
click at [275, 136] on span "Competitor Content | New" at bounding box center [274, 135] width 111 height 11
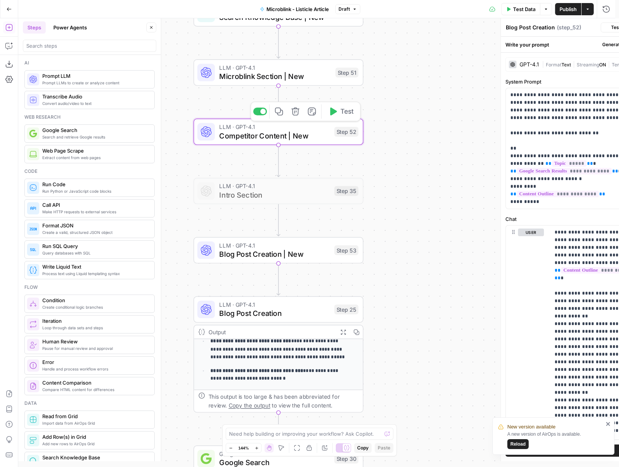
type textarea "Competitor Content | New"
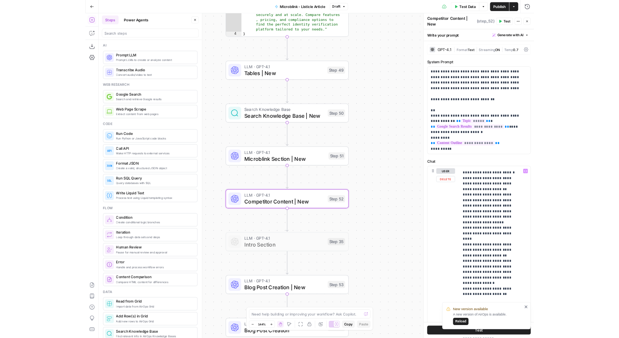
scroll to position [74, 0]
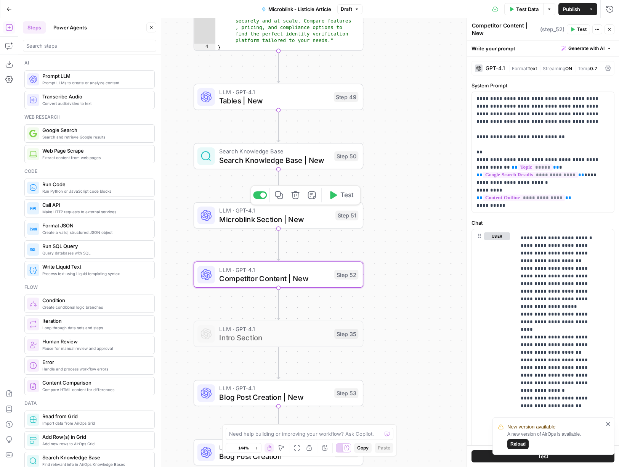
click at [308, 220] on span "Microblink Section | New" at bounding box center [275, 218] width 112 height 11
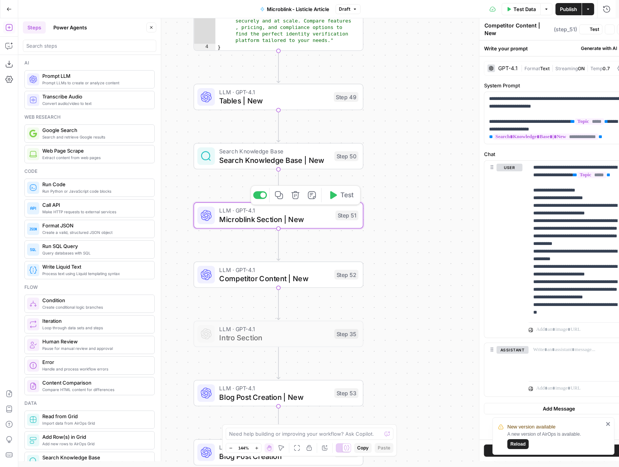
type textarea "Microblink Section | New"
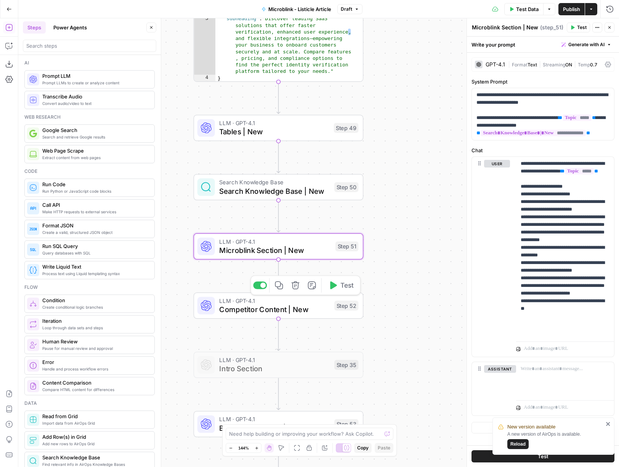
click at [287, 306] on span "Competitor Content | New" at bounding box center [274, 309] width 111 height 11
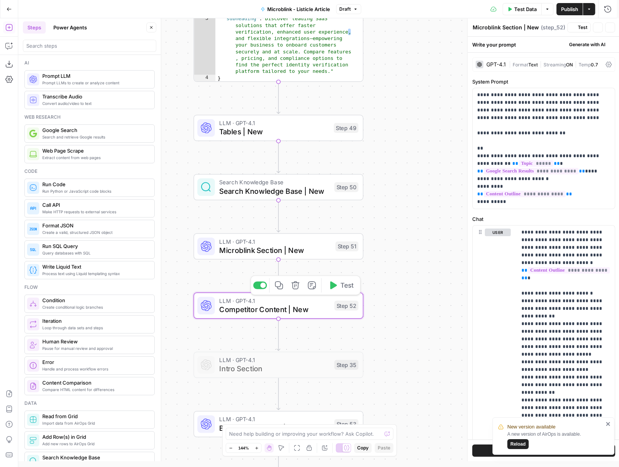
type textarea "Competitor Content | New"
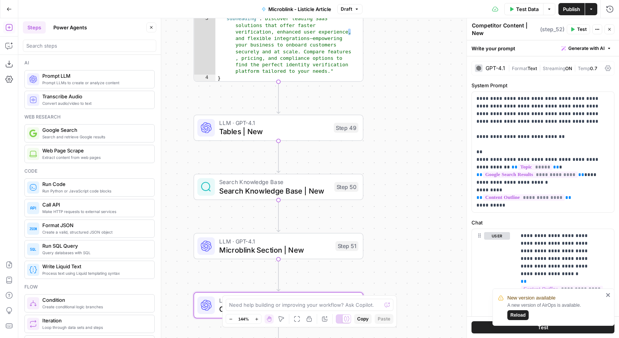
click at [152, 25] on icon "button" at bounding box center [151, 27] width 5 height 5
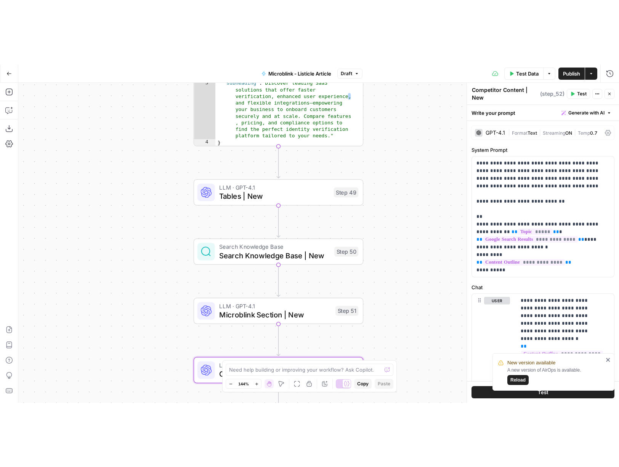
scroll to position [1503, 0]
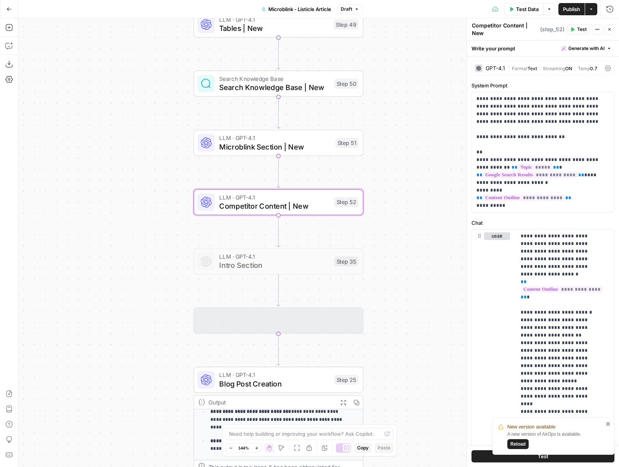
click at [291, 326] on span "Blog Post Creation | New" at bounding box center [274, 324] width 111 height 11
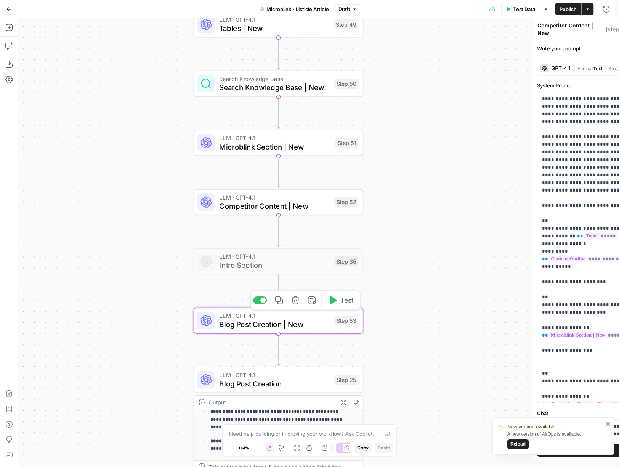
type textarea "Blog Post Creation | New"
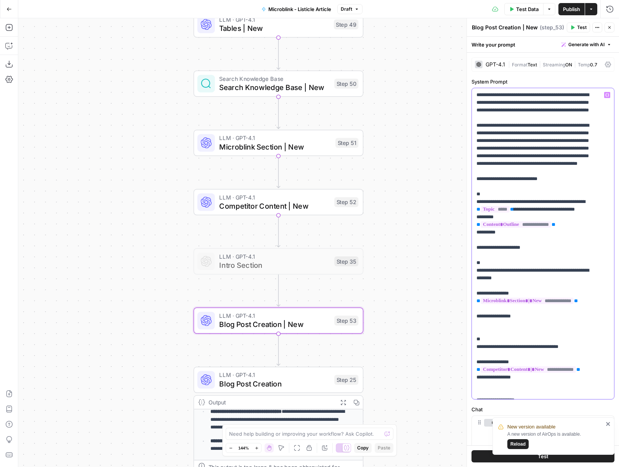
click at [584, 133] on p "**********" at bounding box center [537, 278] width 122 height 374
drag, startPoint x: 500, startPoint y: 186, endPoint x: 474, endPoint y: 131, distance: 61.4
click at [474, 131] on div "**********" at bounding box center [543, 243] width 142 height 311
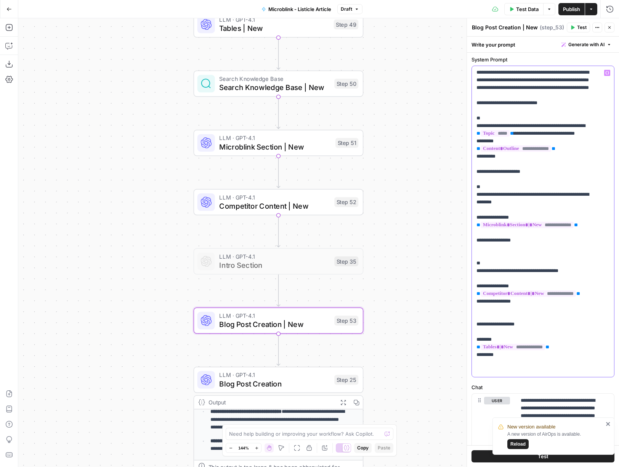
scroll to position [205, 0]
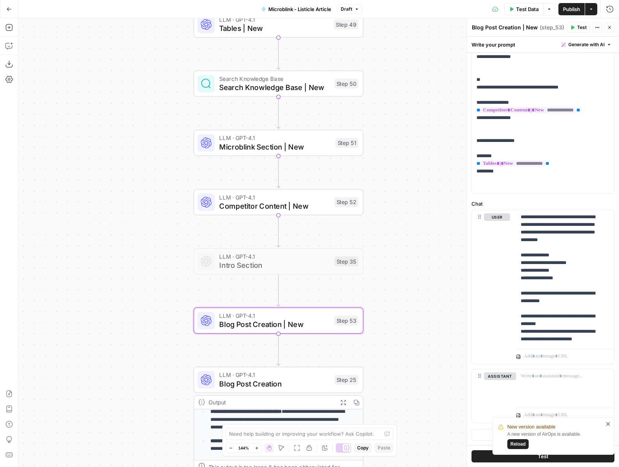
click at [313, 208] on span "Competitor Content | New" at bounding box center [274, 205] width 111 height 11
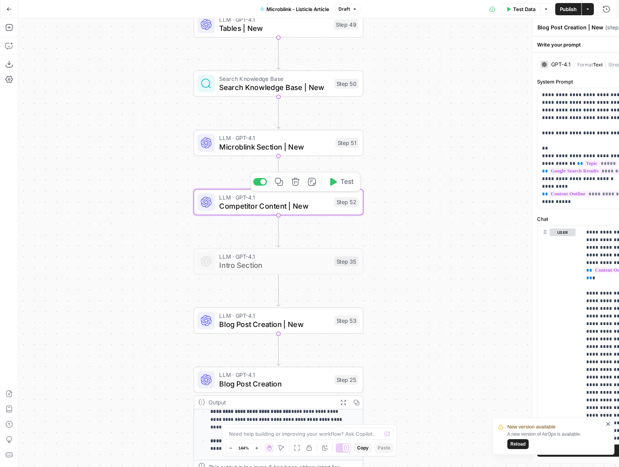
type textarea "Competitor Content | New"
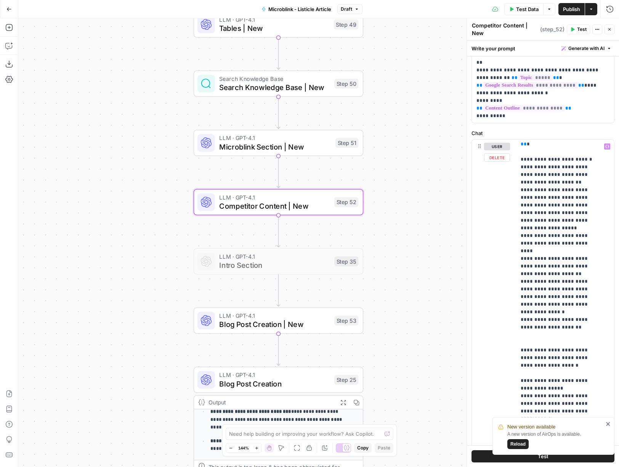
scroll to position [196, 0]
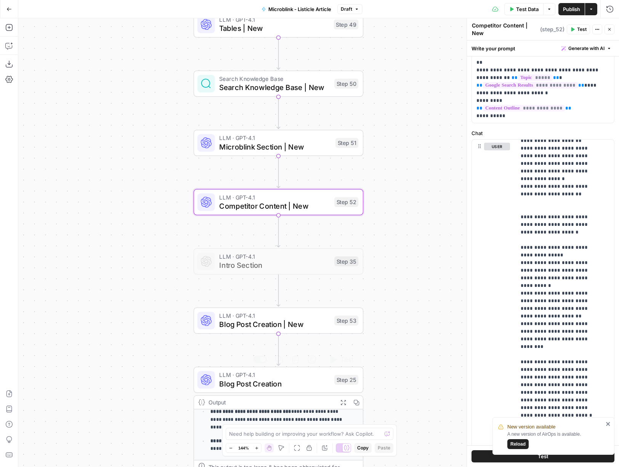
click at [285, 383] on span "Blog Post Creation" at bounding box center [274, 383] width 111 height 11
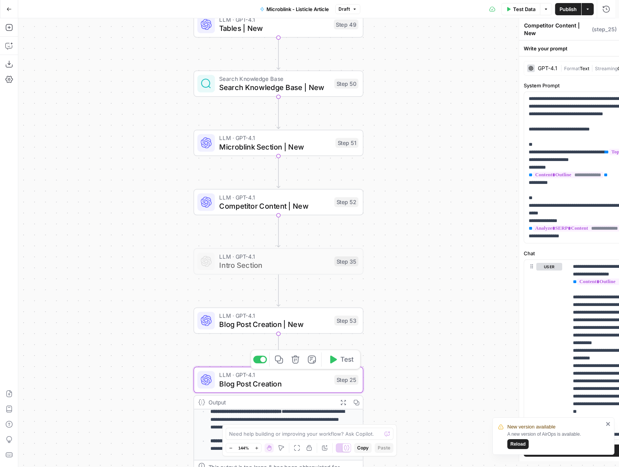
type textarea "Blog Post Creation"
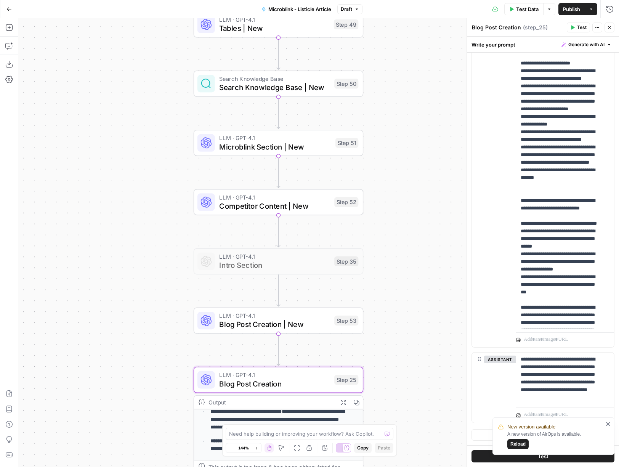
scroll to position [418, 0]
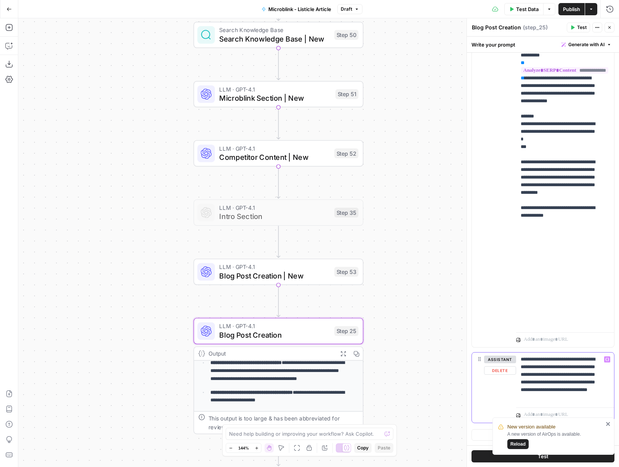
click at [559, 374] on p "**********" at bounding box center [562, 378] width 83 height 46
copy p "**********"
click at [341, 276] on div "Step 53" at bounding box center [346, 271] width 24 height 10
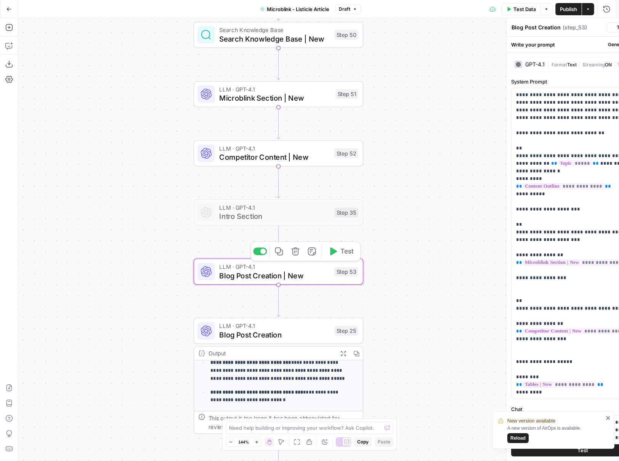
type textarea "Blog Post Creation | New"
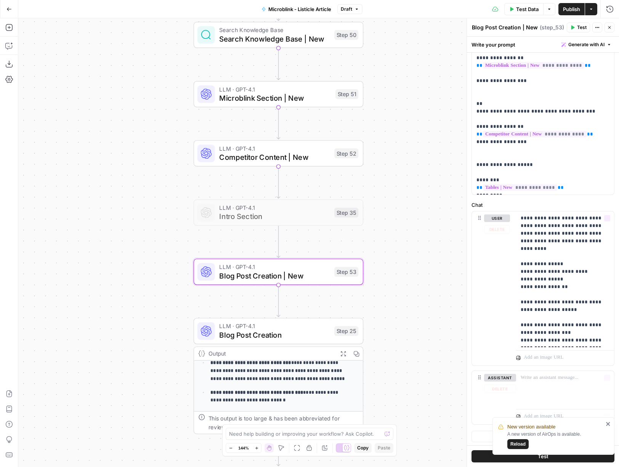
scroll to position [199, 0]
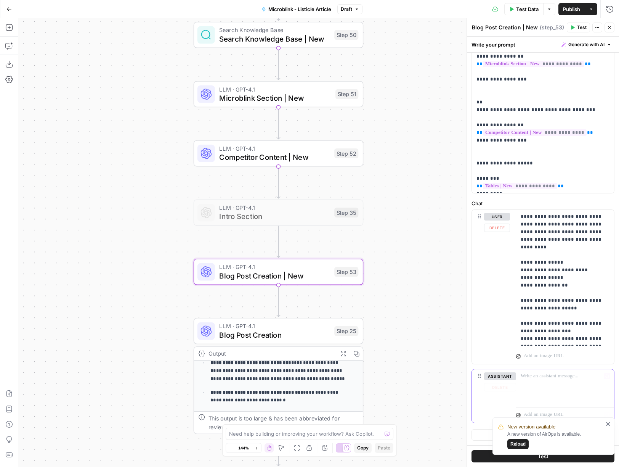
click at [557, 386] on div at bounding box center [565, 386] width 98 height 35
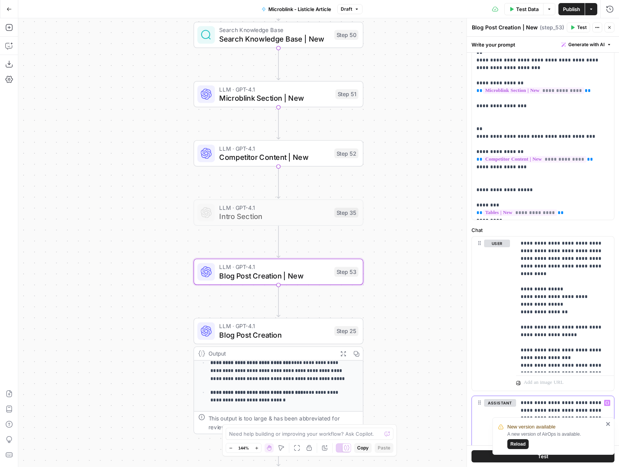
scroll to position [172, 0]
click at [545, 185] on p "**********" at bounding box center [539, 68] width 127 height 297
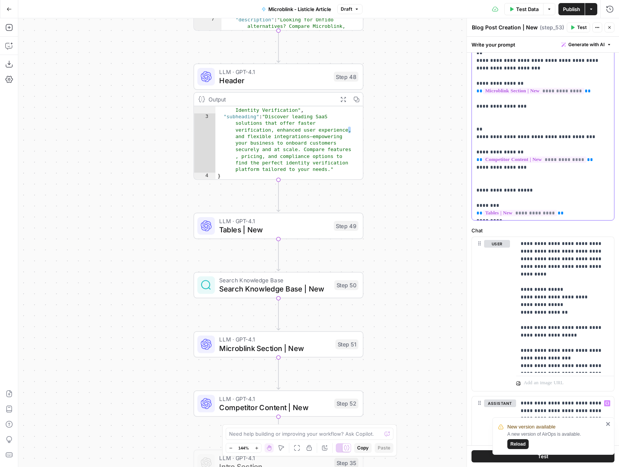
scroll to position [0, 0]
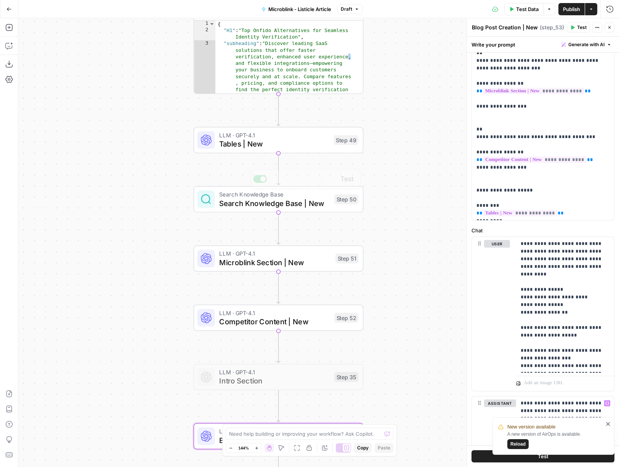
click at [269, 149] on div "LLM · GPT-4.1 Tables | New Step 49 Copy step Delete step Add Note Test" at bounding box center [279, 140] width 170 height 26
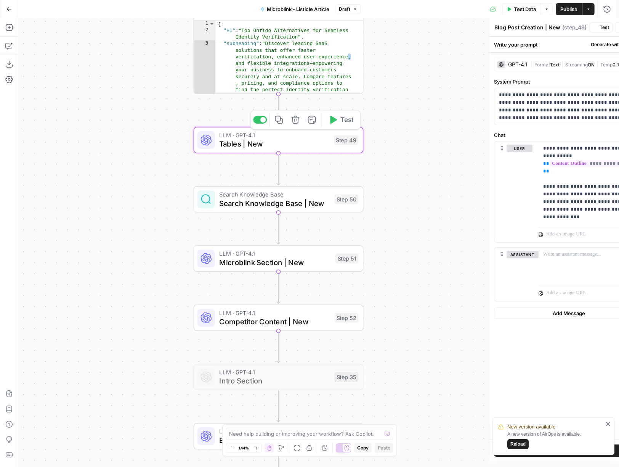
type textarea "Tables | New"
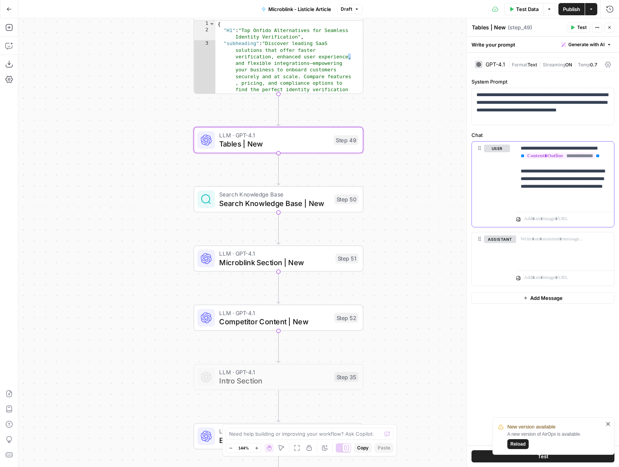
click at [589, 202] on p "**********" at bounding box center [565, 174] width 89 height 61
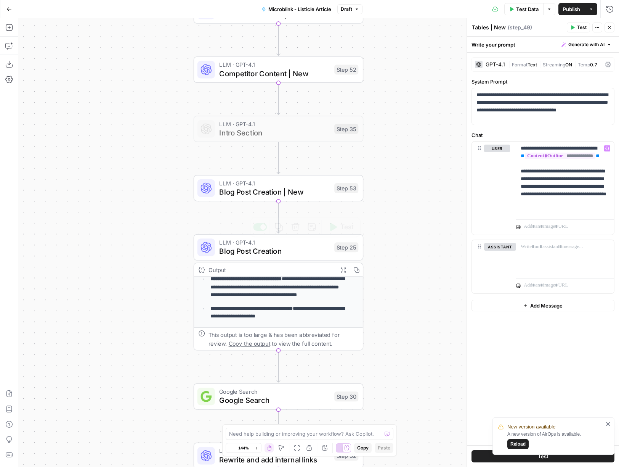
click at [284, 251] on span "Blog Post Creation" at bounding box center [274, 250] width 111 height 11
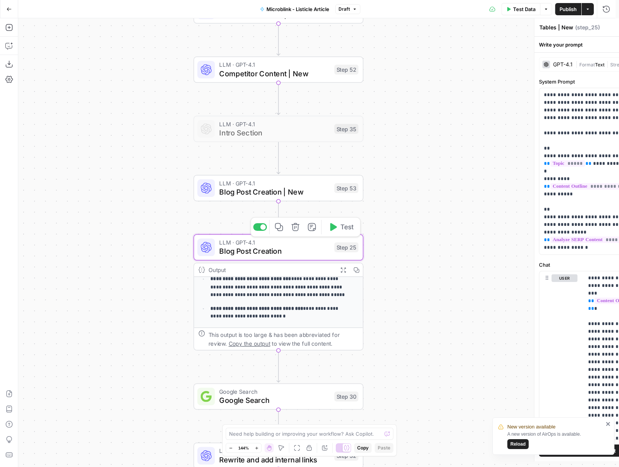
type textarea "Blog Post Creation"
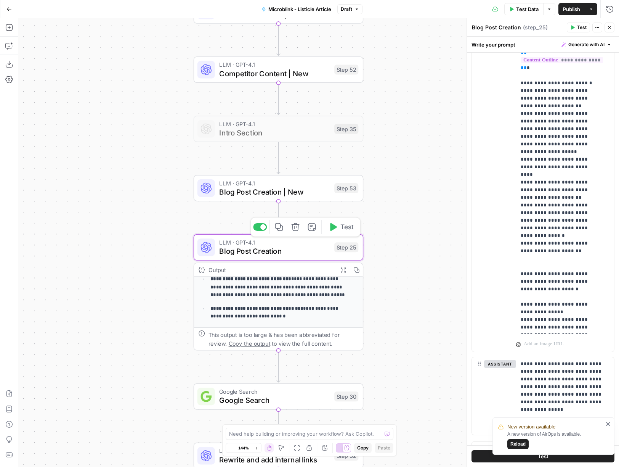
scroll to position [253, 0]
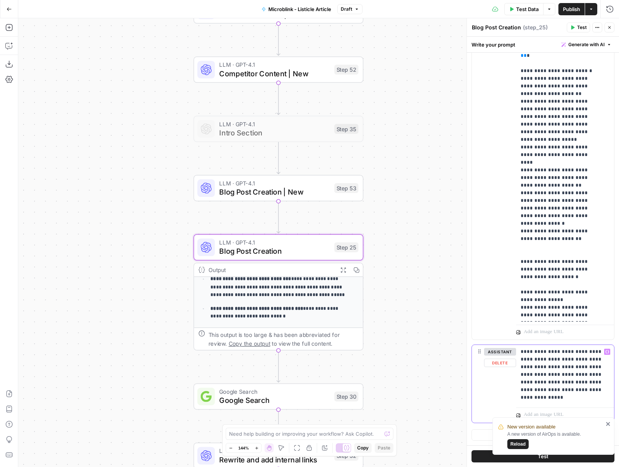
click at [595, 399] on p "**********" at bounding box center [562, 374] width 83 height 53
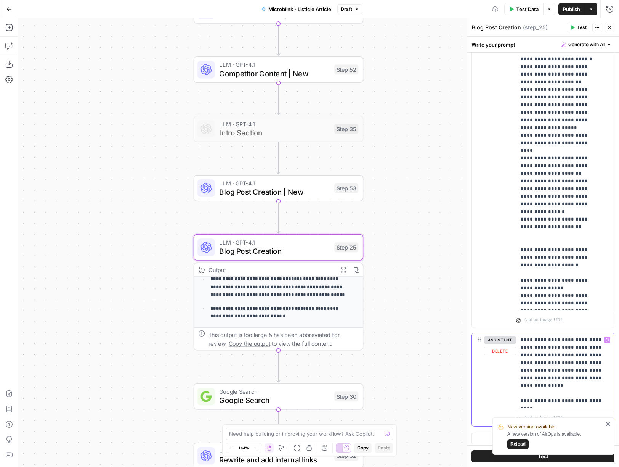
scroll to position [268, 0]
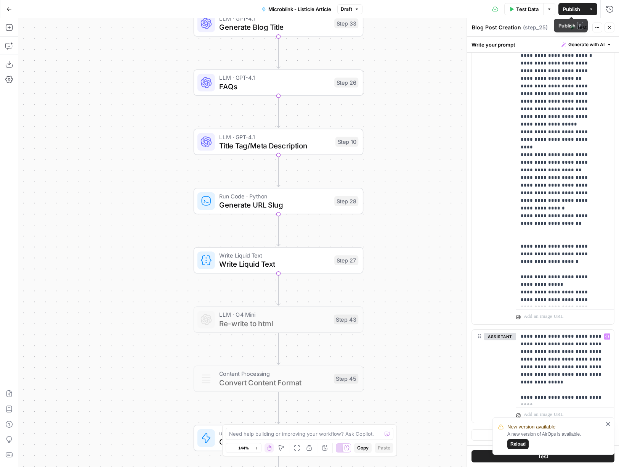
click at [564, 10] on span "Publish" at bounding box center [571, 9] width 17 height 8
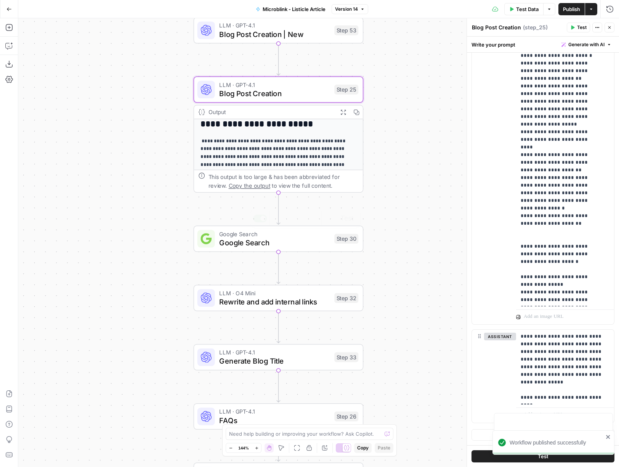
scroll to position [0, 0]
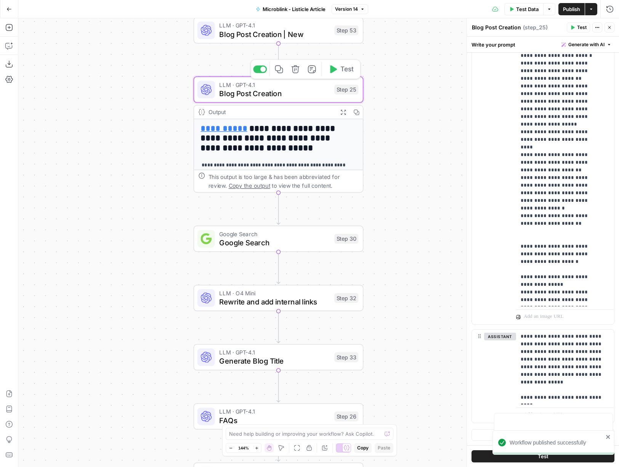
click at [275, 93] on span "Blog Post Creation" at bounding box center [274, 93] width 111 height 11
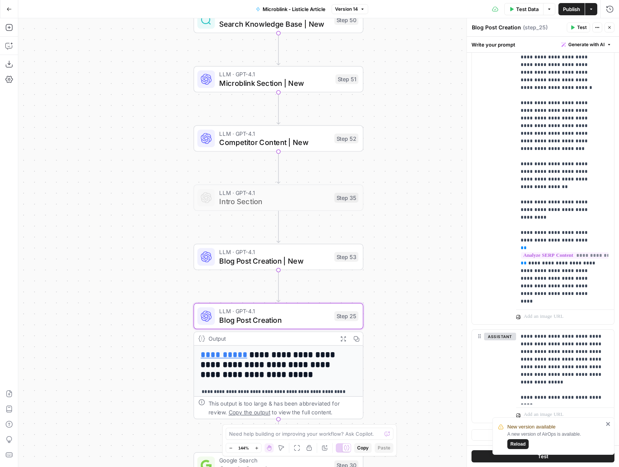
scroll to position [418, 0]
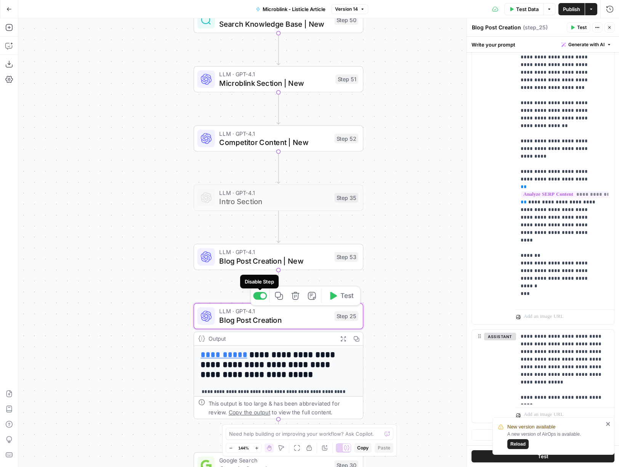
click at [262, 294] on div at bounding box center [262, 295] width 5 height 5
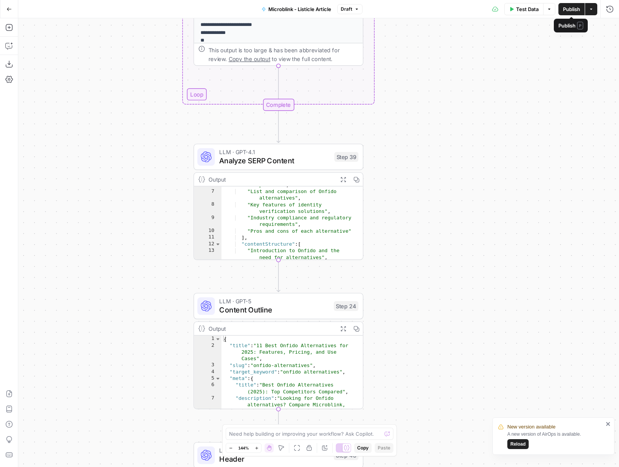
click at [565, 11] on span "Publish" at bounding box center [571, 9] width 17 height 8
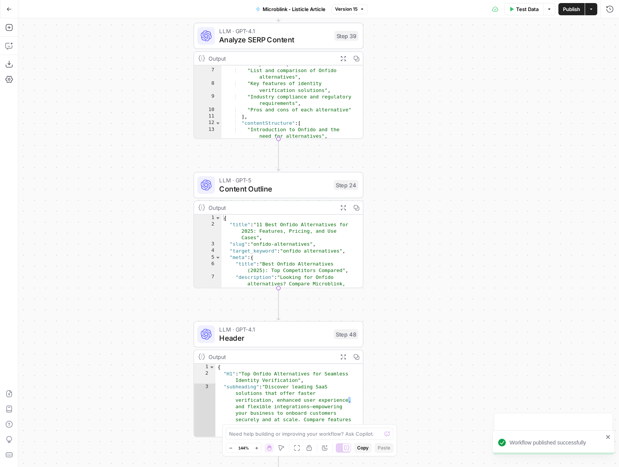
click at [281, 189] on span "Content Outline" at bounding box center [274, 188] width 110 height 11
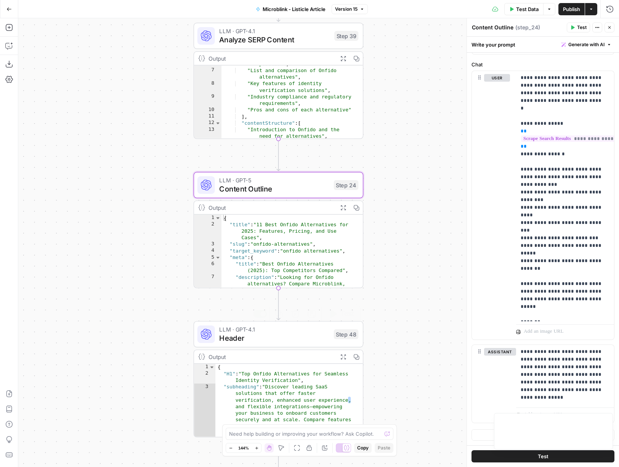
scroll to position [9, 0]
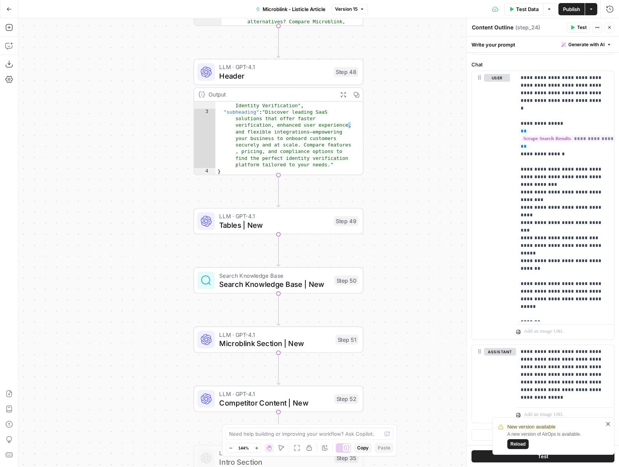
click at [255, 341] on span "Microblink Section | New" at bounding box center [275, 343] width 112 height 11
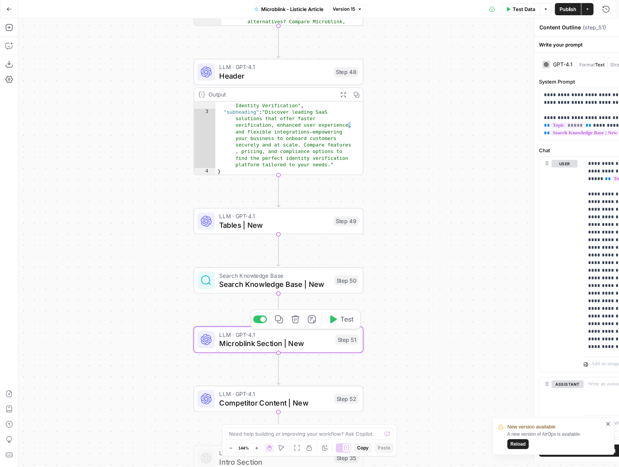
type textarea "Microblink Section | New"
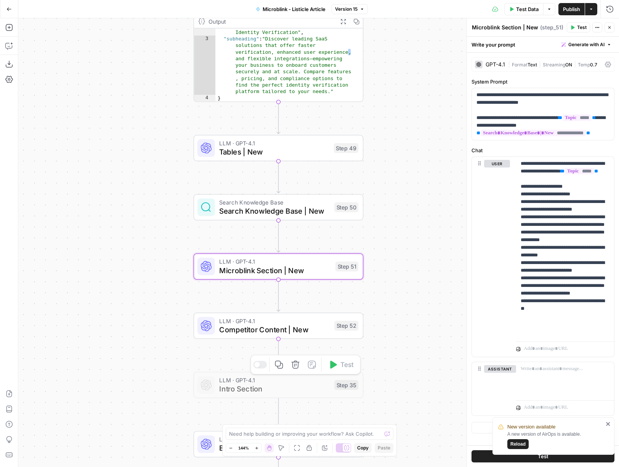
click at [264, 331] on span "Competitor Content | New" at bounding box center [274, 329] width 111 height 11
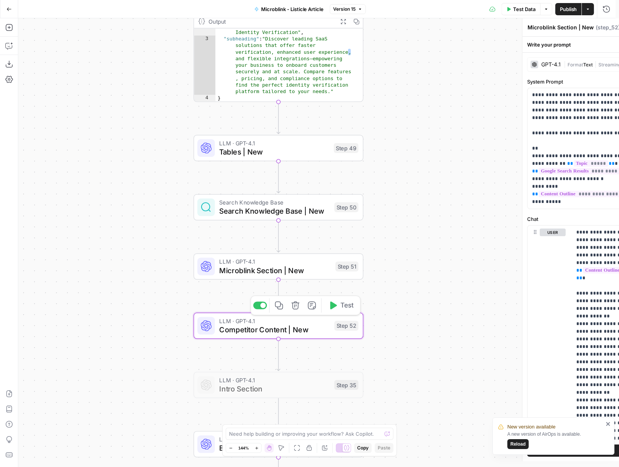
type textarea "Competitor Content | New"
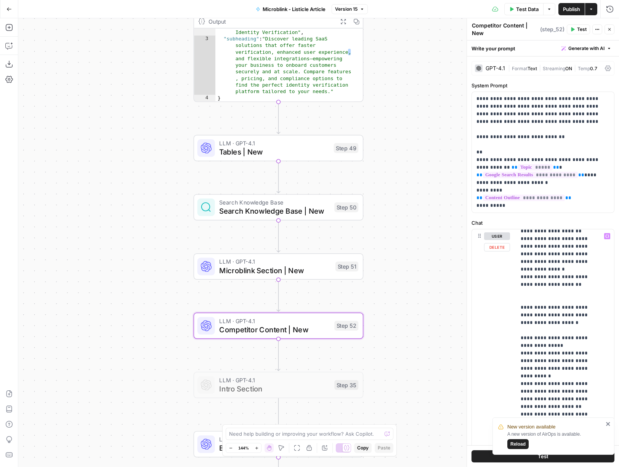
scroll to position [204, 0]
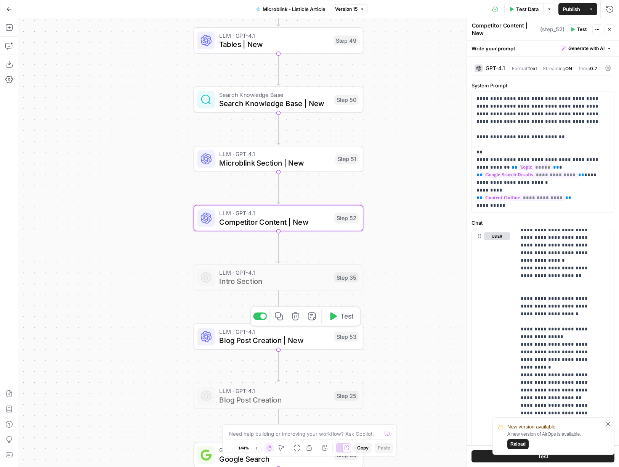
click at [318, 344] on span "Blog Post Creation | New" at bounding box center [274, 340] width 111 height 11
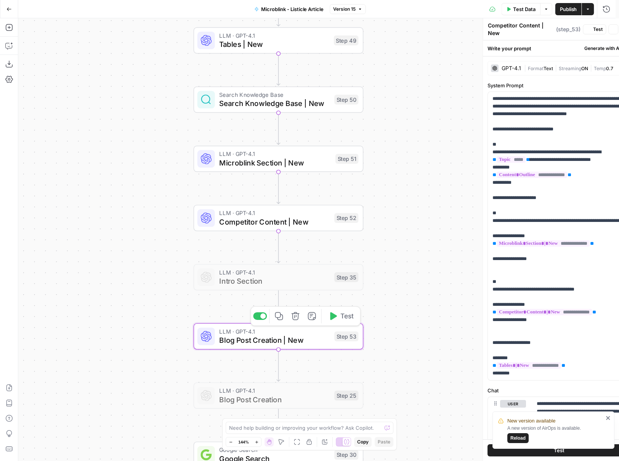
type textarea "Blog Post Creation | New"
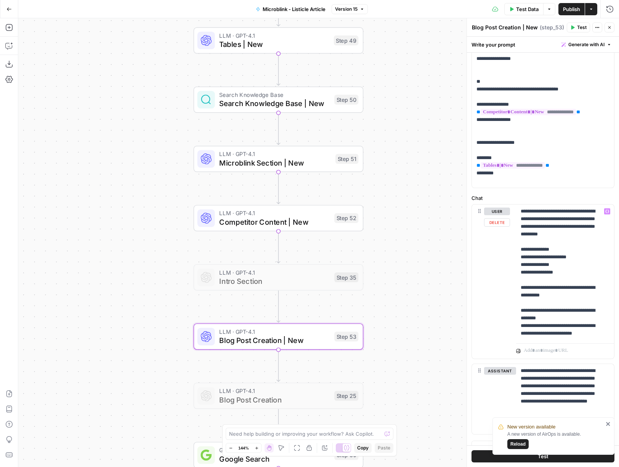
scroll to position [215, 0]
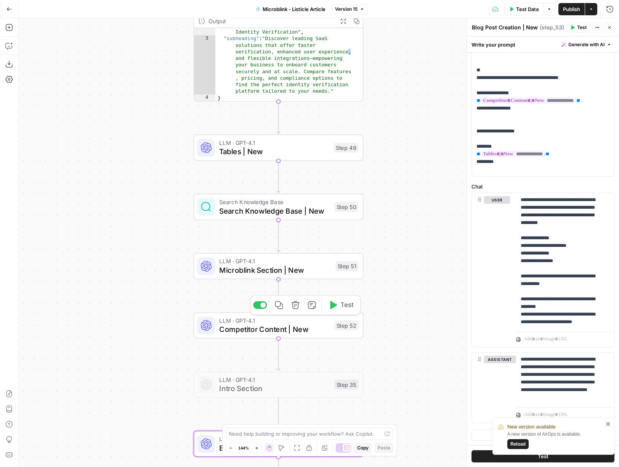
drag, startPoint x: 297, startPoint y: 331, endPoint x: 380, endPoint y: 337, distance: 82.5
click at [298, 331] on span "Competitor Content | New" at bounding box center [274, 328] width 111 height 11
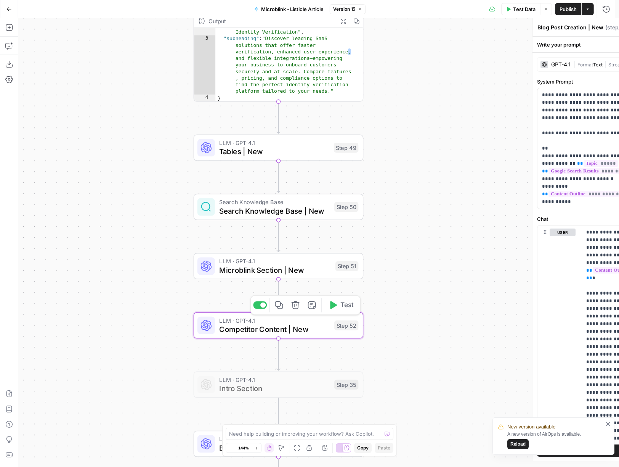
type textarea "Competitor Content | New"
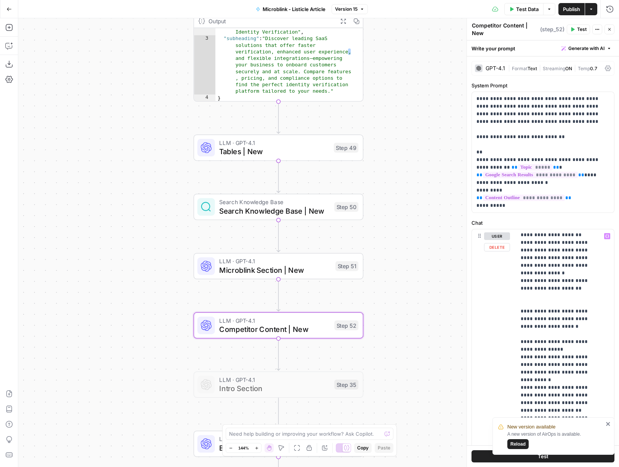
scroll to position [198, 0]
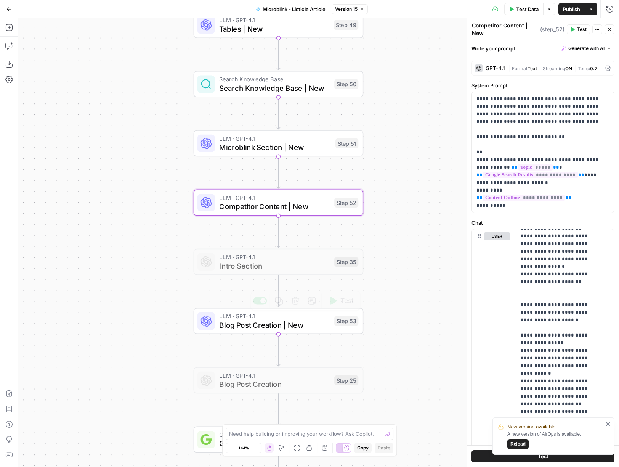
click at [279, 322] on span "Blog Post Creation | New" at bounding box center [274, 324] width 111 height 11
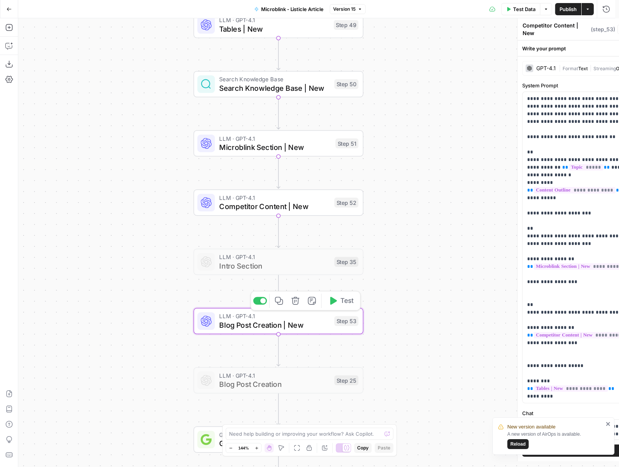
type textarea "Blog Post Creation | New"
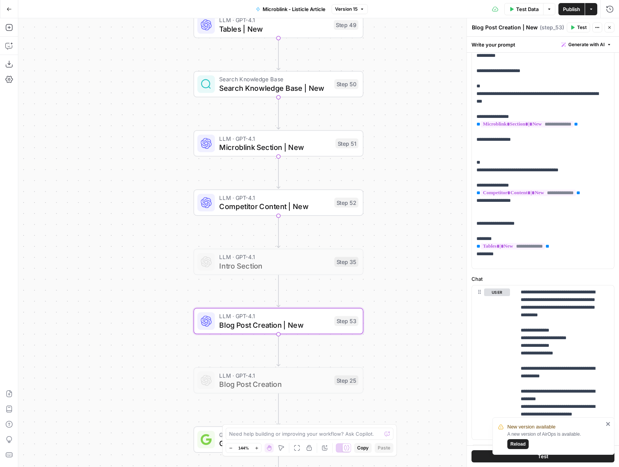
scroll to position [215, 0]
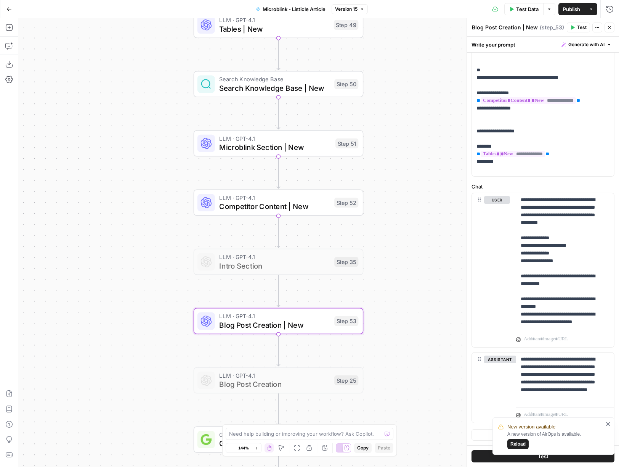
click at [285, 212] on div "LLM · GPT-4.1 Competitor Content | New Step 52 Copy step Delete step Add Note T…" at bounding box center [279, 202] width 170 height 26
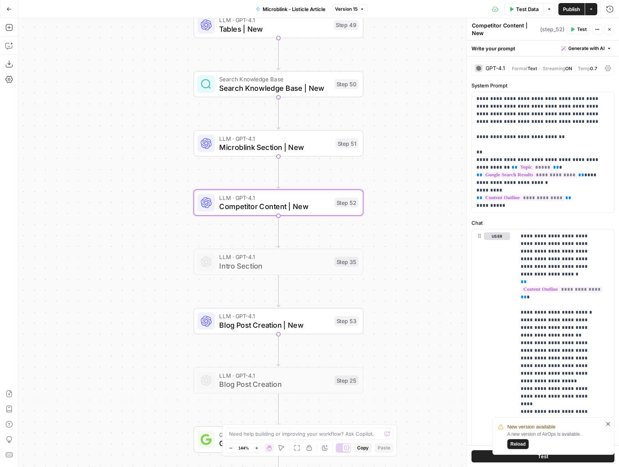
click at [282, 317] on span "LLM · GPT-4.1" at bounding box center [274, 315] width 111 height 9
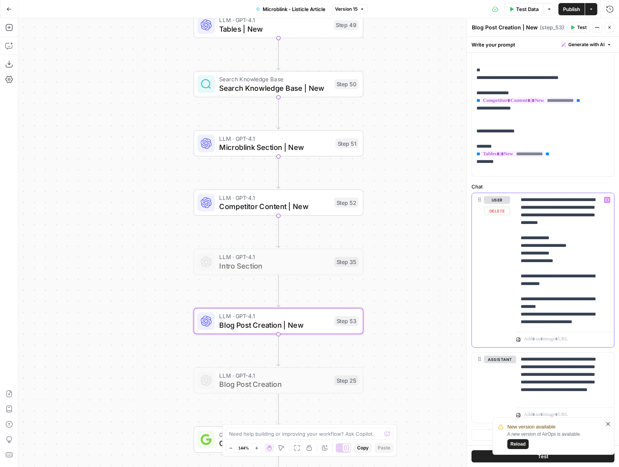
drag, startPoint x: 603, startPoint y: 321, endPoint x: 539, endPoint y: 319, distance: 64.4
click at [539, 319] on p "**********" at bounding box center [562, 261] width 83 height 130
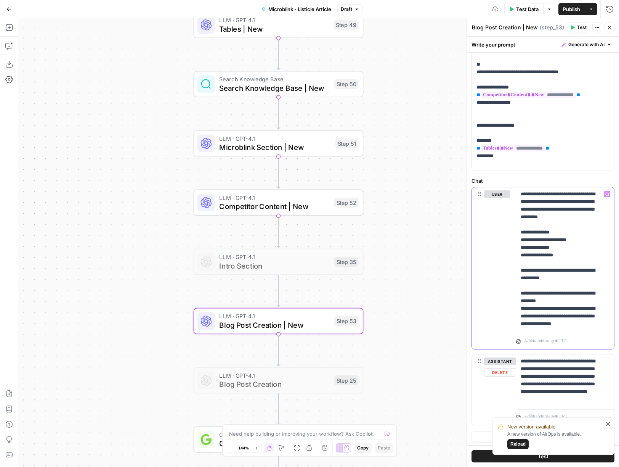
scroll to position [223, 0]
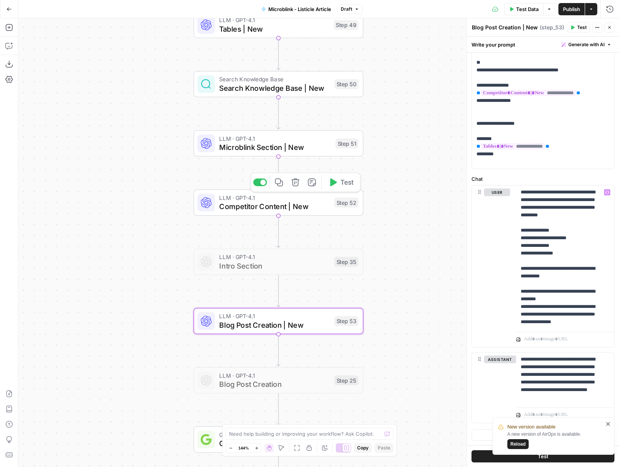
click at [265, 202] on span "Competitor Content | New" at bounding box center [274, 206] width 111 height 11
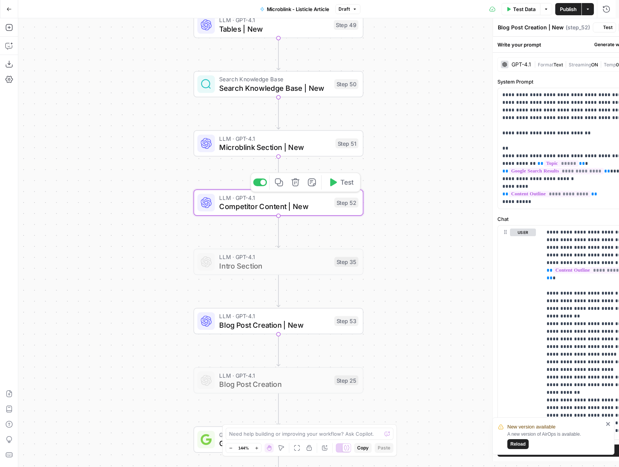
type textarea "Competitor Content | New"
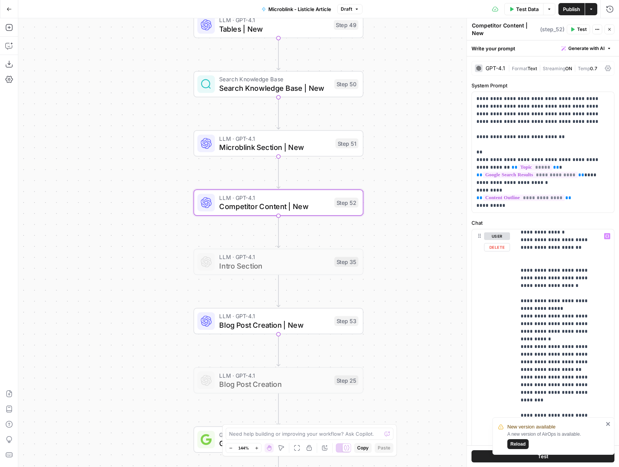
scroll to position [297, 0]
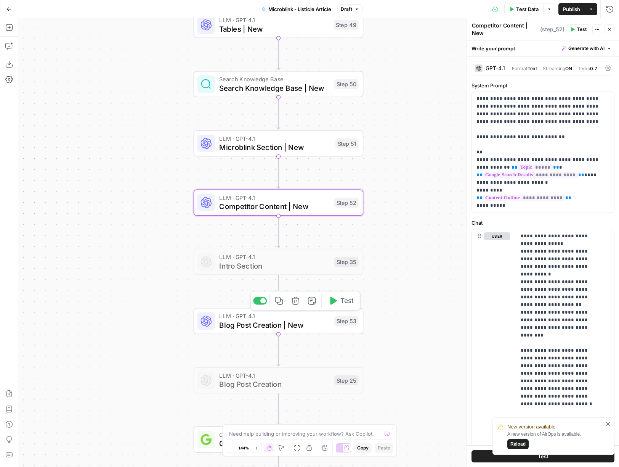
click at [249, 328] on span "Blog Post Creation | New" at bounding box center [274, 324] width 111 height 11
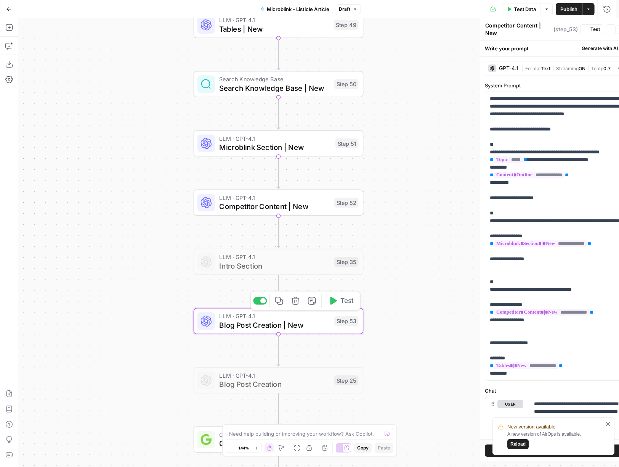
type textarea "Blog Post Creation | New"
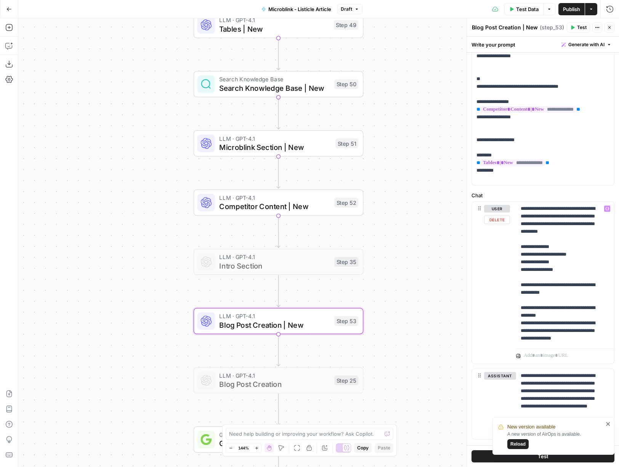
scroll to position [223, 0]
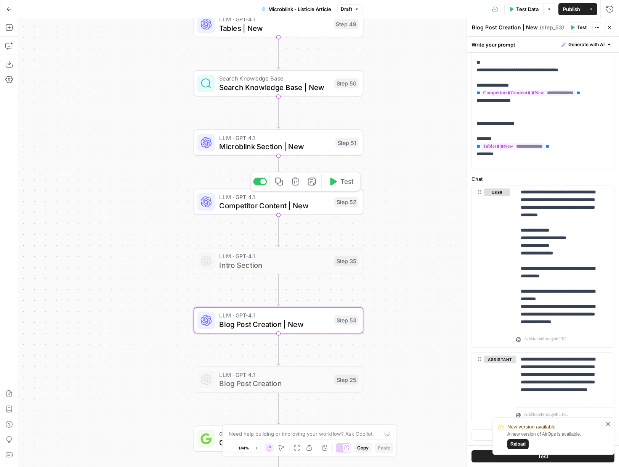
click at [265, 202] on span "Competitor Content | New" at bounding box center [274, 205] width 111 height 11
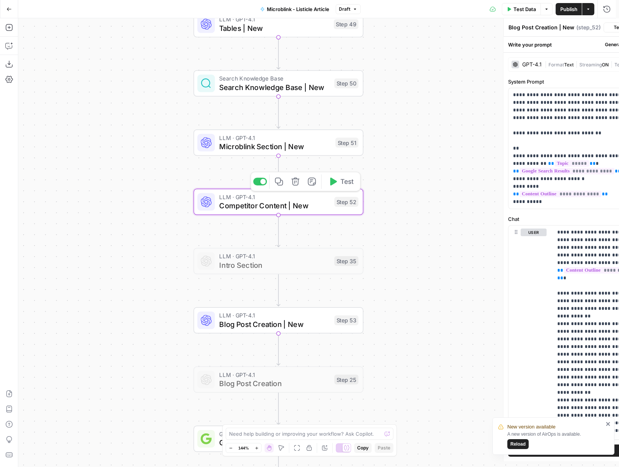
type textarea "Competitor Content | New"
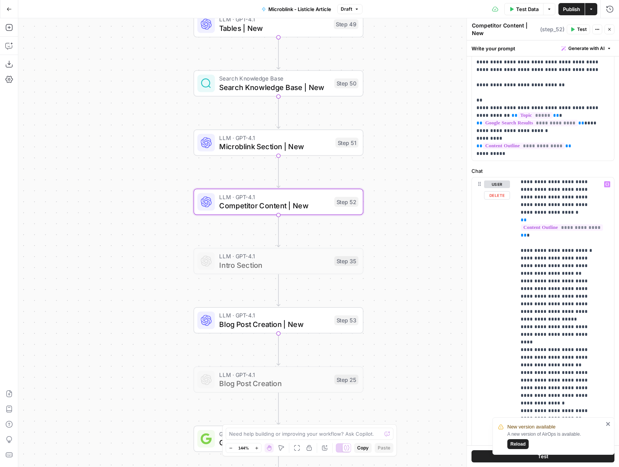
scroll to position [13, 0]
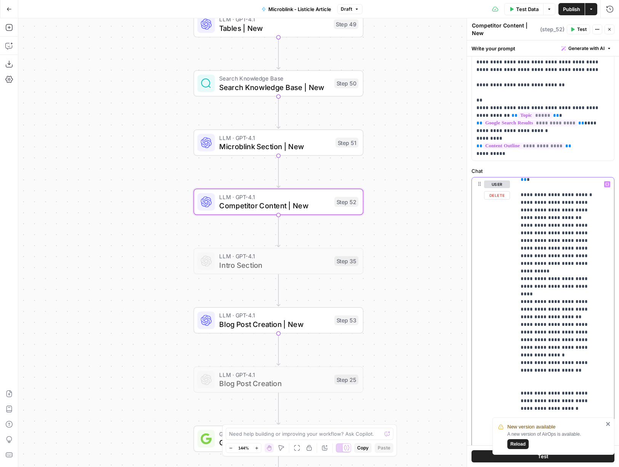
scroll to position [66, 0]
drag, startPoint x: 571, startPoint y: 308, endPoint x: 565, endPoint y: 292, distance: 18.0
click at [292, 155] on div "LLM · GPT-4.1 Microblink Section | New Step 51 Copy step Delete step Add Note T…" at bounding box center [279, 142] width 170 height 26
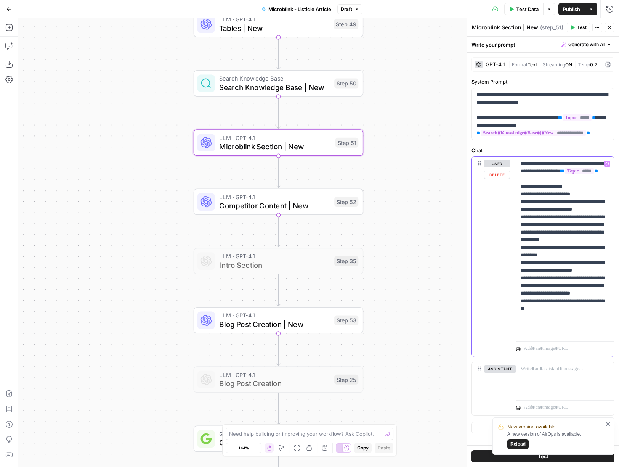
click at [548, 255] on p "**********" at bounding box center [565, 247] width 89 height 175
click at [551, 383] on div at bounding box center [565, 379] width 98 height 35
click at [576, 379] on p "**********" at bounding box center [565, 376] width 89 height 23
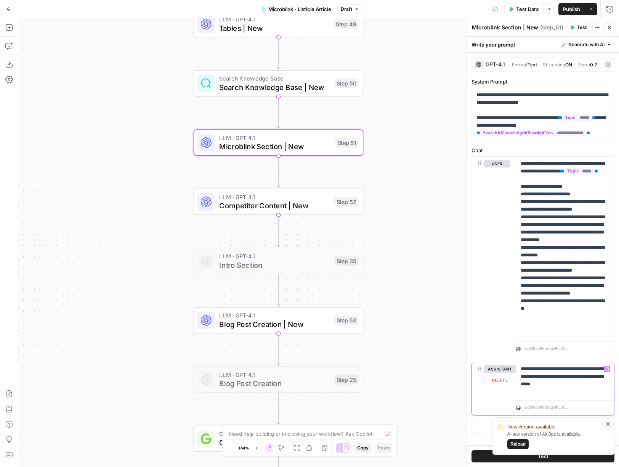
copy p "******"
click at [279, 201] on span "Competitor Content | New" at bounding box center [274, 205] width 111 height 11
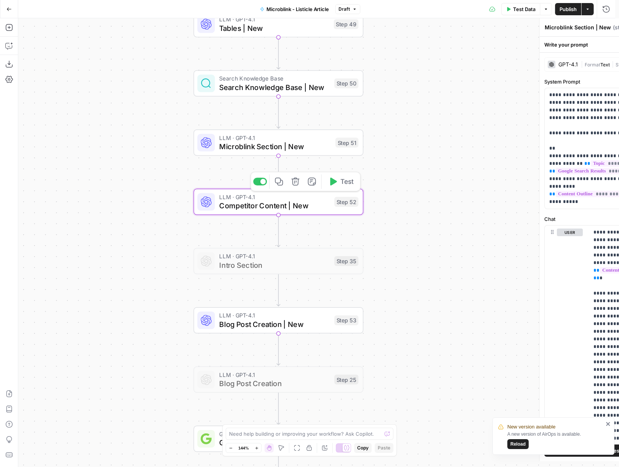
type textarea "Competitor Content | New"
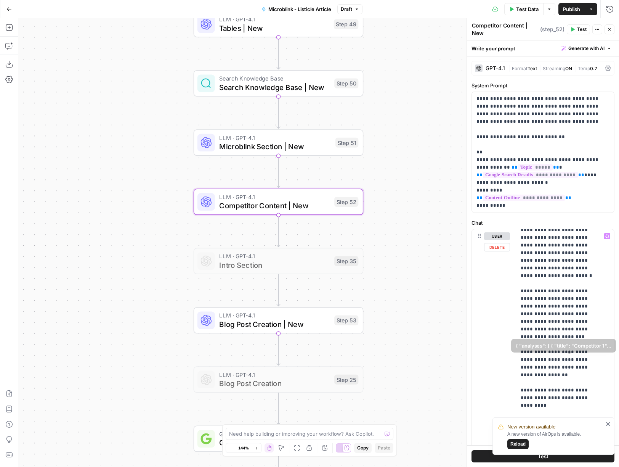
scroll to position [194, 0]
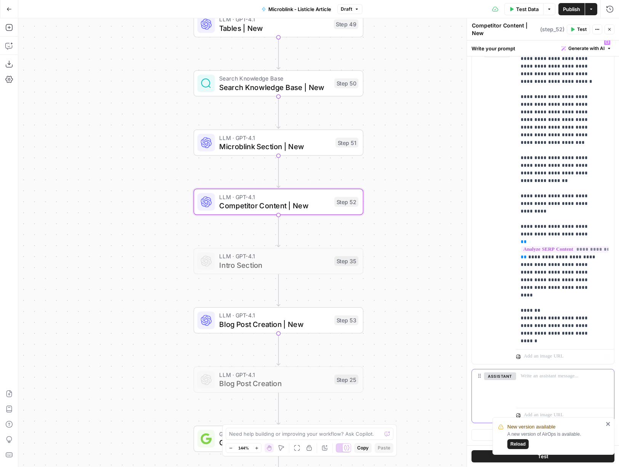
click at [551, 375] on p at bounding box center [565, 376] width 89 height 8
click at [284, 141] on span "Microblink Section | New" at bounding box center [275, 146] width 112 height 11
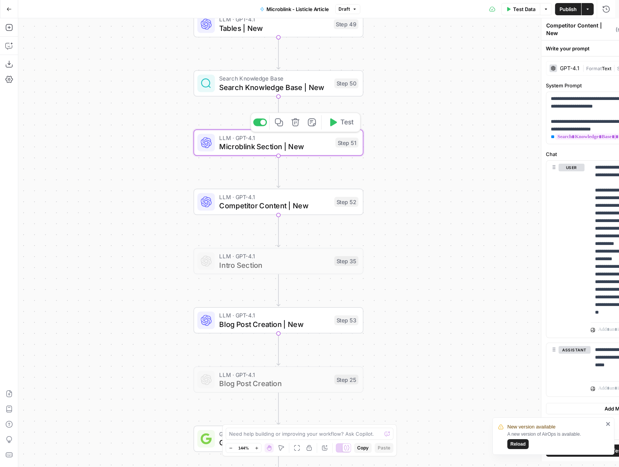
type textarea "Microblink Section | New"
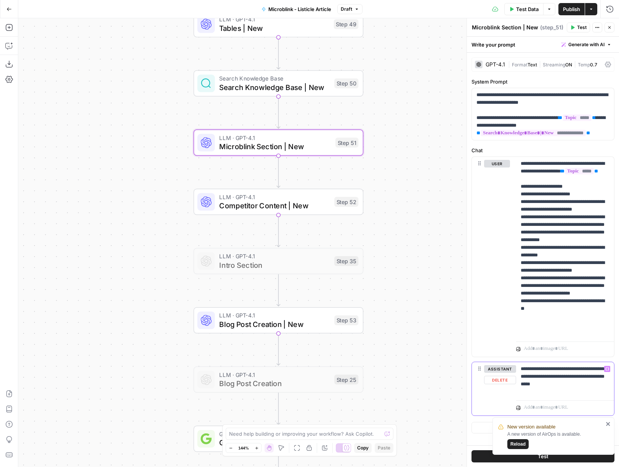
click at [519, 369] on div "**********" at bounding box center [565, 379] width 98 height 35
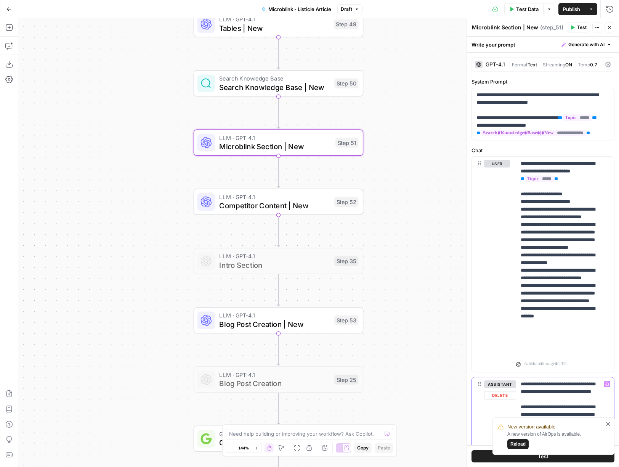
click at [551, 393] on p "**********" at bounding box center [562, 406] width 83 height 53
click at [306, 207] on span "Competitor Content | New" at bounding box center [274, 205] width 111 height 11
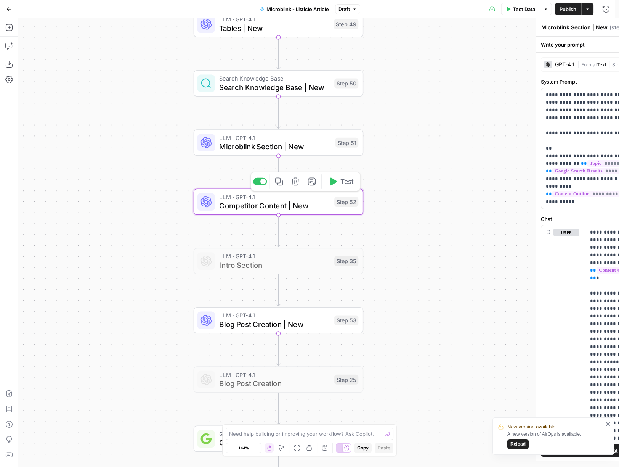
type textarea "Competitor Content | New"
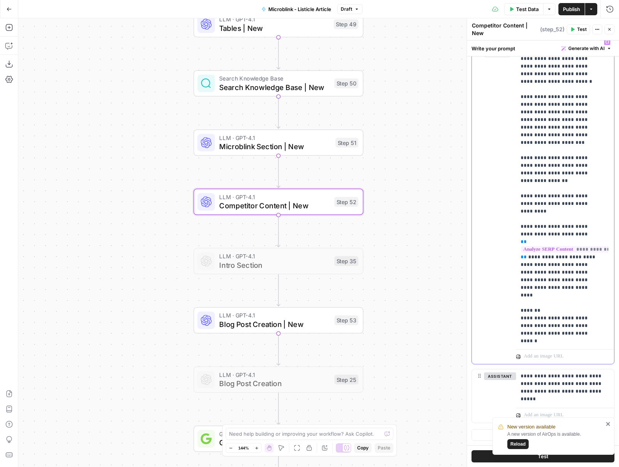
drag, startPoint x: 597, startPoint y: 310, endPoint x: 515, endPoint y: 143, distance: 186.7
click at [515, 143] on div "**********" at bounding box center [543, 199] width 142 height 329
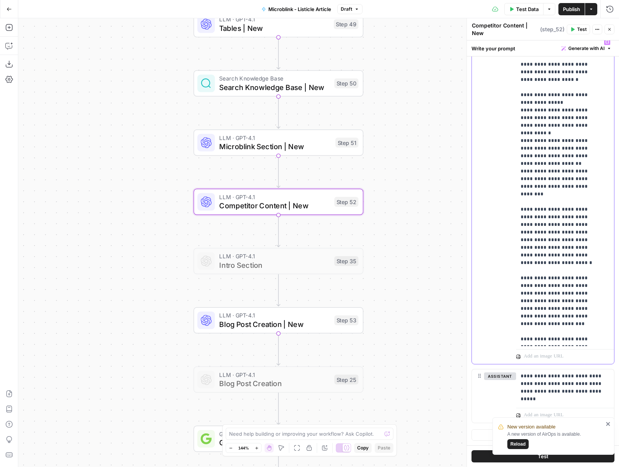
scroll to position [267, 0]
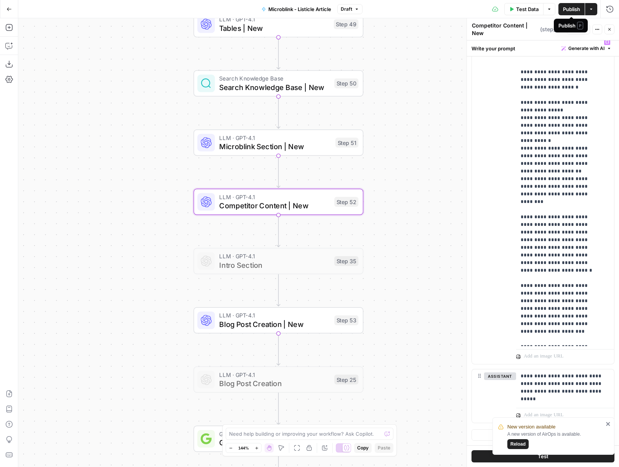
click at [573, 6] on span "Publish" at bounding box center [571, 9] width 17 height 8
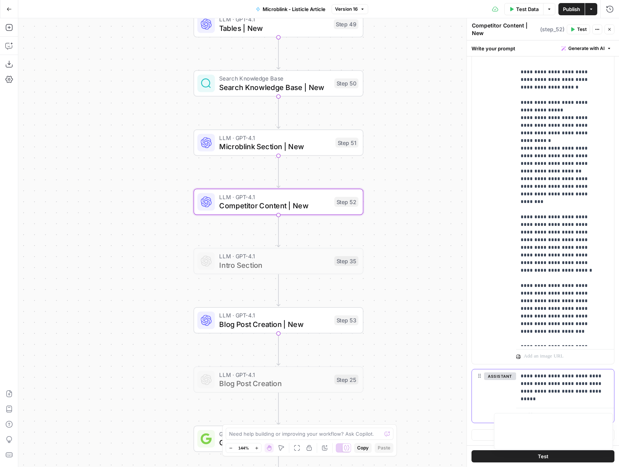
click at [555, 385] on p "**********" at bounding box center [562, 383] width 83 height 23
click at [581, 388] on p "**********" at bounding box center [562, 383] width 83 height 23
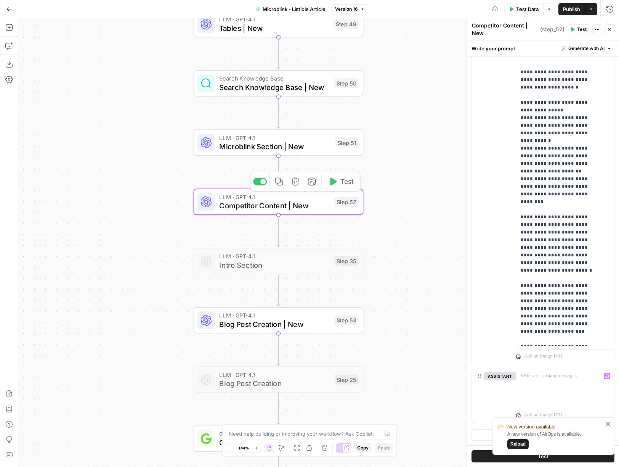
click at [278, 146] on span "Microblink Section | New" at bounding box center [275, 146] width 112 height 11
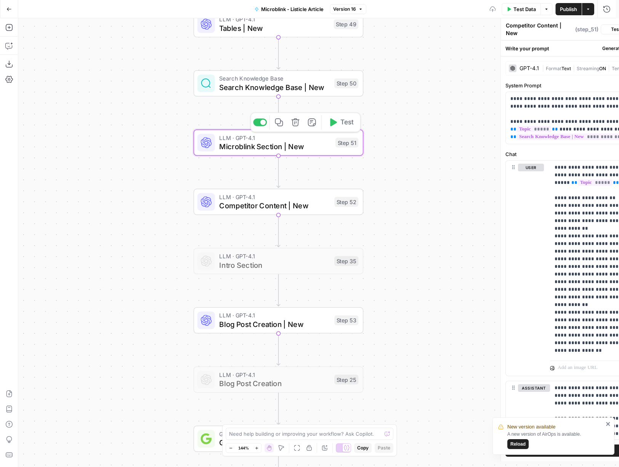
type textarea "Microblink Section | New"
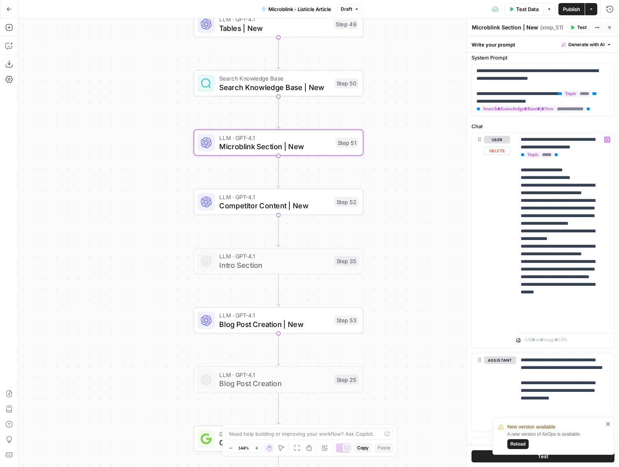
scroll to position [32, 0]
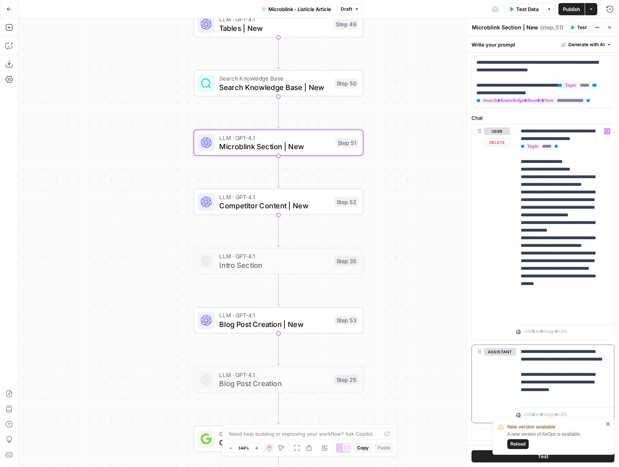
click at [567, 359] on p "**********" at bounding box center [562, 374] width 83 height 53
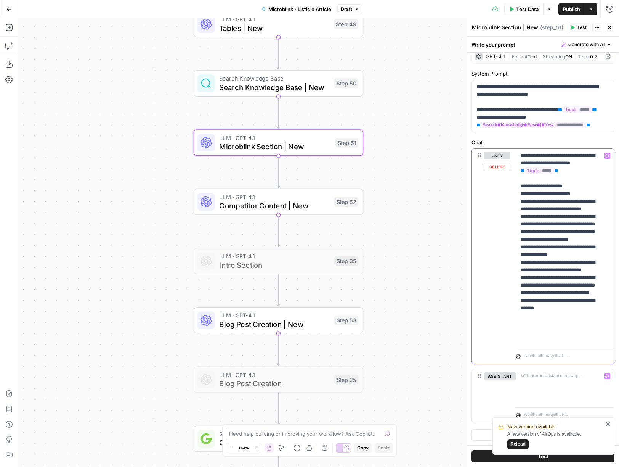
click at [555, 254] on p "**********" at bounding box center [562, 247] width 83 height 191
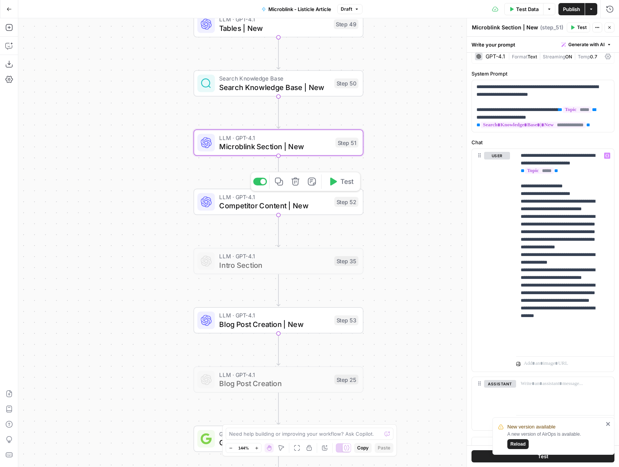
click at [274, 203] on span "Competitor Content | New" at bounding box center [274, 205] width 111 height 11
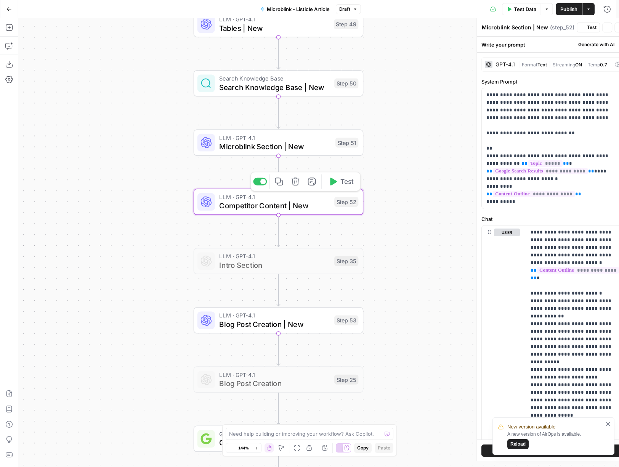
type textarea "Competitor Content | New"
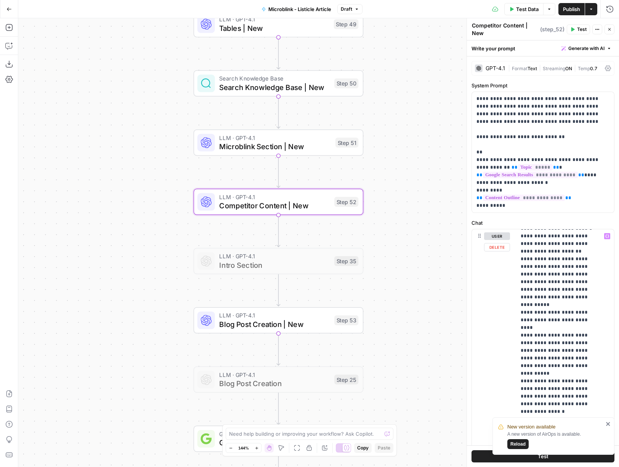
scroll to position [71, 0]
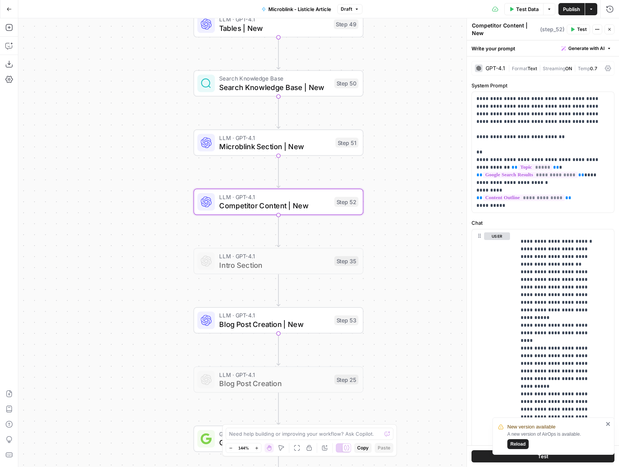
click at [292, 144] on span "Microblink Section | New" at bounding box center [275, 146] width 112 height 11
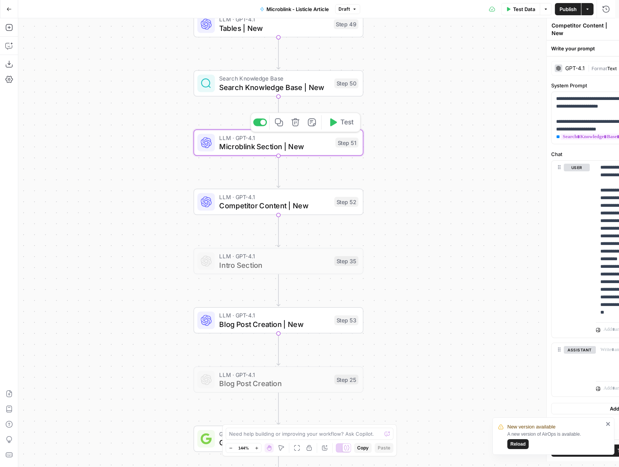
type textarea "Microblink Section | New"
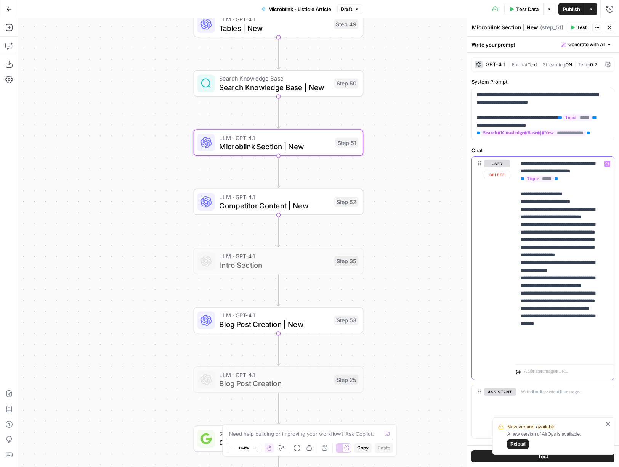
drag, startPoint x: 547, startPoint y: 262, endPoint x: 550, endPoint y: 271, distance: 9.9
click at [550, 271] on p "**********" at bounding box center [562, 259] width 83 height 198
copy p "**********"
click at [561, 308] on p "**********" at bounding box center [562, 259] width 83 height 198
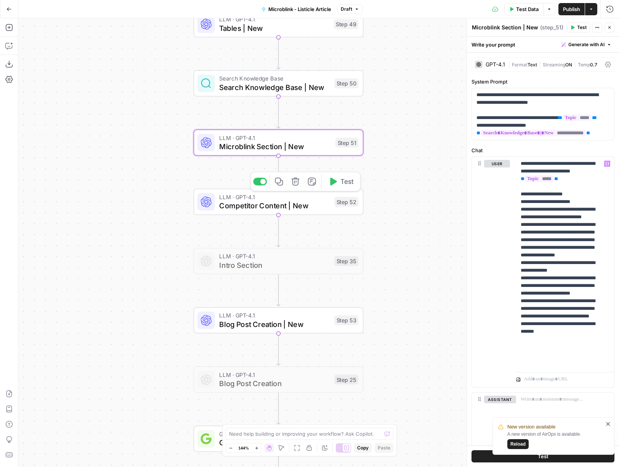
click at [283, 204] on span "Competitor Content | New" at bounding box center [274, 205] width 111 height 11
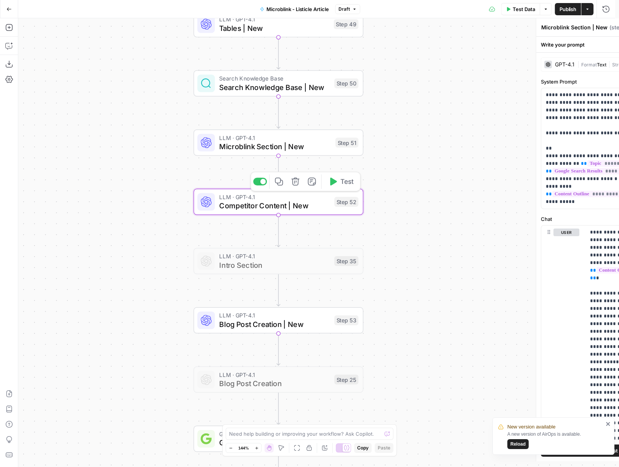
type textarea "Competitor Content | New"
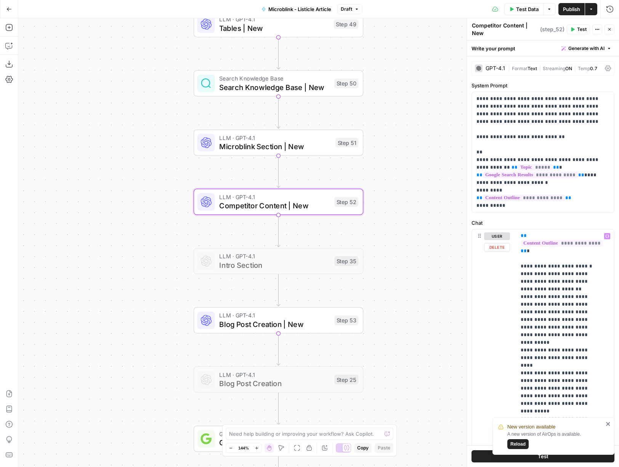
scroll to position [48, 0]
click at [563, 326] on p "**********" at bounding box center [559, 470] width 77 height 572
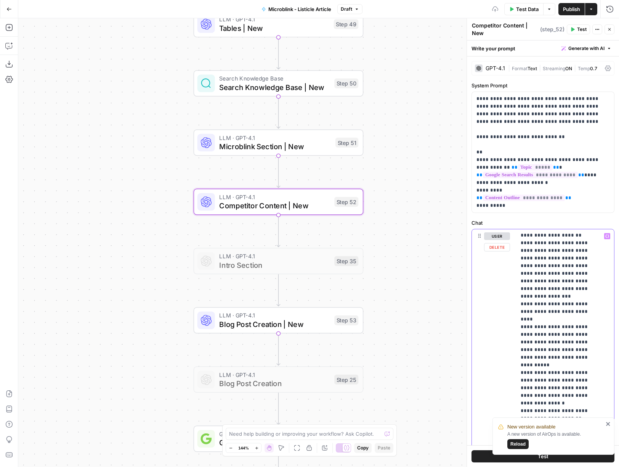
scroll to position [100, 0]
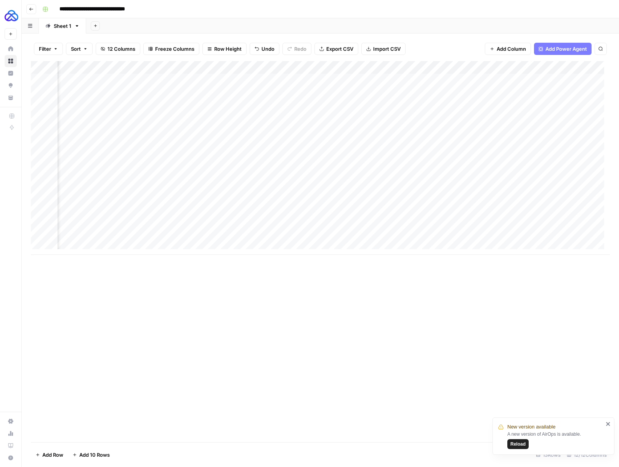
scroll to position [0, 362]
click at [544, 234] on div "Add Column" at bounding box center [320, 158] width 579 height 194
click at [544, 234] on textarea "**********" at bounding box center [539, 240] width 152 height 18
click at [488, 320] on div "Add Column" at bounding box center [320, 251] width 579 height 381
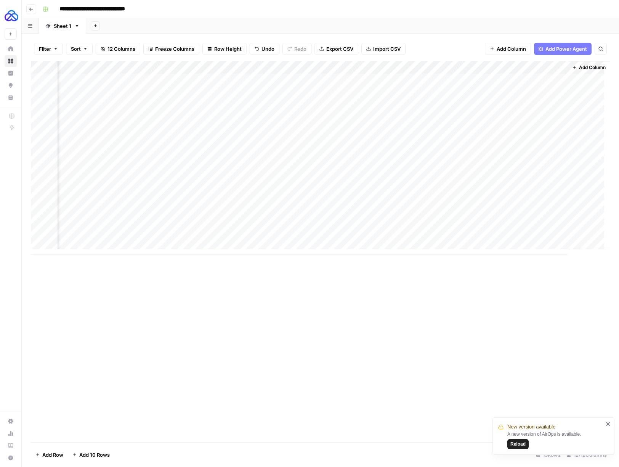
click at [486, 236] on div "Add Column" at bounding box center [320, 158] width 579 height 194
click at [522, 234] on div "Add Column" at bounding box center [320, 158] width 579 height 194
click at [522, 234] on textarea "**********" at bounding box center [568, 240] width 152 height 18
click at [460, 301] on div "Add Column" at bounding box center [320, 251] width 579 height 381
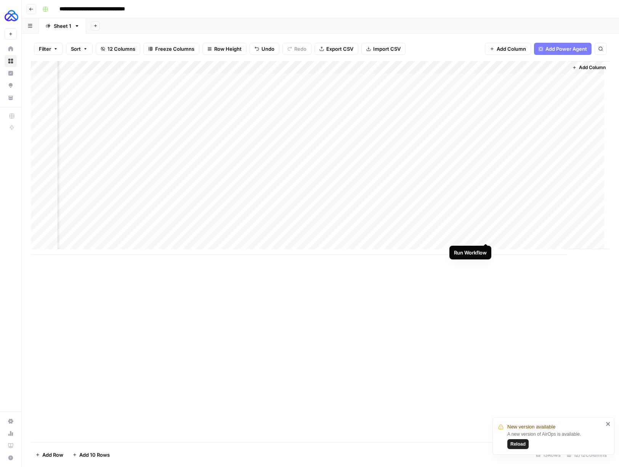
click at [486, 235] on div "Add Column" at bounding box center [320, 158] width 579 height 194
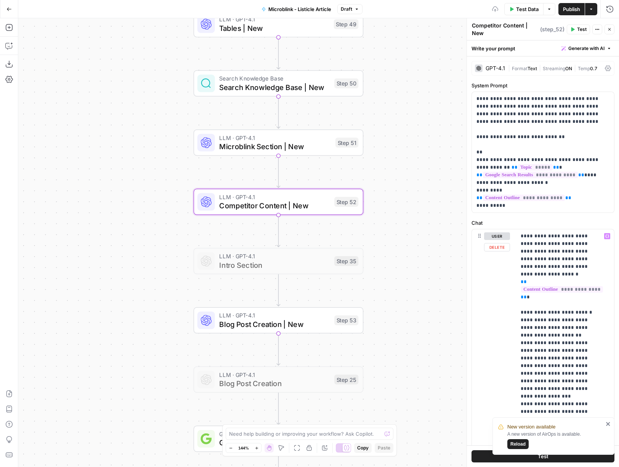
scroll to position [100, 0]
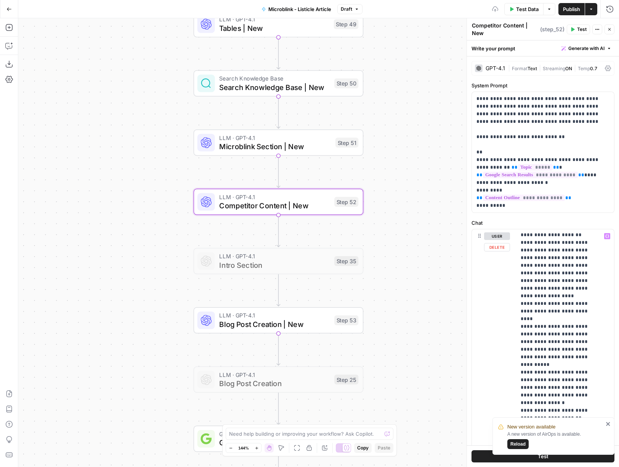
click at [573, 334] on p "**********" at bounding box center [559, 421] width 77 height 579
drag, startPoint x: 573, startPoint y: 334, endPoint x: 563, endPoint y: 317, distance: 19.8
click at [563, 317] on p "**********" at bounding box center [559, 421] width 77 height 579
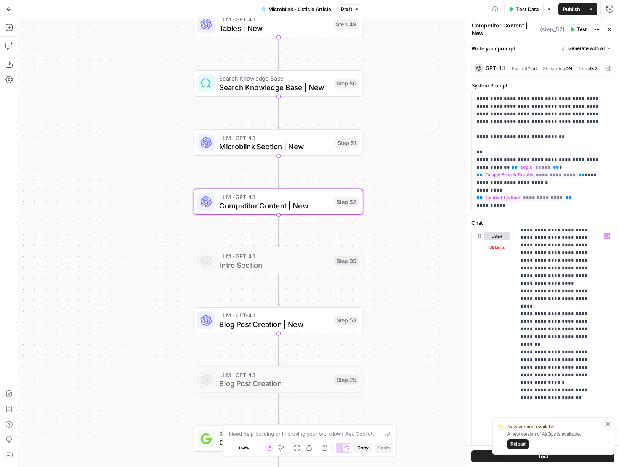
scroll to position [147, 0]
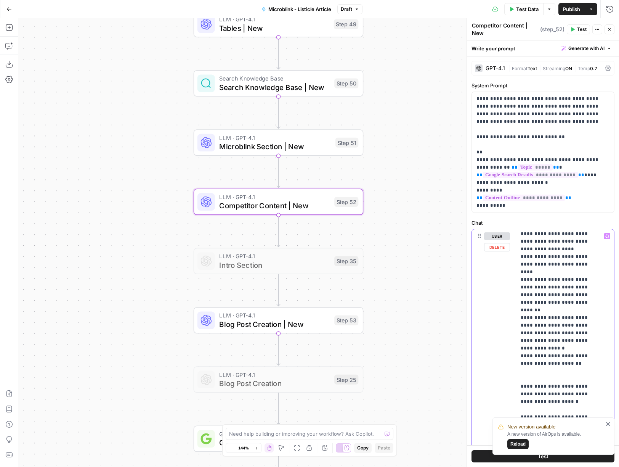
click at [598, 310] on div "**********" at bounding box center [562, 384] width 92 height 311
click at [537, 317] on p "**********" at bounding box center [559, 378] width 77 height 587
click at [293, 148] on span "Microblink Section | New" at bounding box center [275, 146] width 112 height 11
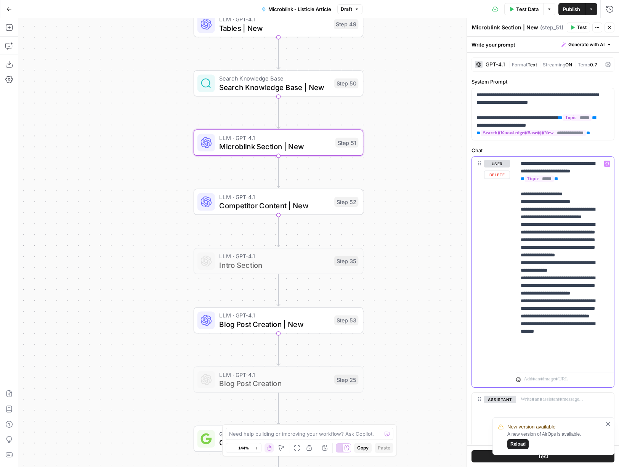
click at [558, 345] on p "**********" at bounding box center [562, 263] width 83 height 206
click at [569, 13] on button "Publish" at bounding box center [571, 9] width 26 height 12
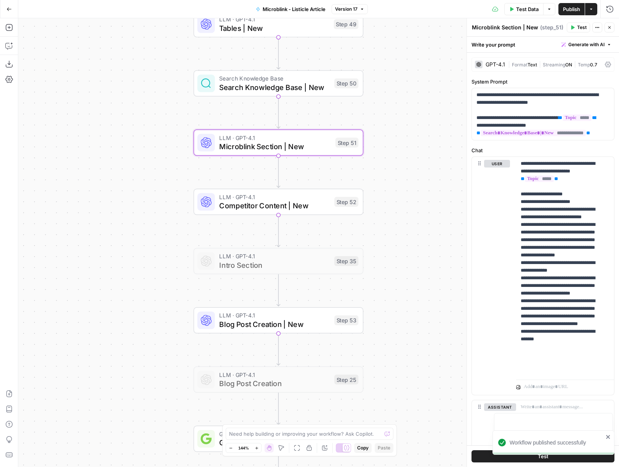
click at [313, 324] on span "Blog Post Creation | New" at bounding box center [274, 323] width 111 height 11
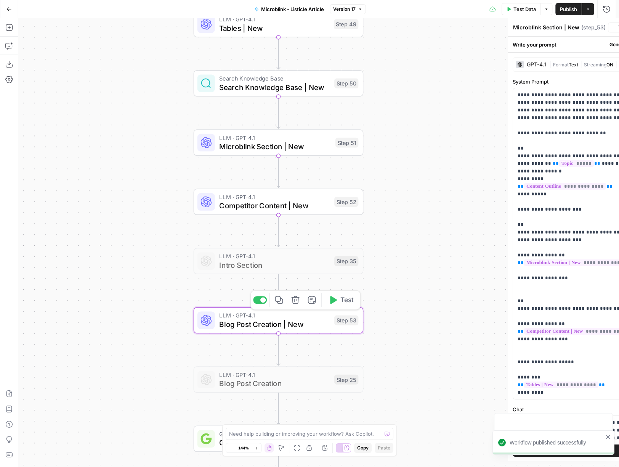
type textarea "Blog Post Creation | New"
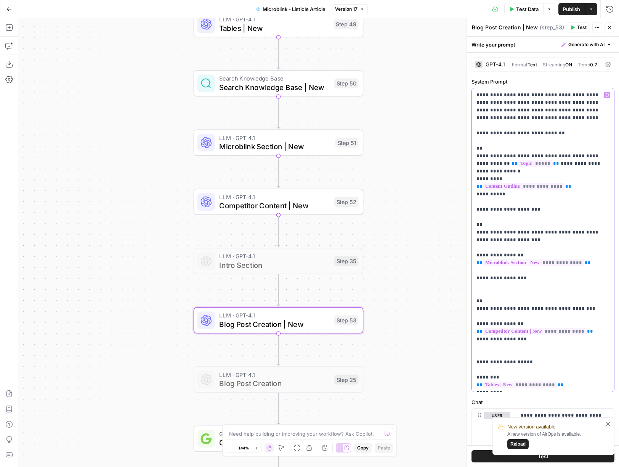
click at [475, 202] on div "**********" at bounding box center [543, 239] width 142 height 303
click at [482, 152] on p "**********" at bounding box center [539, 239] width 127 height 297
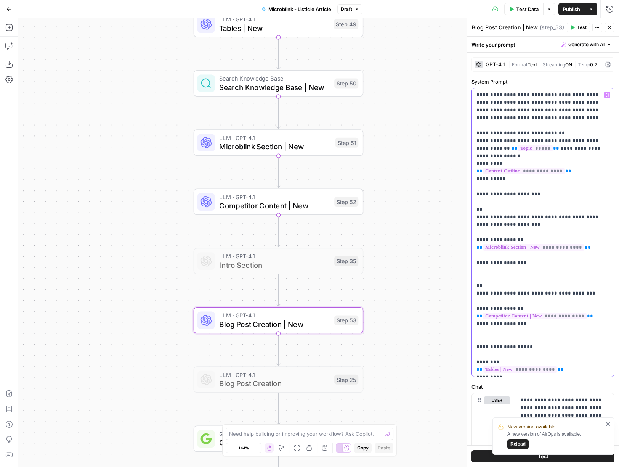
click at [557, 136] on p "**********" at bounding box center [539, 232] width 127 height 282
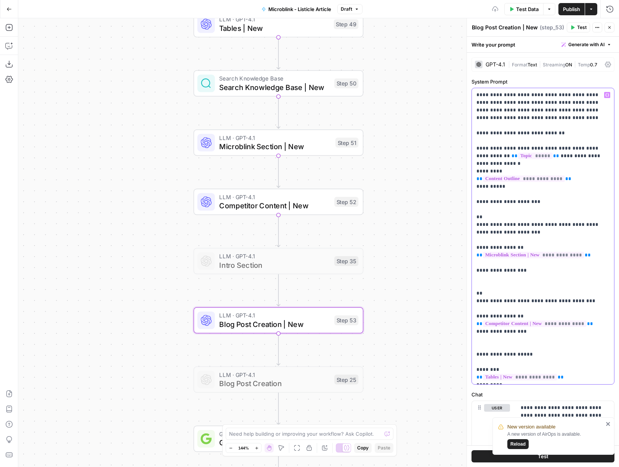
click at [478, 196] on p "**********" at bounding box center [539, 236] width 127 height 290
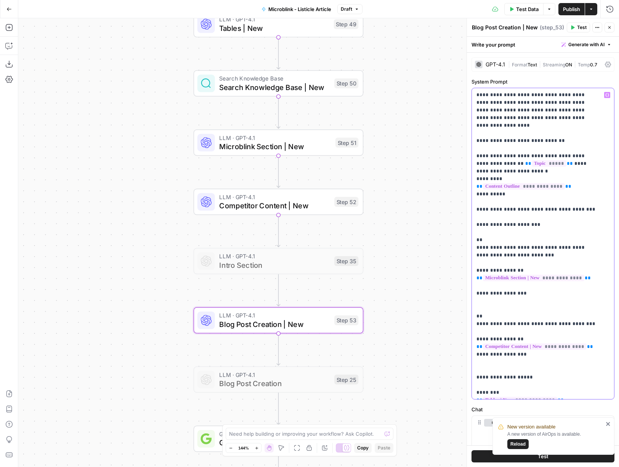
click at [504, 310] on p "**********" at bounding box center [537, 247] width 122 height 313
click at [504, 309] on p "**********" at bounding box center [537, 247] width 122 height 313
click at [578, 313] on p "**********" at bounding box center [537, 247] width 122 height 313
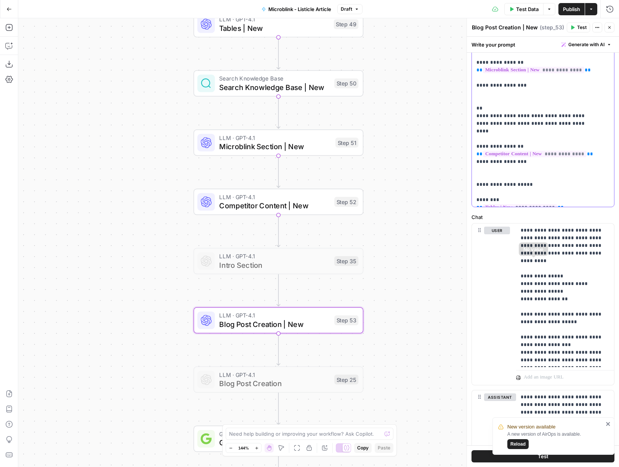
scroll to position [237, 0]
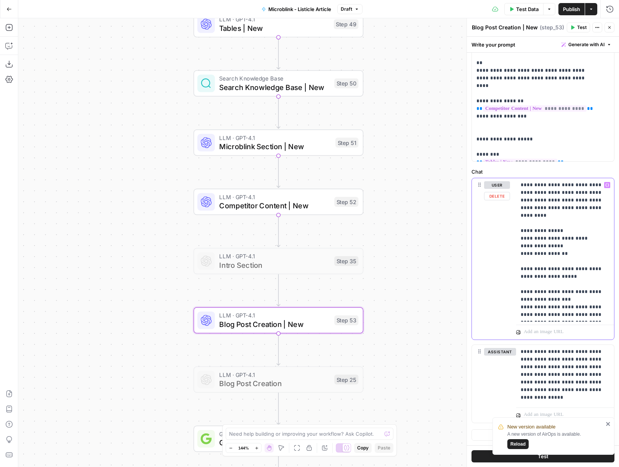
drag, startPoint x: 557, startPoint y: 237, endPoint x: 525, endPoint y: 237, distance: 32.4
click at [525, 237] on p "**********" at bounding box center [562, 249] width 83 height 137
click at [567, 293] on p "**********" at bounding box center [562, 249] width 83 height 137
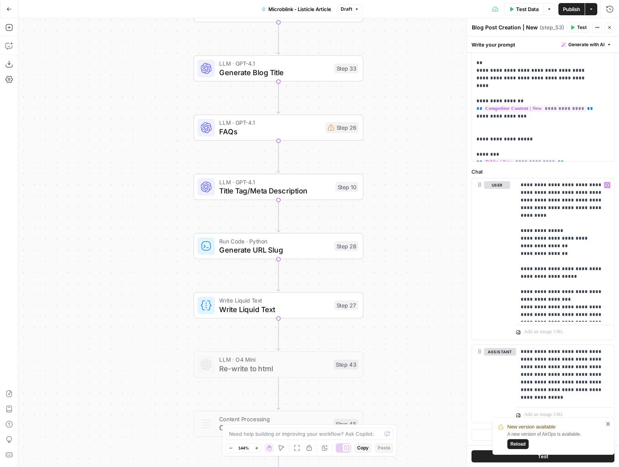
click at [273, 311] on span "Write Liquid Text" at bounding box center [274, 308] width 111 height 11
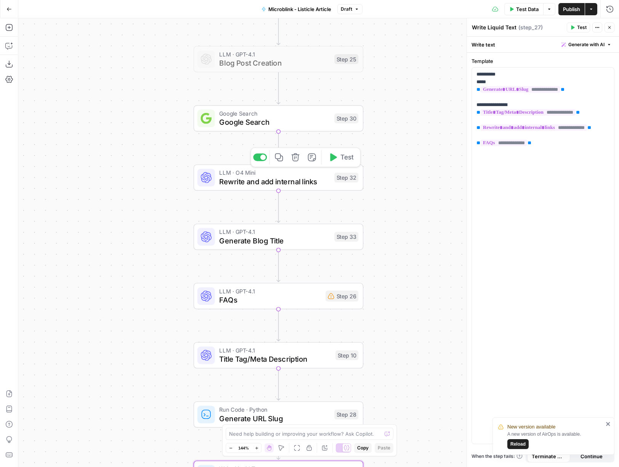
click at [293, 183] on span "Rewrite and add internal links" at bounding box center [274, 181] width 111 height 11
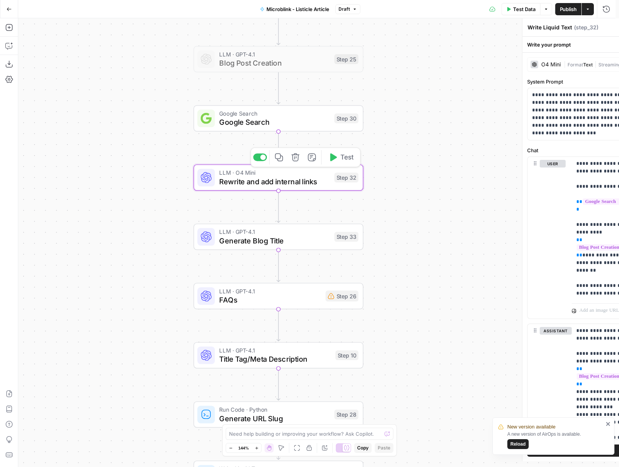
type textarea "Rewrite and add internal links"
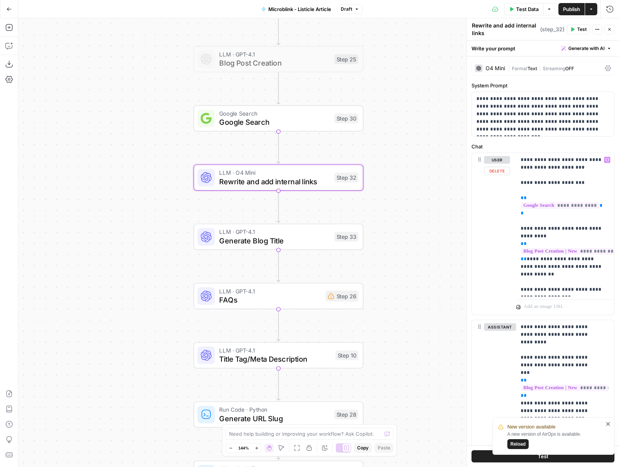
scroll to position [9, 0]
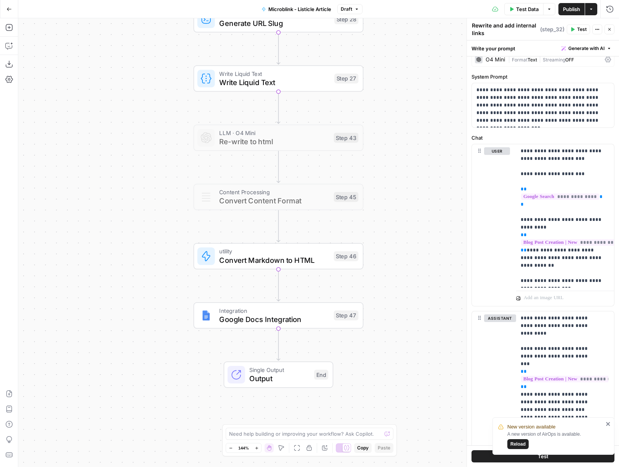
click at [306, 90] on div "Write Liquid Text Write Liquid Text Step 27 Copy step Delete step Add Note Test" at bounding box center [279, 78] width 170 height 26
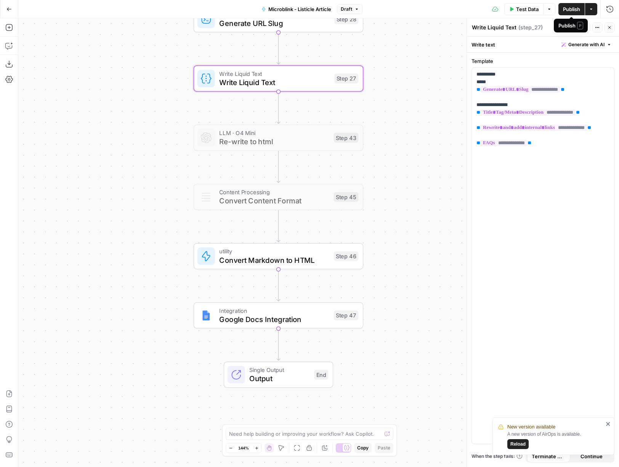
click at [566, 10] on span "Publish" at bounding box center [571, 9] width 17 height 8
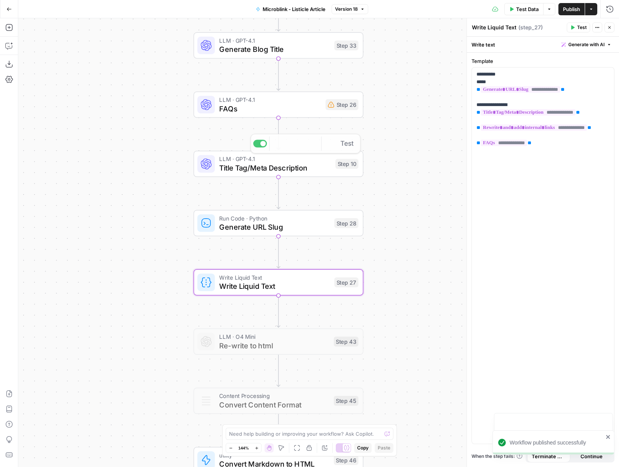
click at [295, 113] on span "FAQs" at bounding box center [270, 108] width 102 height 11
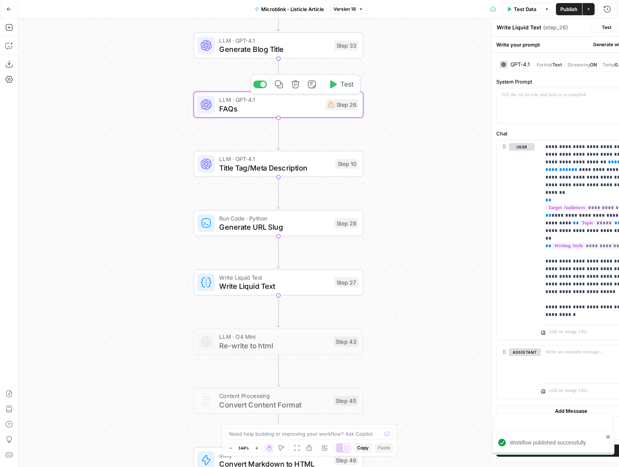
type textarea "FAQs"
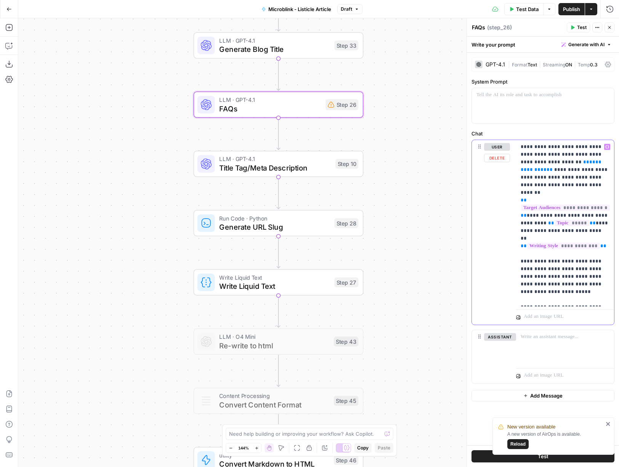
drag, startPoint x: 594, startPoint y: 161, endPoint x: 550, endPoint y: 162, distance: 43.8
click at [550, 162] on p "**********" at bounding box center [565, 223] width 89 height 160
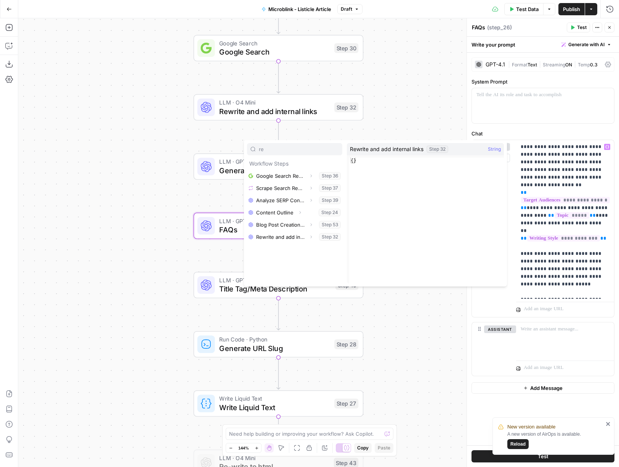
type input "re"
click at [283, 235] on button "Select variable Rewrite and add internal links" at bounding box center [294, 237] width 95 height 12
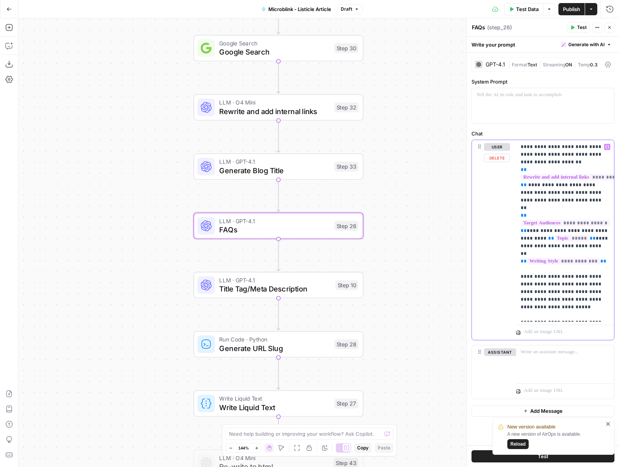
click at [559, 194] on p "**********" at bounding box center [565, 230] width 89 height 175
click at [570, 8] on span "Publish" at bounding box center [571, 9] width 17 height 8
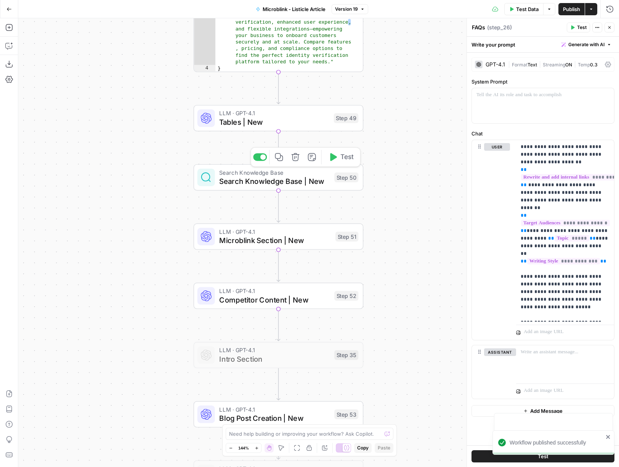
click at [258, 128] on div "LLM · GPT-4.1 Tables | New Step 49 Copy step Delete step Add Note Test" at bounding box center [279, 118] width 170 height 26
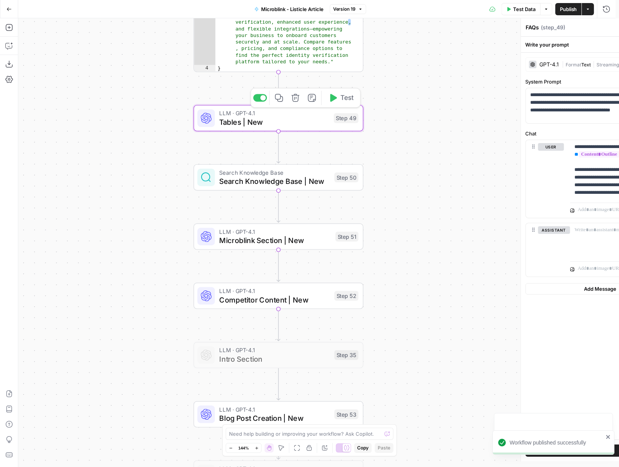
type textarea "Tables | New"
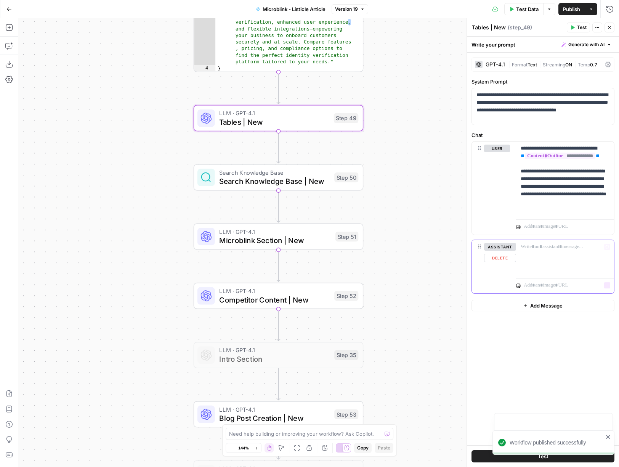
click at [547, 255] on div at bounding box center [565, 257] width 98 height 35
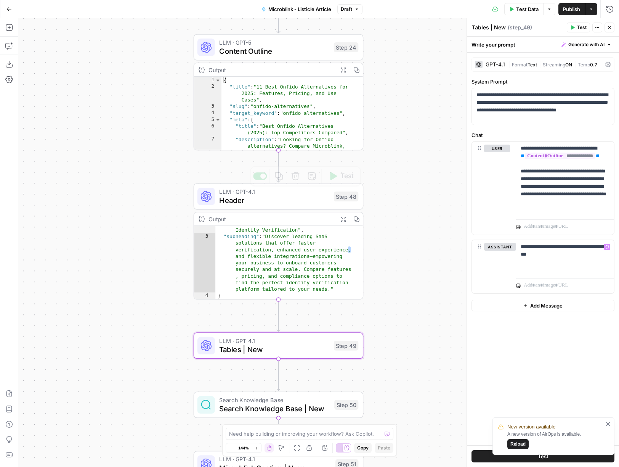
type textarea "**********"
click at [301, 93] on div "{ "title" : "11 Best Onfido Alternatives for 2025: Features, Pricing, and Use C…" at bounding box center [287, 139] width 133 height 125
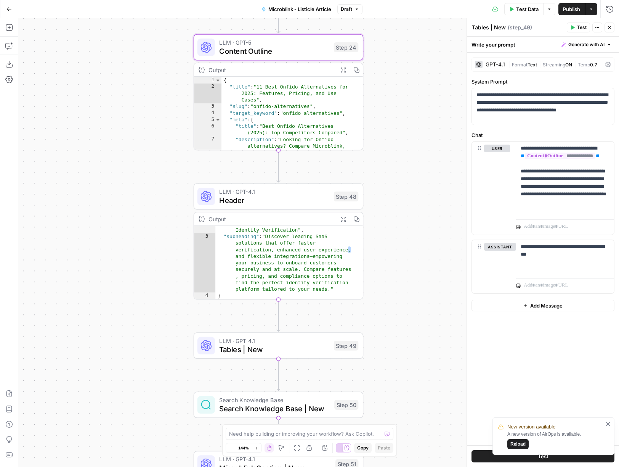
click at [298, 55] on span "Content Outline" at bounding box center [274, 51] width 110 height 11
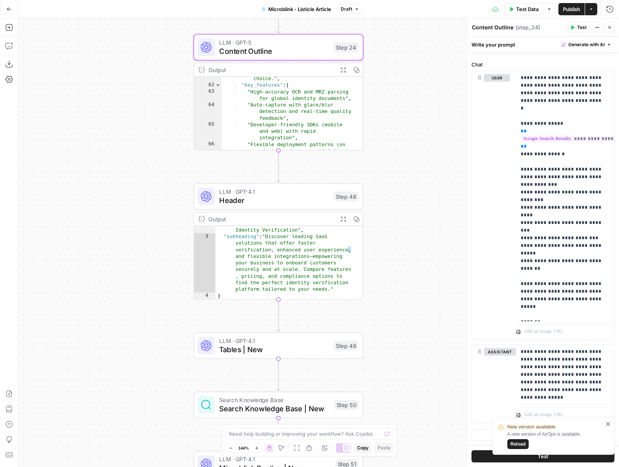
scroll to position [561, 0]
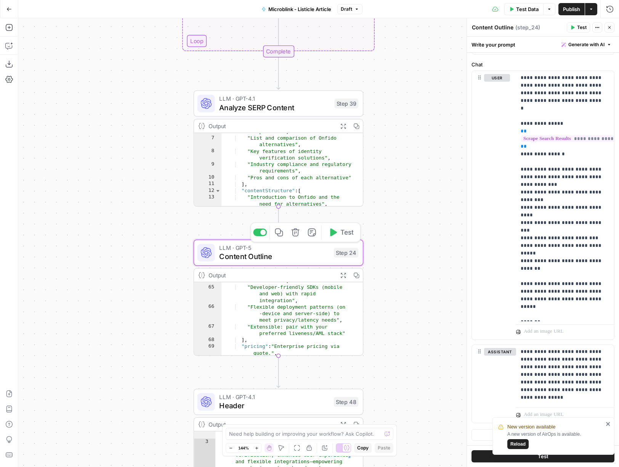
click at [318, 258] on span "Content Outline" at bounding box center [274, 256] width 110 height 11
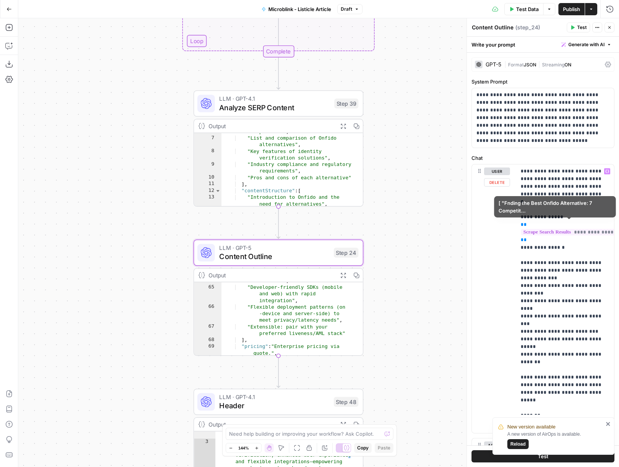
scroll to position [99, 0]
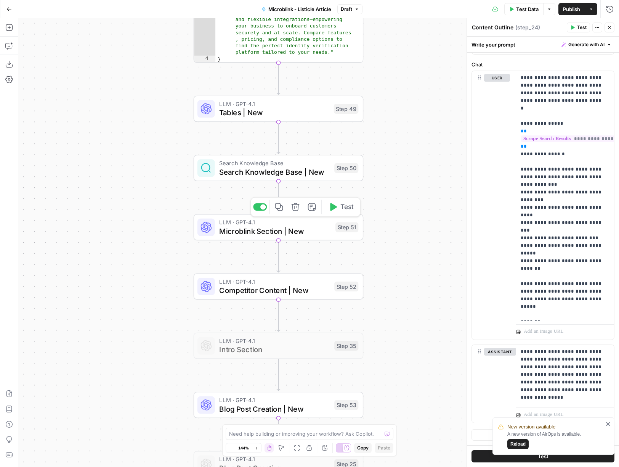
click at [311, 230] on span "Microblink Section | New" at bounding box center [275, 230] width 112 height 11
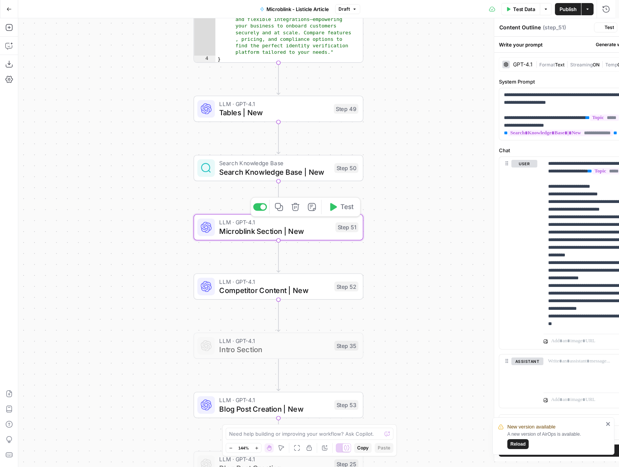
type textarea "Microblink Section | New"
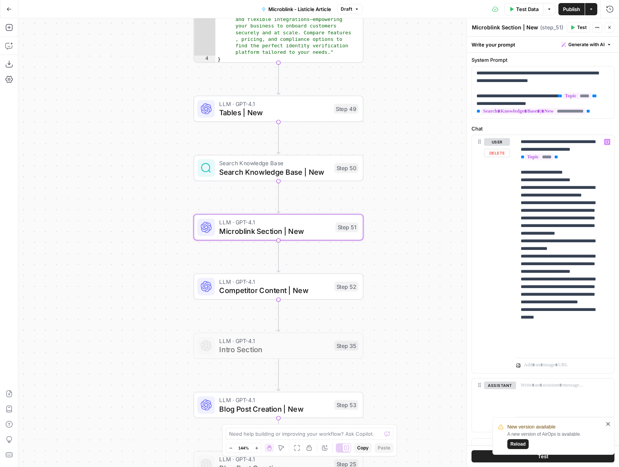
scroll to position [26, 0]
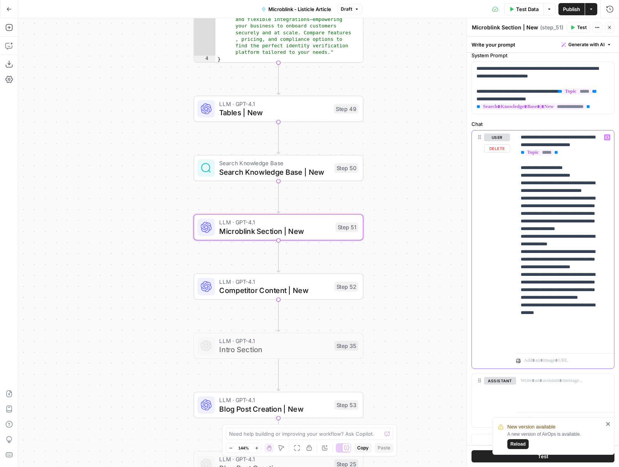
click at [561, 245] on p "**********" at bounding box center [562, 239] width 83 height 213
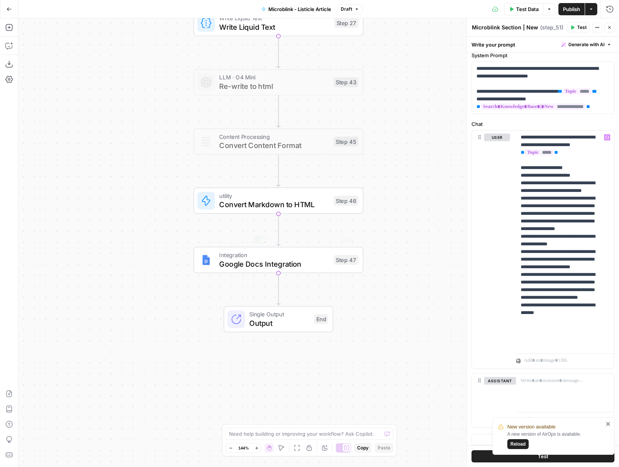
click at [272, 200] on span "Convert Markdown to HTML" at bounding box center [274, 204] width 110 height 11
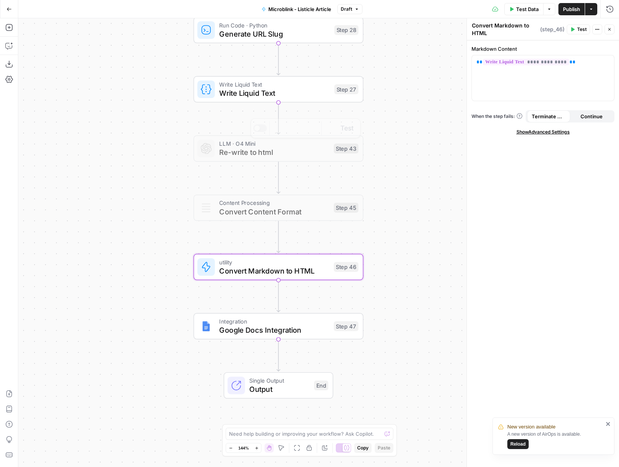
click at [290, 90] on span "Write Liquid Text" at bounding box center [274, 93] width 111 height 11
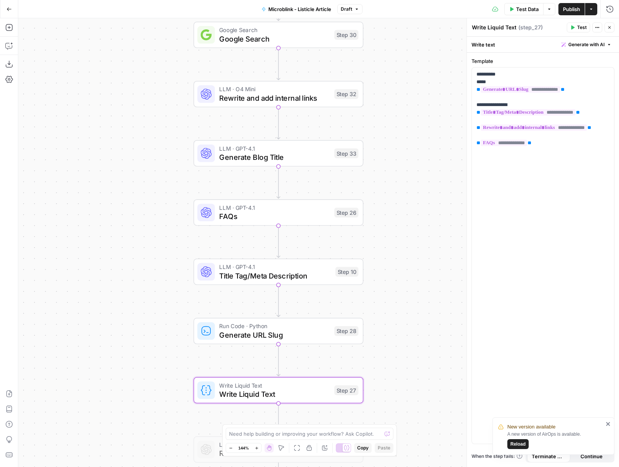
click at [311, 102] on span "Rewrite and add internal links" at bounding box center [274, 97] width 111 height 11
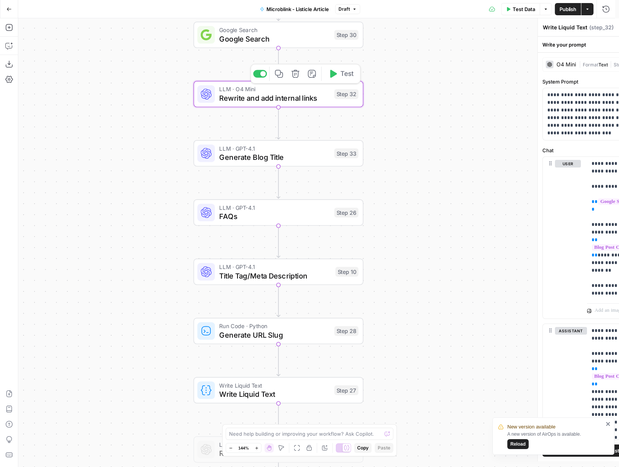
type textarea "Rewrite and add internal links"
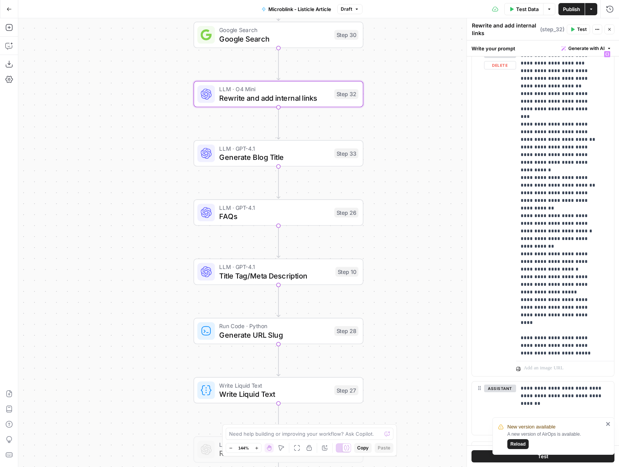
scroll to position [290, 0]
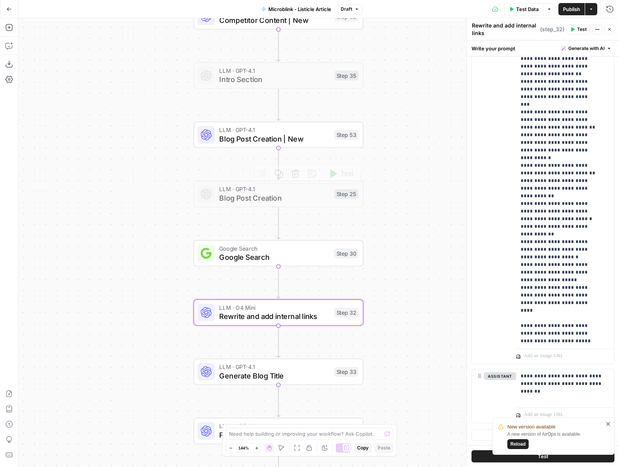
click at [310, 138] on span "Blog Post Creation | New" at bounding box center [274, 138] width 111 height 11
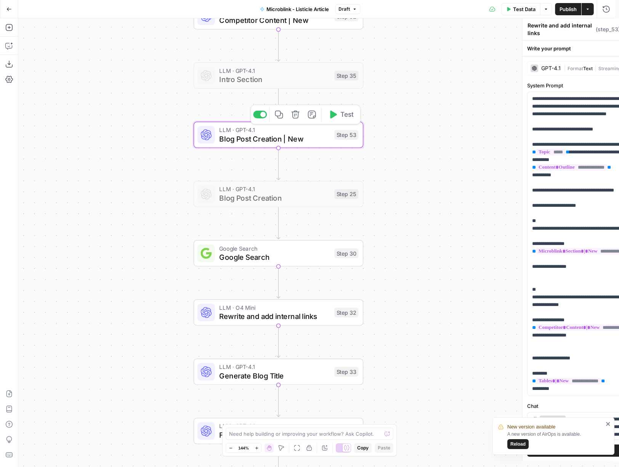
type textarea "Blog Post Creation | New"
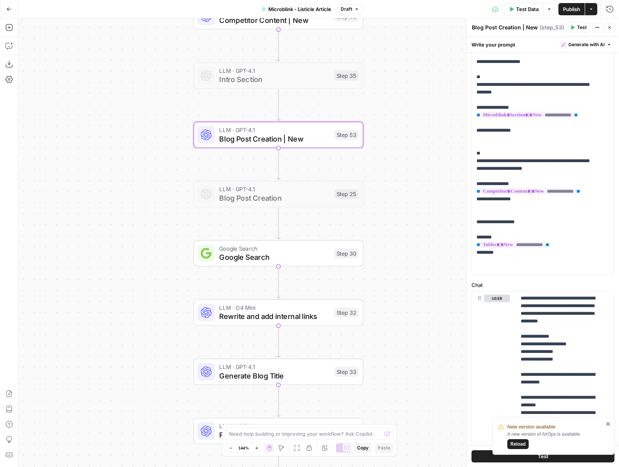
scroll to position [127, 0]
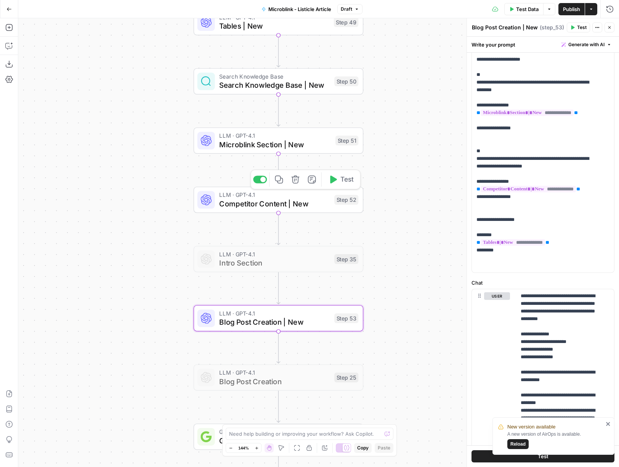
click at [292, 207] on span "Competitor Content | New" at bounding box center [274, 203] width 111 height 11
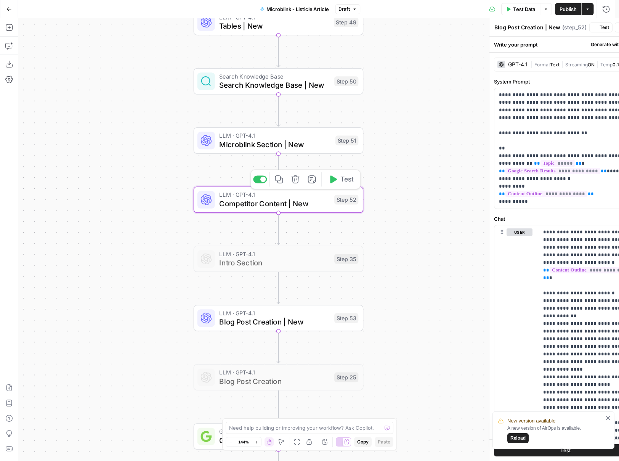
type textarea "Competitor Content | New"
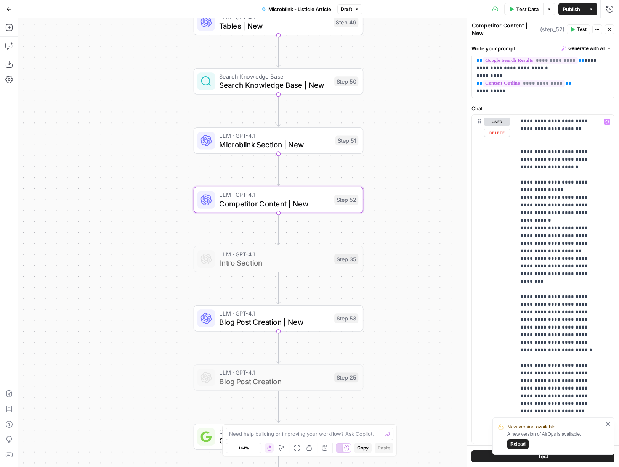
scroll to position [194, 0]
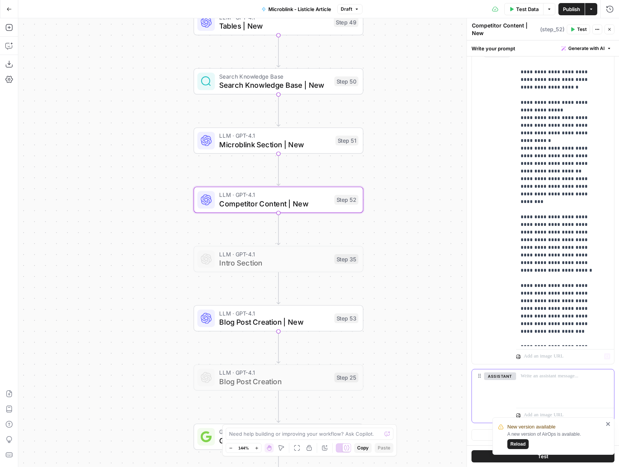
click at [567, 381] on div at bounding box center [565, 386] width 98 height 35
click at [589, 377] on p "**********" at bounding box center [562, 379] width 83 height 15
click at [532, 381] on p "**********" at bounding box center [562, 379] width 83 height 15
drag, startPoint x: 573, startPoint y: 383, endPoint x: 583, endPoint y: 382, distance: 10.3
click at [573, 383] on p "**********" at bounding box center [562, 379] width 83 height 15
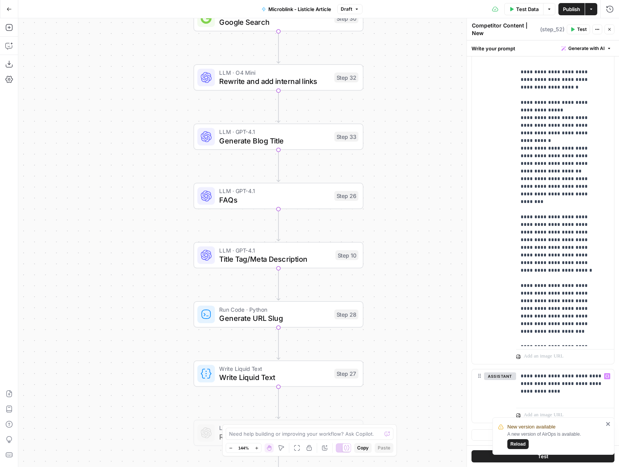
click at [320, 374] on span "Write Liquid Text" at bounding box center [274, 377] width 111 height 11
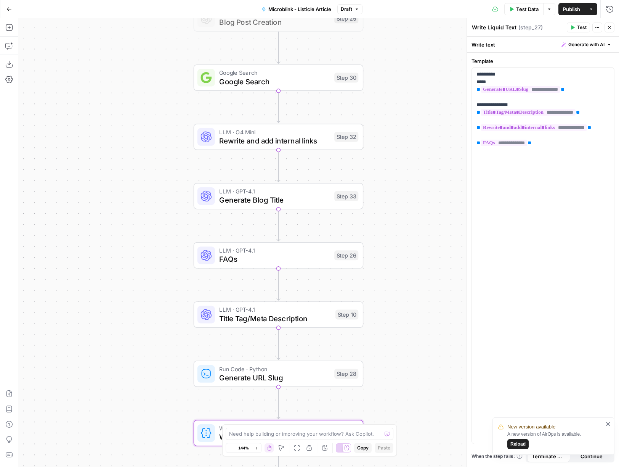
click at [317, 134] on span "LLM · O4 Mini" at bounding box center [274, 131] width 111 height 9
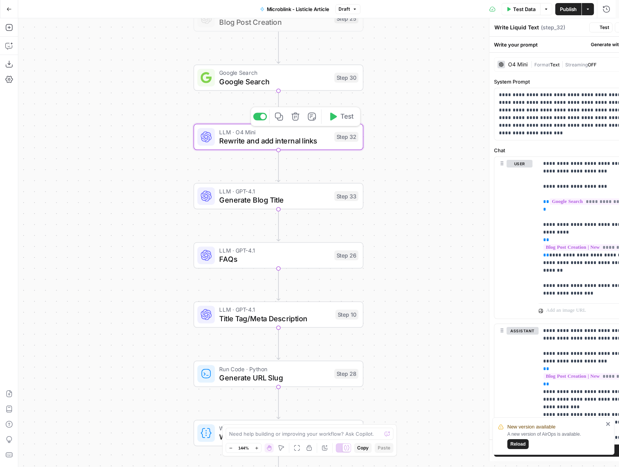
type textarea "Rewrite and add internal links"
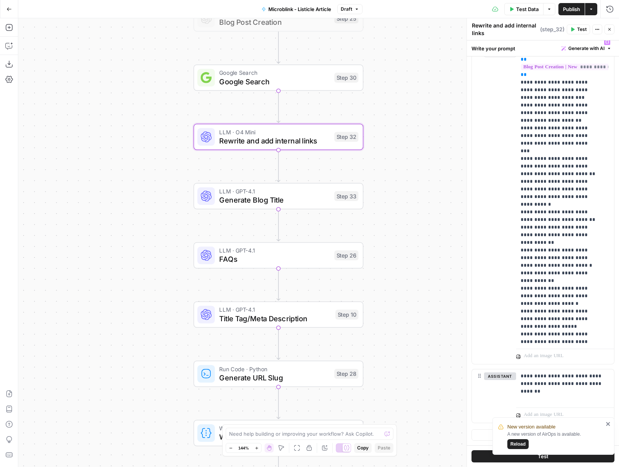
scroll to position [82, 0]
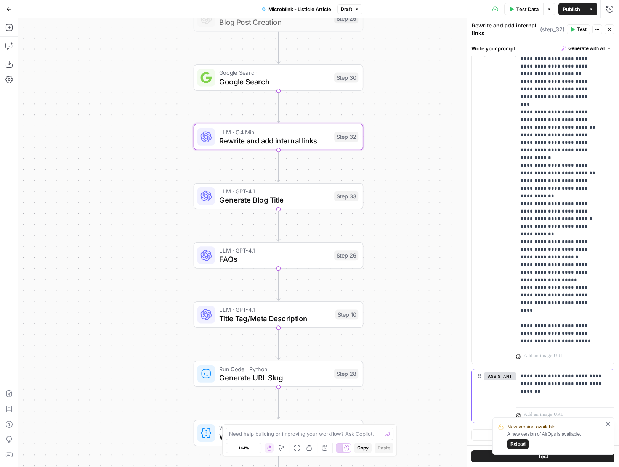
click at [582, 388] on div "**********" at bounding box center [565, 386] width 98 height 35
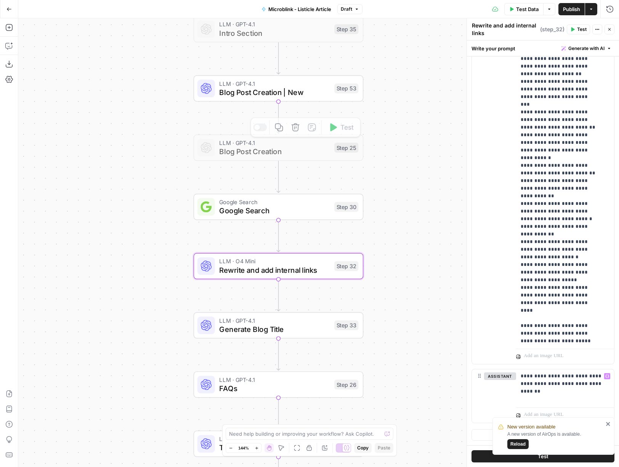
click at [302, 90] on span "Blog Post Creation | New" at bounding box center [274, 92] width 111 height 11
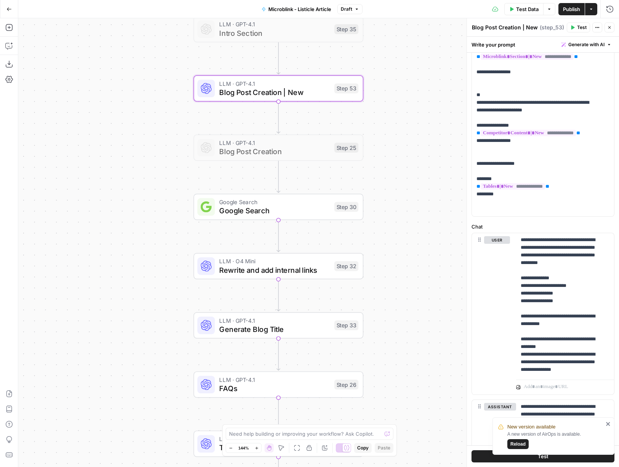
scroll to position [230, 0]
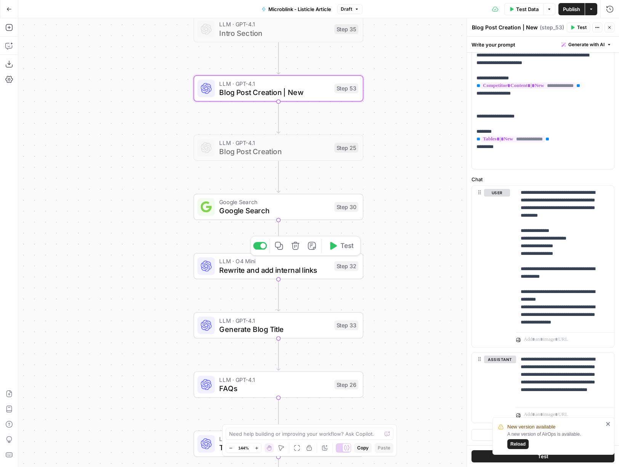
click at [313, 267] on span "Rewrite and add internal links" at bounding box center [274, 269] width 111 height 11
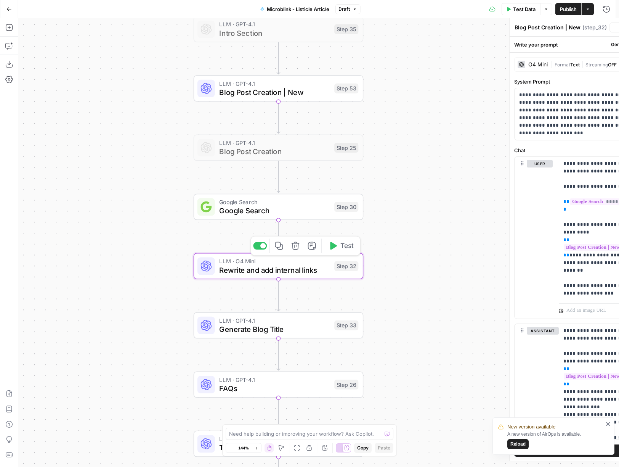
type textarea "Rewrite and add internal links"
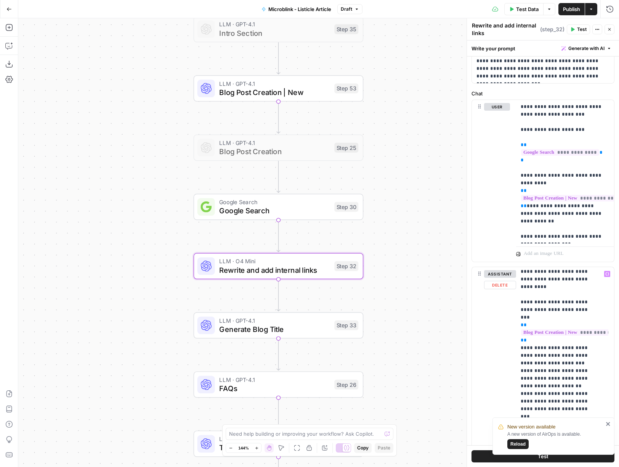
scroll to position [0, 0]
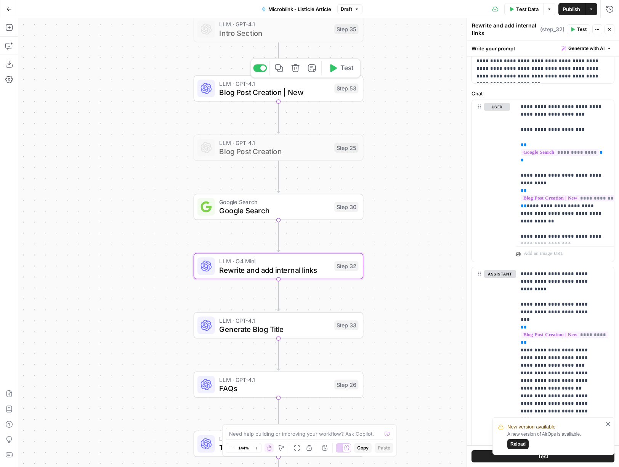
click at [302, 87] on span "Blog Post Creation | New" at bounding box center [274, 92] width 111 height 11
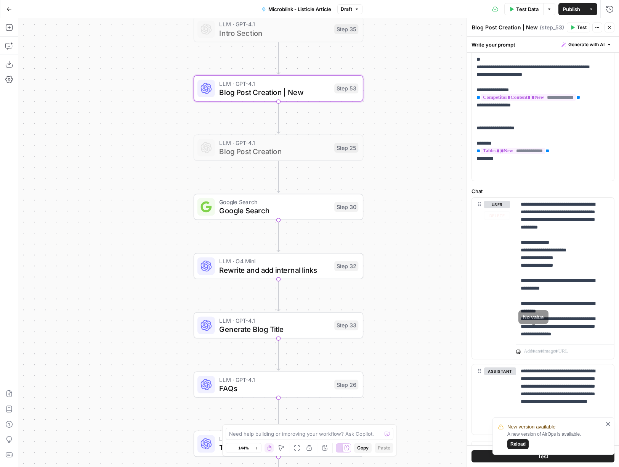
scroll to position [230, 0]
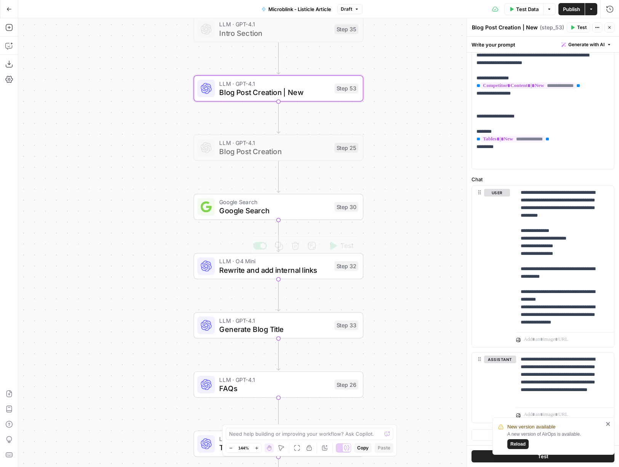
click at [279, 273] on span "Rewrite and add internal links" at bounding box center [274, 269] width 111 height 11
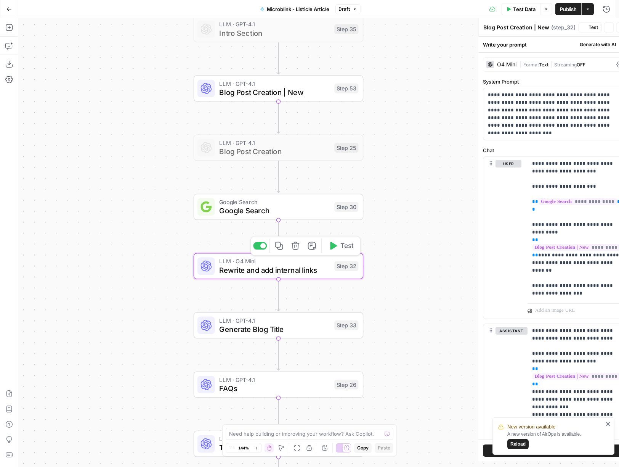
type textarea "Rewrite and add internal links"
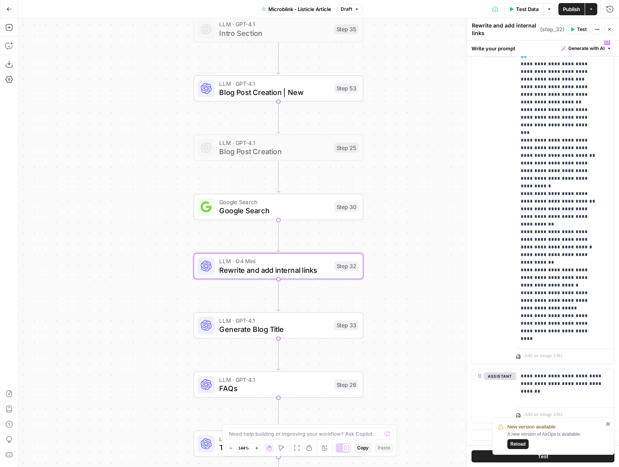
scroll to position [82, 0]
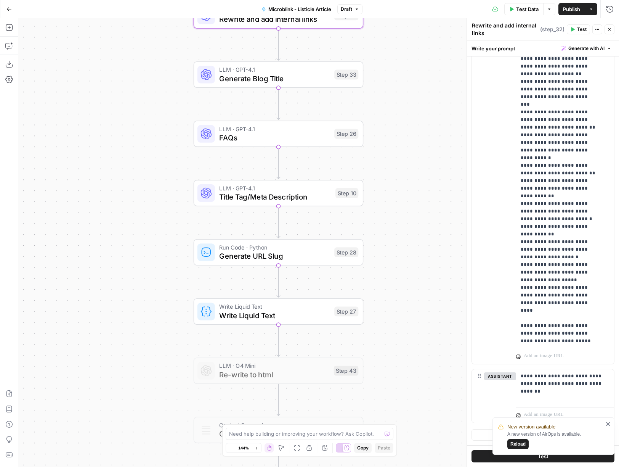
click at [229, 326] on div "Workflow Input Settings Inputs Google Search Google Search Results Step 36 Outp…" at bounding box center [318, 242] width 601 height 448
click at [235, 320] on span "Write Liquid Text" at bounding box center [274, 315] width 111 height 11
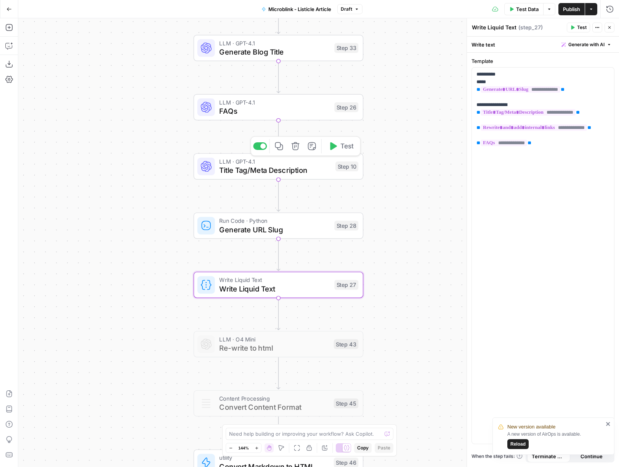
click at [249, 174] on span "Title Tag/Meta Description" at bounding box center [275, 170] width 112 height 11
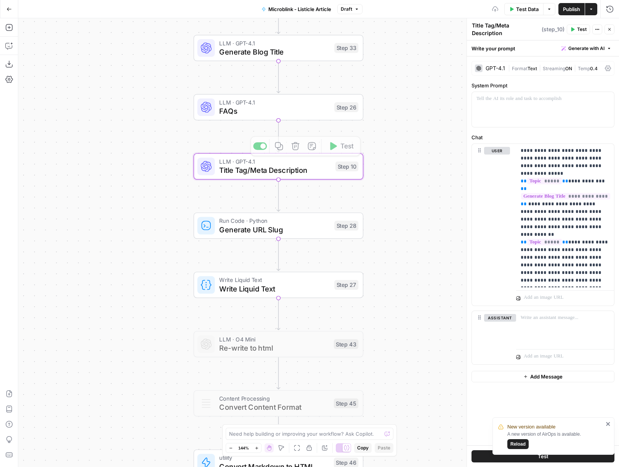
click at [251, 114] on span "FAQs" at bounding box center [274, 111] width 111 height 11
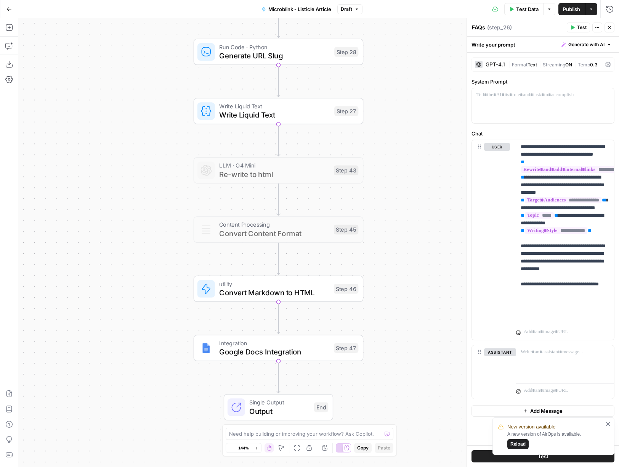
click at [297, 295] on span "Convert Markdown to HTML" at bounding box center [274, 292] width 110 height 11
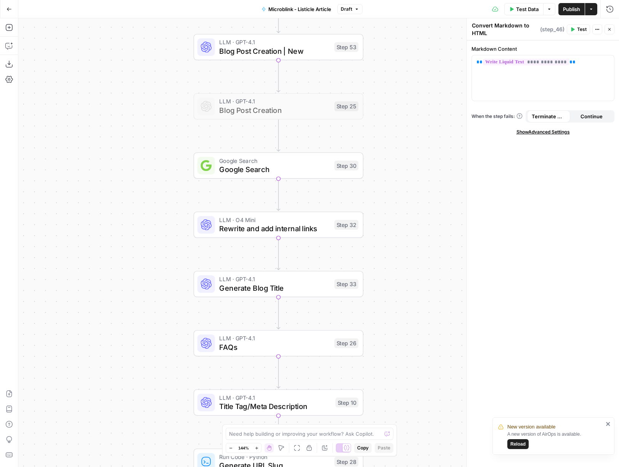
click at [315, 50] on span "Blog Post Creation | New" at bounding box center [274, 50] width 111 height 11
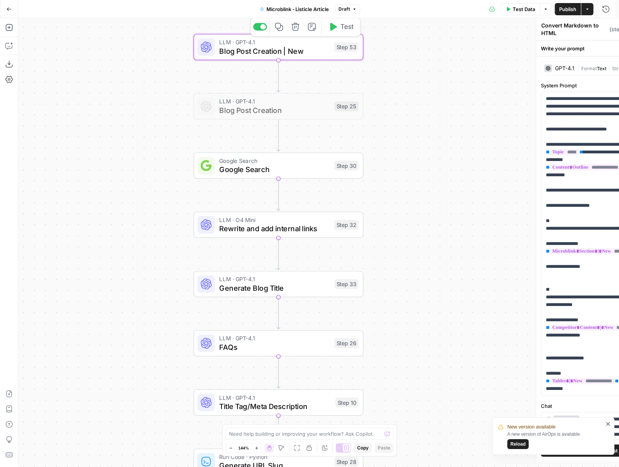
type textarea "Blog Post Creation | New"
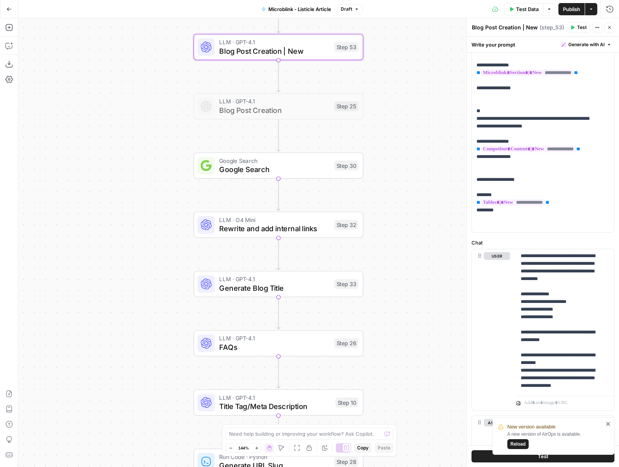
scroll to position [230, 0]
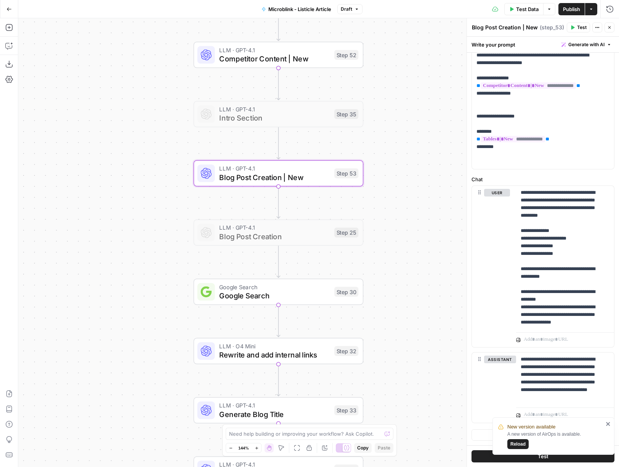
click at [295, 65] on div "LLM · GPT-4.1 Competitor Content | New Step 52 Copy step Delete step Add Note T…" at bounding box center [279, 55] width 170 height 26
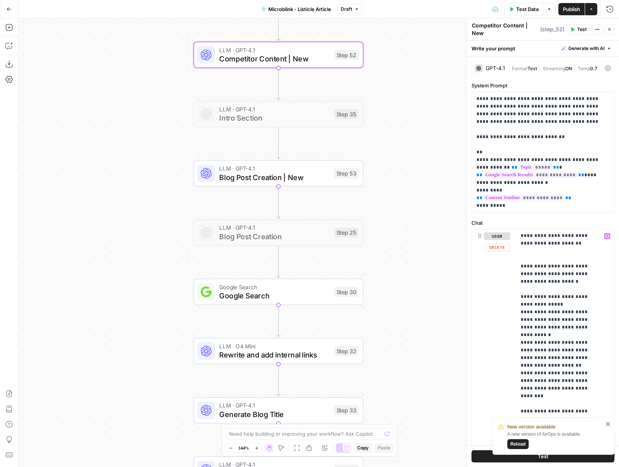
scroll to position [194, 0]
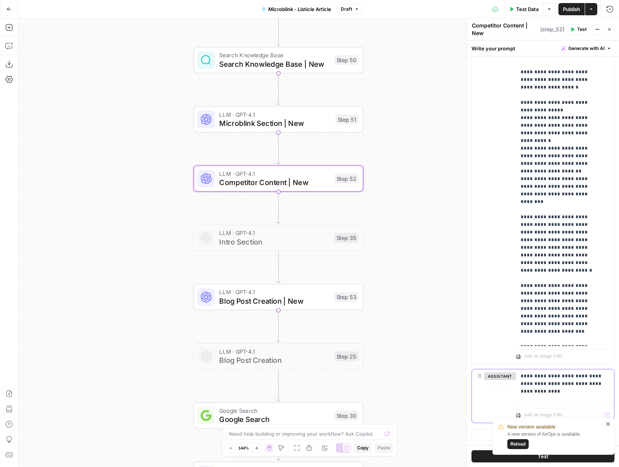
click at [555, 386] on p "**********" at bounding box center [562, 383] width 83 height 23
copy p "**********"
click at [282, 131] on div "LLM · GPT-4.1 Microblink Section | New Step 51 Copy step Delete step Add Note T…" at bounding box center [279, 119] width 170 height 26
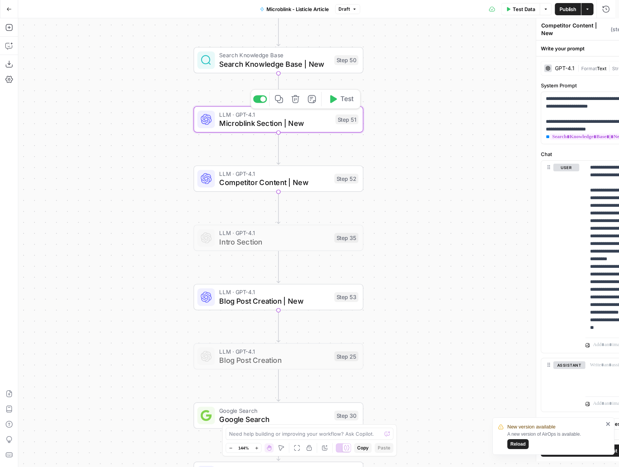
type textarea "Microblink Section | New"
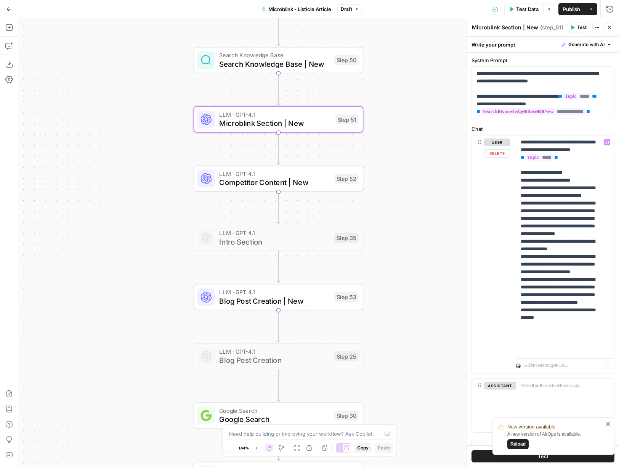
scroll to position [31, 0]
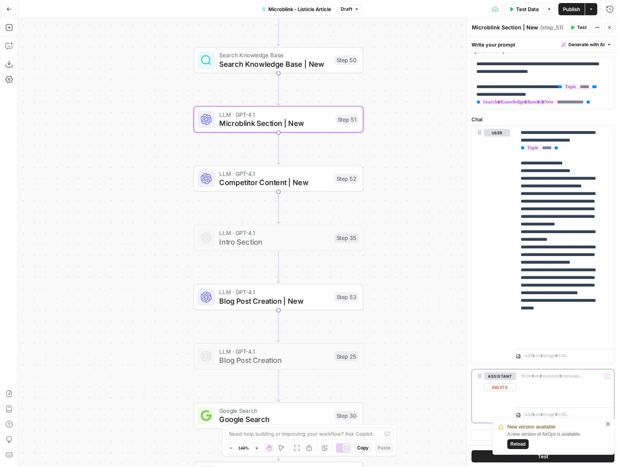
click at [558, 376] on p at bounding box center [565, 376] width 89 height 8
click at [578, 12] on span "Publish" at bounding box center [571, 9] width 17 height 8
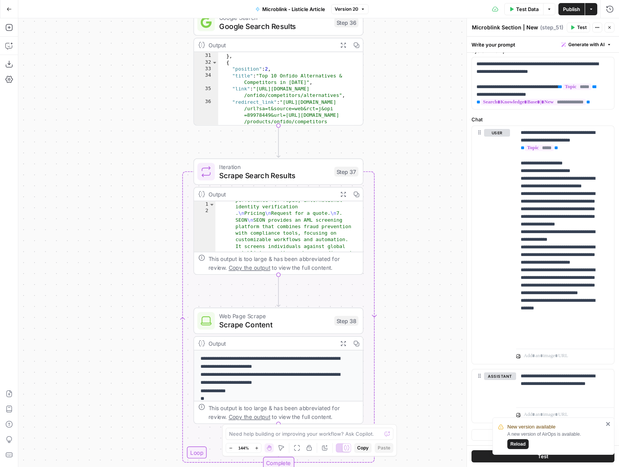
scroll to position [0, 0]
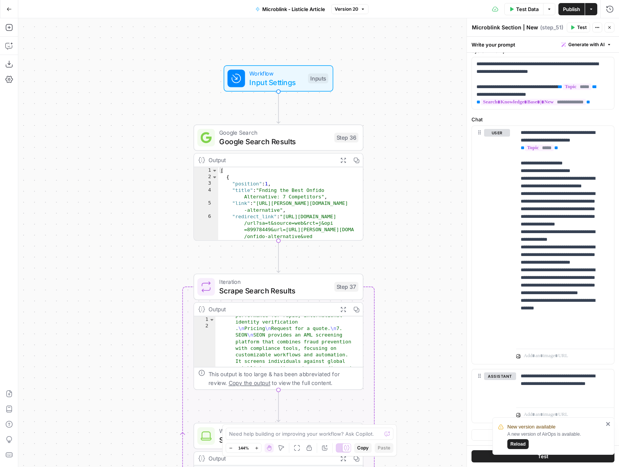
click at [299, 83] on span "Input Settings" at bounding box center [276, 82] width 54 height 11
click at [518, 11] on span "Test Data" at bounding box center [527, 9] width 22 height 8
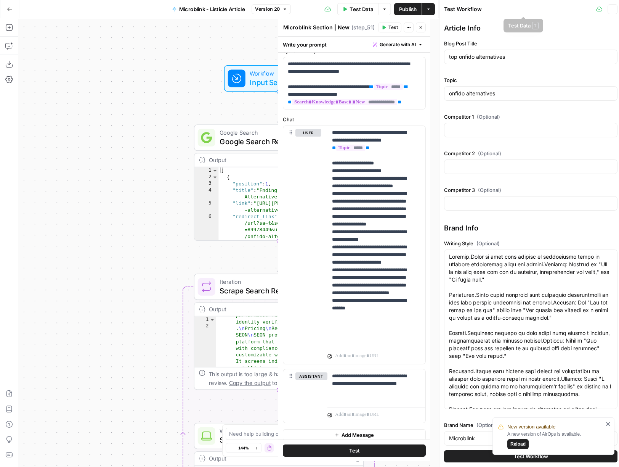
type input "Product leaders who design customer onboarding experiences (e.g., VP/director o…"
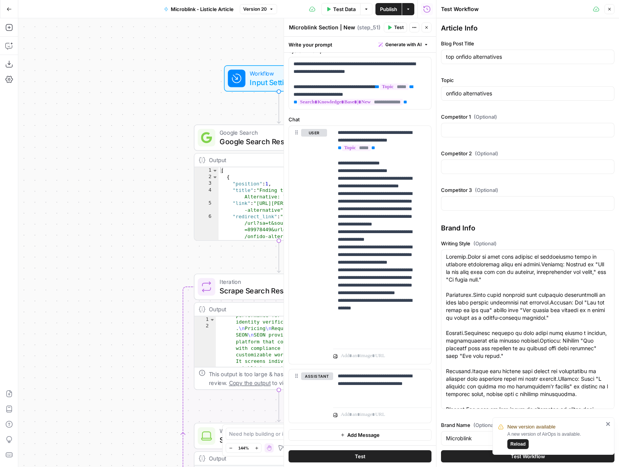
click at [497, 61] on div "top onfido alternatives" at bounding box center [527, 57] width 173 height 14
click at [497, 60] on input "top onfido alternatives" at bounding box center [528, 57] width 164 height 8
type input "i"
type input "Product leaders who design customer onboarding experiences (e.g., VP/director o…"
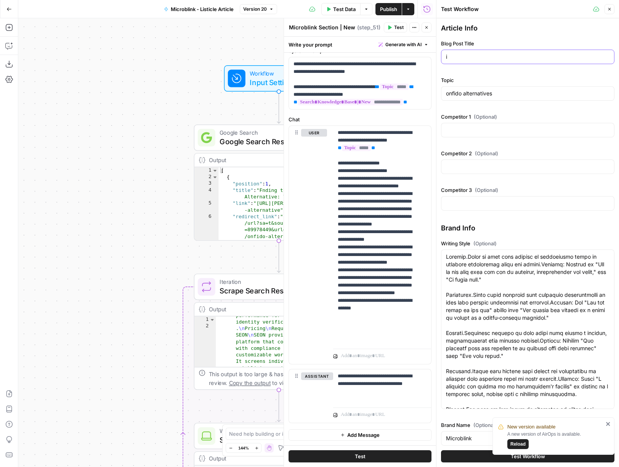
type input "if"
type input "Product leaders who design customer onboarding experiences (e.g., VP/director o…"
type input "if"
type input "Product leaders who design customer onboarding experiences (e.g., VP/director o…"
type input "if"
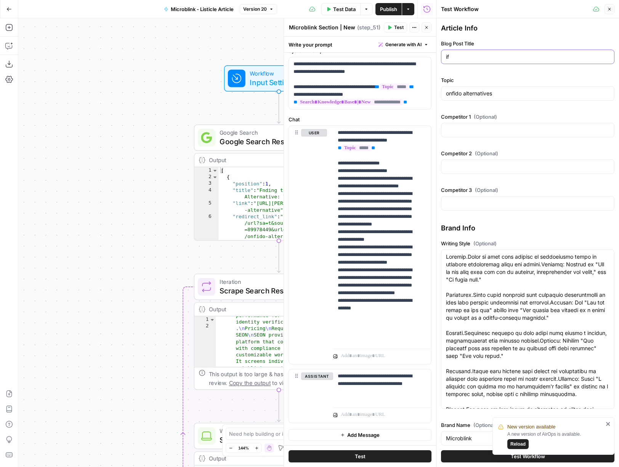
type input "Product leaders who design customer onboarding experiences (e.g., VP/director o…"
type input "i"
type input "Product leaders who design customer onboarding experiences (e.g., VP/director o…"
type input "id"
type input "Product leaders who design customer onboarding experiences (e.g., VP/director o…"
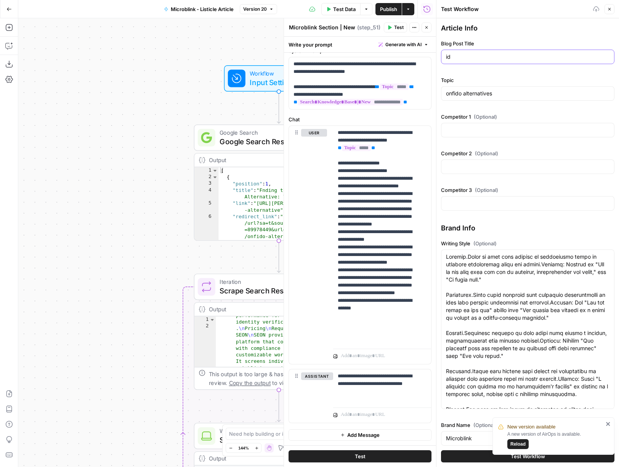
type input "id"
type input "Product leaders who design customer onboarding experiences (e.g., VP/director o…"
type input "id v"
type input "Product leaders who design customer onboarding experiences (e.g., VP/director o…"
type input "id ve"
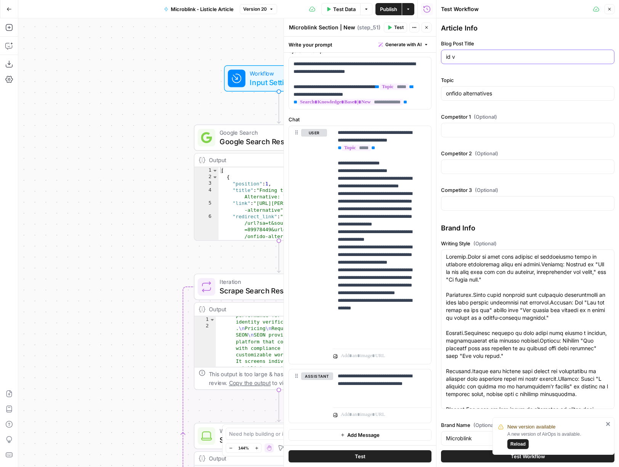
type input "Product leaders who design customer onboarding experiences (e.g., VP/director o…"
type input "id ver"
type input "Product leaders who design customer onboarding experiences (e.g., VP/director o…"
type input "id veri"
type input "Product leaders who design customer onboarding experiences (e.g., VP/director o…"
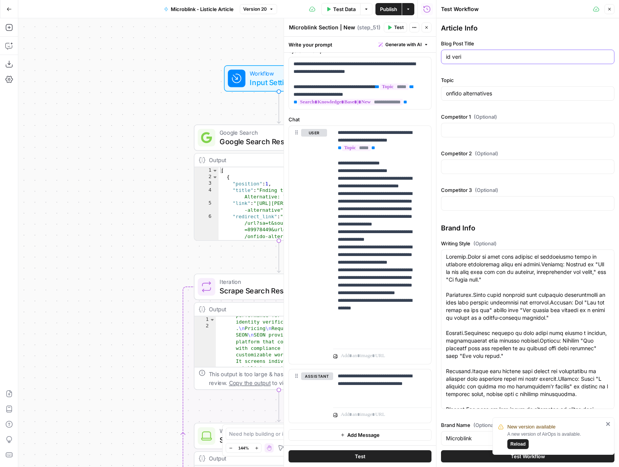
type input "id verif"
type input "Product leaders who design customer onboarding experiences (e.g., VP/director o…"
type input "id verifi"
type input "Product leaders who design customer onboarding experiences (e.g., VP/director o…"
type input "id verific"
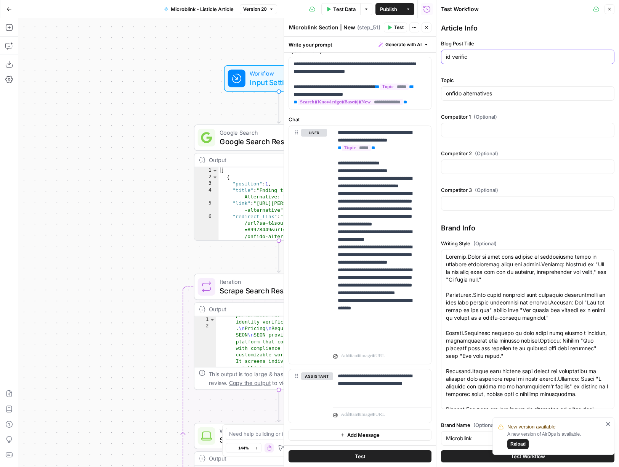
type input "Product leaders who design customer onboarding experiences (e.g., VP/director o…"
type input "id verifica"
type input "Product leaders who design customer onboarding experiences (e.g., VP/director o…"
type input "id verificat"
type input "Product leaders who design customer onboarding experiences (e.g., VP/director o…"
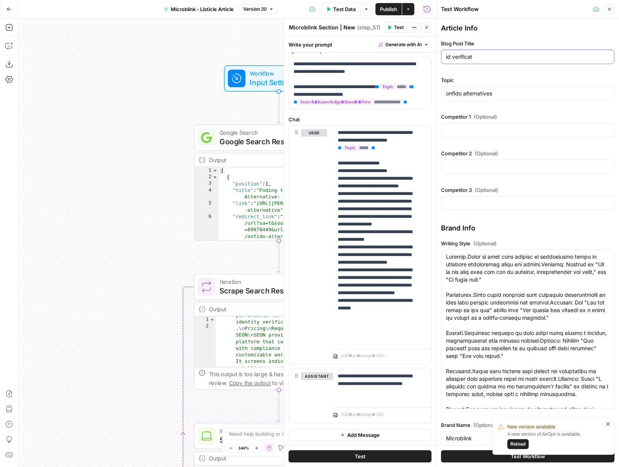
type input "id verificati"
type input "Product leaders who design customer onboarding experiences (e.g., VP/director o…"
type input "id verificatio"
type input "Product leaders who design customer onboarding experiences (e.g., VP/director o…"
type input "id verification"
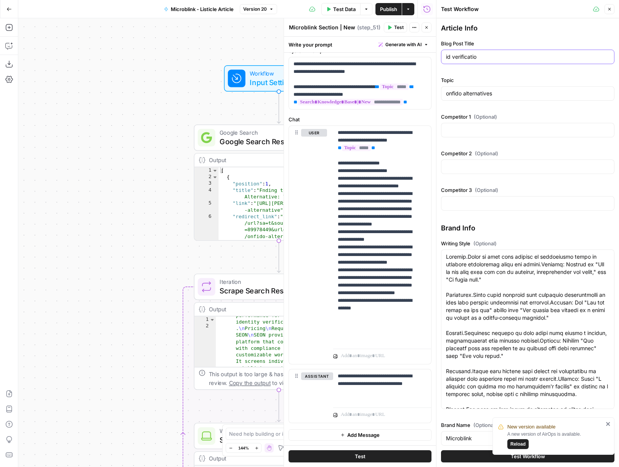
type input "Product leaders who design customer onboarding experiences (e.g., VP/director o…"
type input "id verification"
type input "Product leaders who design customer onboarding experiences (e.g., VP/director o…"
type input "id verification s"
type input "Product leaders who design customer onboarding experiences (e.g., VP/director o…"
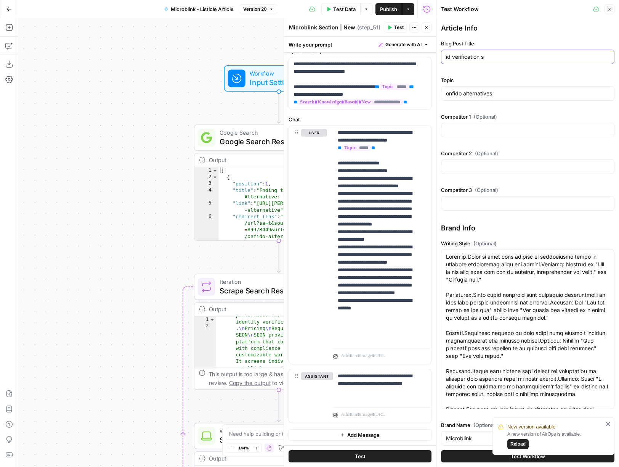
type input "id verification so"
type input "Product leaders who design customer onboarding experiences (e.g., VP/director o…"
type input "id verification soc"
type input "Product leaders who design customer onboarding experiences (e.g., VP/director o…"
type input "id verification so"
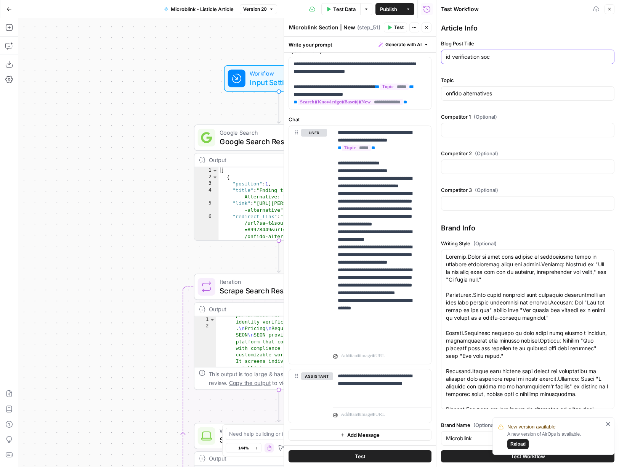
type input "Product leaders who design customer onboarding experiences (e.g., VP/director o…"
type input "id verification sof"
type input "Product leaders who design customer onboarding experiences (e.g., VP/director o…"
type input "id verification soft"
type input "Product leaders who design customer onboarding experiences (e.g., VP/director o…"
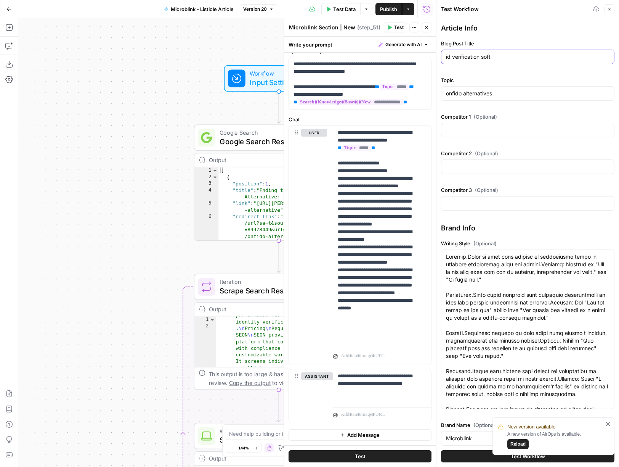
type input "id verification softw"
type input "Product leaders who design customer onboarding experiences (e.g., VP/director o…"
type input "id verification softwa"
type input "Product leaders who design customer onboarding experiences (e.g., VP/director o…"
type input "id verification softwar"
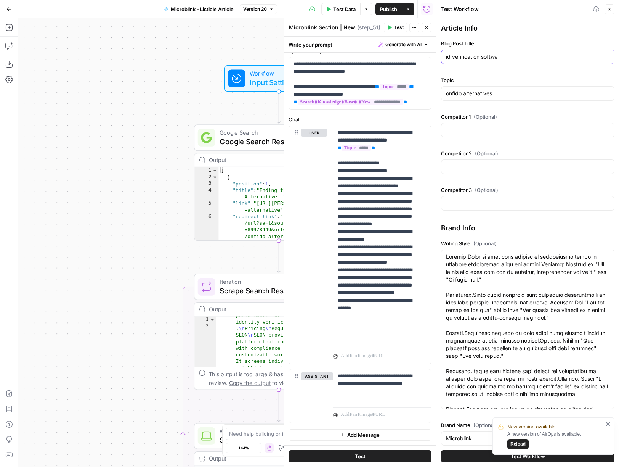
type input "Product leaders who design customer onboarding experiences (e.g., VP/director o…"
type input "id verification software"
type input "Product leaders who design customer onboarding experiences (e.g., VP/director o…"
type input "id verification software"
type input "Product leaders who design customer onboarding experiences (e.g., VP/director o…"
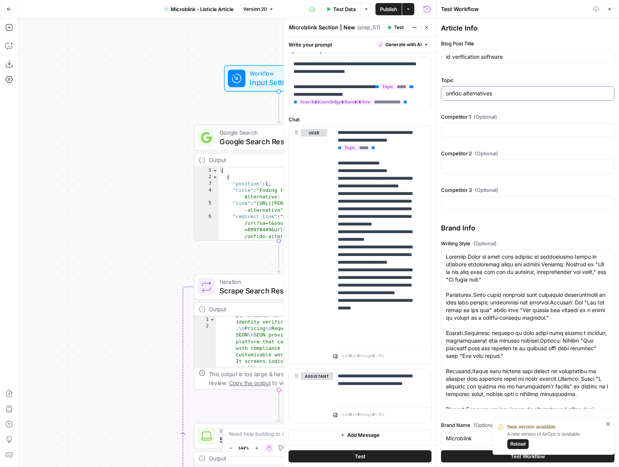
type input "i"
type input "Product leaders who design customer onboarding experiences (e.g., VP/director o…"
type input "if"
type input "Product leaders who design customer onboarding experiences (e.g., VP/director o…"
type input "i"
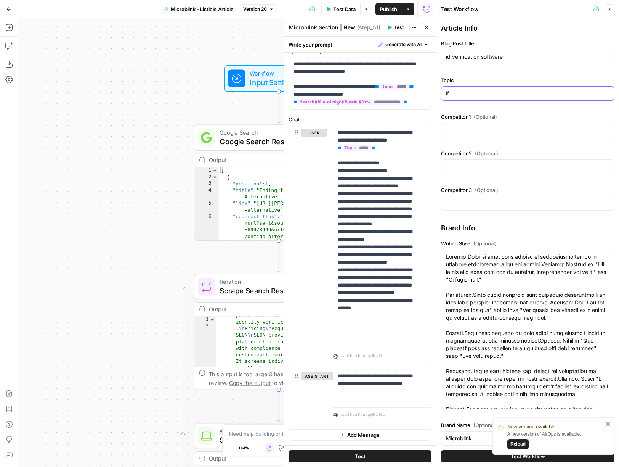
type input "Product leaders who design customer onboarding experiences (e.g., VP/director o…"
type input "id"
type input "Product leaders who design customer onboarding experiences (e.g., VP/director o…"
type input "id"
type input "Product leaders who design customer onboarding experiences (e.g., VP/director o…"
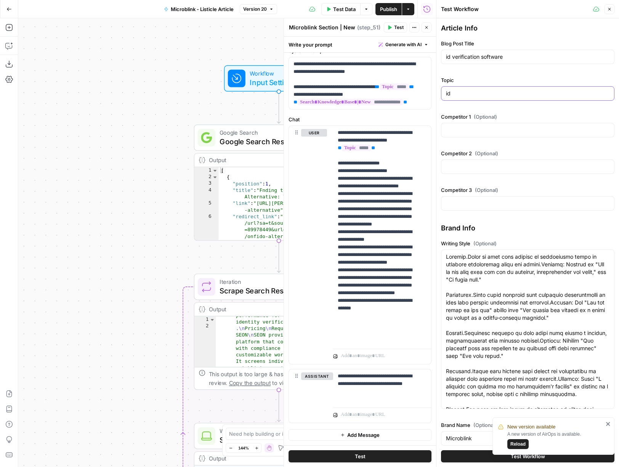
type input "id v"
type input "Product leaders who design customer onboarding experiences (e.g., VP/director o…"
type input "id ve"
type input "Product leaders who design customer onboarding experiences (e.g., VP/director o…"
type input "id ver"
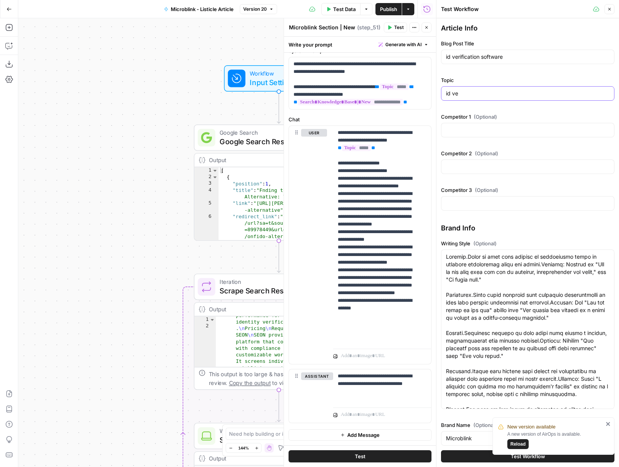
type input "Product leaders who design customer onboarding experiences (e.g., VP/director o…"
type input "id veri"
type input "Product leaders who design customer onboarding experiences (e.g., VP/director o…"
type input "id verif"
type input "Product leaders who design customer onboarding experiences (e.g., VP/director o…"
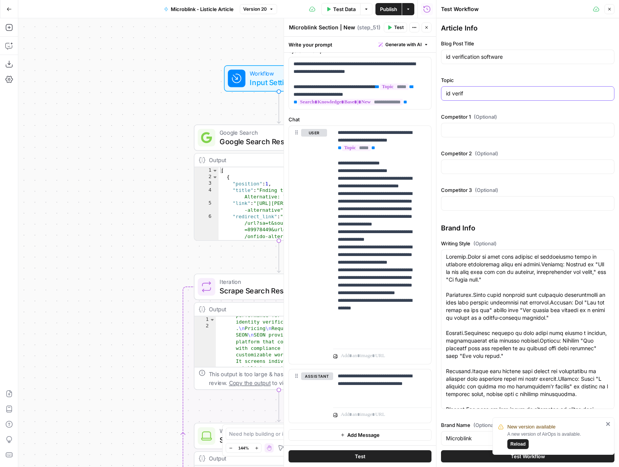
type input "id verifi"
type input "Product leaders who design customer onboarding experiences (e.g., VP/director o…"
type input "id verific"
type input "Product leaders who design customer onboarding experiences (e.g., VP/director o…"
type input "id verifica"
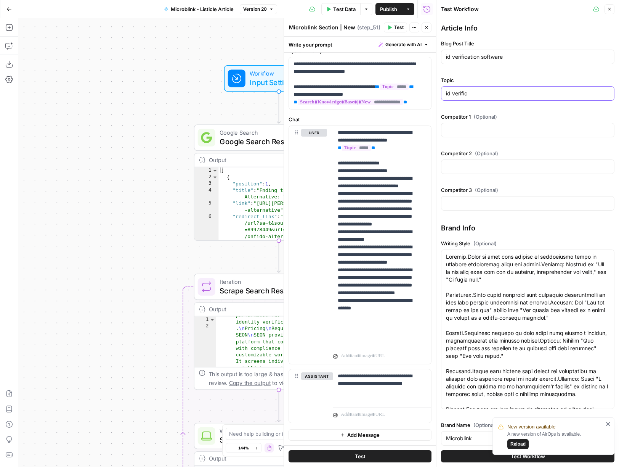
type input "Product leaders who design customer onboarding experiences (e.g., VP/director o…"
type input "id verificat"
type input "Product leaders who design customer onboarding experiences (e.g., VP/director o…"
type input "id verificati"
type input "Product leaders who design customer onboarding experiences (e.g., VP/director o…"
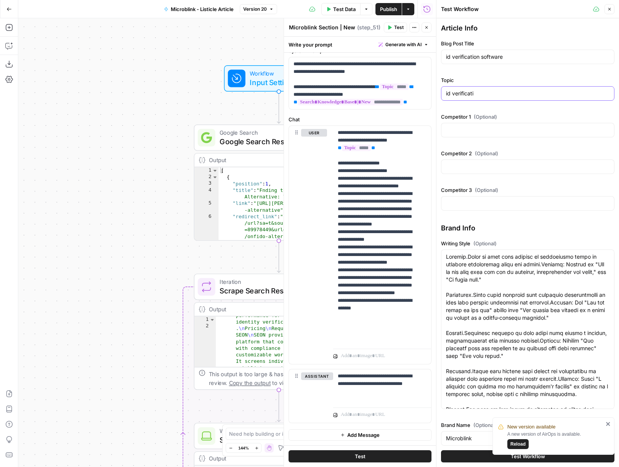
type input "id verificatio"
type input "Product leaders who design customer onboarding experiences (e.g., VP/director o…"
type input "id verification"
type input "Product leaders who design customer onboarding experiences (e.g., VP/director o…"
type input "id verification"
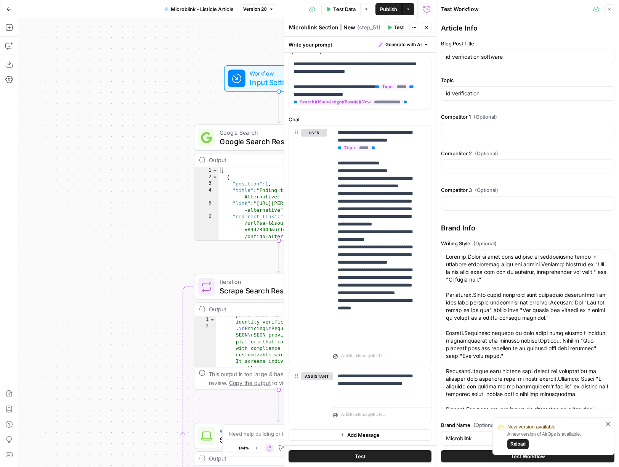
click at [606, 422] on icon "close" at bounding box center [608, 423] width 5 height 6
click at [550, 457] on button "Test Workflow" at bounding box center [527, 456] width 173 height 12
type input "Product leaders who design customer onboarding experiences (e.g., VP/director o…"
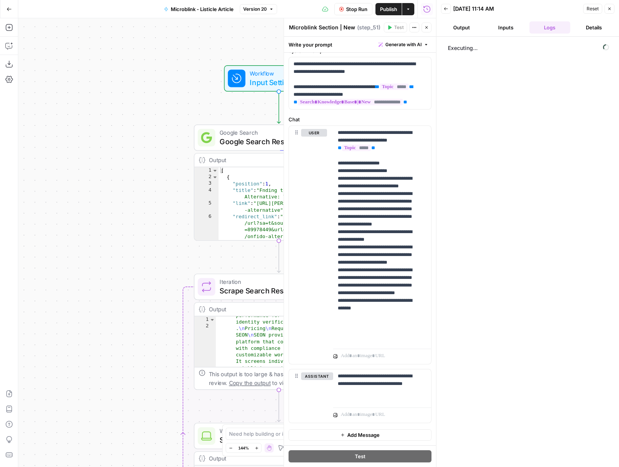
click at [427, 30] on button "Close" at bounding box center [427, 27] width 10 height 10
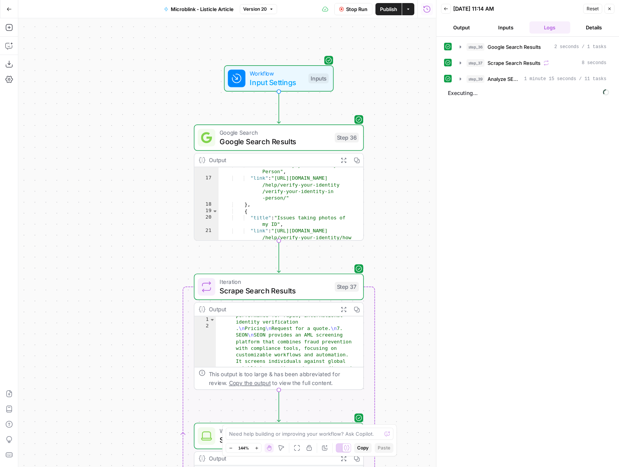
scroll to position [146, 0]
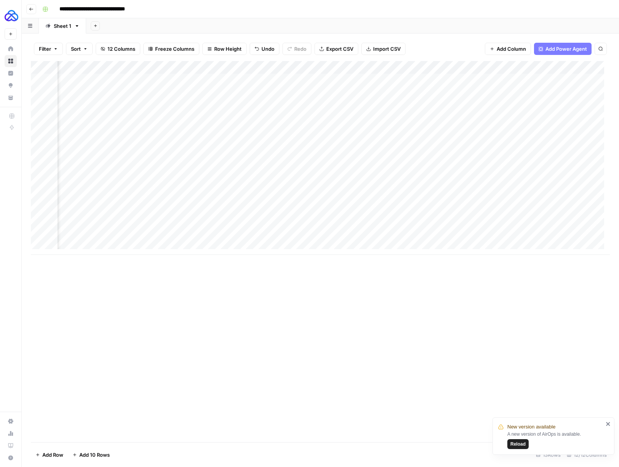
scroll to position [0, 362]
click at [536, 237] on div "Add Column" at bounding box center [320, 158] width 579 height 194
click at [536, 237] on textarea "**********" at bounding box center [524, 236] width 122 height 11
drag, startPoint x: 474, startPoint y: 288, endPoint x: 473, endPoint y: 282, distance: 5.8
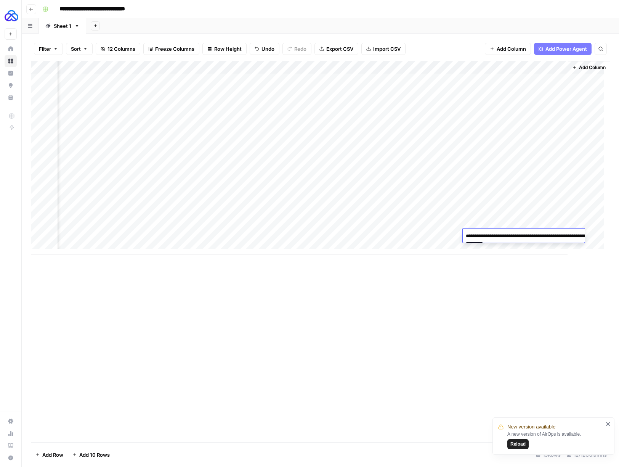
click at [474, 287] on div "Add Column" at bounding box center [320, 251] width 579 height 381
click at [486, 235] on div "Add Column" at bounding box center [320, 158] width 579 height 194
click at [533, 242] on div "Add Column" at bounding box center [320, 158] width 579 height 194
click at [536, 236] on div "Add Column" at bounding box center [320, 158] width 579 height 194
click at [536, 235] on div "Add Column" at bounding box center [320, 158] width 579 height 194
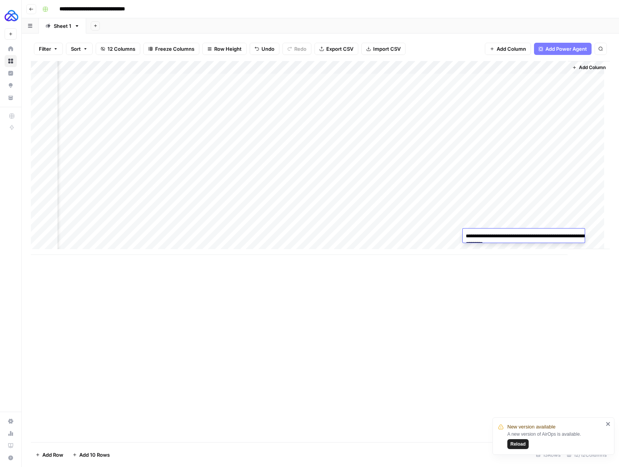
click at [536, 235] on textarea "**********" at bounding box center [539, 240] width 152 height 18
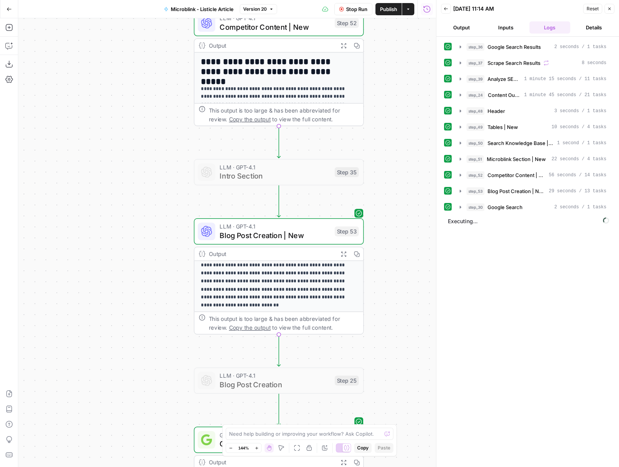
scroll to position [128, 0]
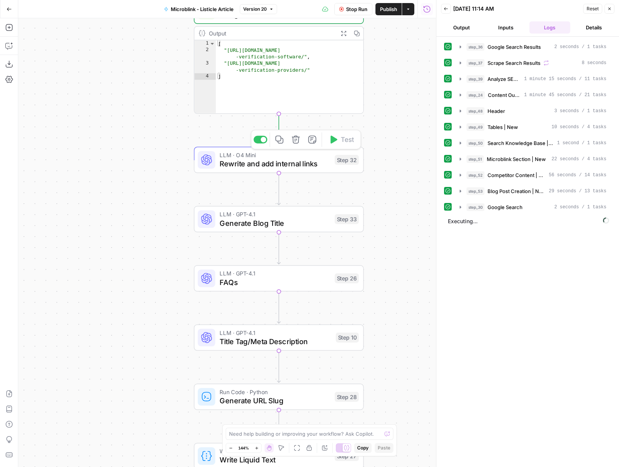
click at [256, 159] on span "Rewrite and add internal links" at bounding box center [275, 163] width 111 height 11
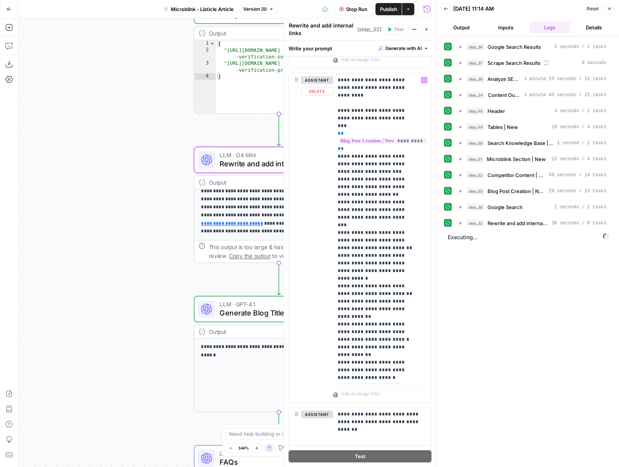
scroll to position [149, 0]
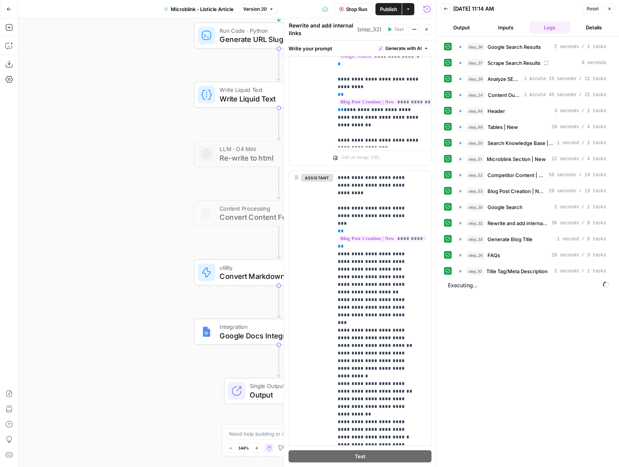
click at [427, 27] on icon "button" at bounding box center [426, 29] width 5 height 5
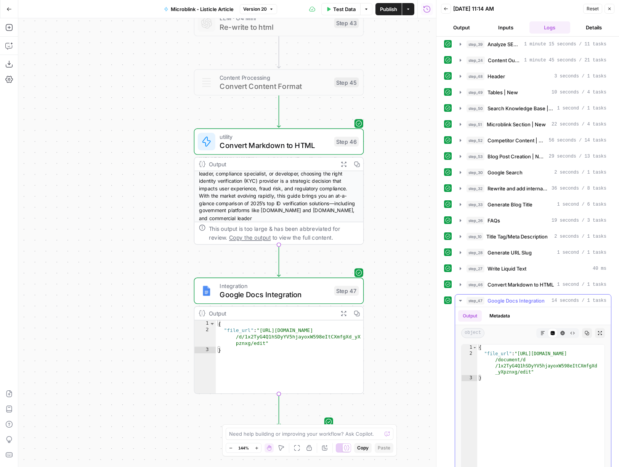
scroll to position [70, 0]
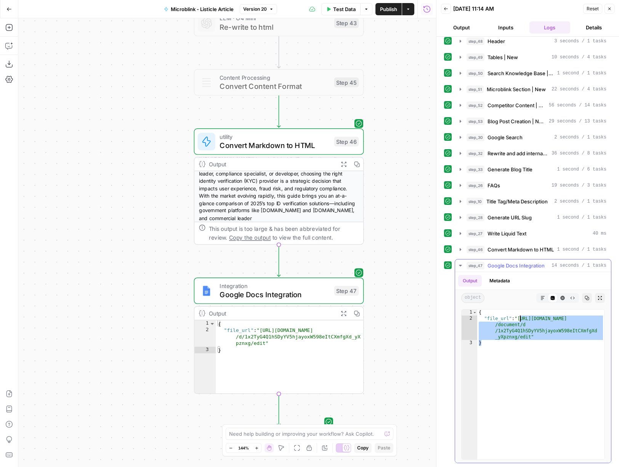
drag, startPoint x: 541, startPoint y: 342, endPoint x: 520, endPoint y: 318, distance: 32.4
click at [520, 318] on div "{ "file_url" : "https://docs.google.com /document/d /1x2TyG4Q1hSDyYV5hjayoxW598…" at bounding box center [540, 390] width 127 height 162
type textarea "**********"
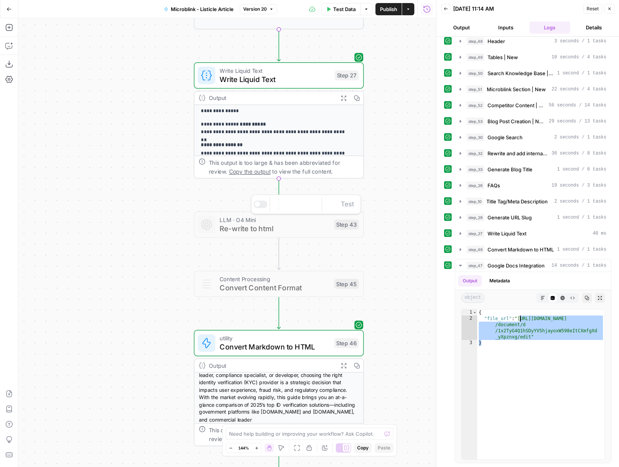
scroll to position [0, 0]
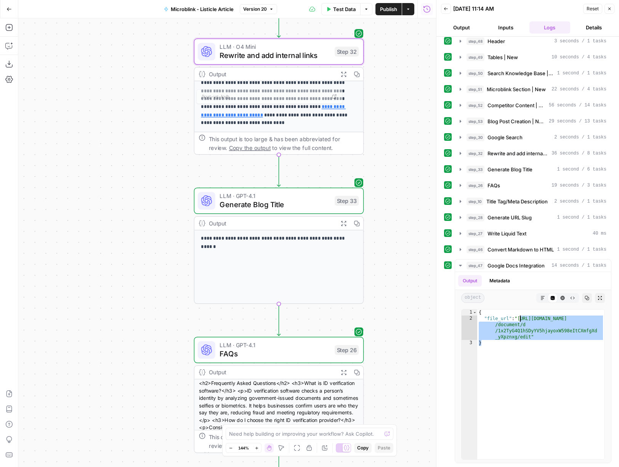
click at [240, 60] on span "Rewrite and add internal links" at bounding box center [275, 55] width 111 height 11
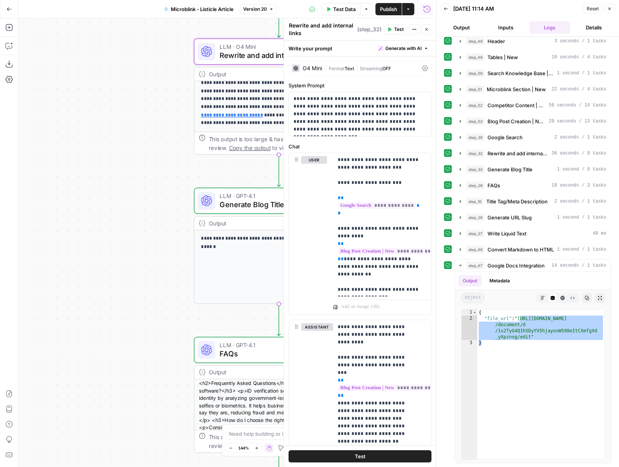
drag, startPoint x: 607, startPoint y: 7, endPoint x: 605, endPoint y: 14, distance: 7.2
click at [607, 7] on icon "button" at bounding box center [609, 8] width 5 height 5
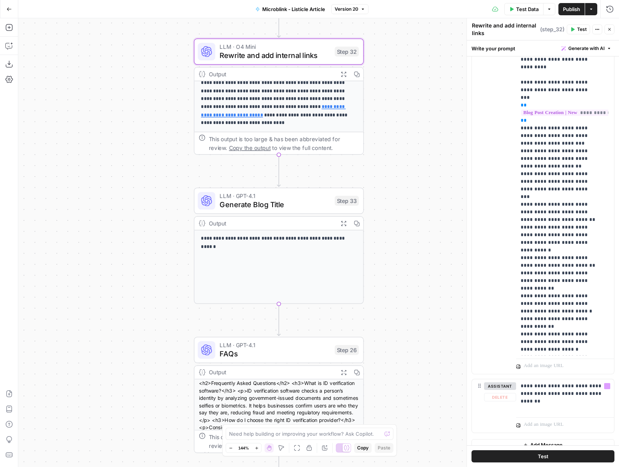
scroll to position [290, 0]
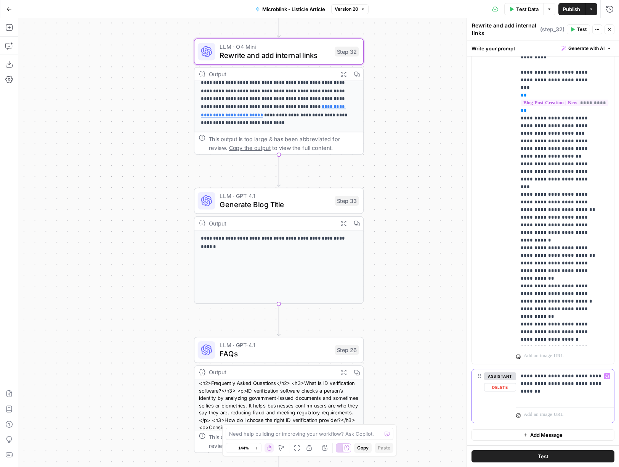
click at [577, 397] on div "**********" at bounding box center [565, 386] width 98 height 35
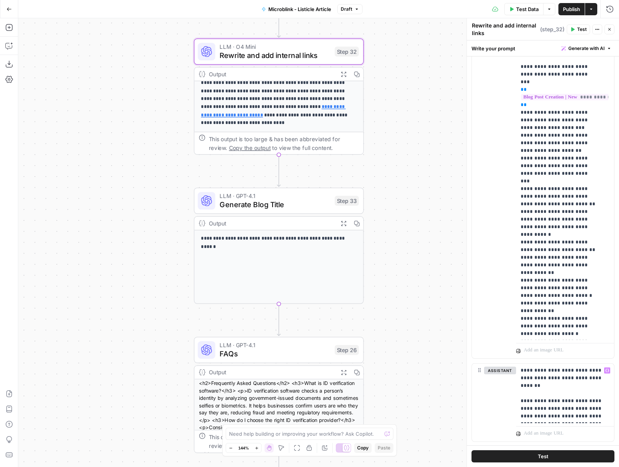
click at [537, 451] on button "Test" at bounding box center [543, 456] width 143 height 12
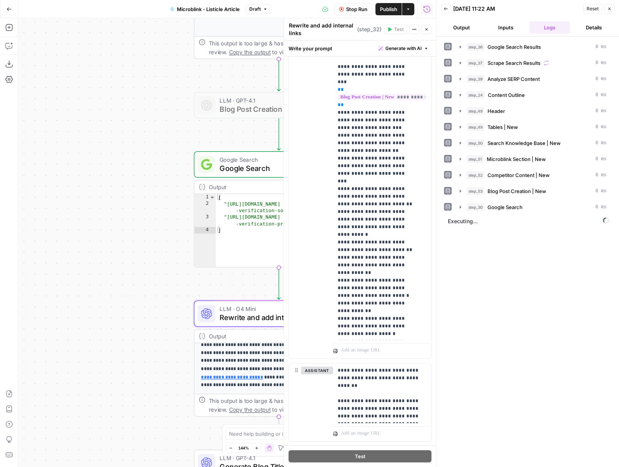
click at [426, 29] on icon "button" at bounding box center [426, 29] width 5 height 5
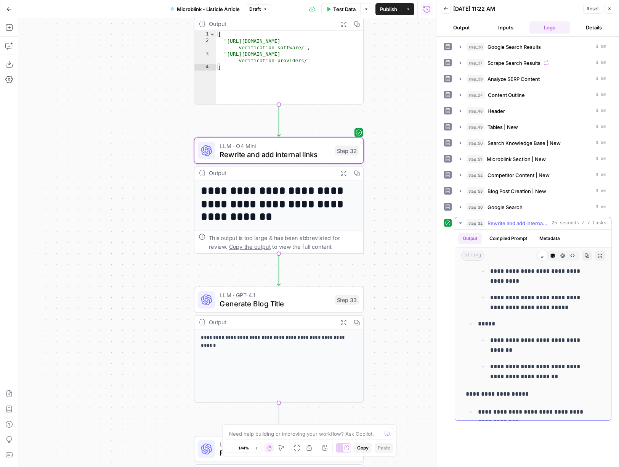
scroll to position [1431, 0]
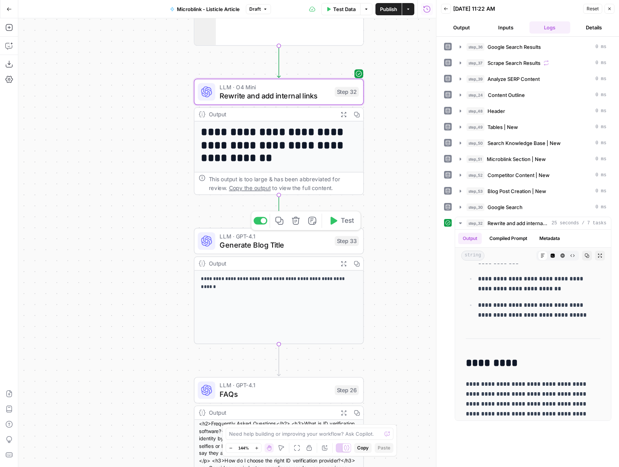
click at [338, 225] on button "Test" at bounding box center [341, 220] width 34 height 14
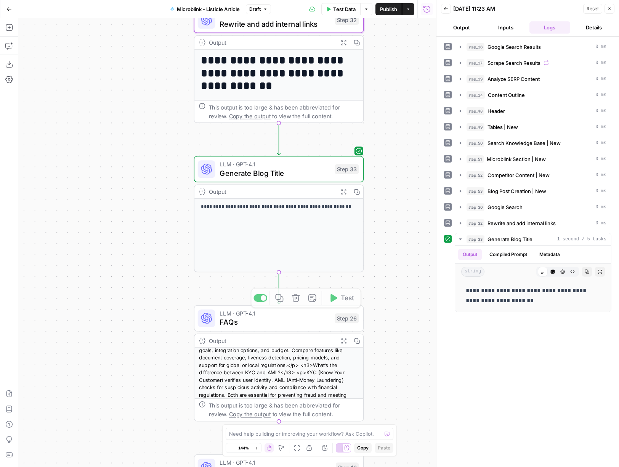
scroll to position [53, 0]
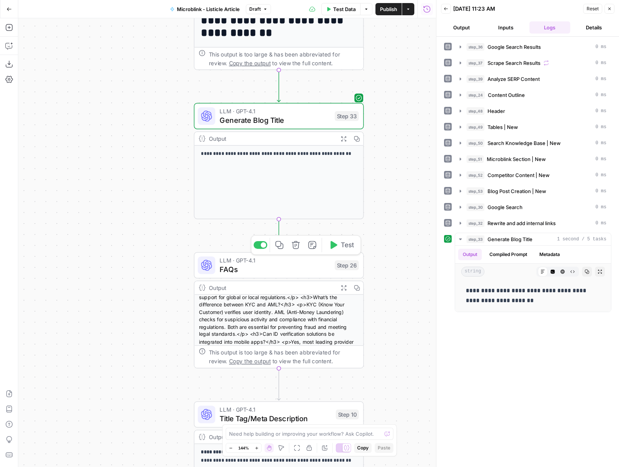
click at [350, 249] on span "Test" at bounding box center [347, 245] width 13 height 10
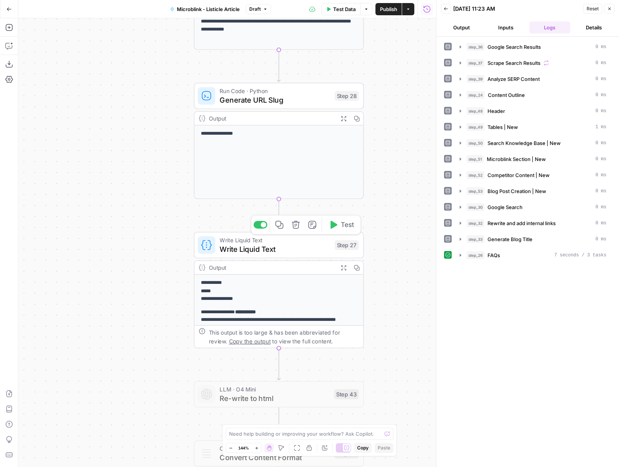
click at [350, 224] on span "Test" at bounding box center [347, 225] width 13 height 10
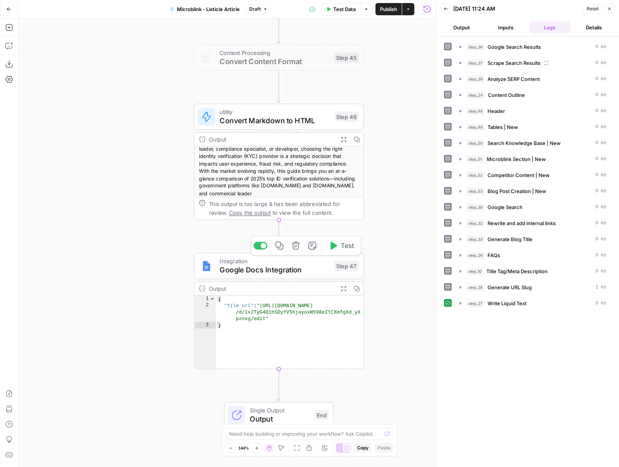
click at [348, 248] on span "Test" at bounding box center [347, 246] width 13 height 10
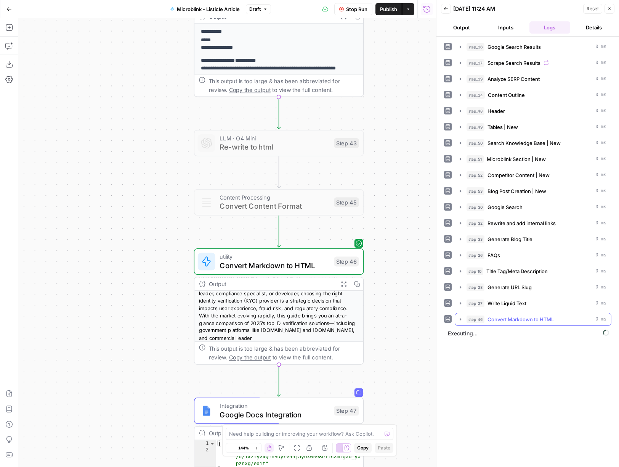
click at [457, 316] on icon "button" at bounding box center [460, 319] width 6 height 6
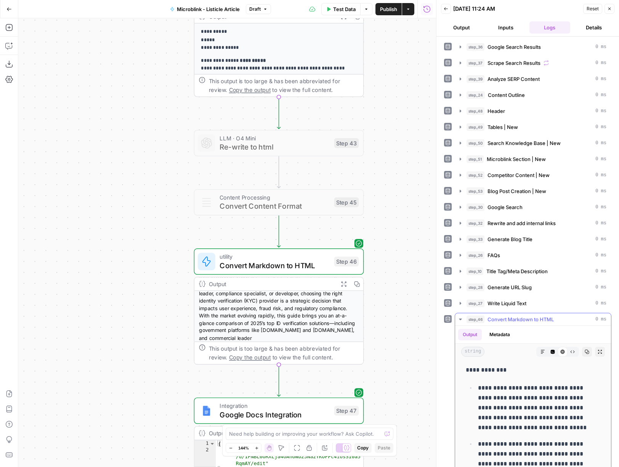
scroll to position [1193, 0]
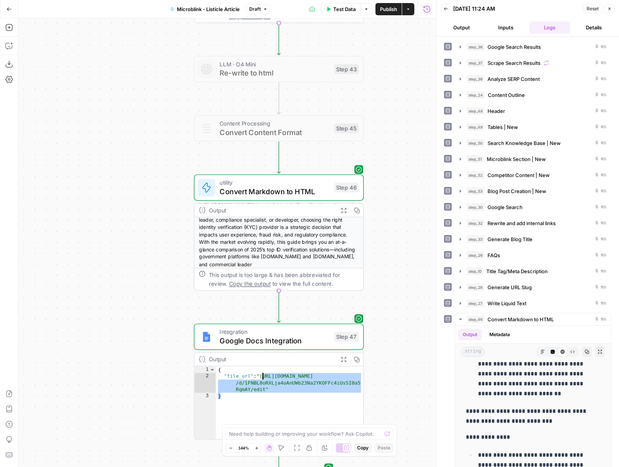
drag, startPoint x: 265, startPoint y: 390, endPoint x: 248, endPoint y: 374, distance: 23.2
click at [248, 374] on div "{ "file_url" : "[URL][DOMAIN_NAME] /d/1FNBL0oRXLja4oAnUWb23Na2YKOFFc4iUsSI0a5 R…" at bounding box center [290, 409] width 148 height 86
type textarea "**********"
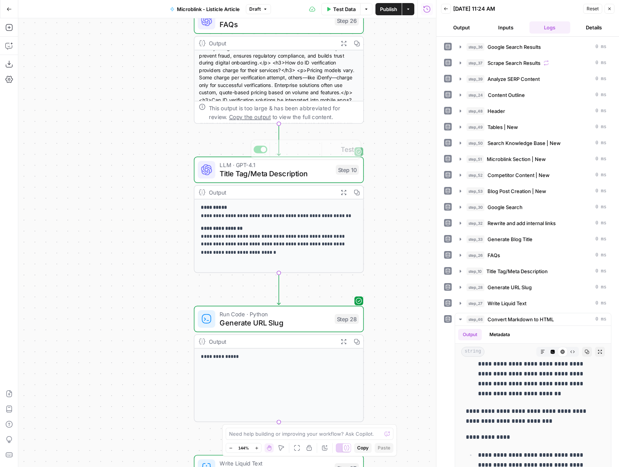
scroll to position [0, 0]
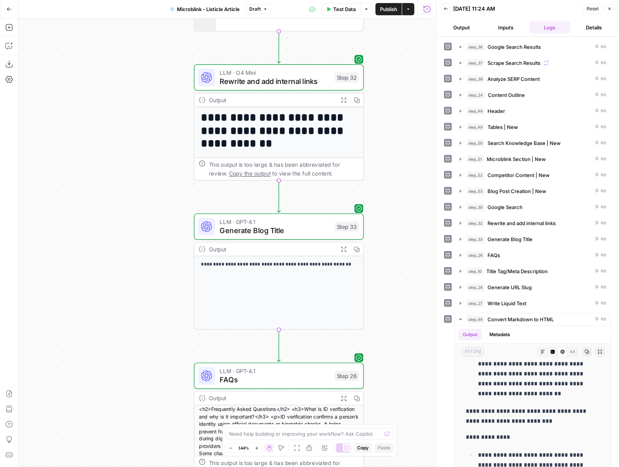
click at [261, 78] on span "Rewrite and add internal links" at bounding box center [275, 81] width 111 height 11
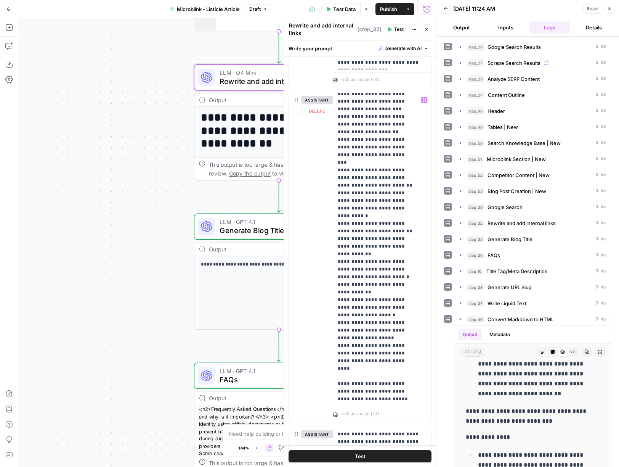
scroll to position [315, 0]
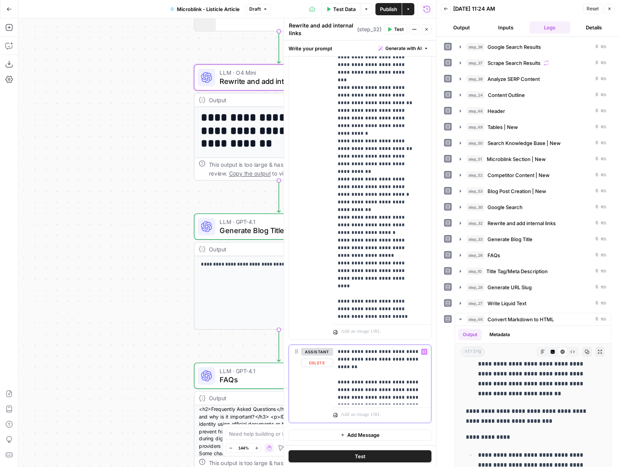
click at [412, 396] on p "**********" at bounding box center [379, 374] width 83 height 53
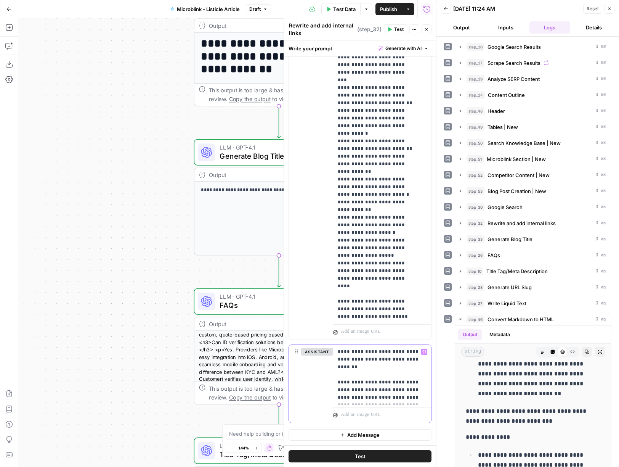
scroll to position [53, 0]
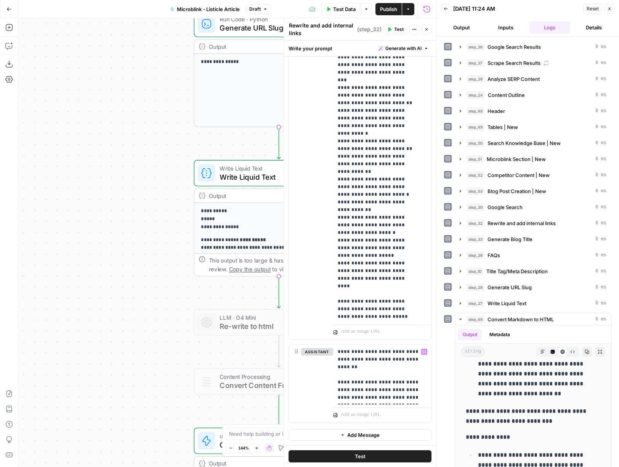
click at [245, 177] on span "Write Liquid Text" at bounding box center [275, 177] width 111 height 11
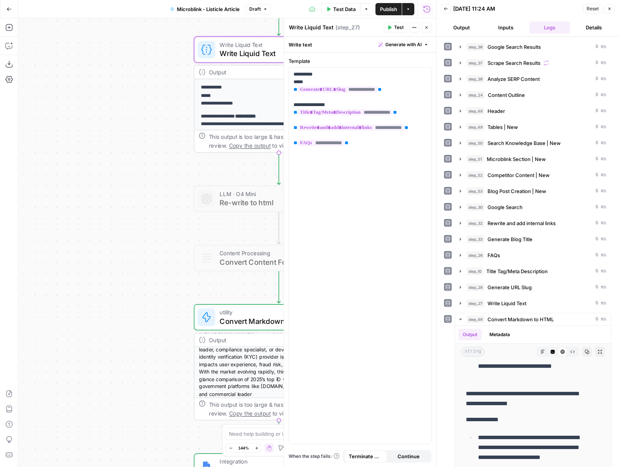
click at [238, 324] on span "Convert Markdown to HTML" at bounding box center [275, 320] width 110 height 11
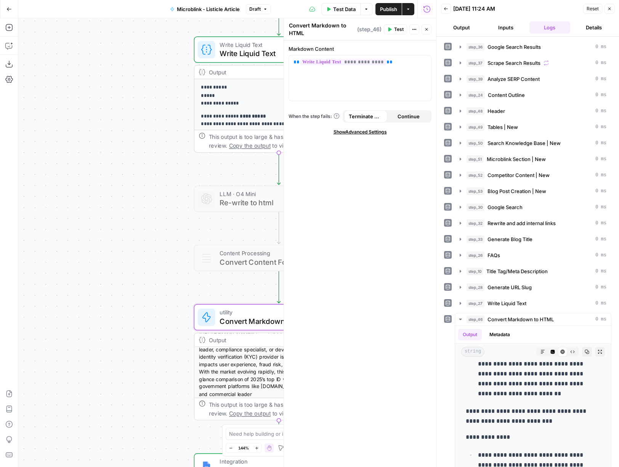
click at [215, 114] on p "**********" at bounding box center [275, 120] width 148 height 16
click at [230, 62] on div "Write Liquid Text Write Liquid Text Step 27" at bounding box center [279, 50] width 170 height 26
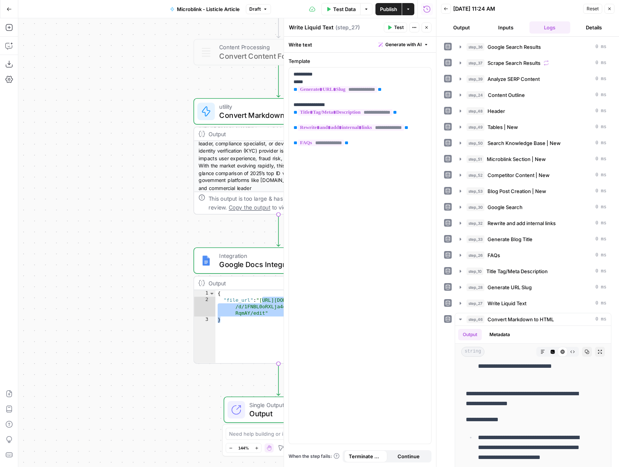
click at [152, 196] on div "Workflow Input Settings Inputs Google Search Google Search Results Step 36 Outp…" at bounding box center [227, 242] width 418 height 448
click at [158, 196] on div "Workflow Input Settings Inputs Google Search Google Search Results Step 36 Outp…" at bounding box center [227, 242] width 418 height 448
click at [427, 24] on button "Close" at bounding box center [427, 27] width 10 height 10
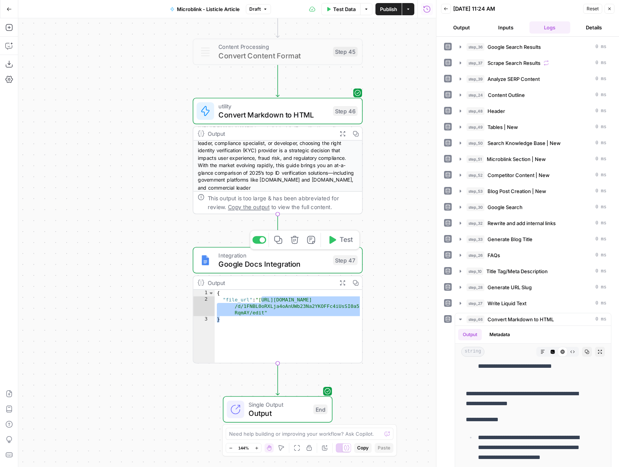
click at [293, 115] on span "Convert Markdown to HTML" at bounding box center [273, 114] width 110 height 11
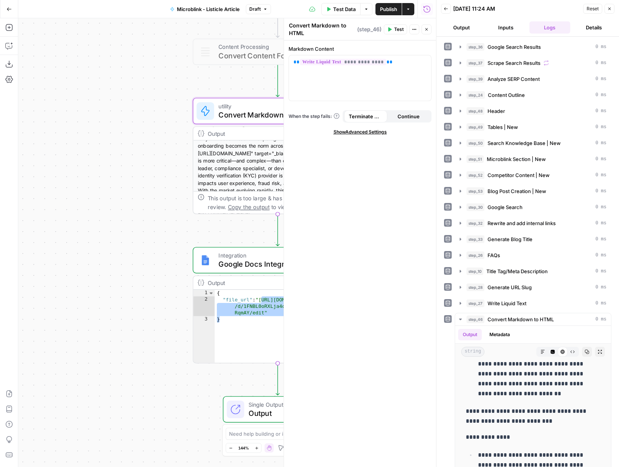
scroll to position [0, 0]
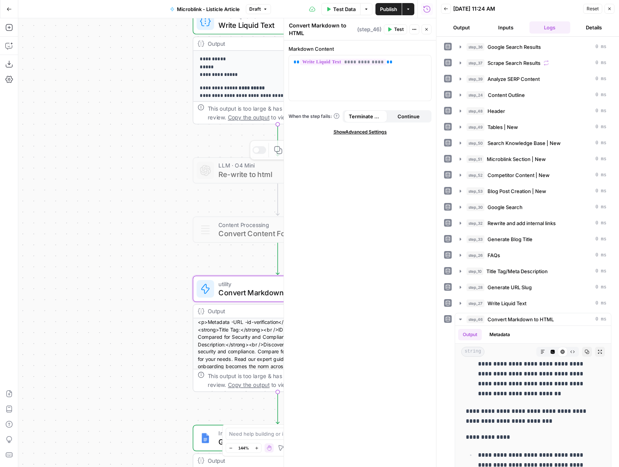
click at [225, 75] on p "**********" at bounding box center [274, 67] width 148 height 24
click at [234, 31] on div "Write Liquid Text Write Liquid Text Step 27 Copy step Delete step Add Note Test" at bounding box center [278, 21] width 170 height 26
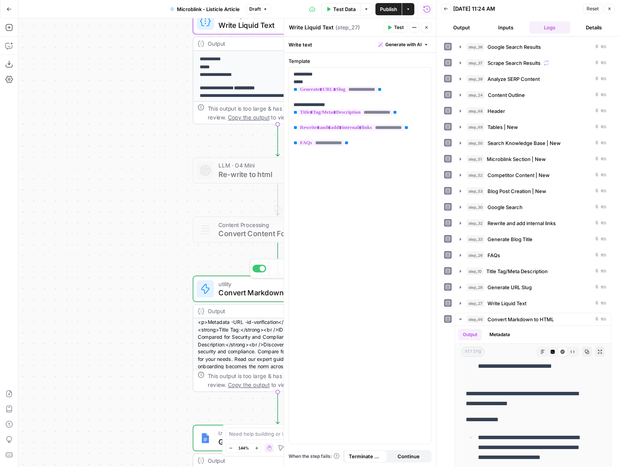
click at [208, 268] on div "Workflow Input Settings Inputs Google Search Google Search Results Step 36 Outp…" at bounding box center [227, 242] width 418 height 448
click at [258, 268] on div at bounding box center [259, 269] width 14 height 8
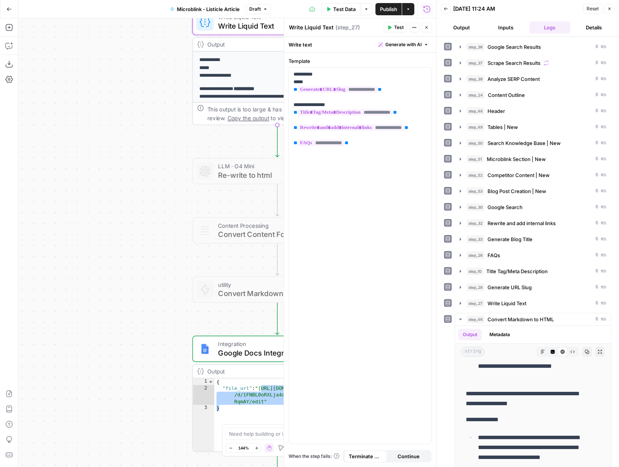
click at [245, 27] on span "Write Liquid Text" at bounding box center [273, 25] width 111 height 11
click at [428, 27] on div "Run History E" at bounding box center [427, 25] width 32 height 7
click at [260, 348] on span "Google Docs Integration" at bounding box center [273, 352] width 110 height 11
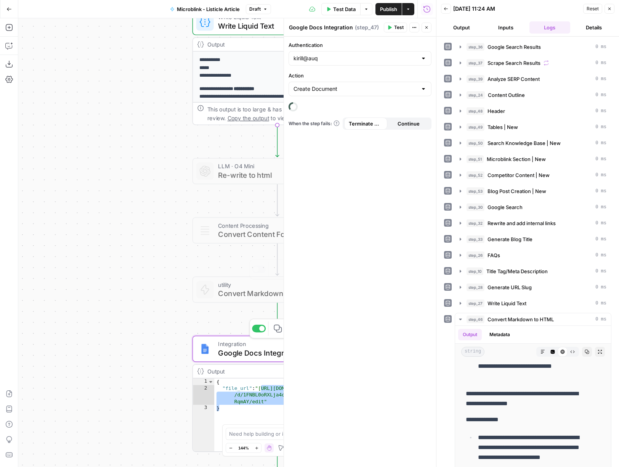
click at [146, 246] on div "Workflow Input Settings Inputs Google Search Google Search Results Step 36 Outp…" at bounding box center [227, 242] width 418 height 448
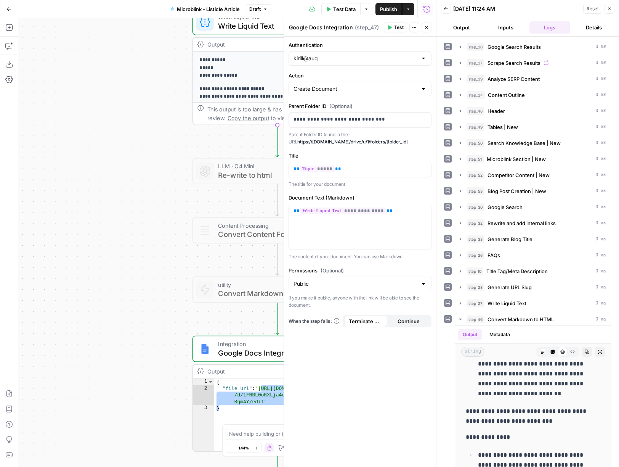
click at [430, 24] on button "Close" at bounding box center [427, 27] width 10 height 10
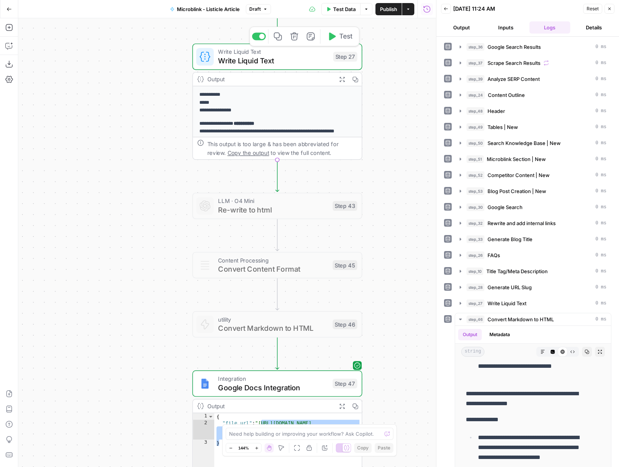
click at [342, 38] on span "Test" at bounding box center [345, 37] width 13 height 10
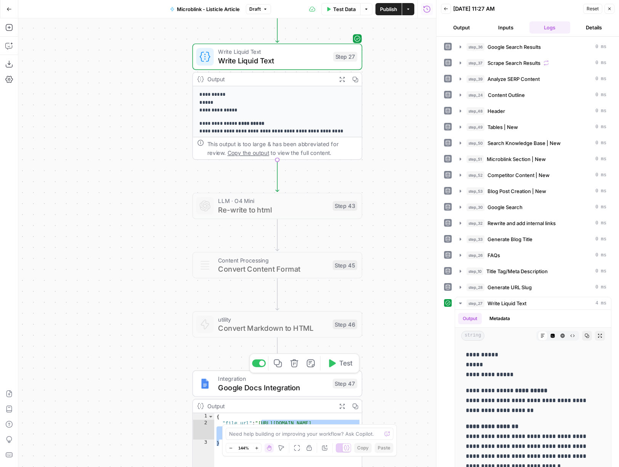
click at [341, 366] on span "Test" at bounding box center [345, 363] width 13 height 10
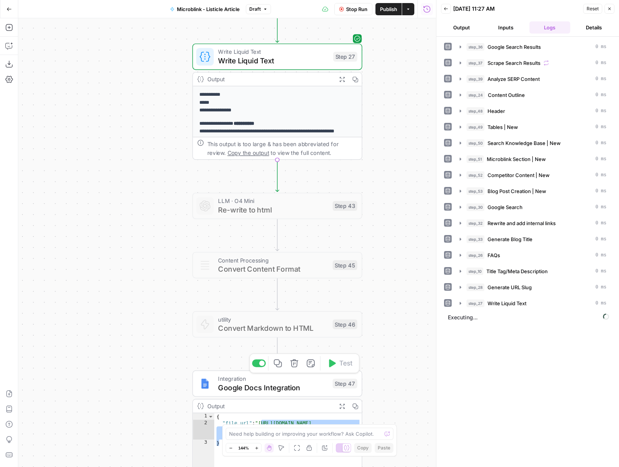
scroll to position [53, 0]
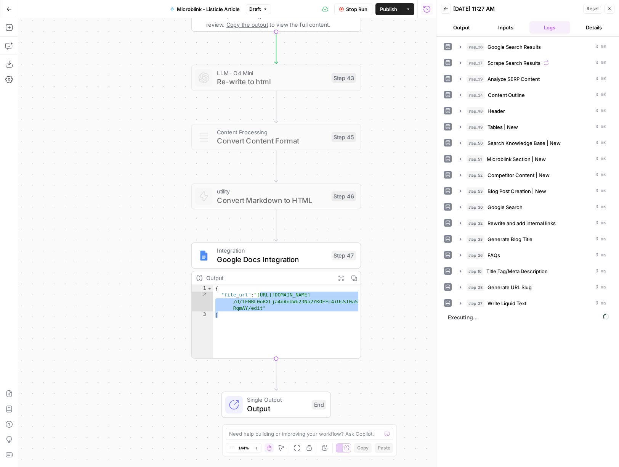
click at [412, 332] on div "Workflow Input Settings Inputs Google Search Google Search Results Step 36 Outp…" at bounding box center [227, 242] width 418 height 448
click at [367, 337] on div "Workflow Input Settings Inputs Google Search Google Search Results Step 36 Outp…" at bounding box center [227, 242] width 418 height 448
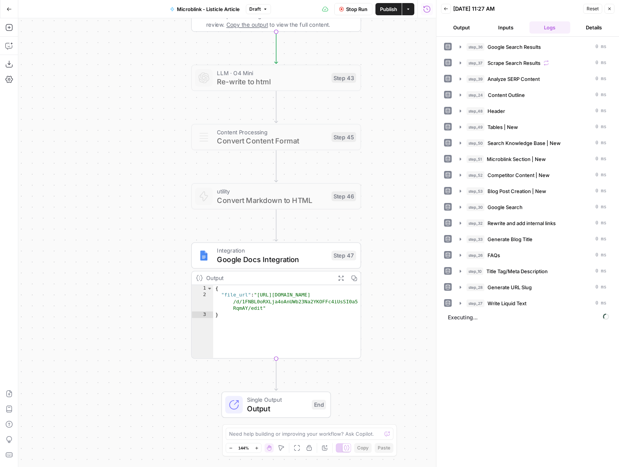
type textarea "*"
click at [354, 336] on div "{ "file_url" : "[URL][DOMAIN_NAME] /d/1FNBL0oRXLja4oAnUWb23Na2YKOFFc4iUsSI0a5 R…" at bounding box center [287, 328] width 148 height 86
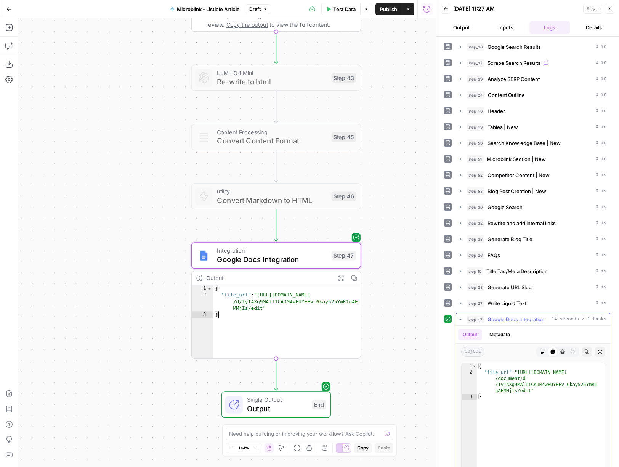
type textarea "**********"
drag, startPoint x: 530, startPoint y: 391, endPoint x: 520, endPoint y: 370, distance: 23.5
click at [520, 370] on div "{ "file_url" : "[URL][DOMAIN_NAME] /document/d /1yTAXg9MAlI1CA3M4wFUYEEv_6kay52…" at bounding box center [540, 444] width 127 height 162
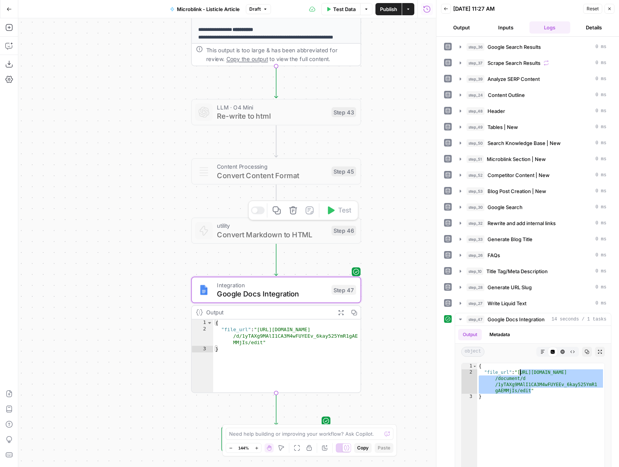
click at [260, 212] on div at bounding box center [258, 210] width 14 height 8
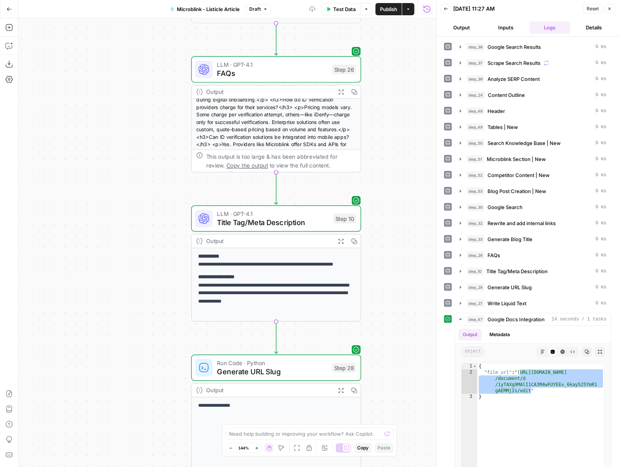
scroll to position [0, 0]
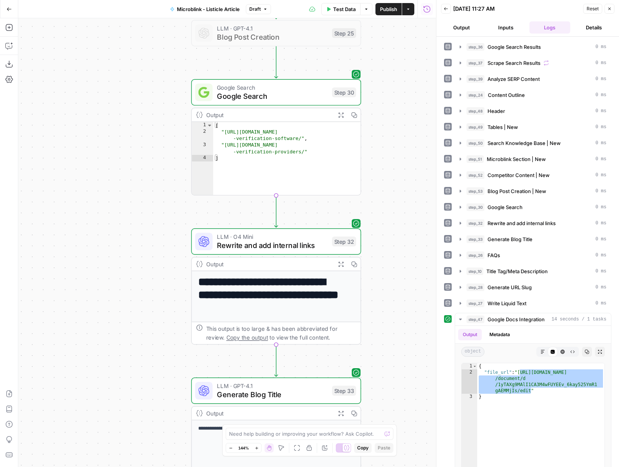
click at [276, 243] on span "Rewrite and add internal links" at bounding box center [272, 245] width 111 height 11
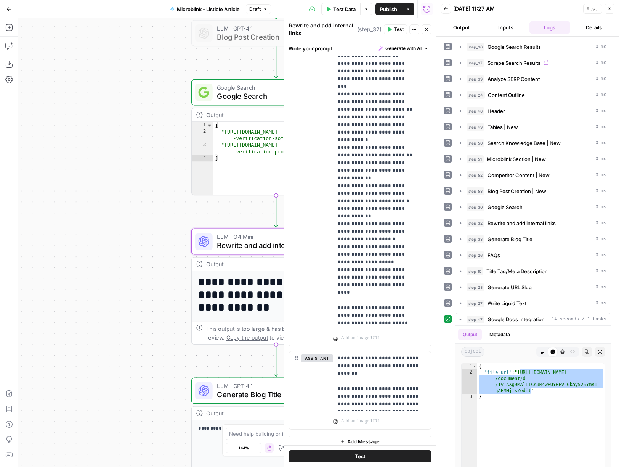
scroll to position [315, 0]
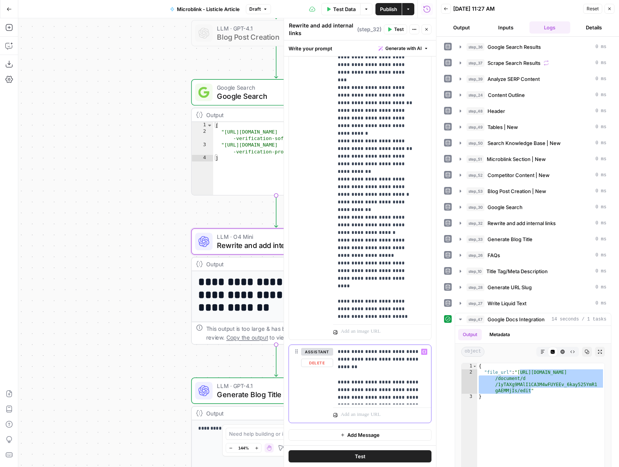
click at [414, 398] on p "**********" at bounding box center [379, 374] width 83 height 53
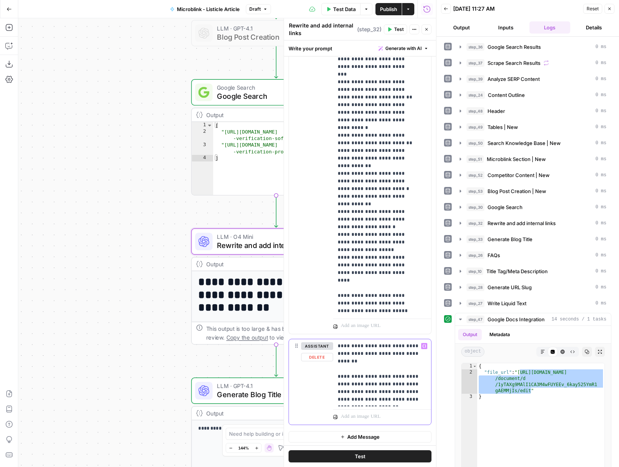
click at [361, 403] on p "**********" at bounding box center [379, 372] width 83 height 61
drag, startPoint x: 344, startPoint y: 405, endPoint x: 331, endPoint y: 405, distance: 12.6
click at [331, 405] on div "**********" at bounding box center [360, 381] width 142 height 85
drag, startPoint x: 366, startPoint y: 411, endPoint x: 354, endPoint y: 411, distance: 12.2
click at [354, 411] on p "**********" at bounding box center [379, 376] width 83 height 69
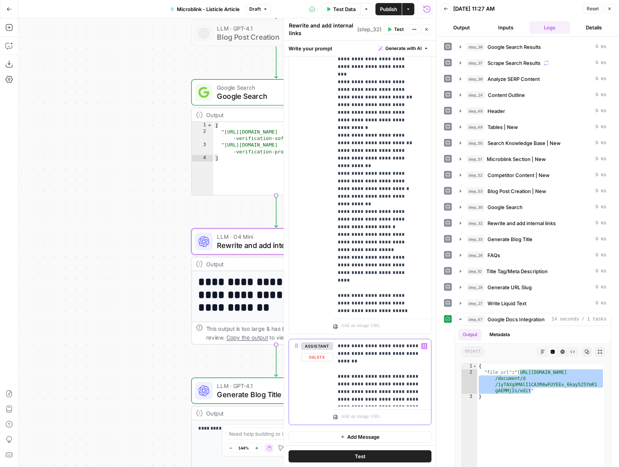
click at [415, 359] on p "**********" at bounding box center [379, 372] width 83 height 61
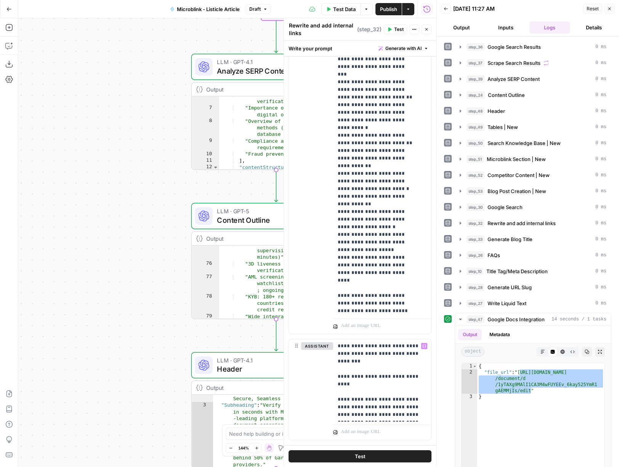
click at [234, 210] on span "LLM · GPT-5" at bounding box center [272, 211] width 110 height 9
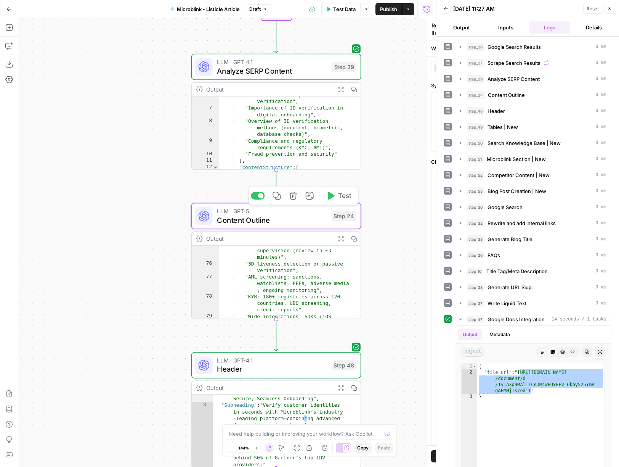
type textarea "Content Outline"
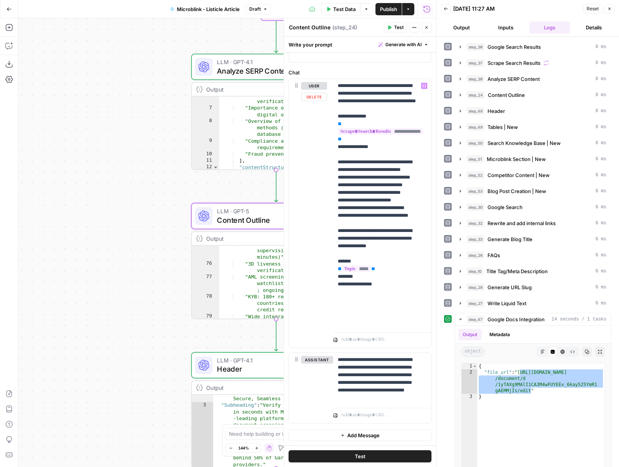
scroll to position [91, 0]
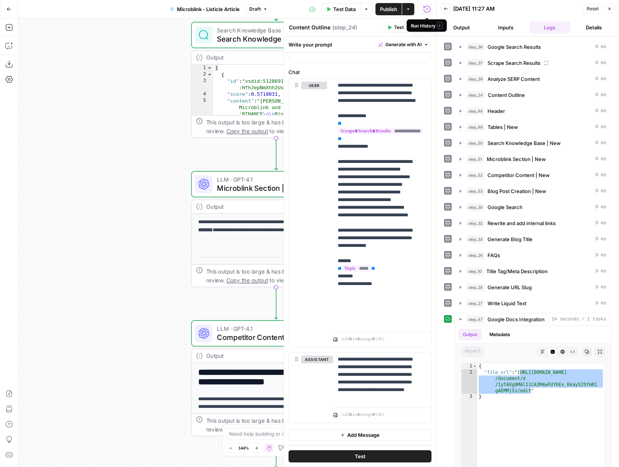
click at [428, 25] on div "Run History E" at bounding box center [427, 25] width 32 height 7
click at [422, 29] on button "Close" at bounding box center [427, 27] width 10 height 10
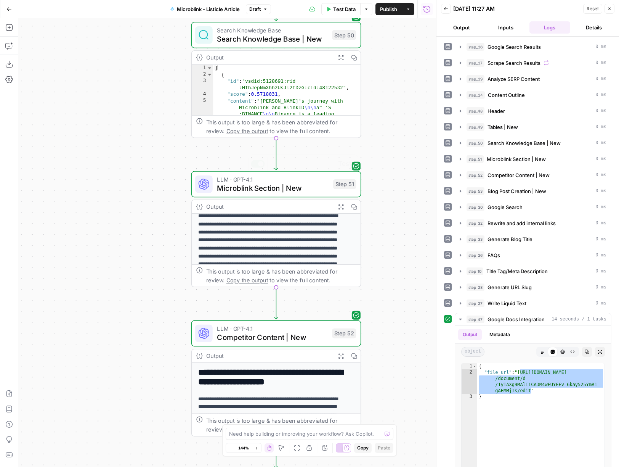
scroll to position [99, 0]
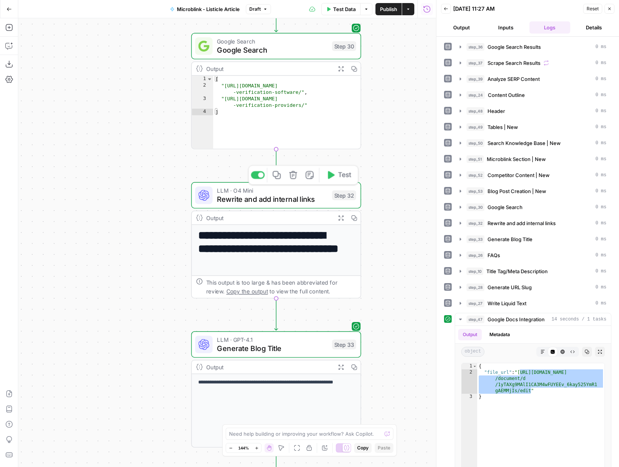
click at [277, 194] on span "Rewrite and add internal links" at bounding box center [272, 199] width 111 height 11
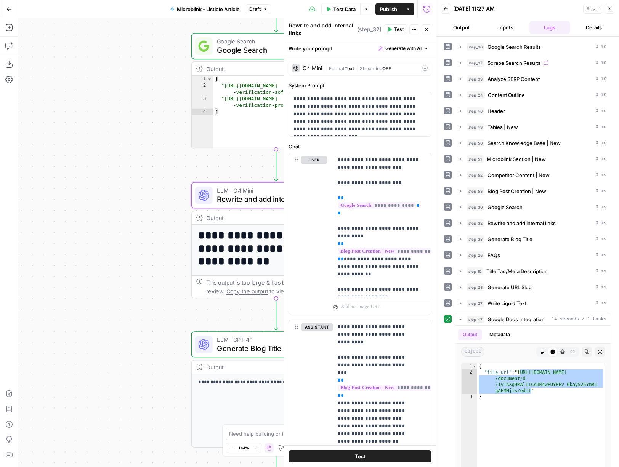
click at [392, 28] on button "Test" at bounding box center [395, 29] width 23 height 10
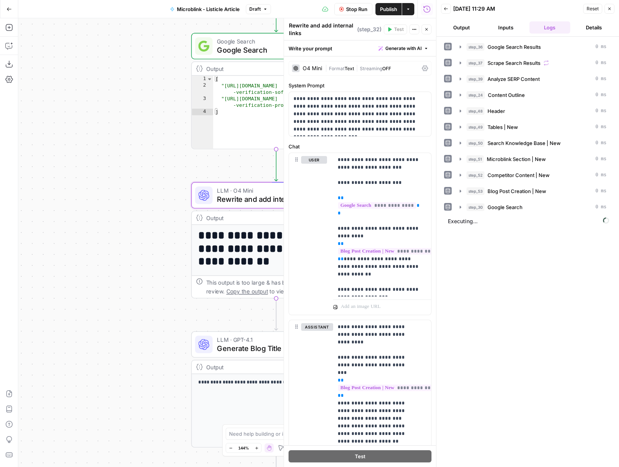
click at [424, 27] on icon "button" at bounding box center [426, 29] width 5 height 5
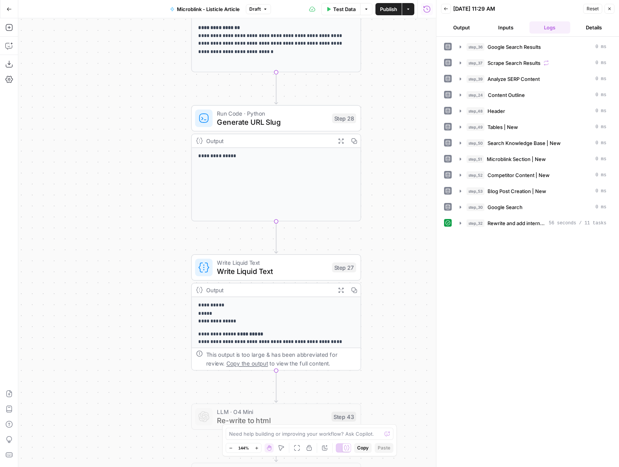
click at [294, 273] on span "Write Liquid Text" at bounding box center [272, 271] width 111 height 11
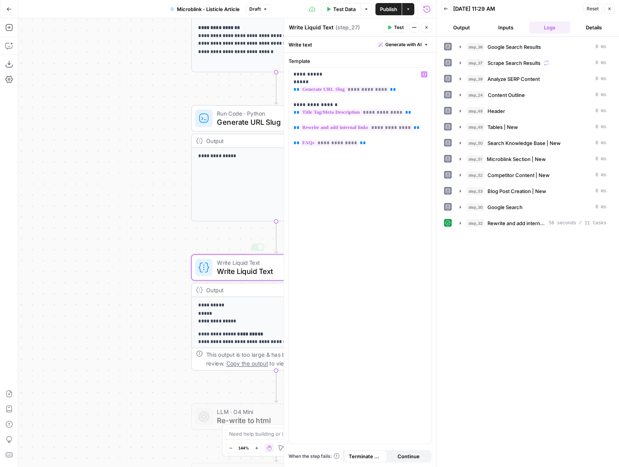
click at [98, 242] on div "Workflow Input Settings Inputs Google Search Google Search Results Step 36 Outp…" at bounding box center [227, 242] width 418 height 448
click at [426, 28] on icon "button" at bounding box center [426, 27] width 5 height 5
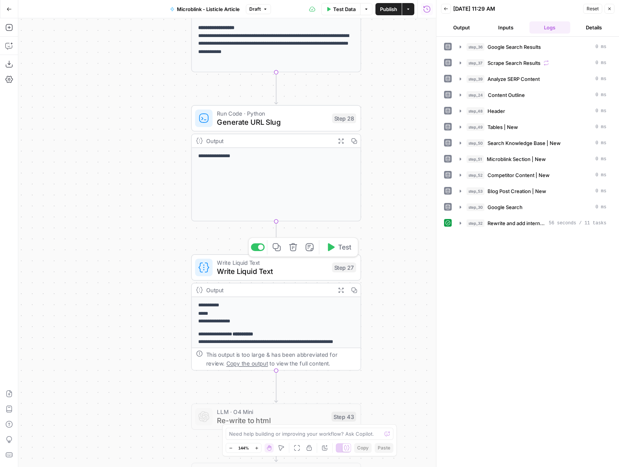
click at [337, 250] on button "Test" at bounding box center [339, 247] width 34 height 14
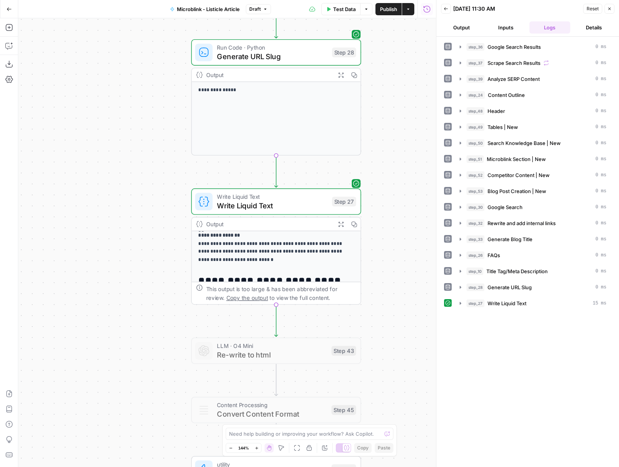
scroll to position [132, 0]
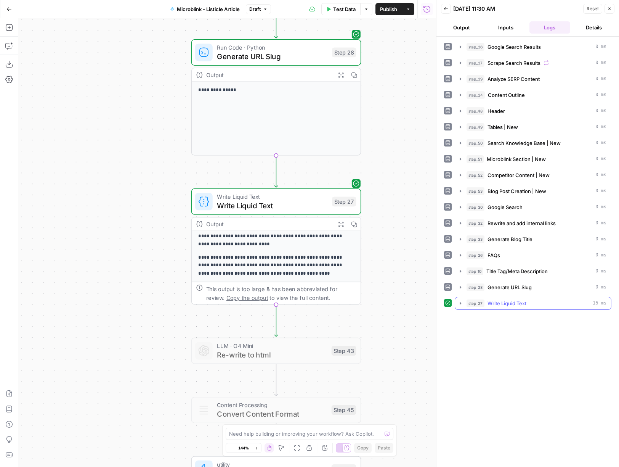
click at [464, 303] on button "step_27 Write Liquid Text 15 ms" at bounding box center [533, 303] width 156 height 12
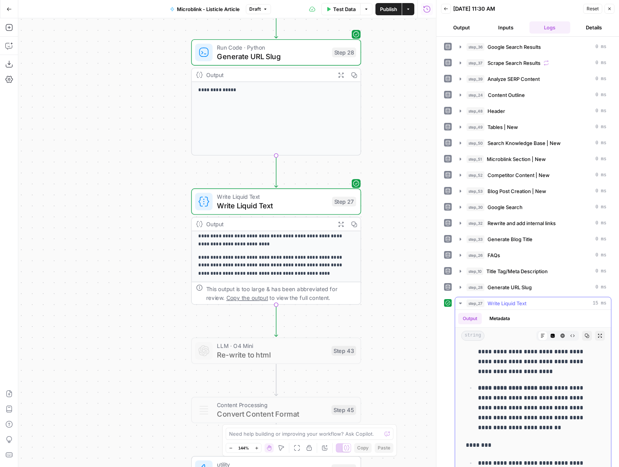
scroll to position [1129, 0]
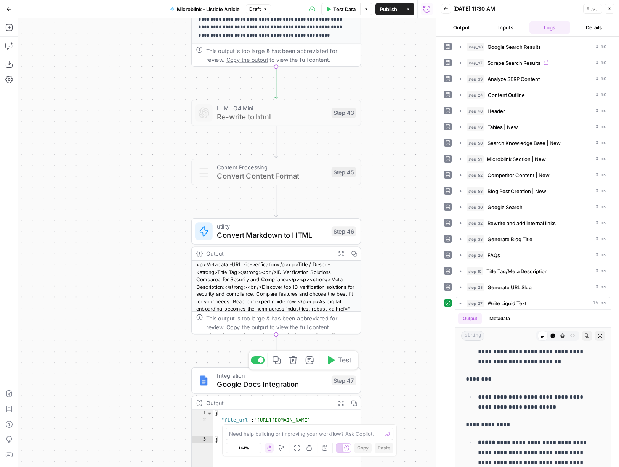
click at [340, 363] on span "Test" at bounding box center [344, 360] width 13 height 10
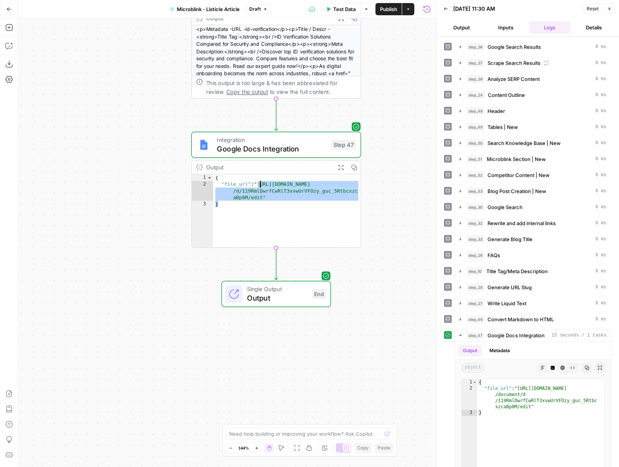
drag, startPoint x: 263, startPoint y: 197, endPoint x: 246, endPoint y: 182, distance: 21.9
click at [246, 182] on div "{ "file_url" : "[URL][DOMAIN_NAME] /d/119RmlDwrfCwRlT3xvwUrVFOzy_guc_5Rtbcxzc a…" at bounding box center [287, 217] width 148 height 86
type textarea "**********"
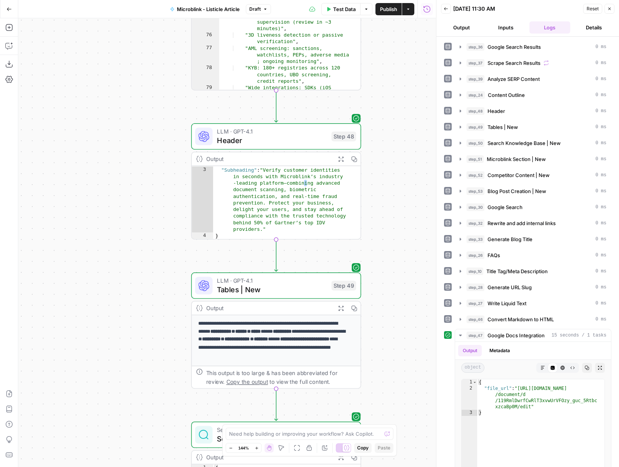
scroll to position [13, 0]
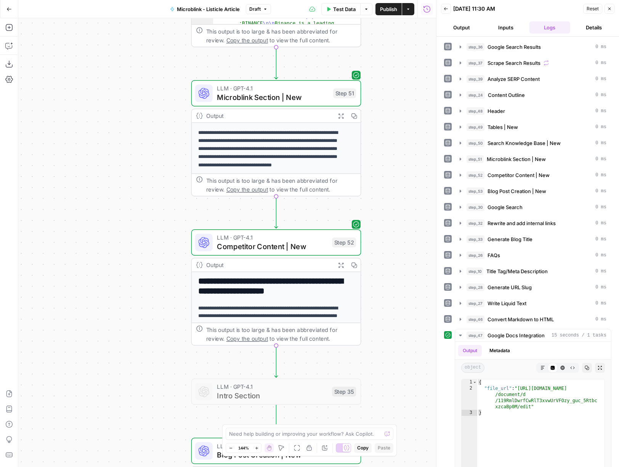
click at [290, 246] on span "Competitor Content | New" at bounding box center [272, 246] width 111 height 11
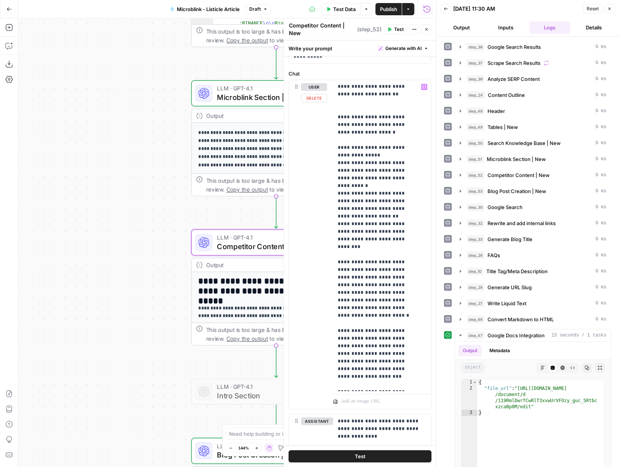
scroll to position [194, 0]
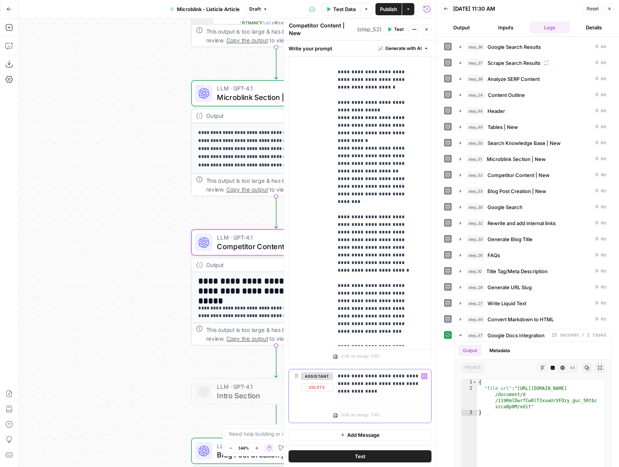
click at [371, 396] on div "**********" at bounding box center [382, 386] width 98 height 35
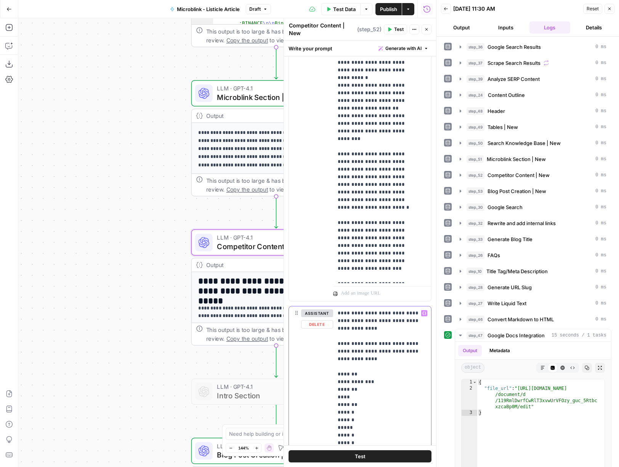
scroll to position [394, 0]
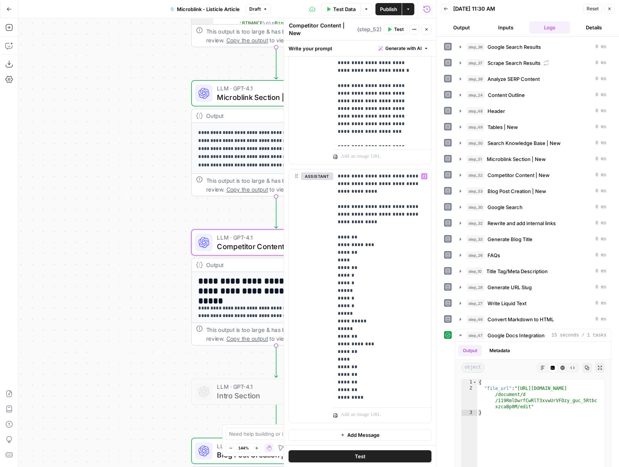
click at [393, 8] on span "Publish" at bounding box center [388, 9] width 17 height 8
